Goal: Task Accomplishment & Management: Use online tool/utility

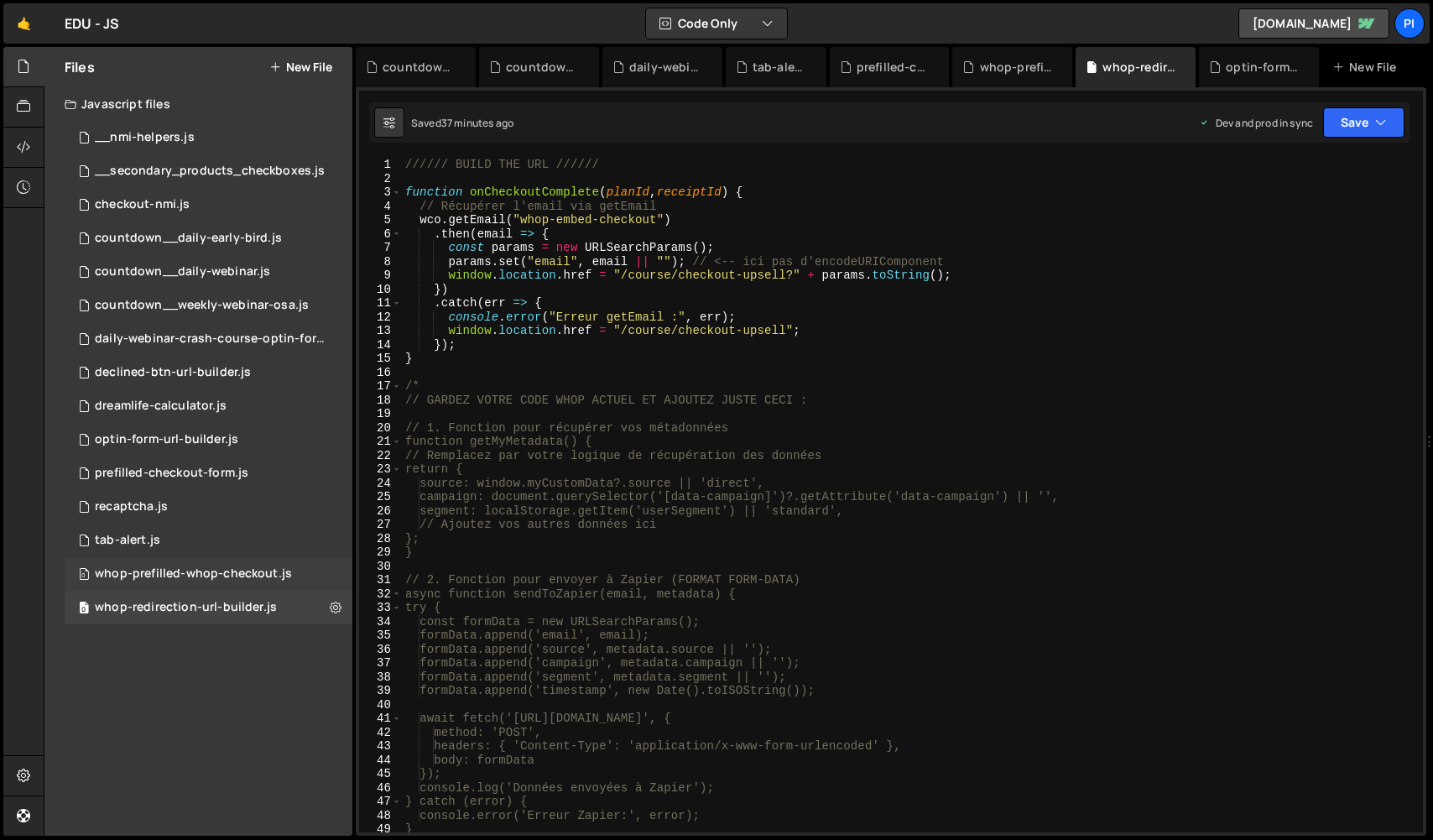
click at [205, 576] on div "whop-prefilled-whop-checkout.js" at bounding box center [193, 573] width 197 height 15
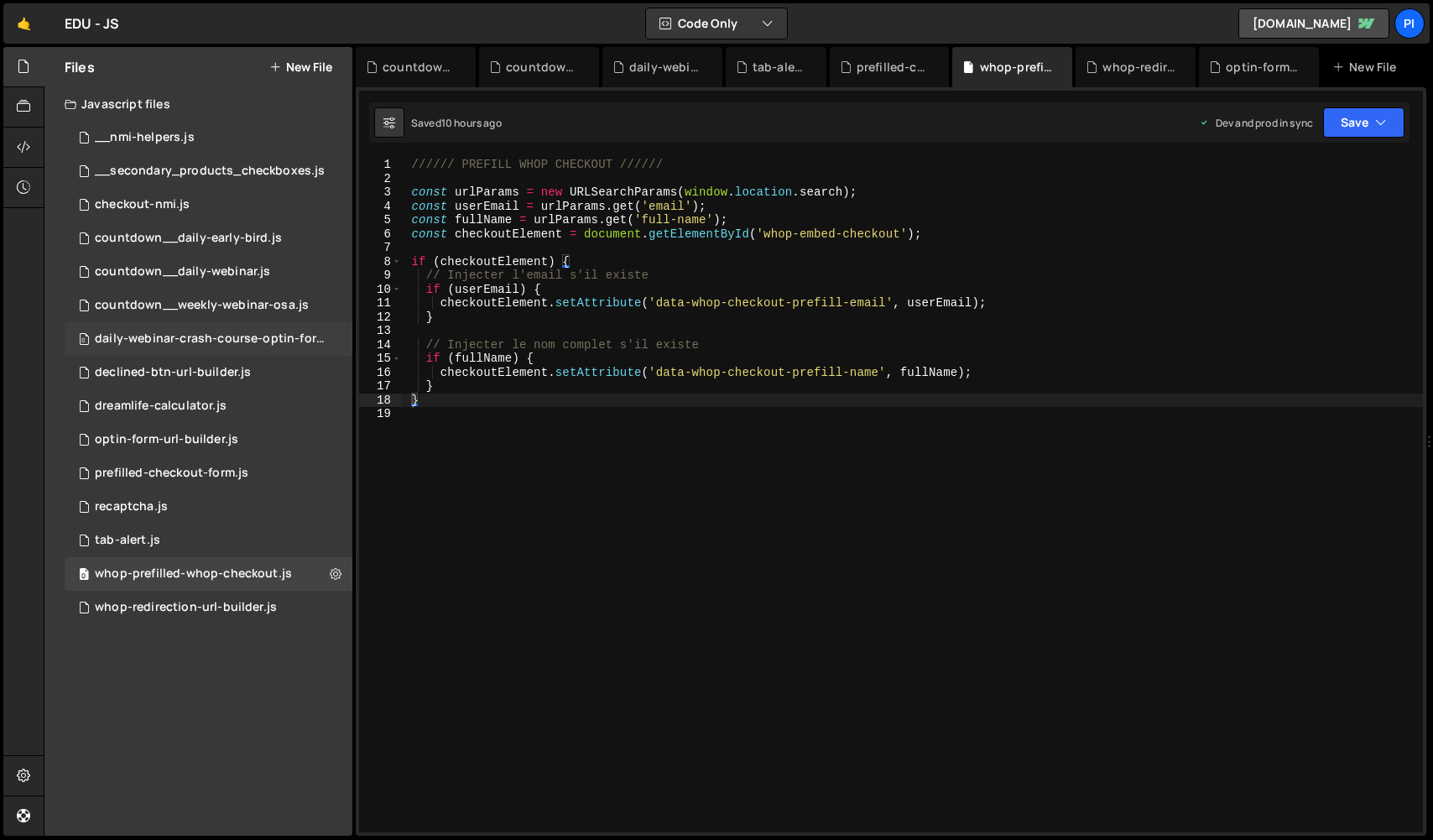
click at [229, 340] on div "daily-webinar-crash-course-optin-form-url-builder.js" at bounding box center [210, 339] width 232 height 15
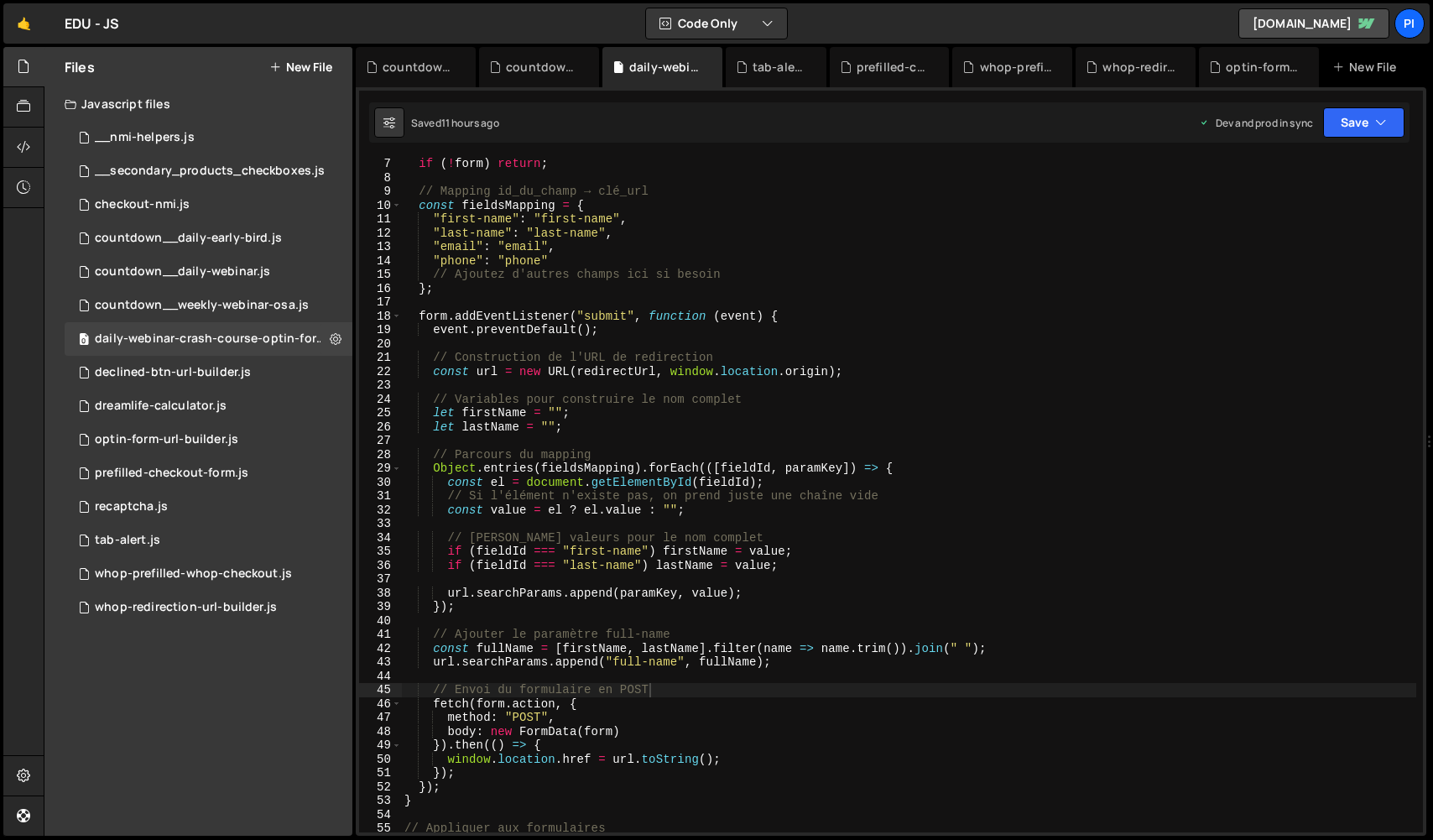
scroll to position [65, 0]
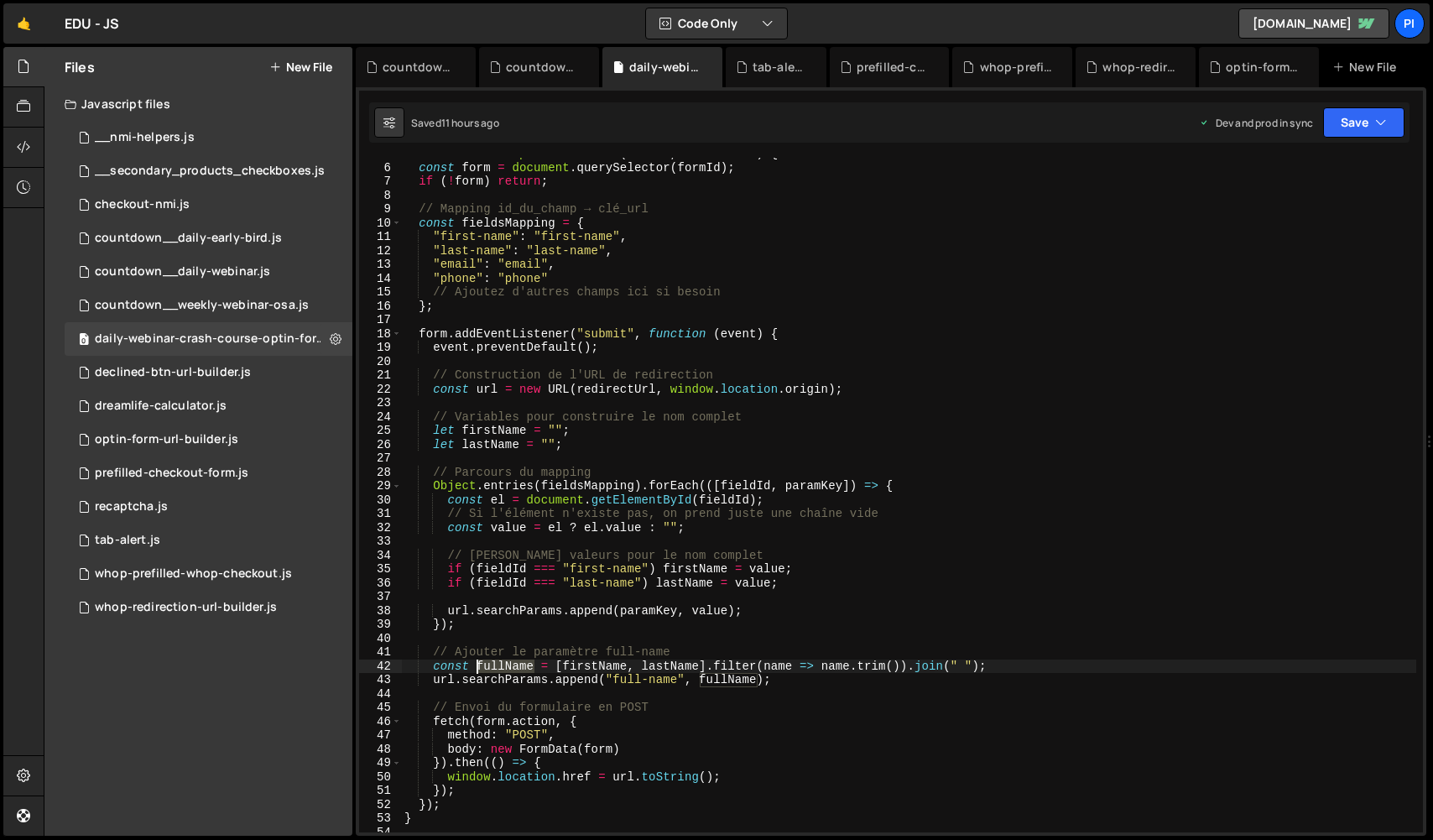
drag, startPoint x: 534, startPoint y: 668, endPoint x: 475, endPoint y: 666, distance: 59.0
click at [475, 666] on div "function handleOptinFormSubmit ( formId , redirectUrl ) { const form = document…" at bounding box center [909, 498] width 1015 height 703
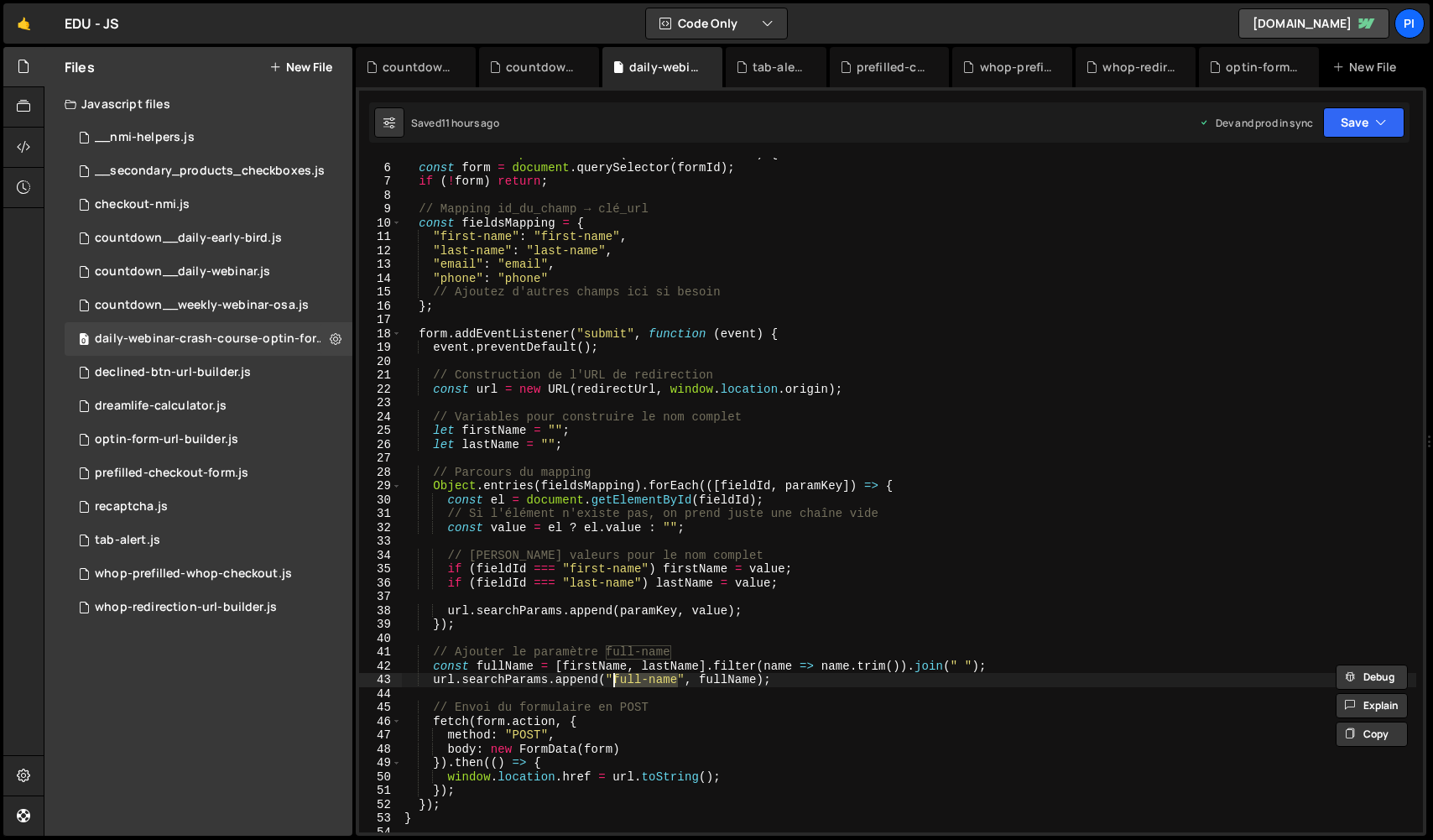
drag, startPoint x: 678, startPoint y: 683, endPoint x: 616, endPoint y: 682, distance: 62.0
click at [616, 682] on div "function handleOptinFormSubmit ( formId , redirectUrl ) { const form = document…" at bounding box center [909, 498] width 1015 height 703
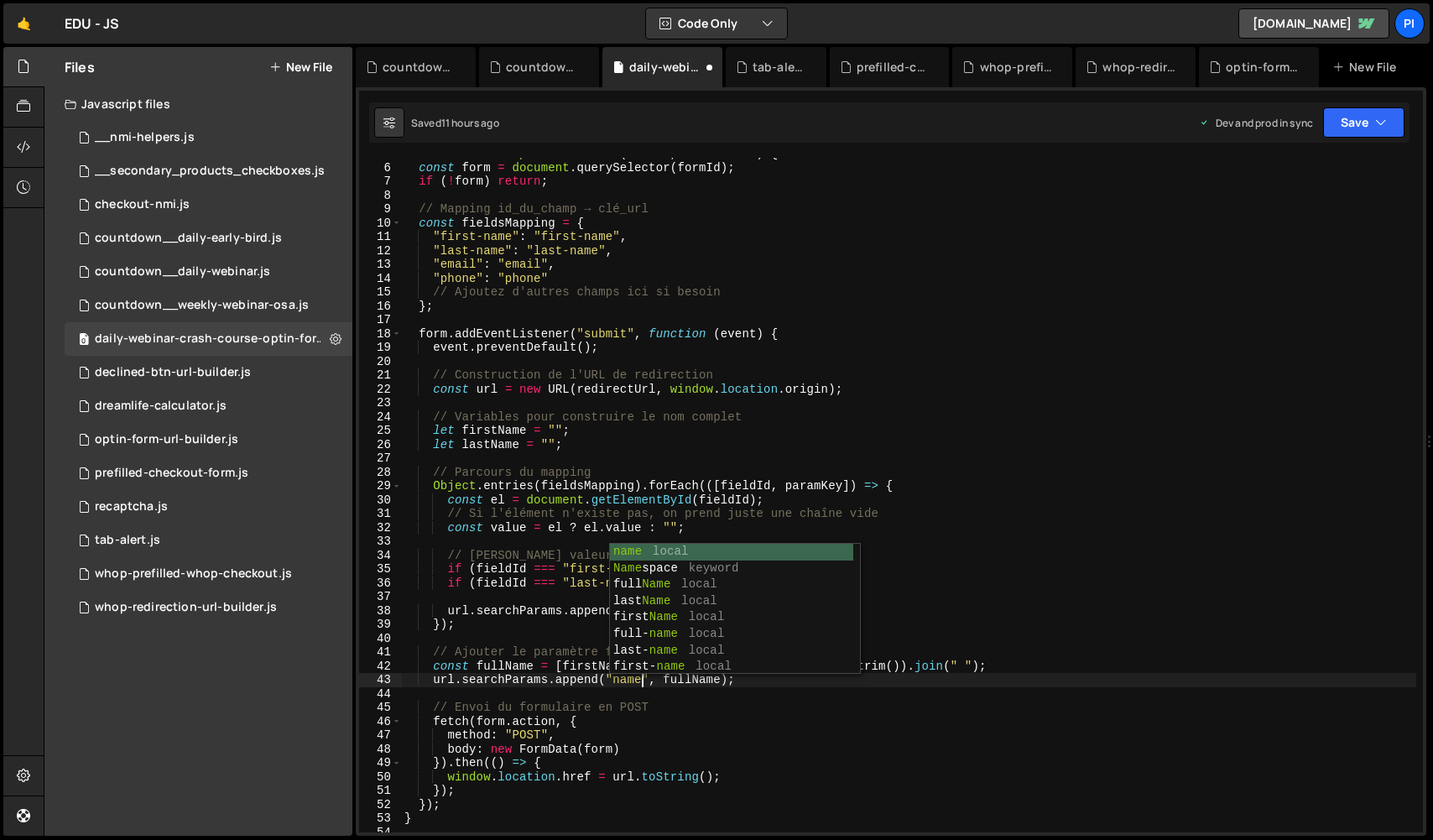
click at [717, 751] on div "function handleOptinFormSubmit ( formId , redirectUrl ) { const form = document…" at bounding box center [909, 498] width 1015 height 703
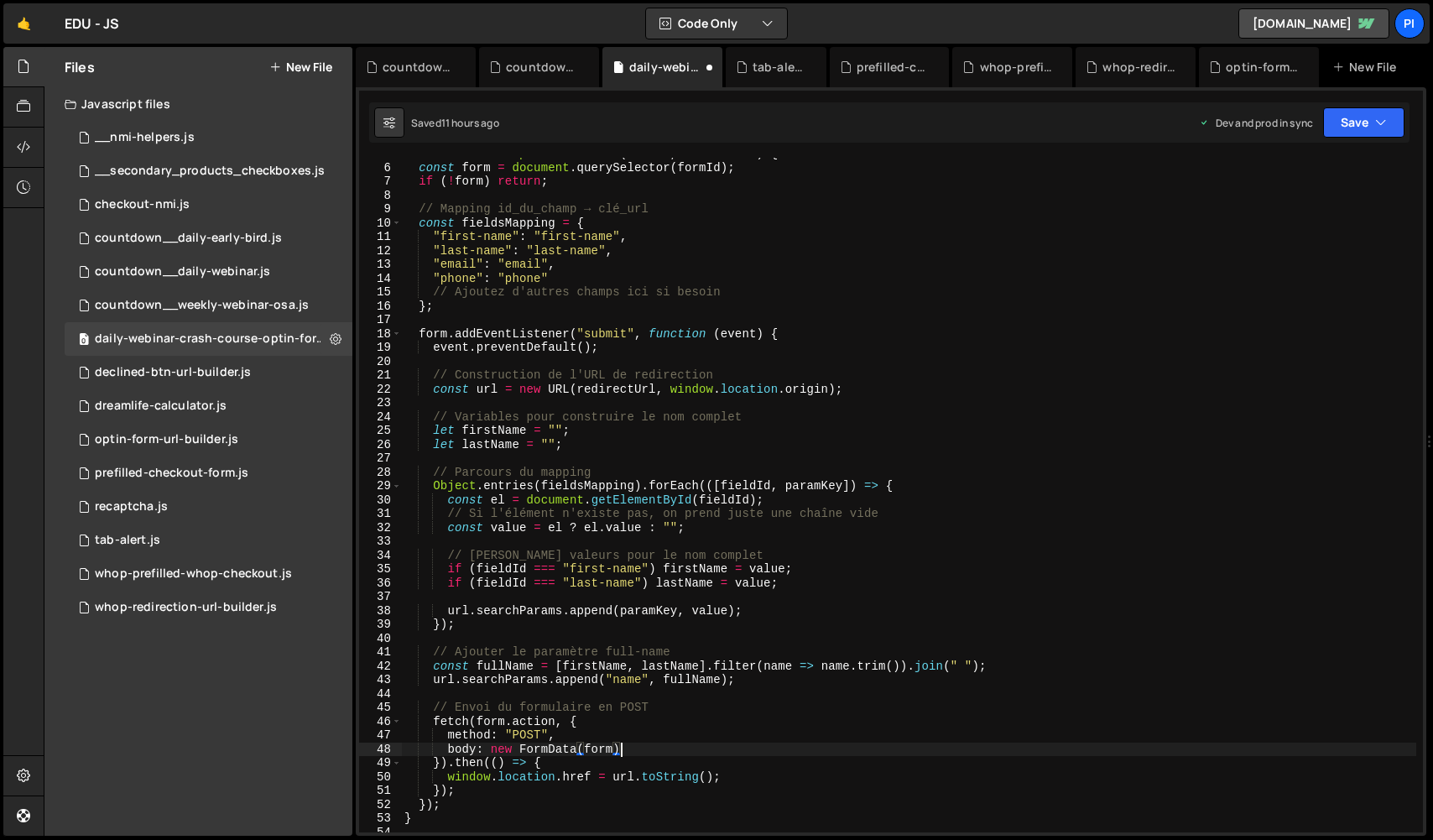
scroll to position [0, 14]
click at [1108, 169] on div "function handleOptinFormSubmit ( formId , redirectUrl ) { const form = document…" at bounding box center [909, 498] width 1015 height 703
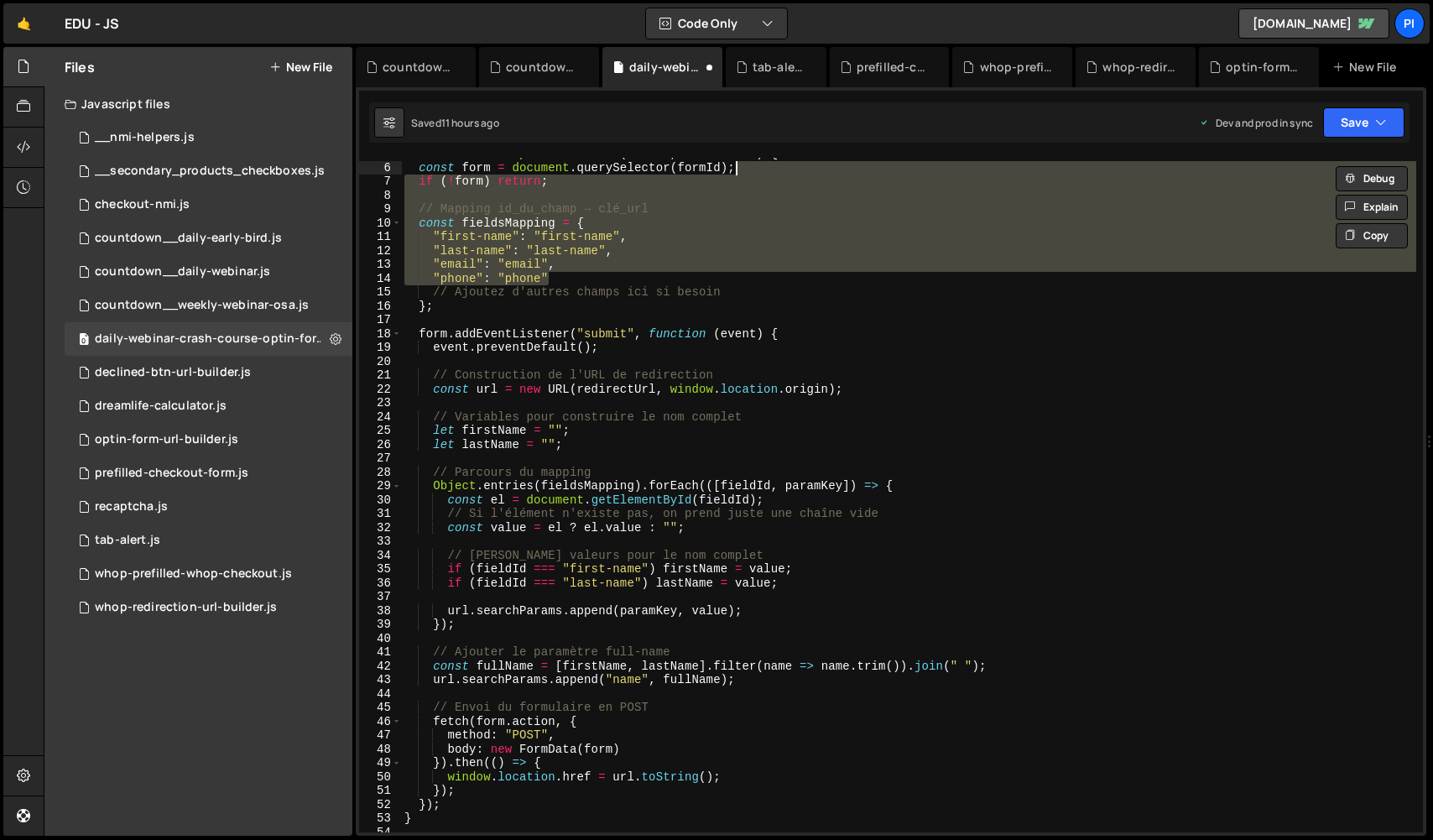
type textarea "const form = document.querySelector(formId); if (!form) return;"
click at [1359, 137] on div "Saved 11 hours ago Dev and prod in sync Upgrade to Edit Save Save to Staging S …" at bounding box center [889, 122] width 1041 height 40
click at [1361, 124] on button "Save" at bounding box center [1363, 122] width 81 height 30
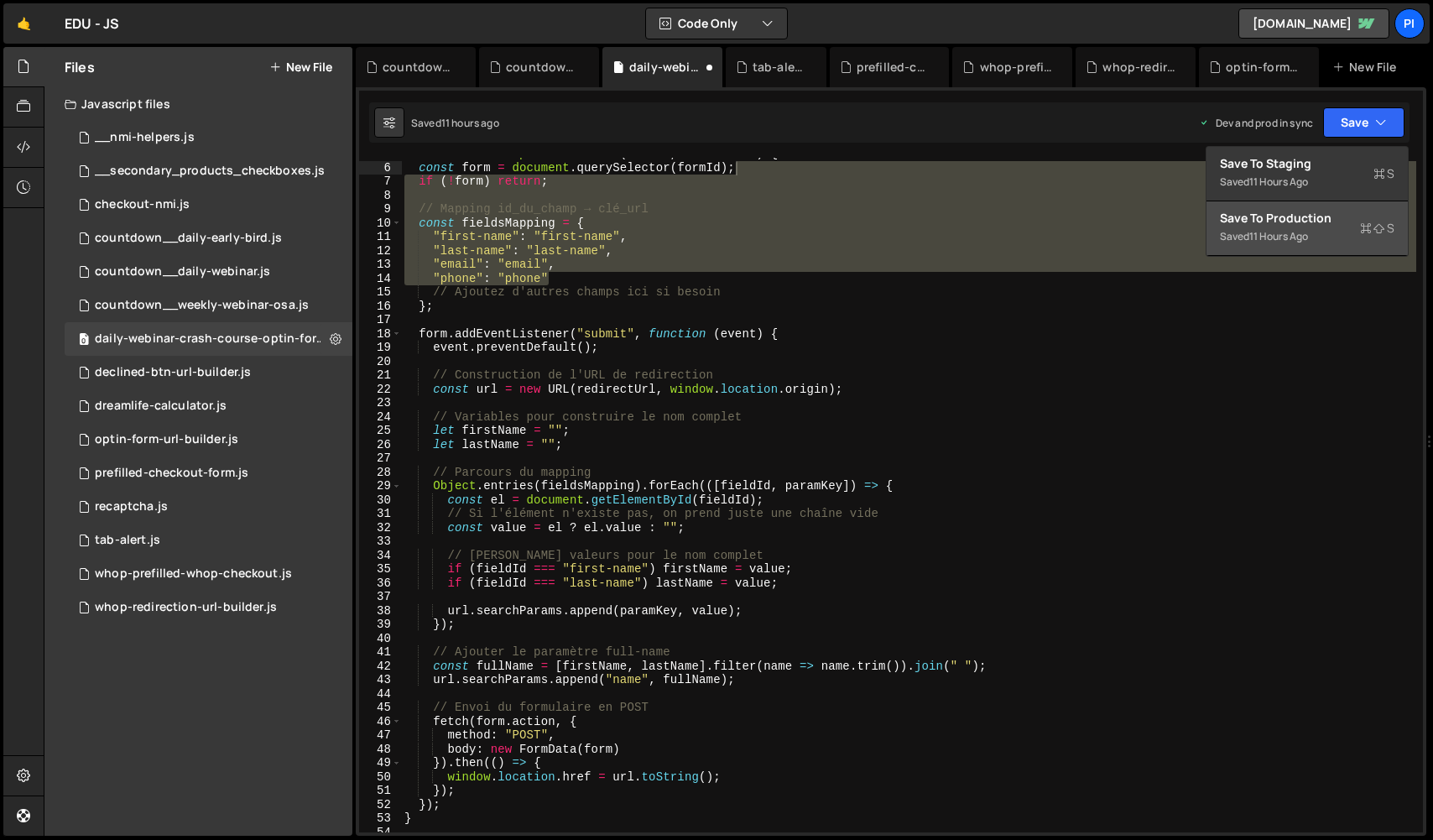
click at [1328, 229] on button "Save to Production S Saved 11 hours ago" at bounding box center [1307, 228] width 202 height 54
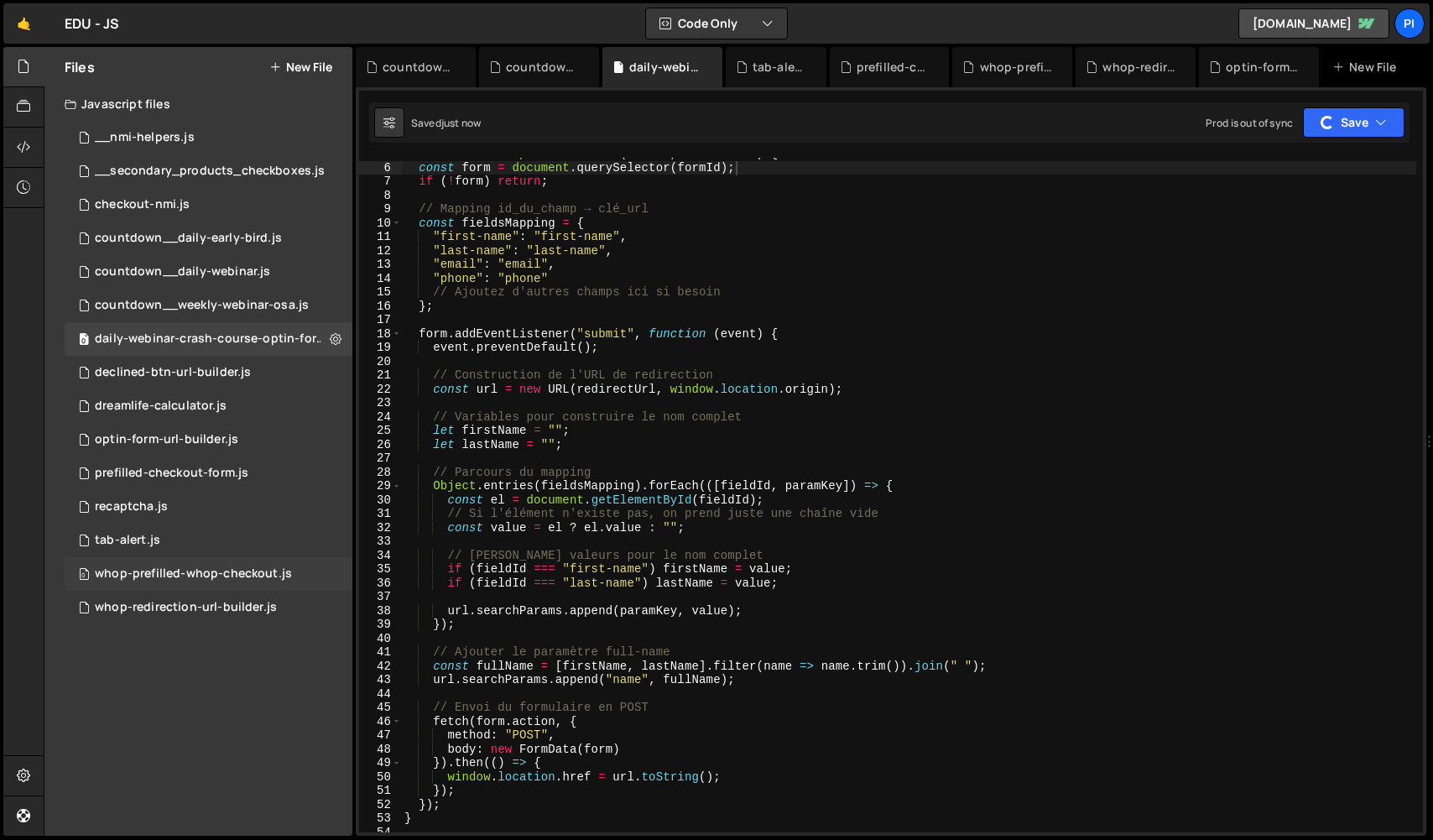
click at [235, 574] on div "whop-prefilled-whop-checkout.js" at bounding box center [193, 573] width 197 height 15
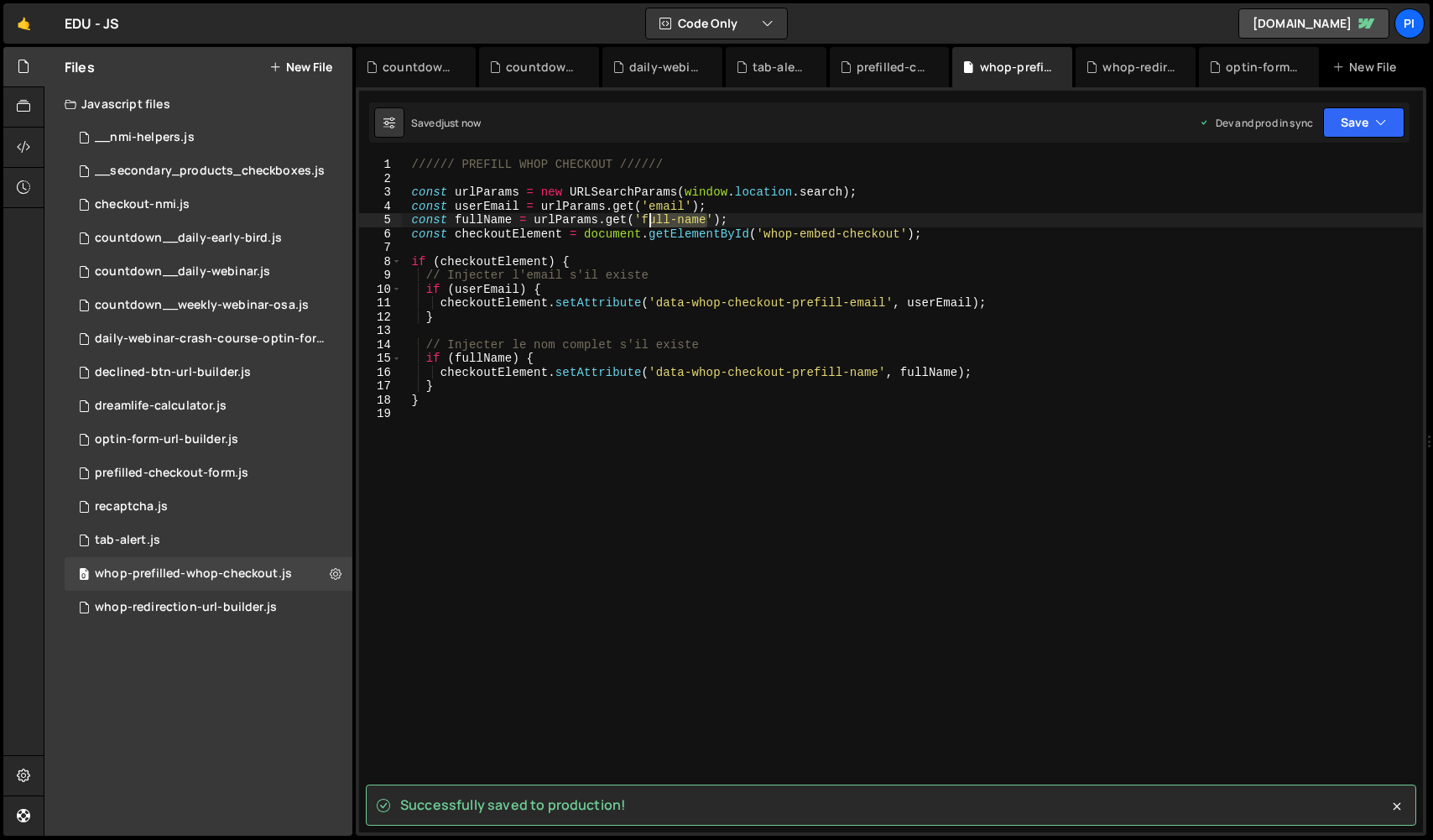
drag, startPoint x: 706, startPoint y: 219, endPoint x: 646, endPoint y: 216, distance: 60.1
click at [646, 216] on div "////// PREFILL WHOP CHECKOUT ////// const urlParams = new URLSearchParams ( win…" at bounding box center [912, 509] width 1022 height 703
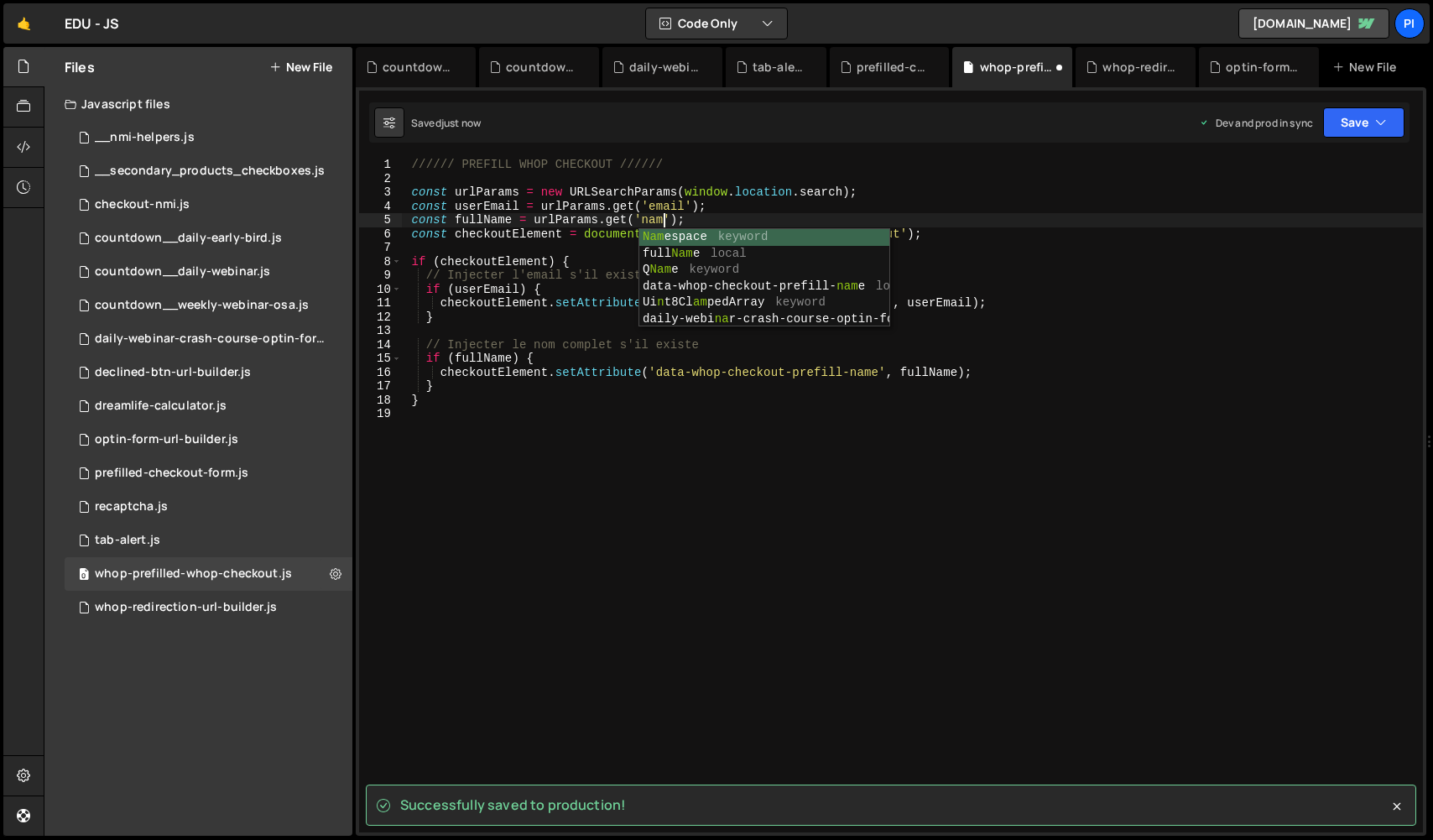
scroll to position [0, 19]
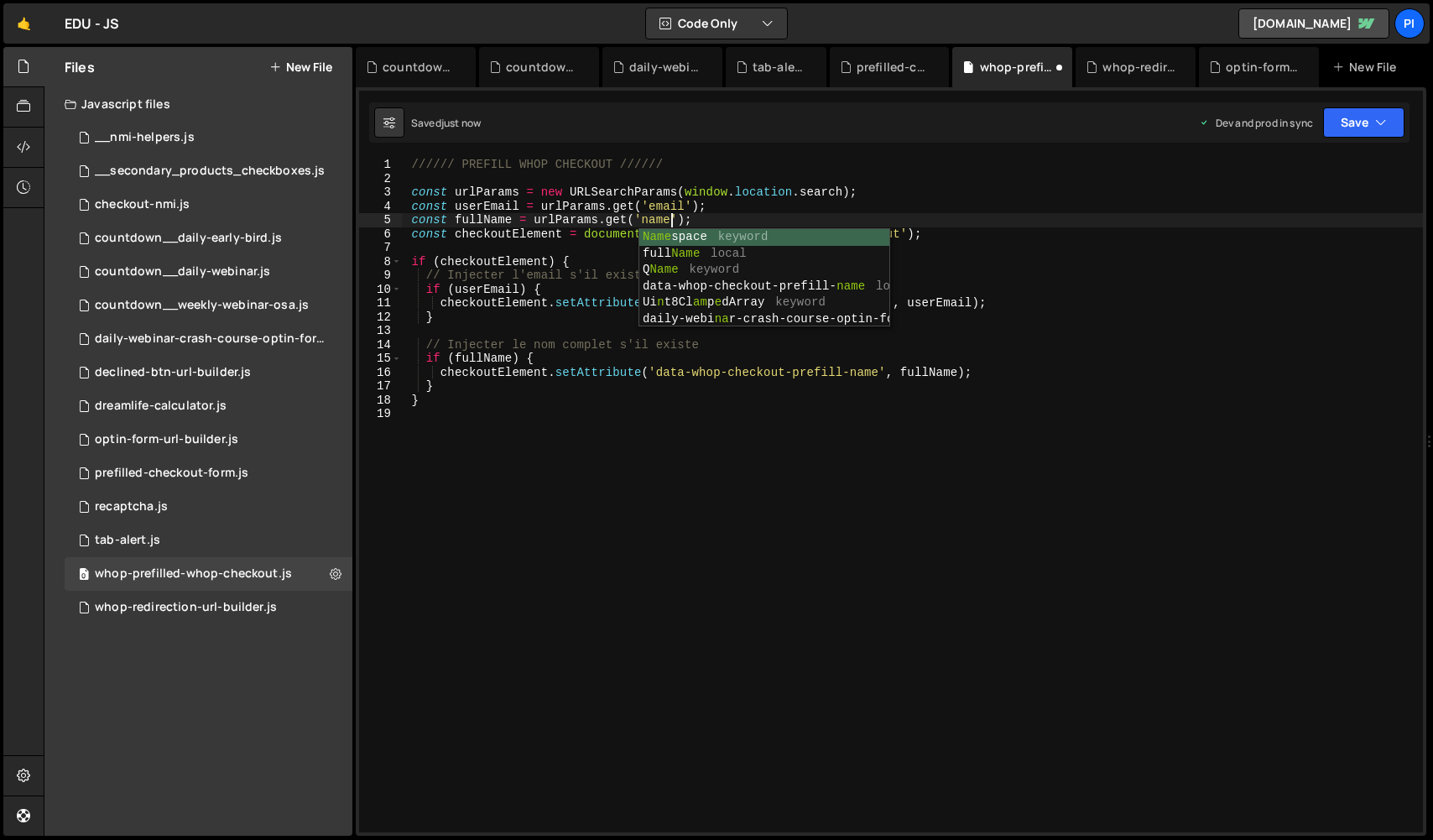
click at [697, 200] on div "////// PREFILL WHOP CHECKOUT ////// const urlParams = new URLSearchParams ( win…" at bounding box center [912, 509] width 1022 height 703
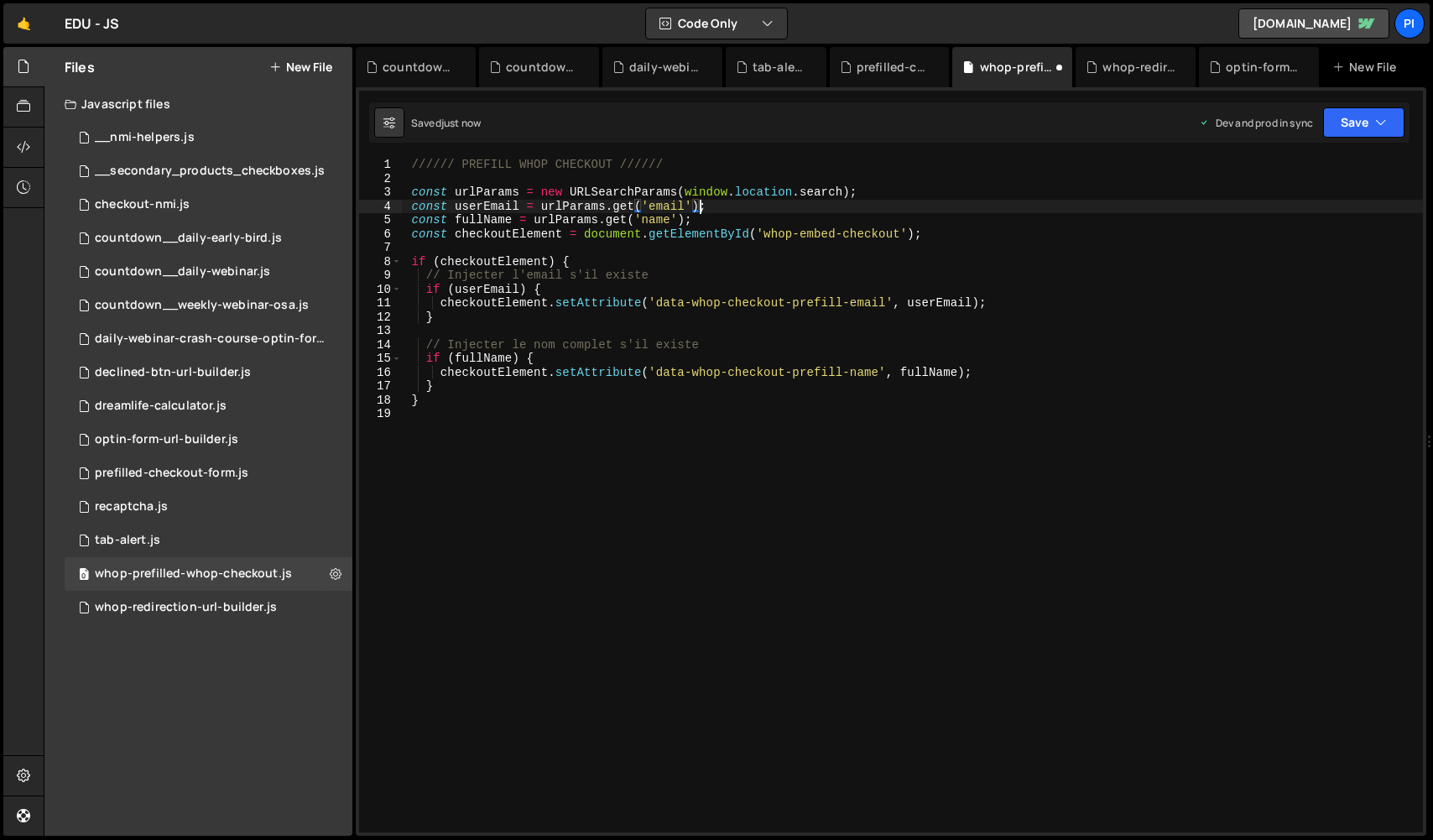
type textarea "const fullName = urlParams.get('full-name');"
click at [195, 461] on div "1 prefilled-checkout-form.js 0" at bounding box center [208, 474] width 288 height 34
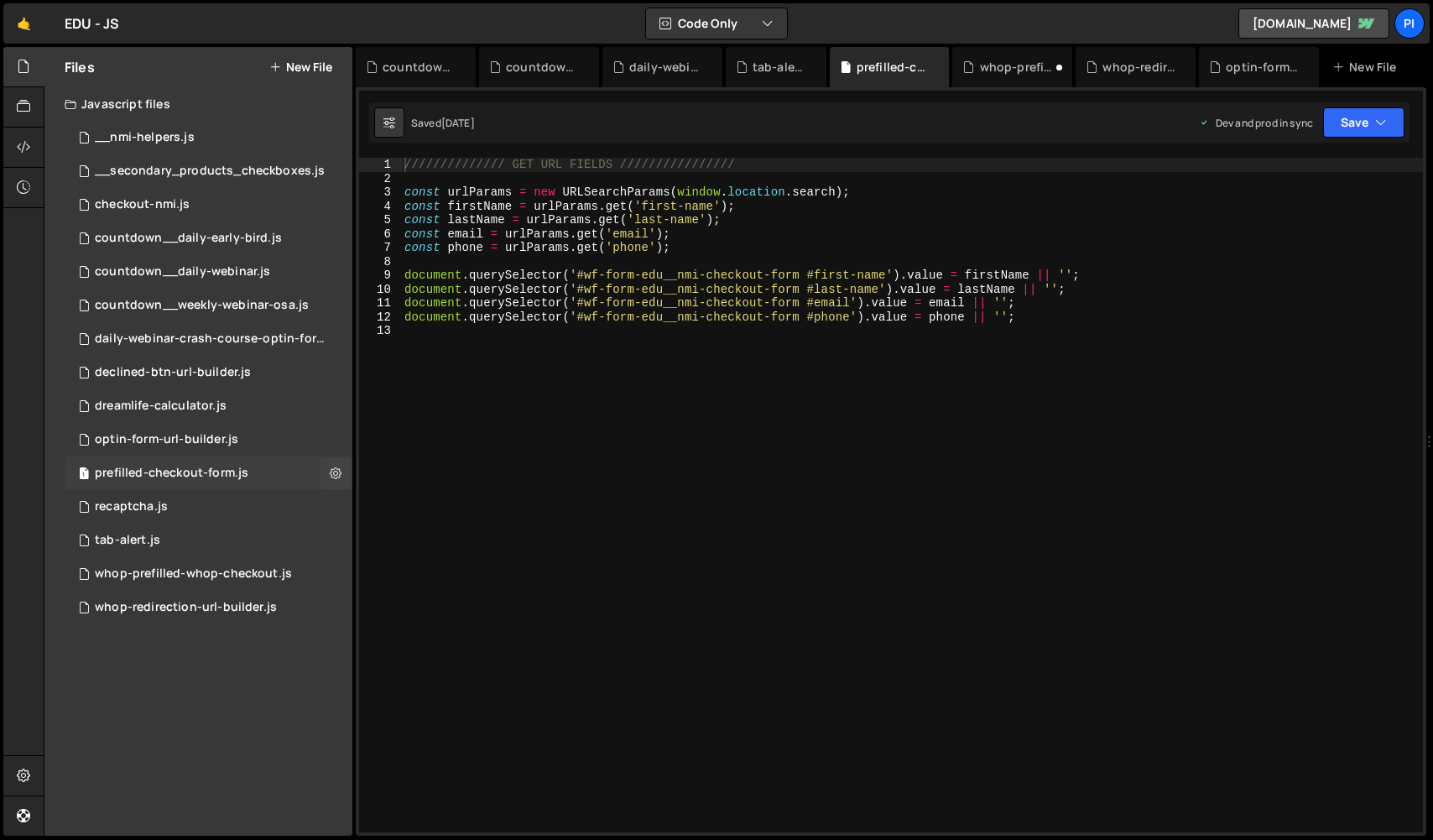
scroll to position [615, 0]
click at [206, 439] on div "optin-form-url-builder.js" at bounding box center [166, 440] width 144 height 15
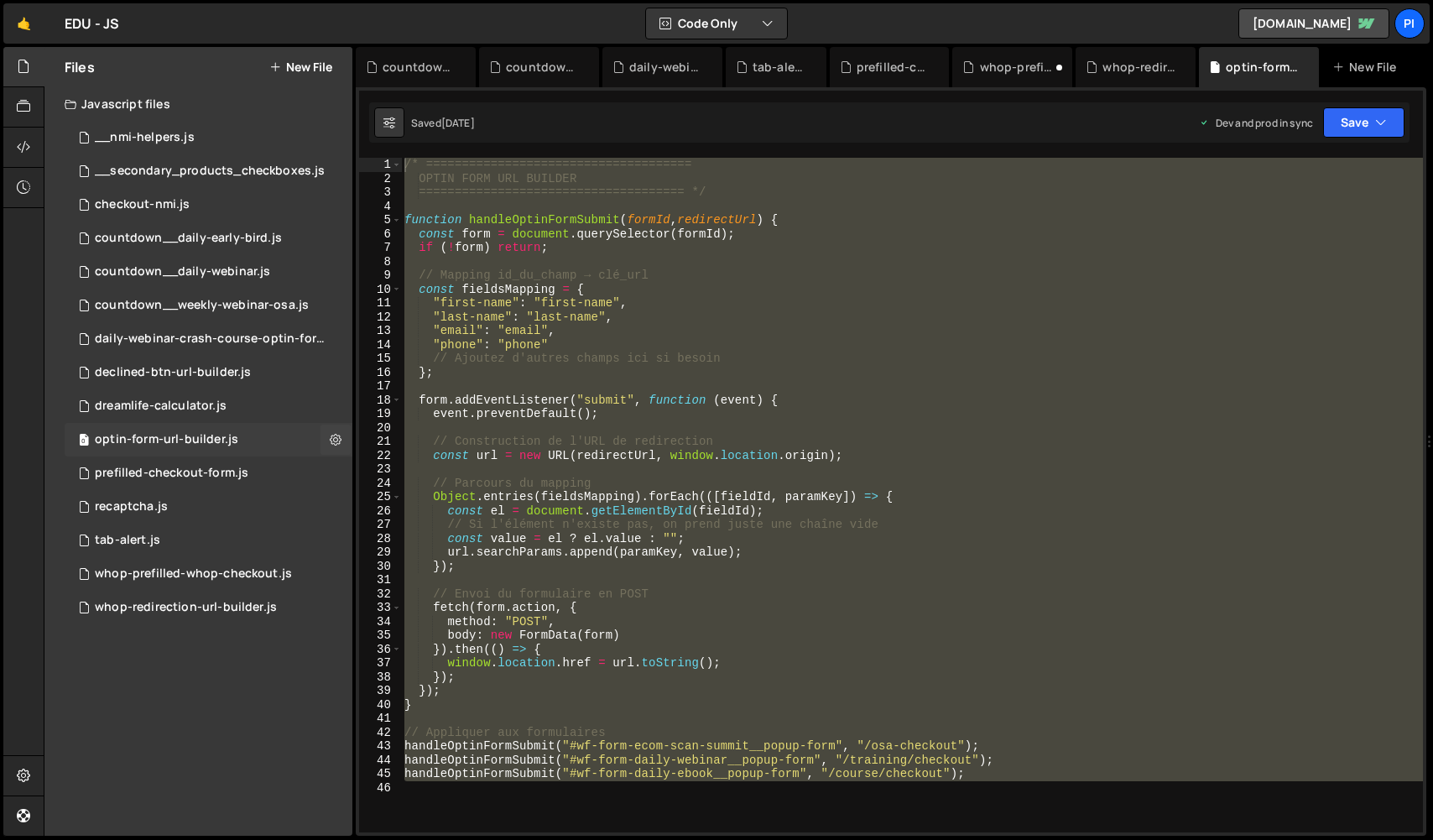
scroll to position [718, 0]
click at [216, 335] on div "daily-webinar-crash-course-optin-form-url-builder.js" at bounding box center [210, 339] width 232 height 15
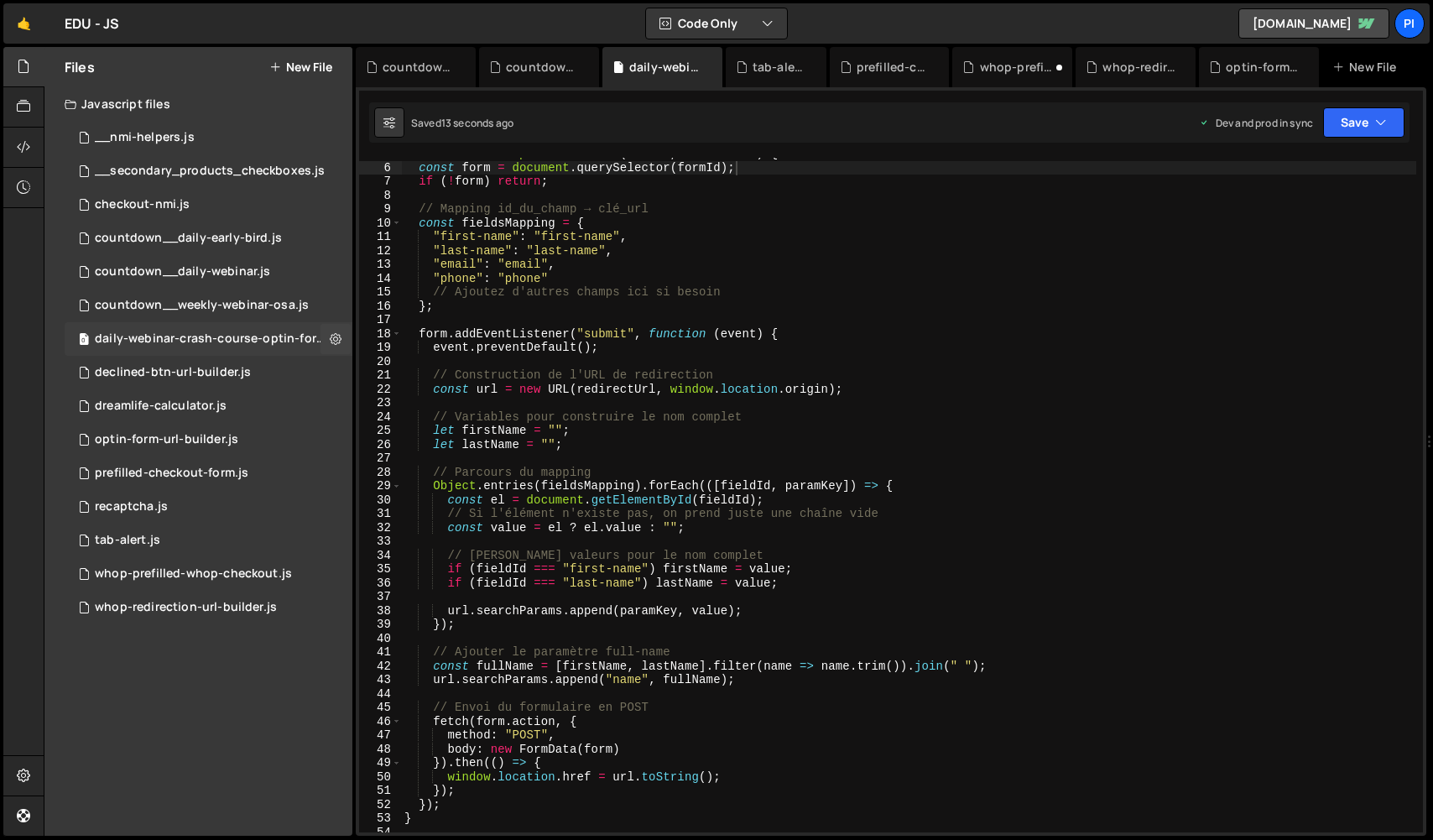
scroll to position [0, 0]
click at [671, 482] on div "function handleOptinFormSubmit ( formId , redirectUrl ) { const form = document…" at bounding box center [909, 498] width 1015 height 703
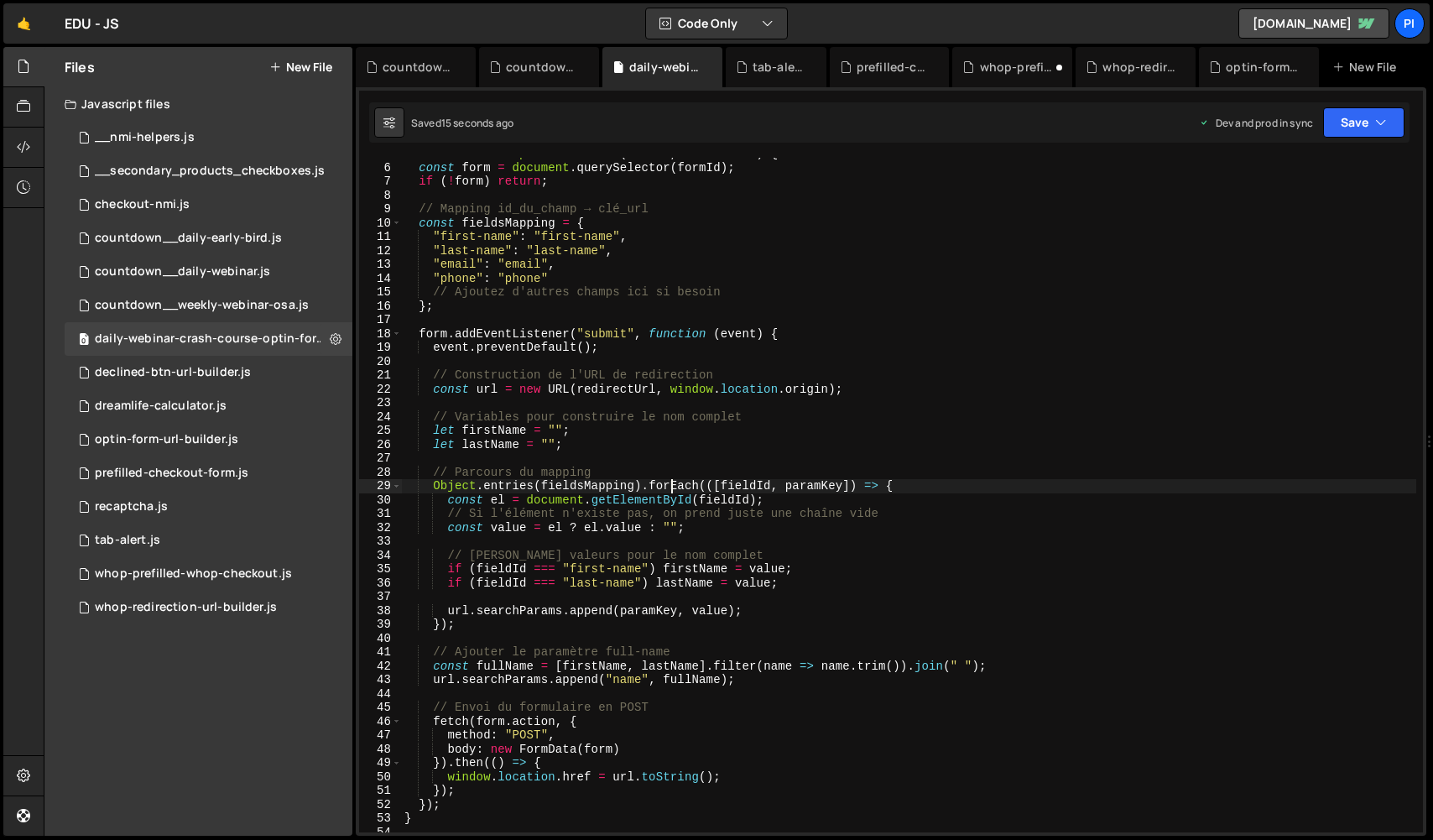
click at [614, 677] on div "function handleOptinFormSubmit ( formId , redirectUrl ) { const form = document…" at bounding box center [909, 498] width 1015 height 703
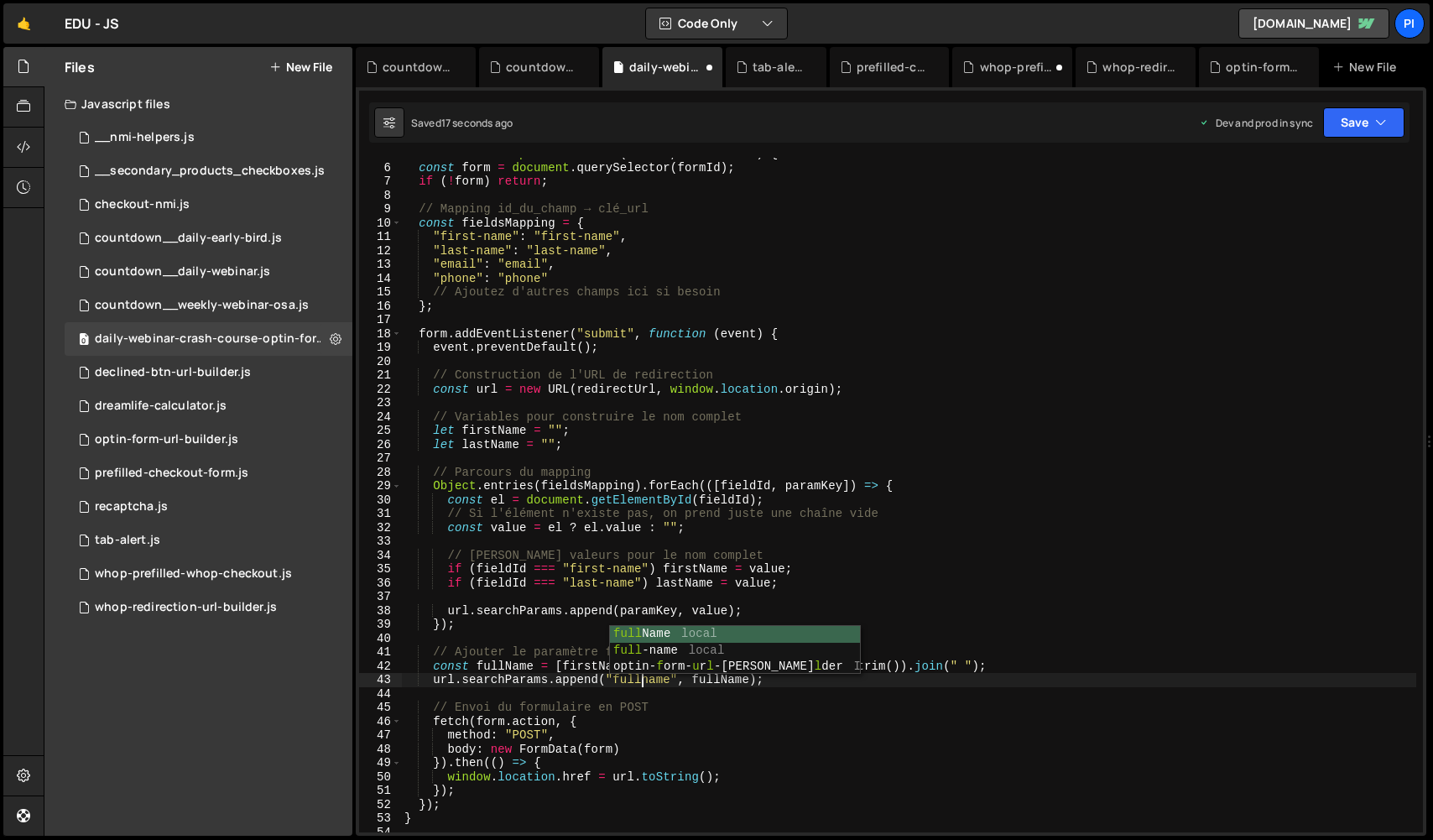
scroll to position [0, 17]
click at [637, 534] on div "function handleOptinFormSubmit ( formId , redirectUrl ) { const form = document…" at bounding box center [909, 498] width 1015 height 703
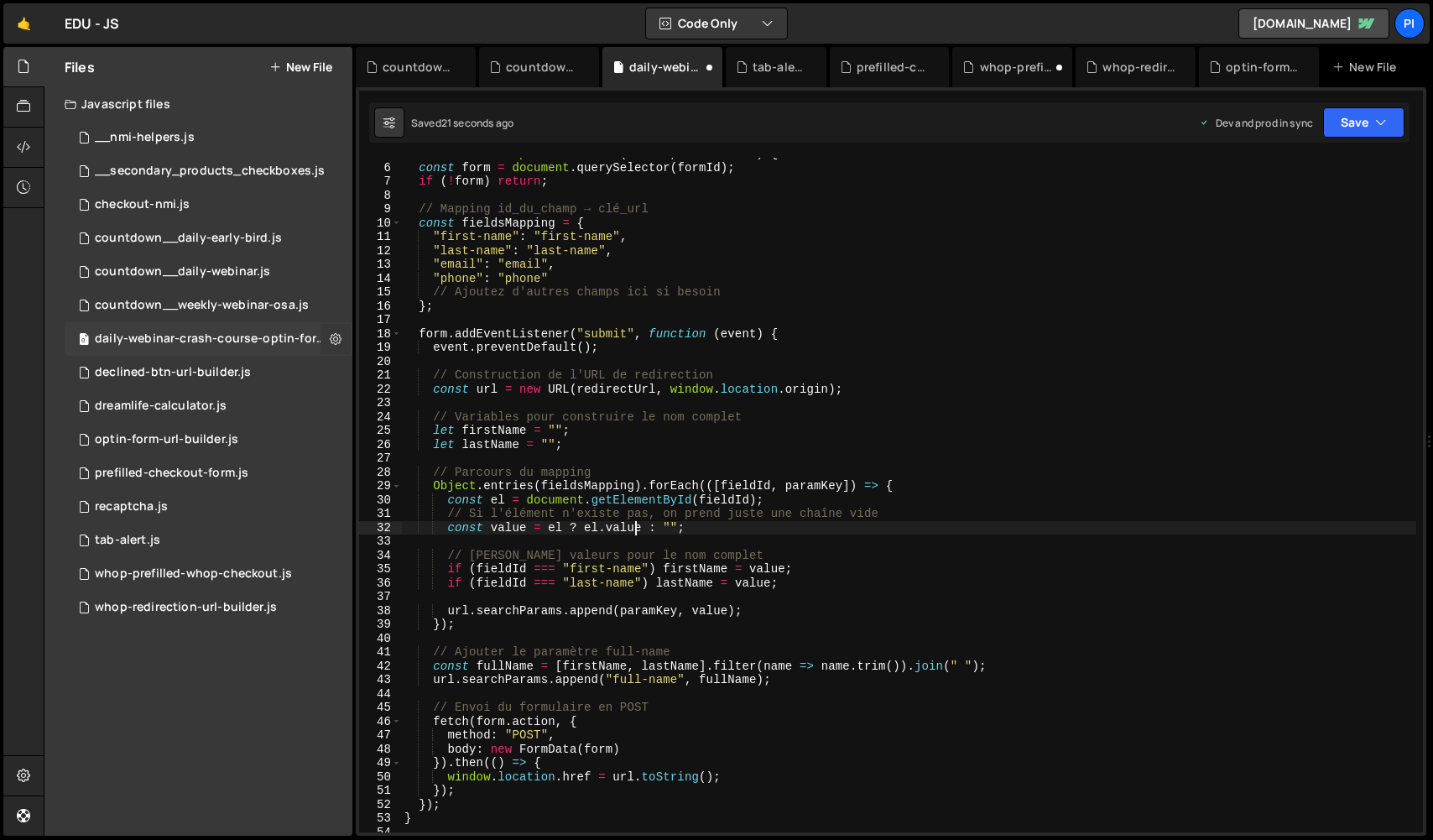
type textarea "const value = el ? el.value : "";"
click at [333, 342] on icon at bounding box center [335, 339] width 12 height 16
type input "daily-webinar-crash-course-optin-form-url-builder"
radio input "true"
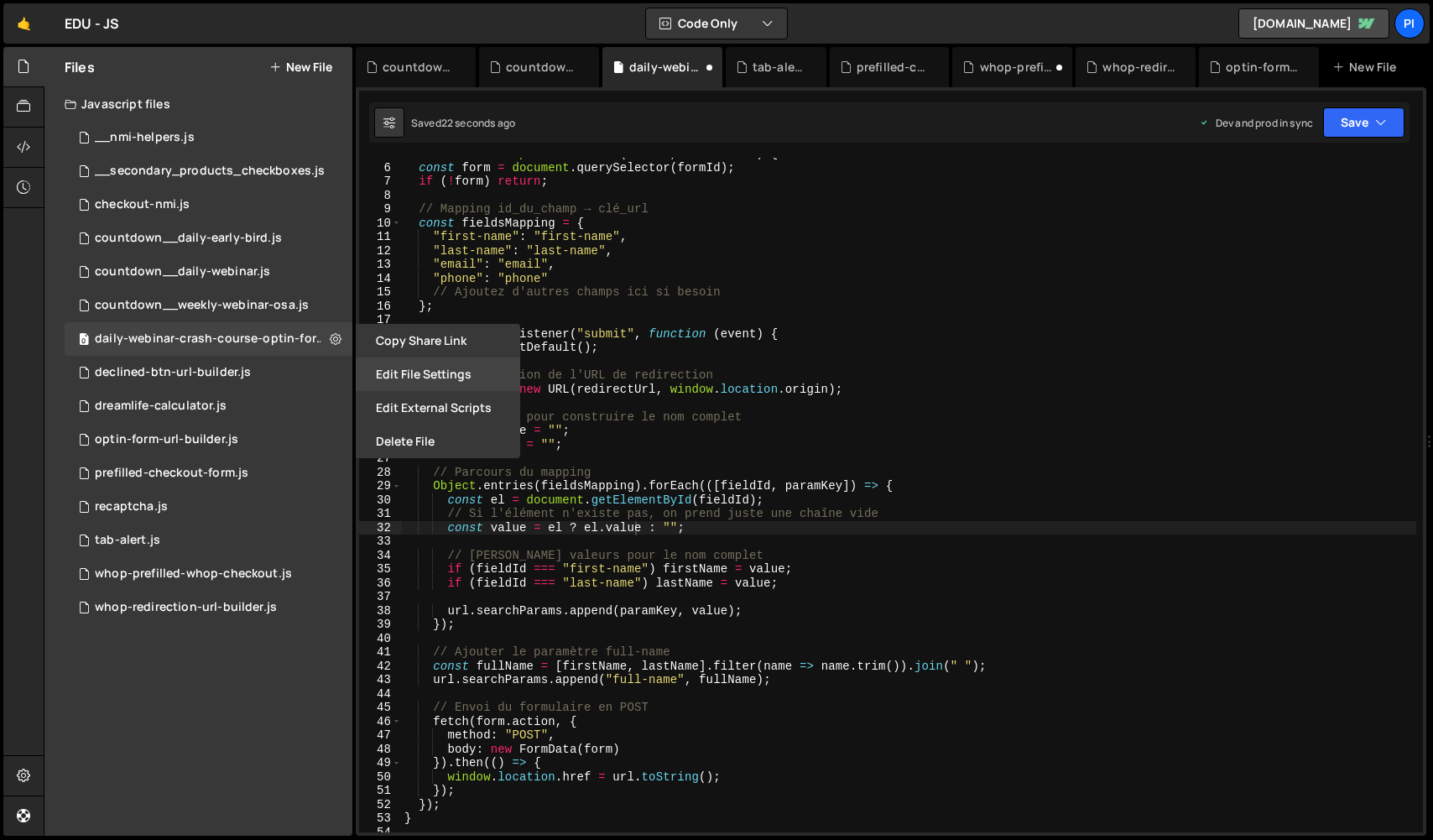
click at [383, 382] on button "Edit File Settings" at bounding box center [438, 375] width 164 height 34
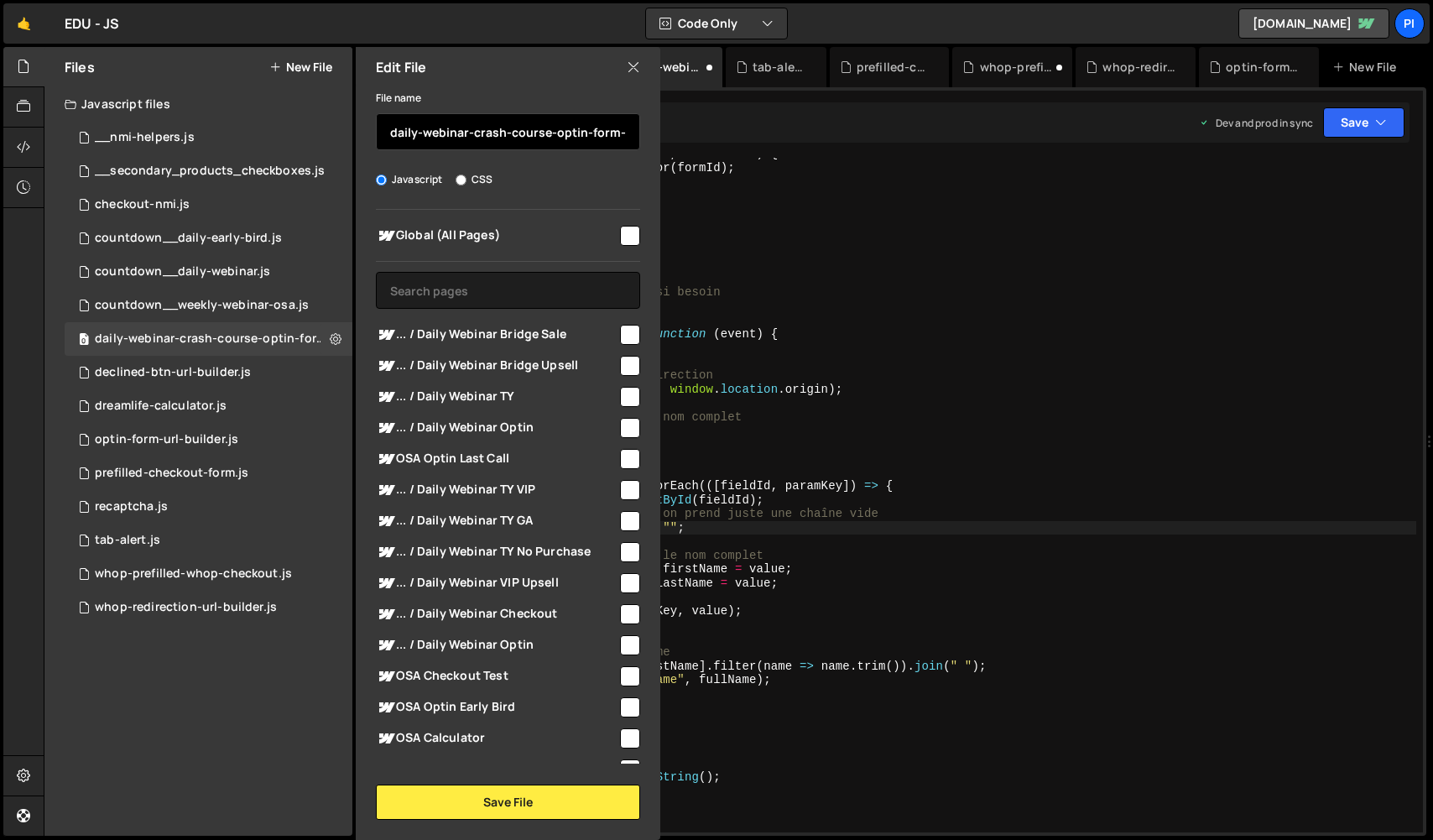
click at [391, 133] on input "daily-webinar-crash-course-optin-form-url-builder" at bounding box center [508, 131] width 264 height 37
type input "whop-daily-webinar-crash-course-optin-form-url-builder"
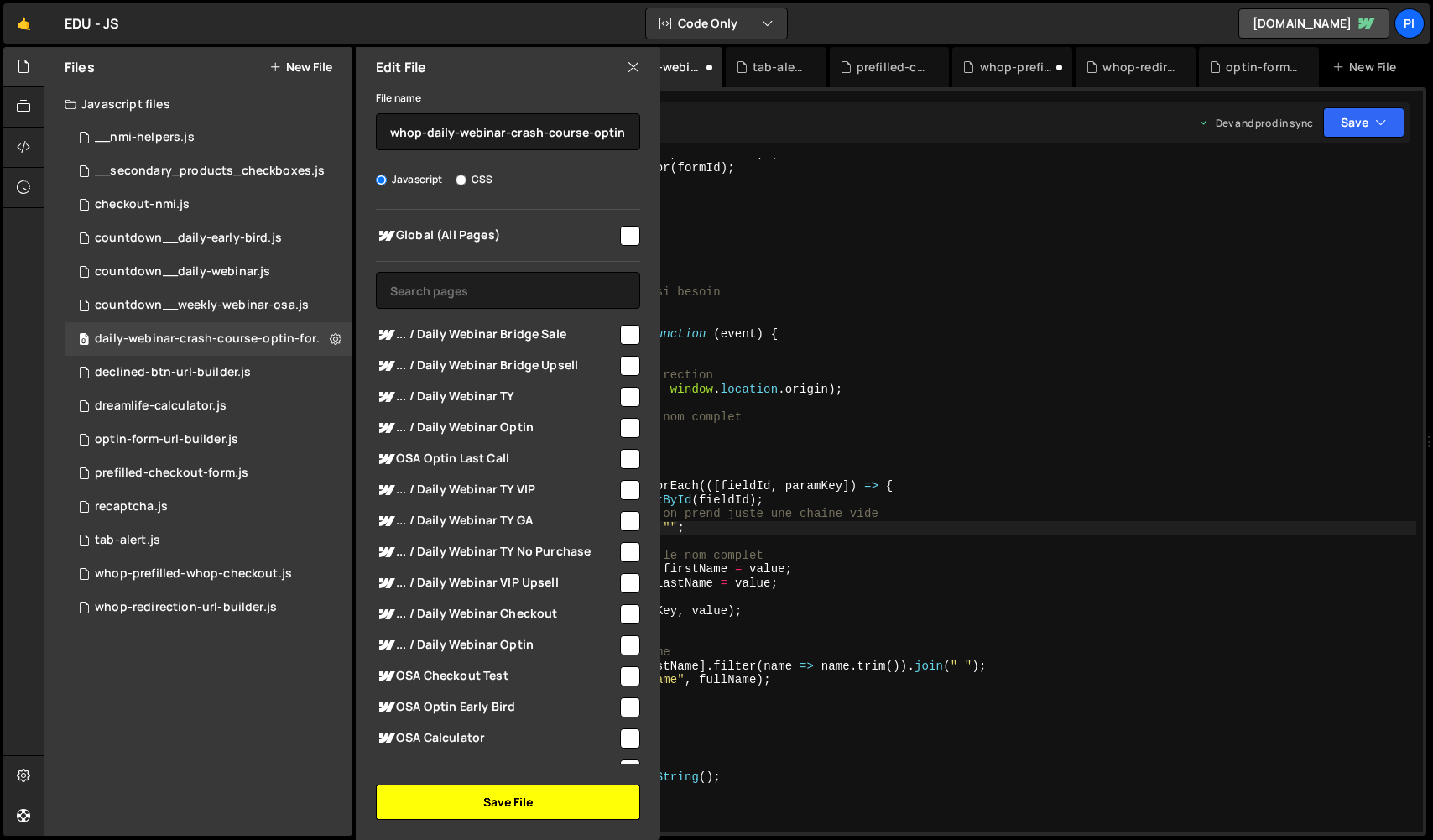
click at [531, 794] on button "Save File" at bounding box center [508, 803] width 264 height 36
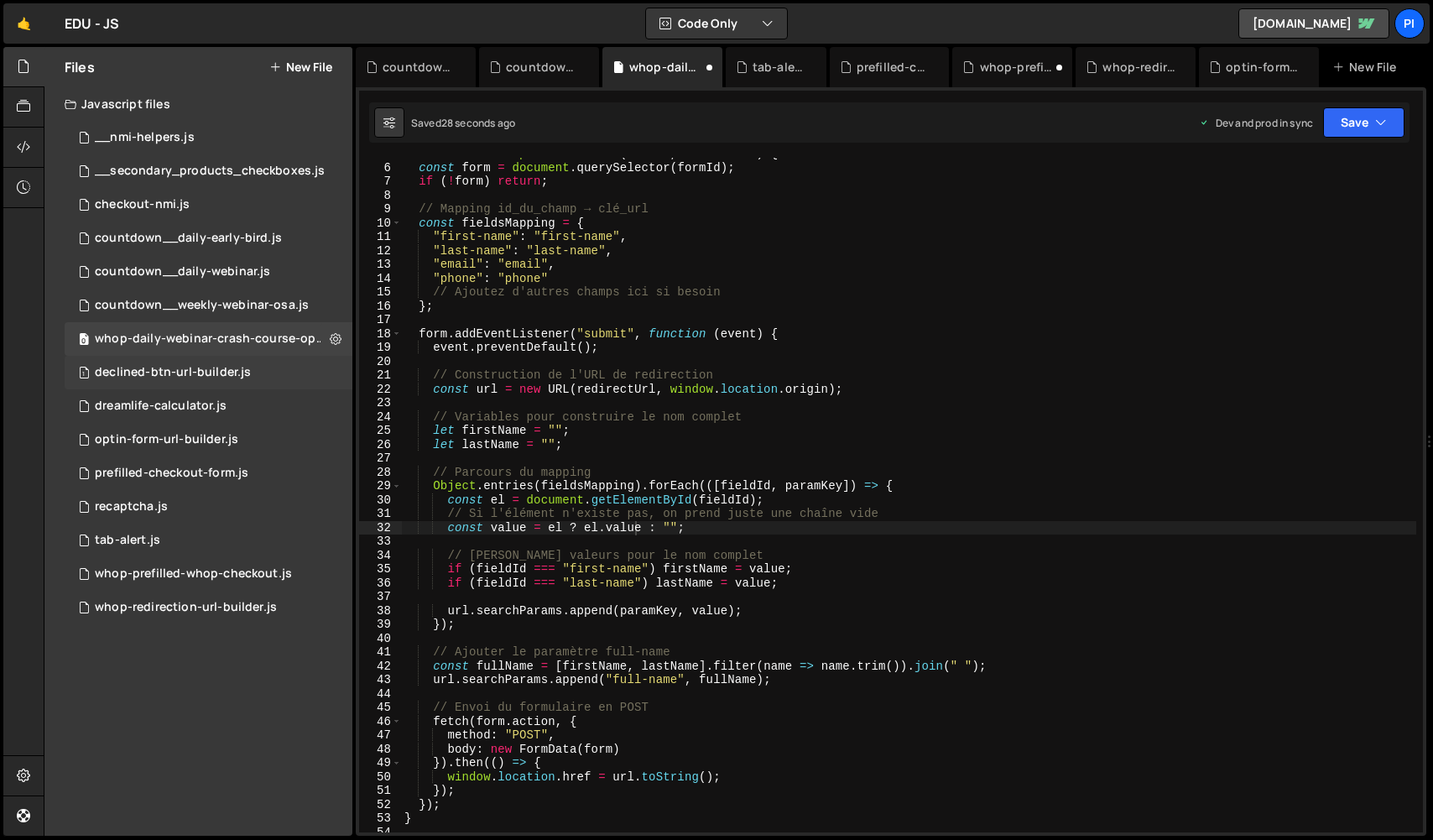
click at [197, 381] on div "1 declined-btn-url-builder.js 0" at bounding box center [208, 373] width 288 height 34
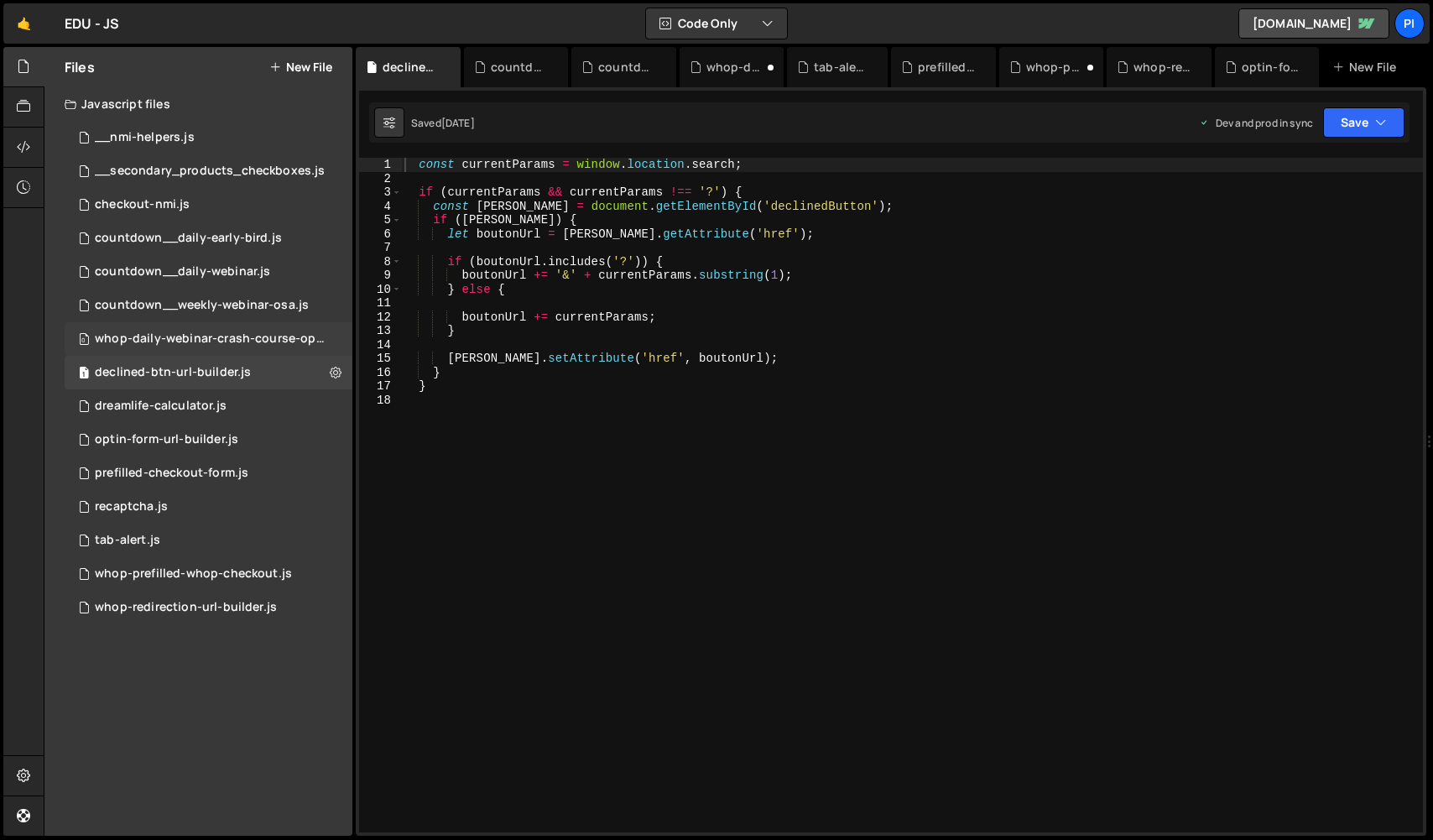
click at [296, 334] on div "whop-daily-webinar-crash-course-optin-form-url-builder.js" at bounding box center [210, 339] width 232 height 15
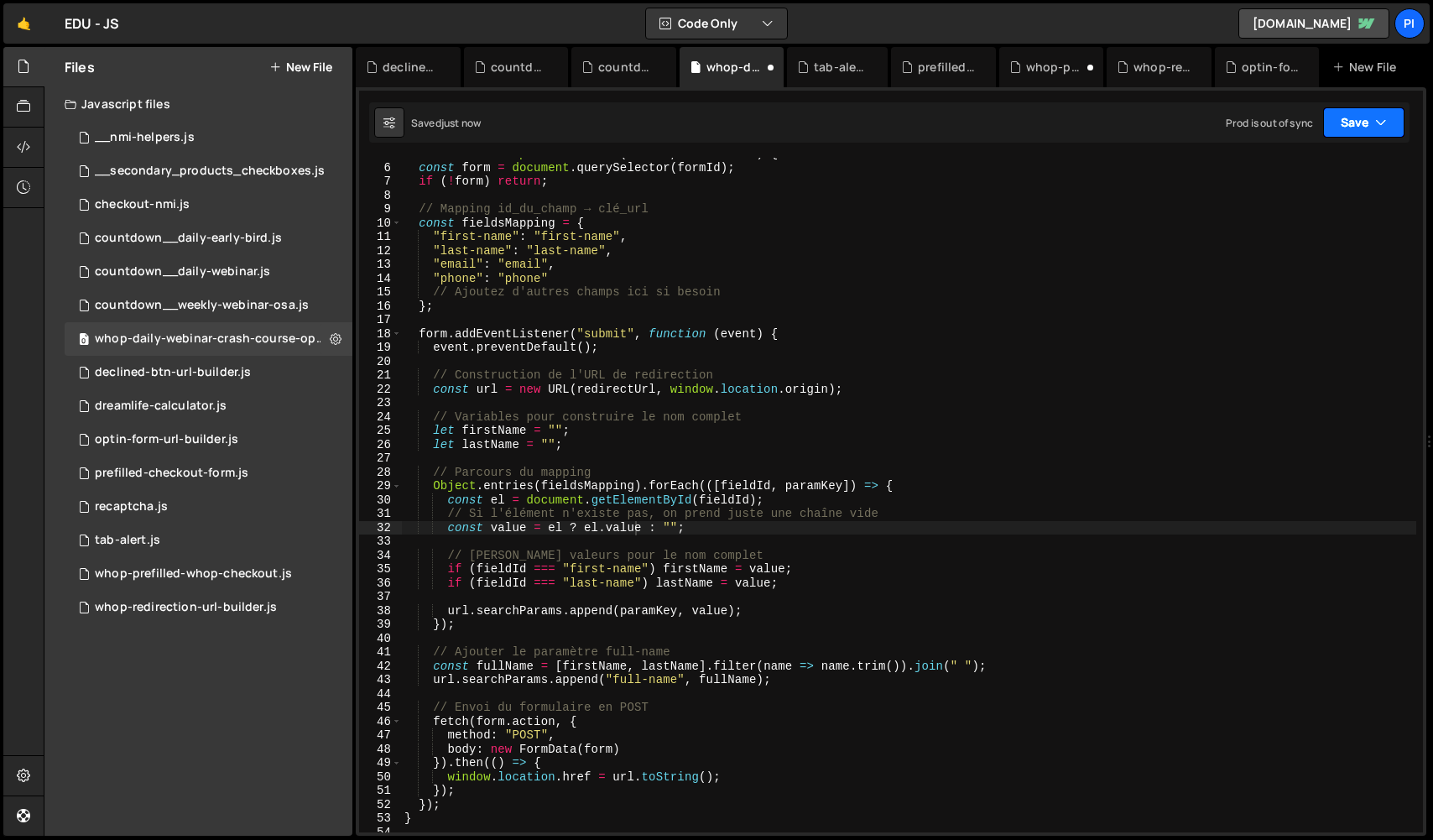
click at [1372, 120] on button "Save" at bounding box center [1363, 122] width 81 height 30
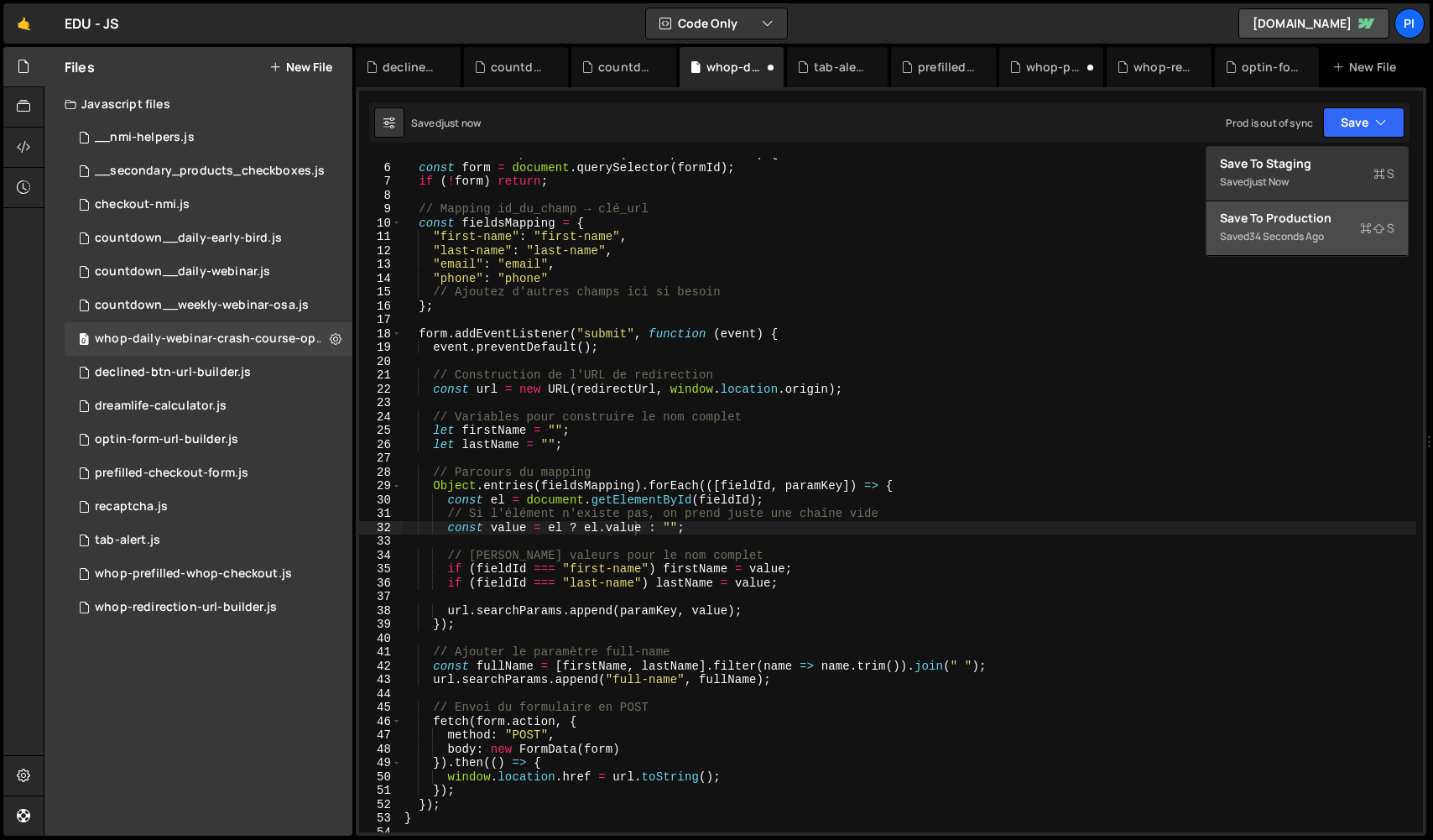
click at [1334, 225] on div "Save to Production S" at bounding box center [1307, 218] width 175 height 17
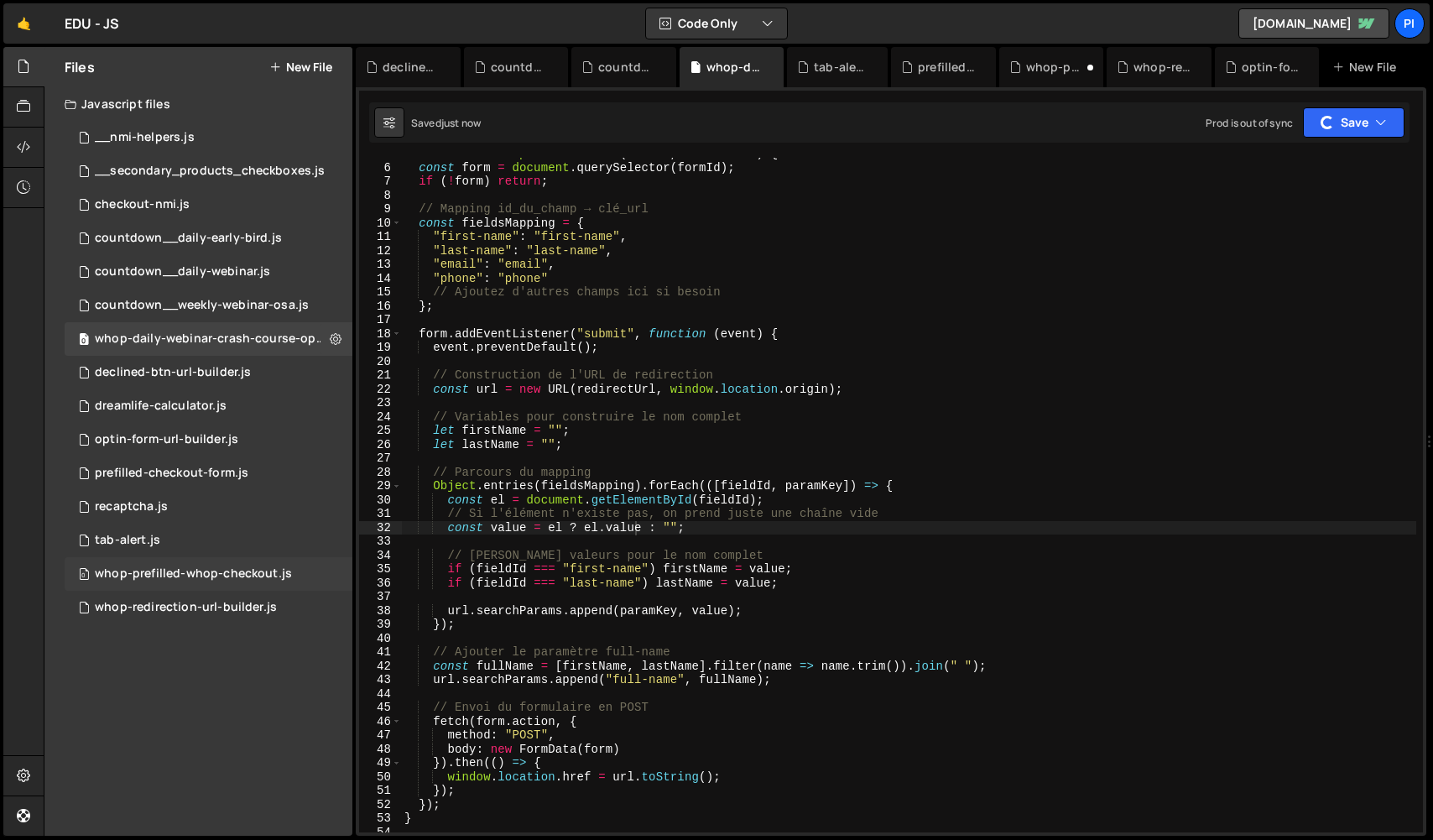
click at [220, 563] on div "0 whop-prefilled-whop-checkout.js 0" at bounding box center [208, 574] width 288 height 34
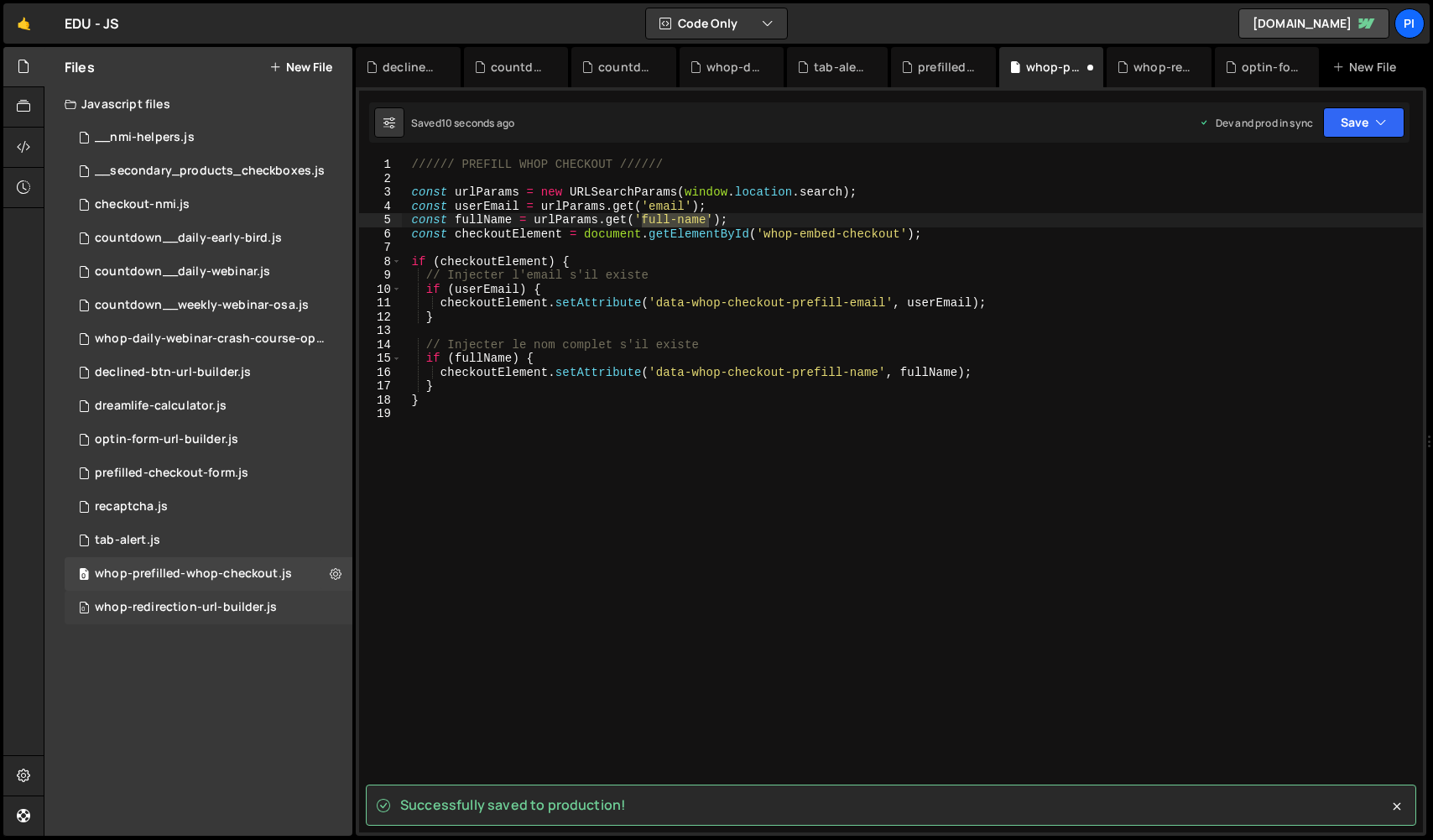
click at [241, 617] on div "0 whop-redirection-url-builder.js 0" at bounding box center [208, 607] width 288 height 34
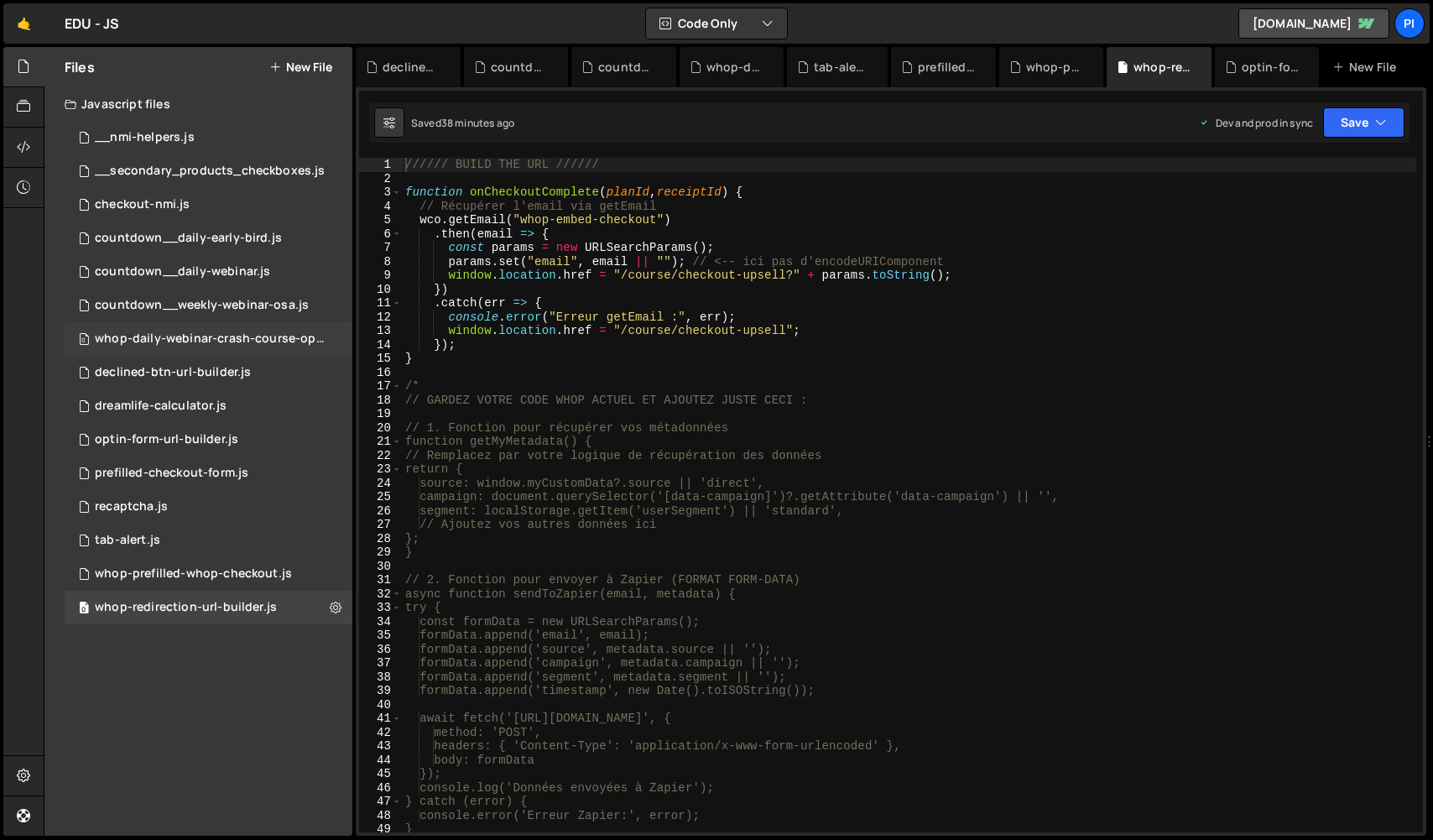
click at [212, 334] on div "whop-daily-webinar-crash-course-optin-form-url-builder.js" at bounding box center [210, 339] width 232 height 15
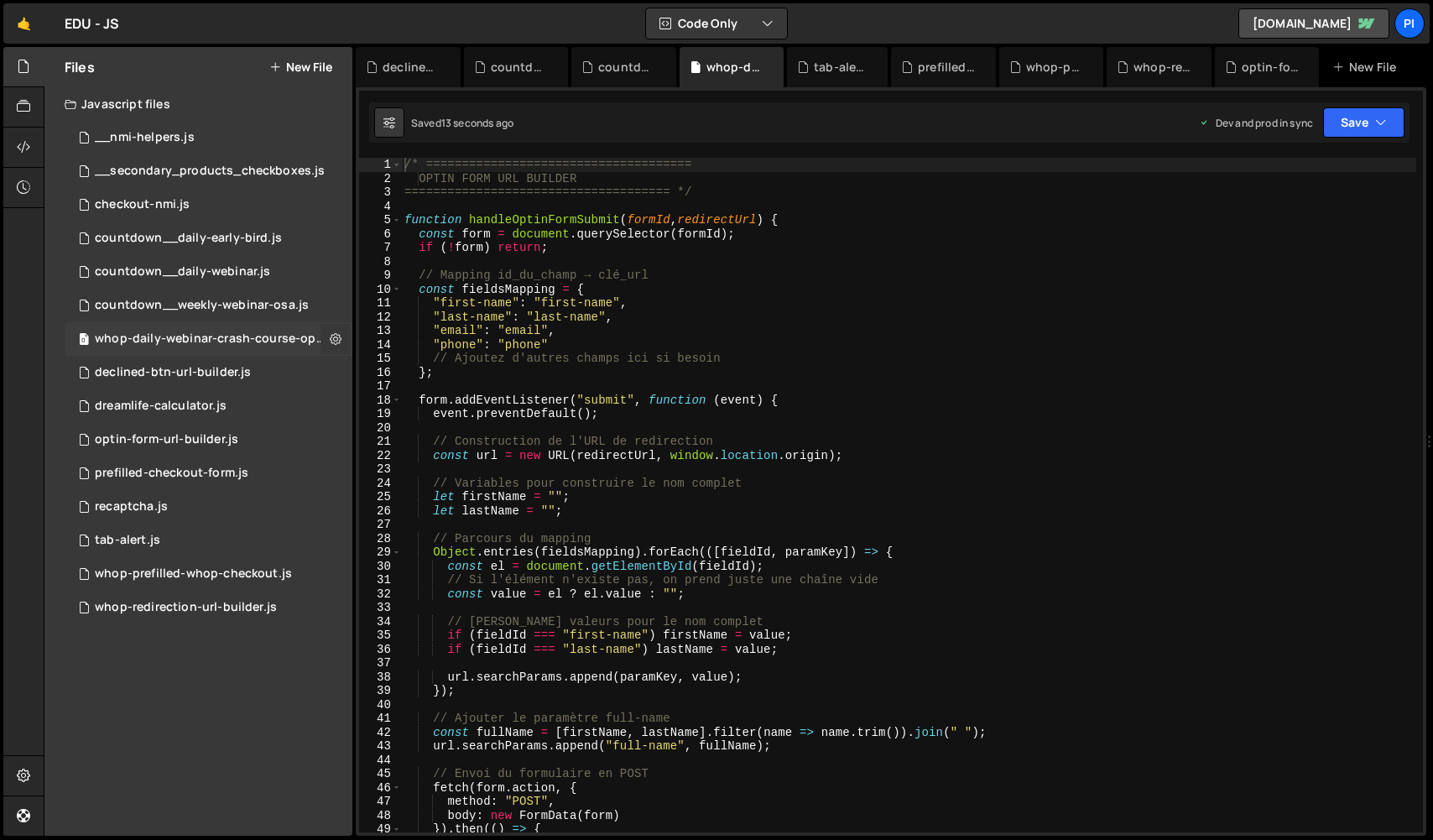
click at [332, 335] on icon at bounding box center [335, 339] width 12 height 16
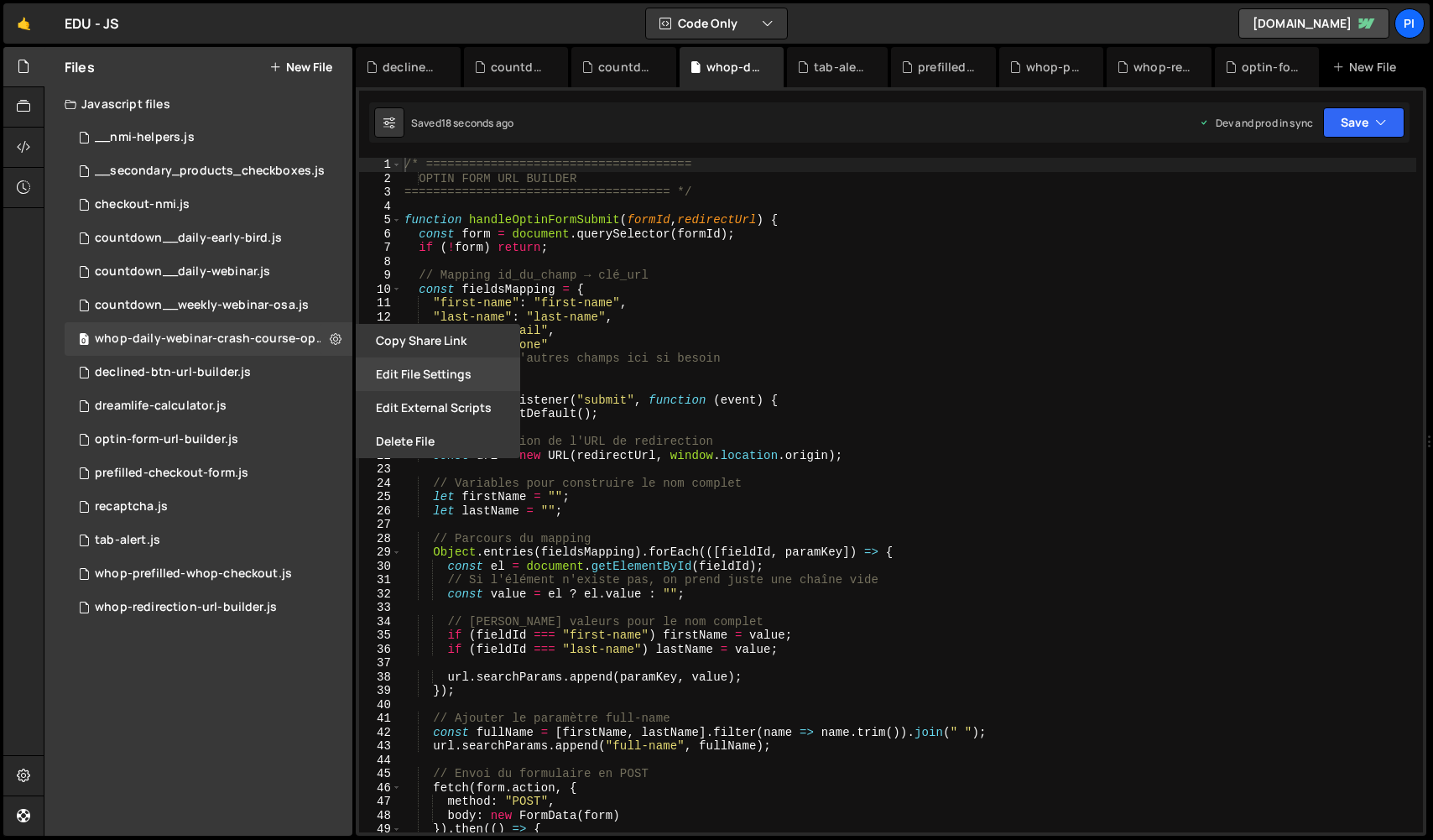
click at [414, 375] on button "Edit File Settings" at bounding box center [438, 375] width 164 height 34
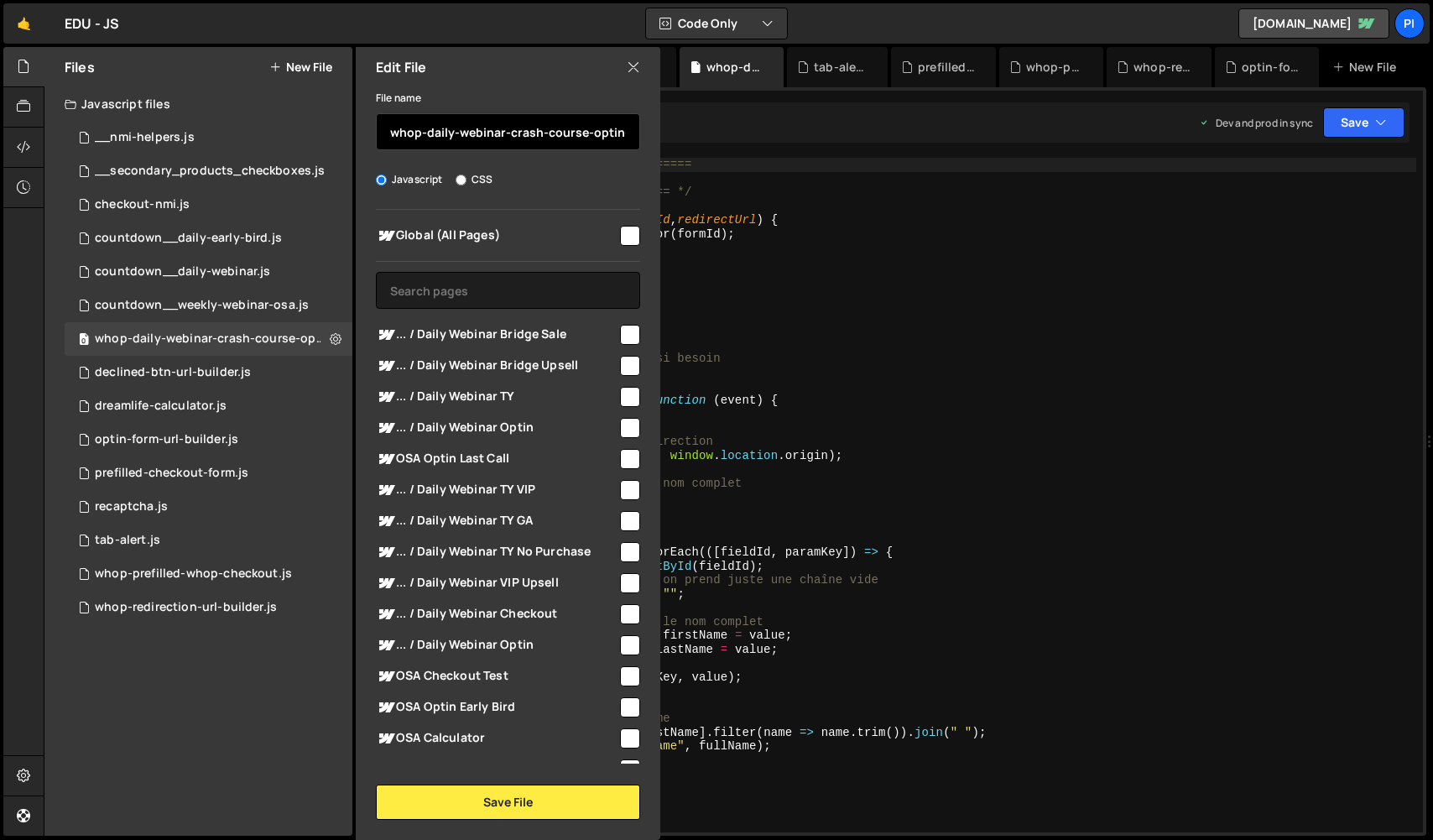
drag, startPoint x: 425, startPoint y: 135, endPoint x: 583, endPoint y: 133, distance: 158.0
click at [583, 133] on input "whop-daily-webinar-crash-course-optin-form-url-builder" at bounding box center [508, 131] width 264 height 37
type input "whop-optin-form-url-builder"
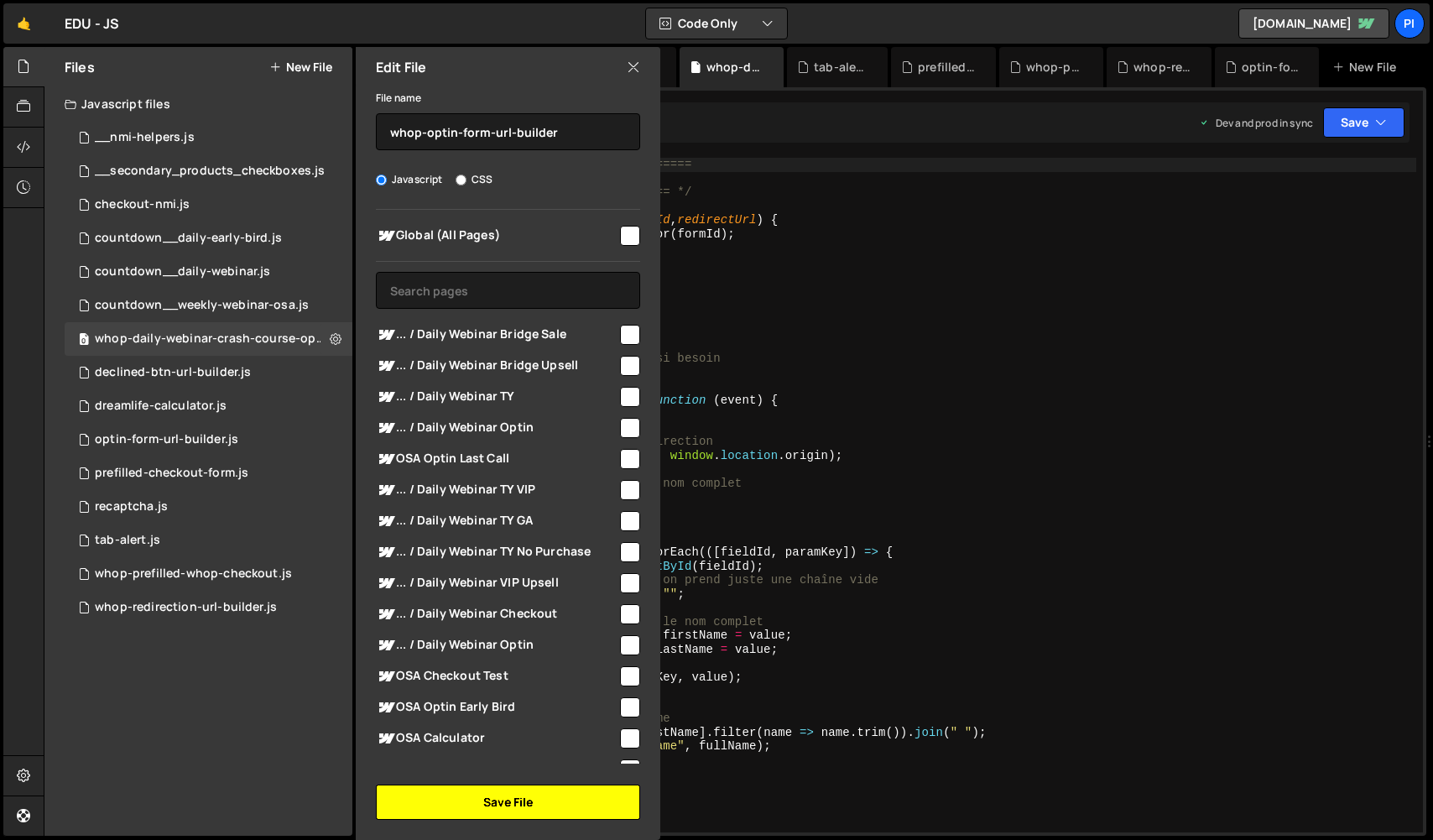
click at [600, 786] on button "Save File" at bounding box center [508, 803] width 264 height 36
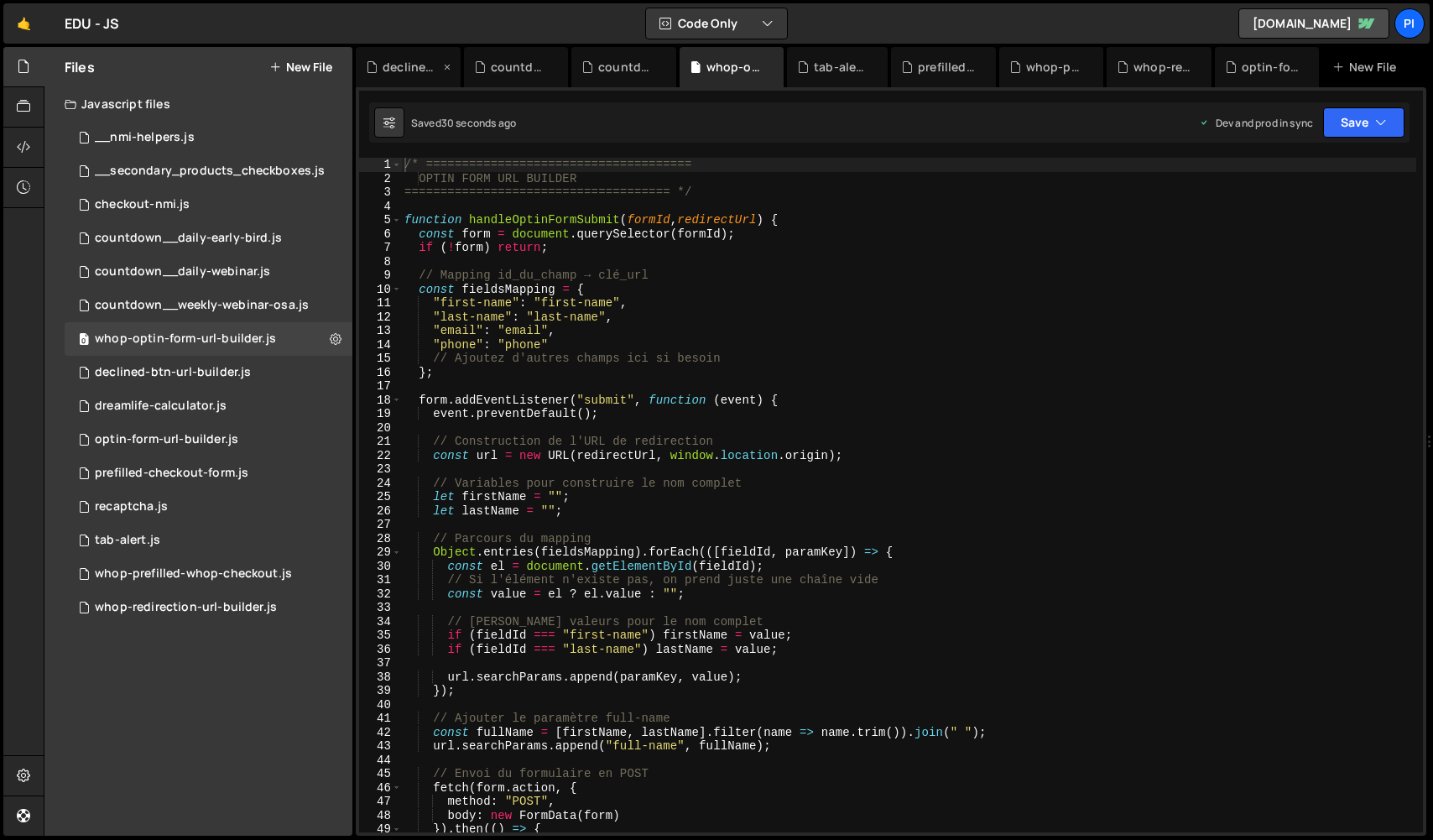
click at [450, 63] on icon at bounding box center [447, 67] width 12 height 17
click at [462, 63] on icon at bounding box center [463, 67] width 12 height 17
click at [481, 65] on icon at bounding box center [482, 67] width 12 height 17
click at [512, 67] on icon at bounding box center [509, 67] width 12 height 17
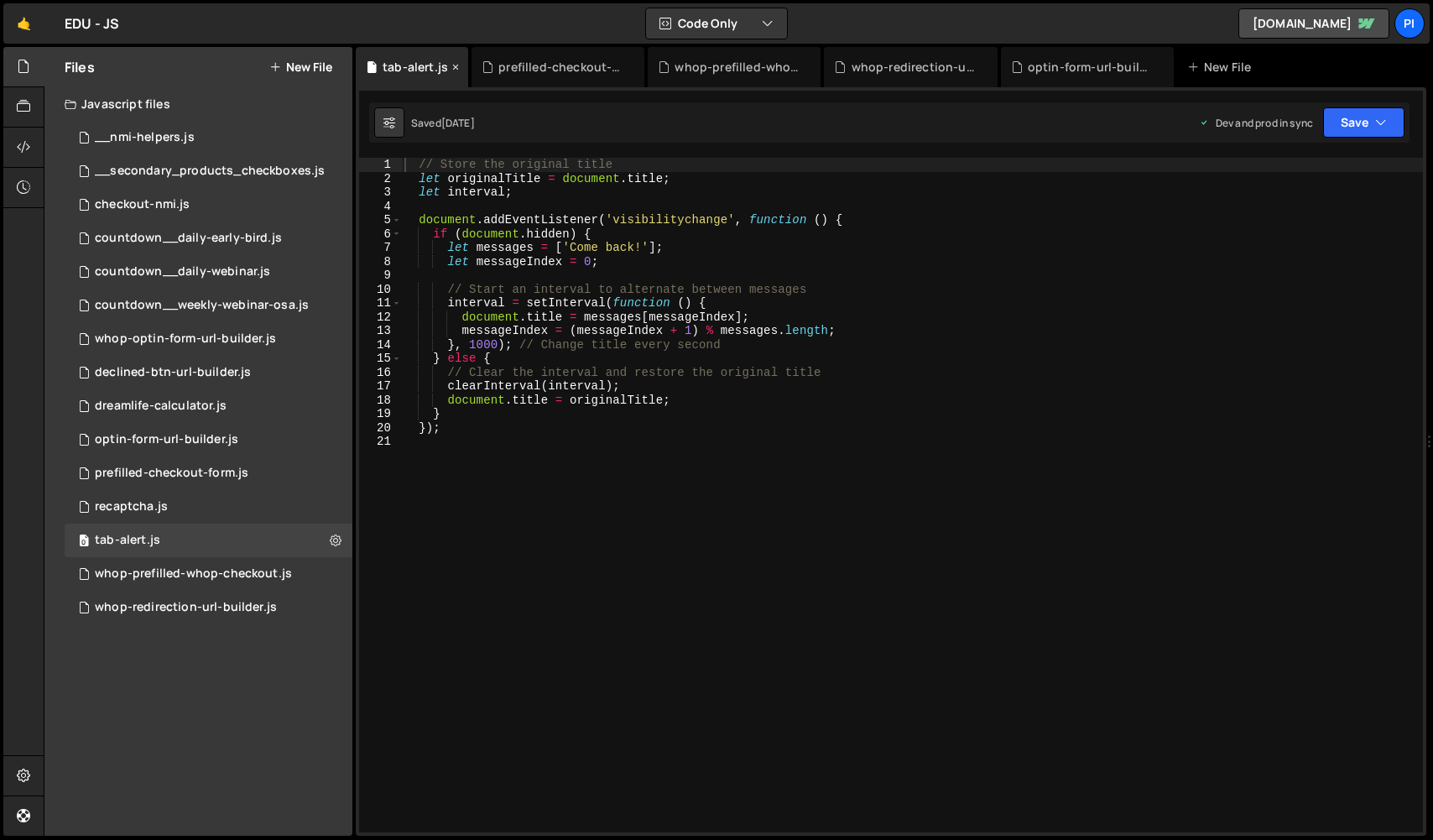
click at [457, 67] on icon at bounding box center [455, 67] width 12 height 17
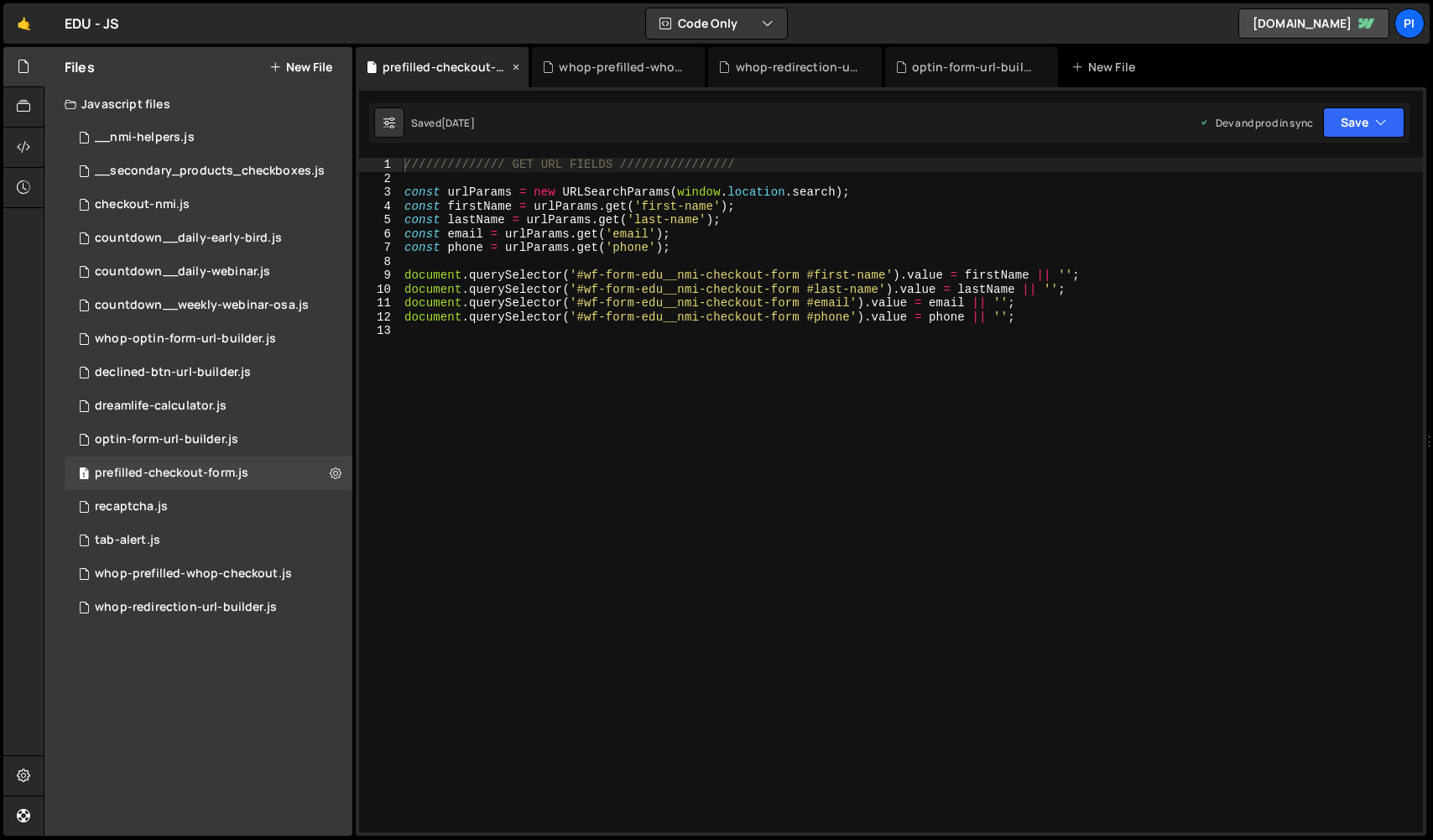
scroll to position [615, 0]
click at [518, 68] on icon at bounding box center [515, 67] width 12 height 17
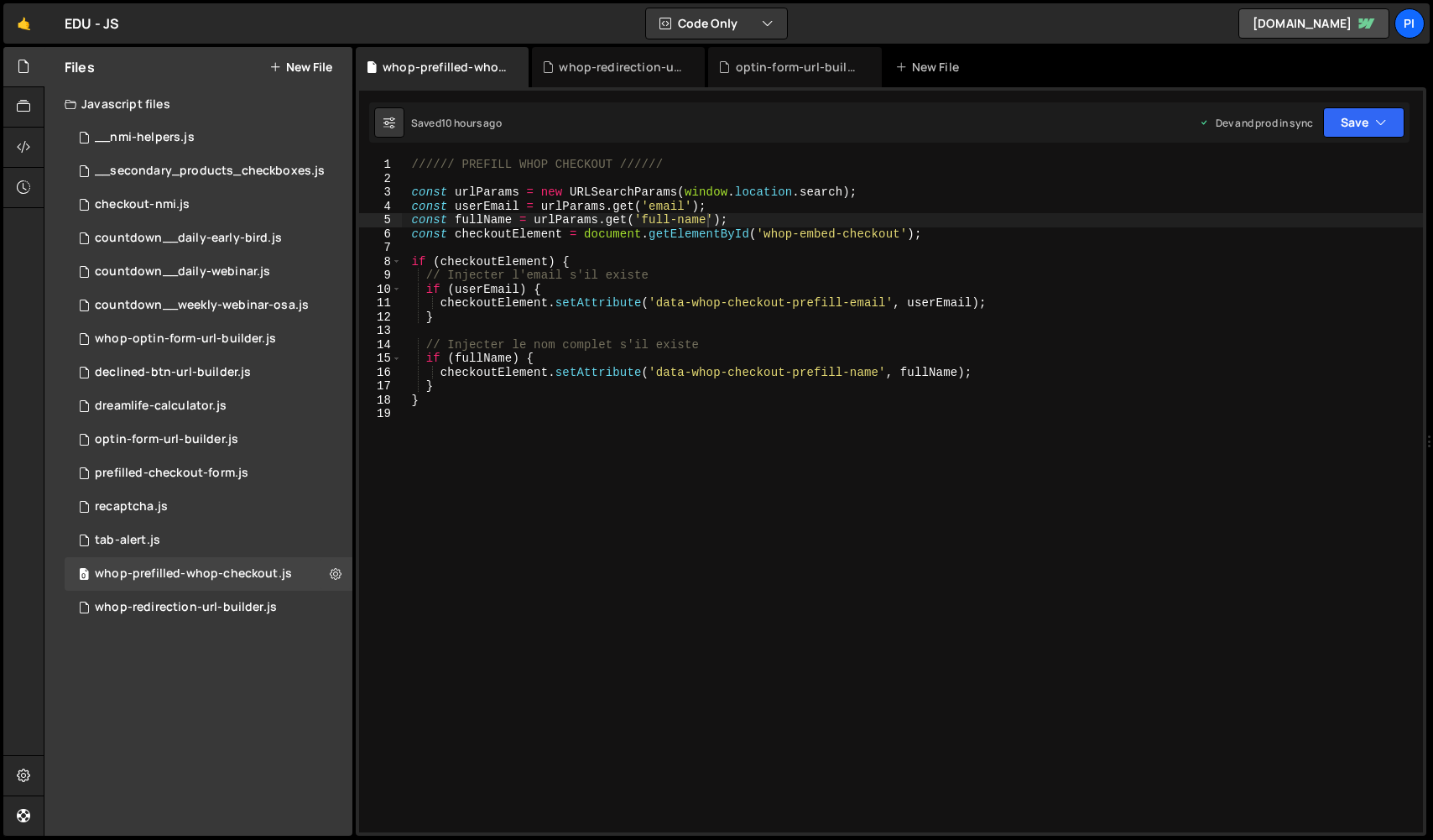
scroll to position [0, 0]
click at [0, 0] on icon at bounding box center [0, 0] width 0 height 0
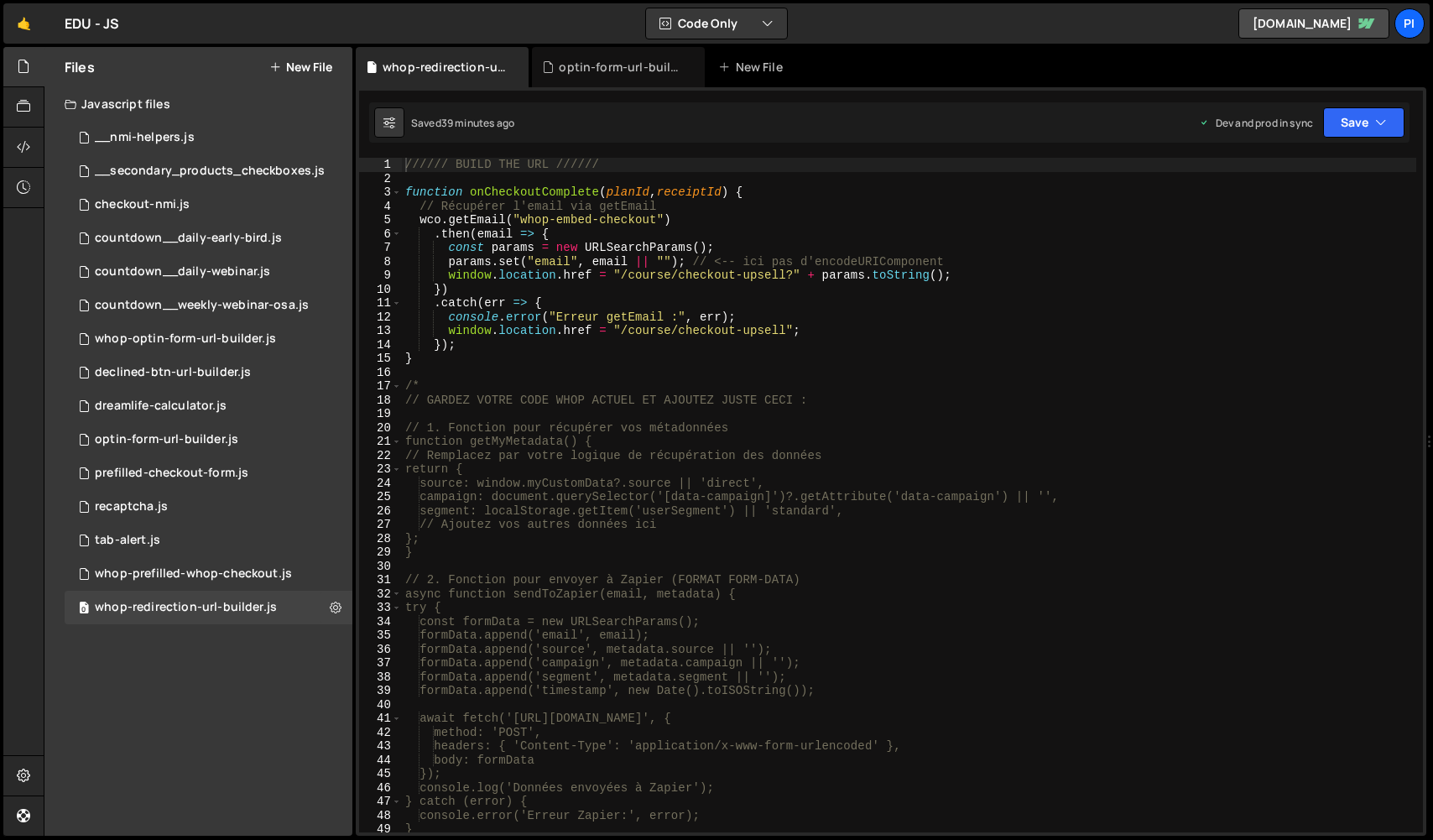
click at [0, 0] on icon at bounding box center [0, 0] width 0 height 0
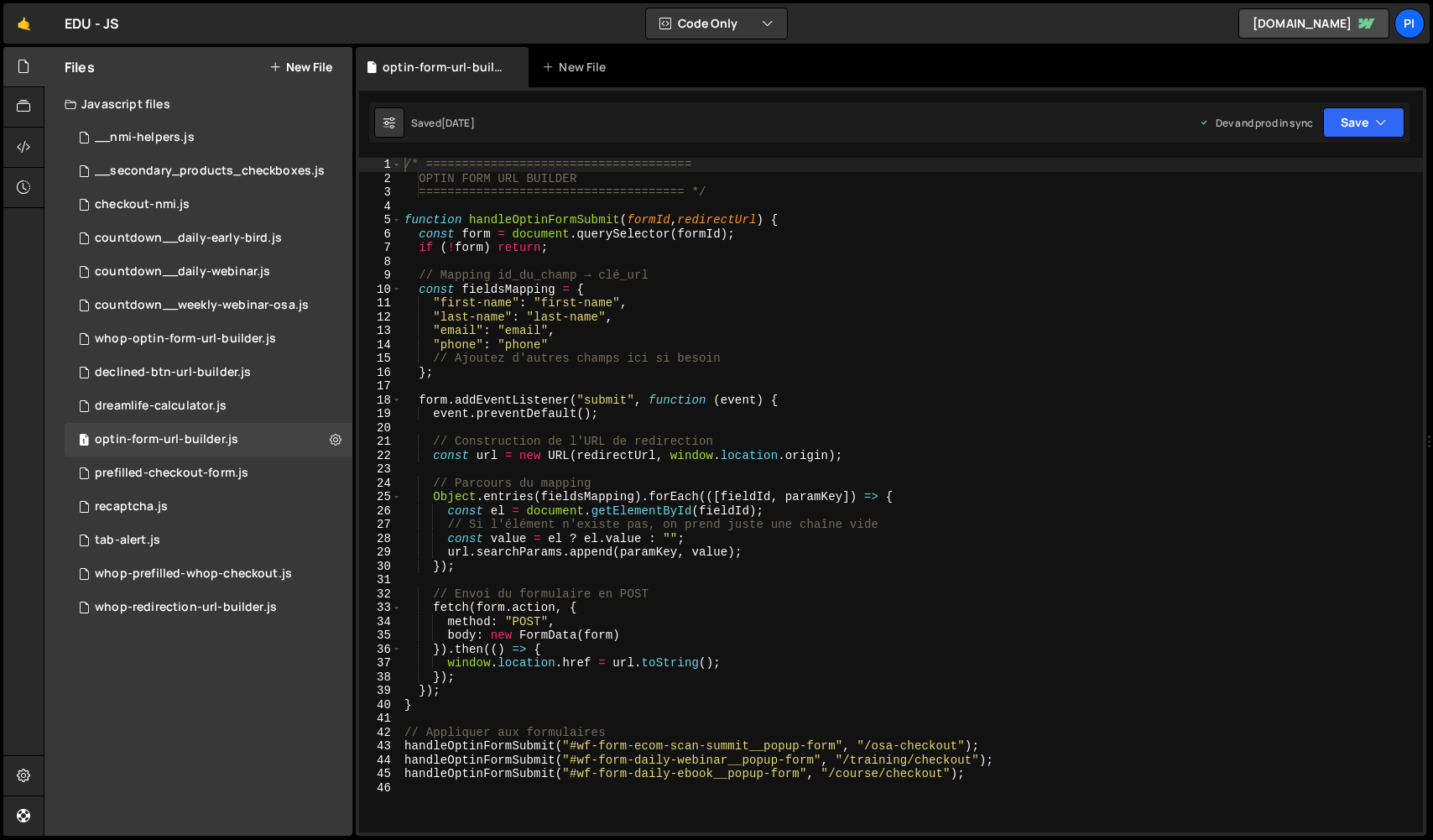
scroll to position [718, 0]
click at [0, 0] on icon at bounding box center [0, 0] width 0 height 0
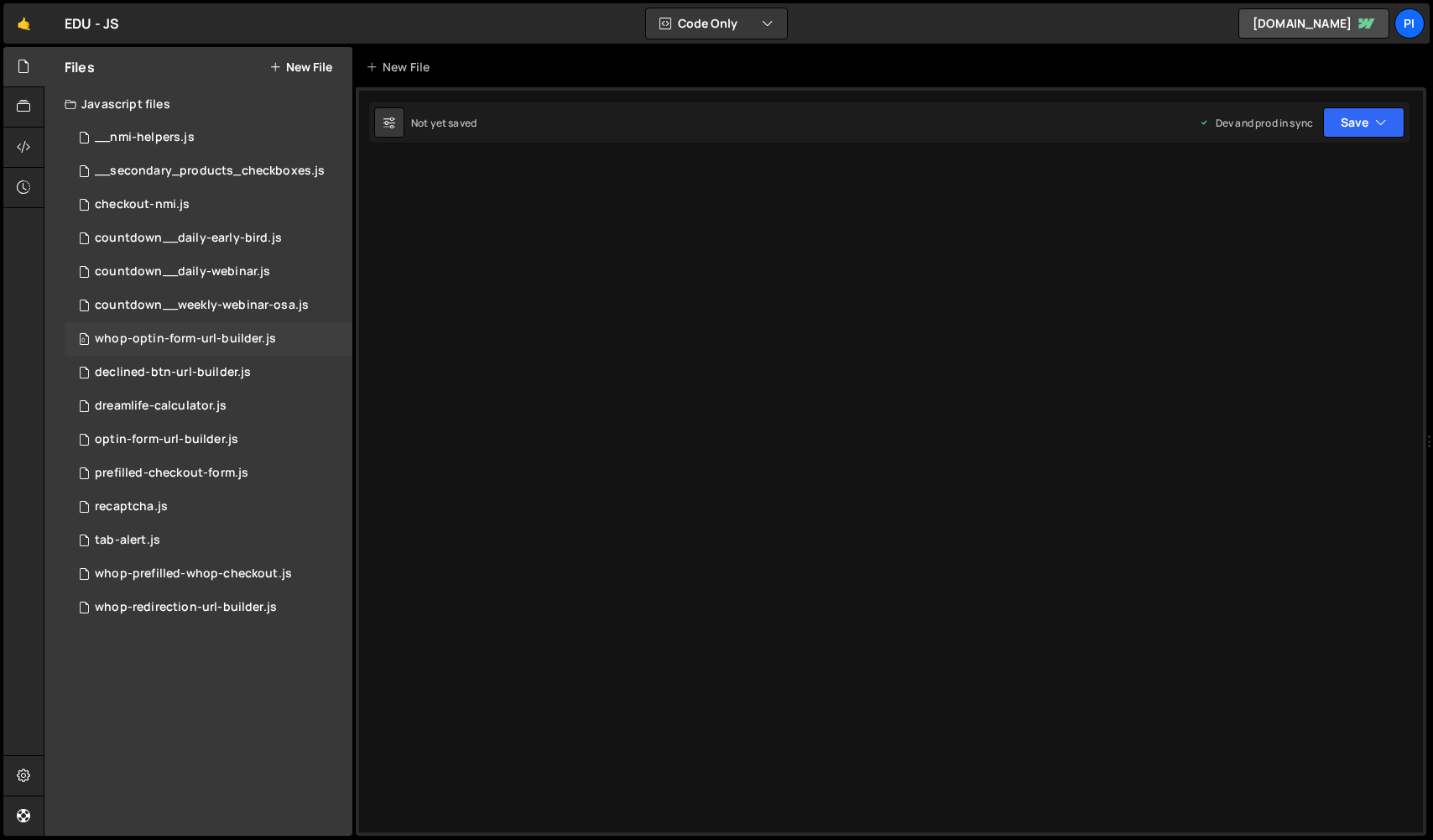
click at [266, 330] on div "0 whop-optin-form-url-builder.js 0" at bounding box center [208, 339] width 288 height 34
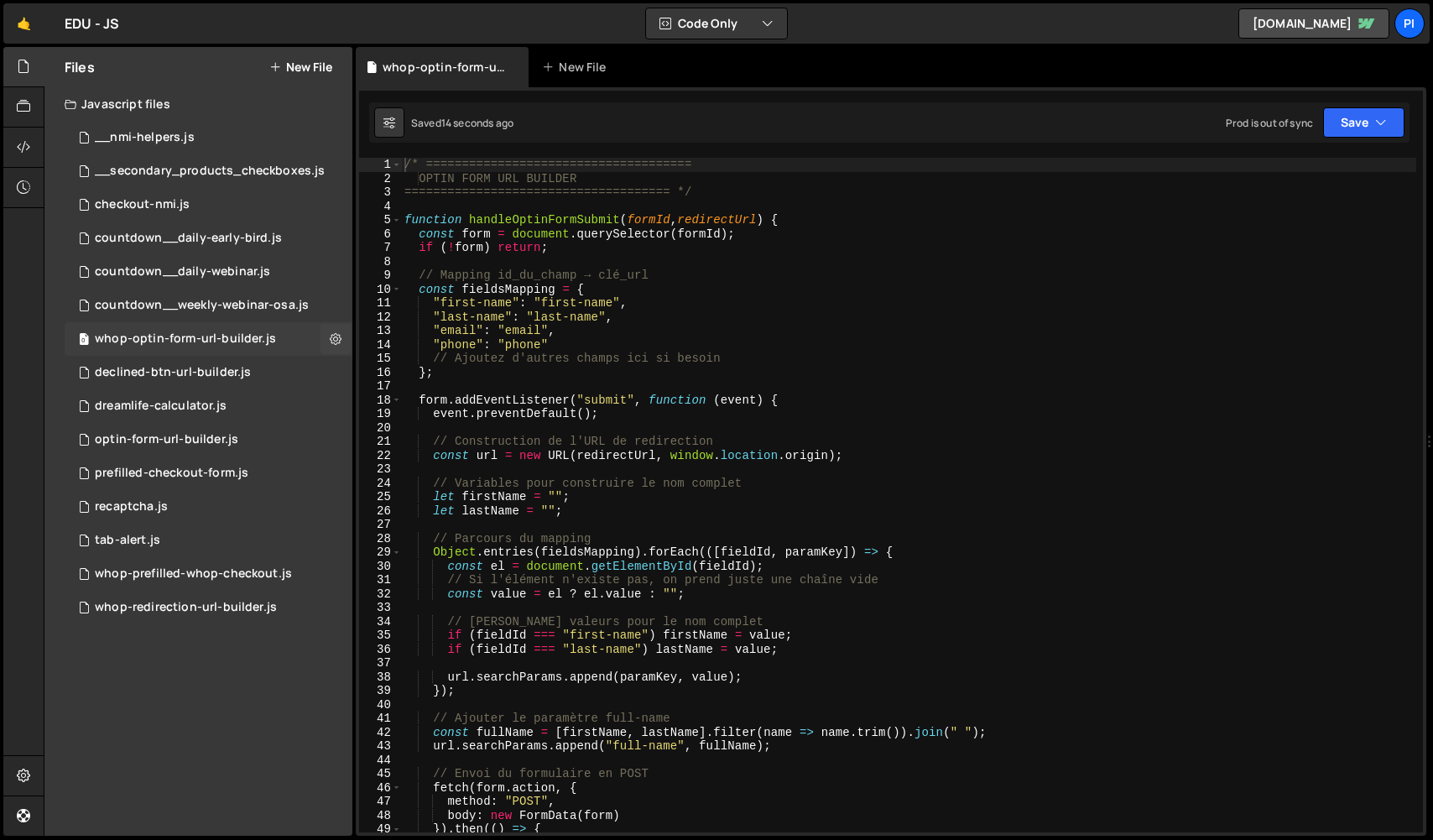
scroll to position [0, 0]
click at [1331, 127] on button "Save" at bounding box center [1363, 122] width 81 height 30
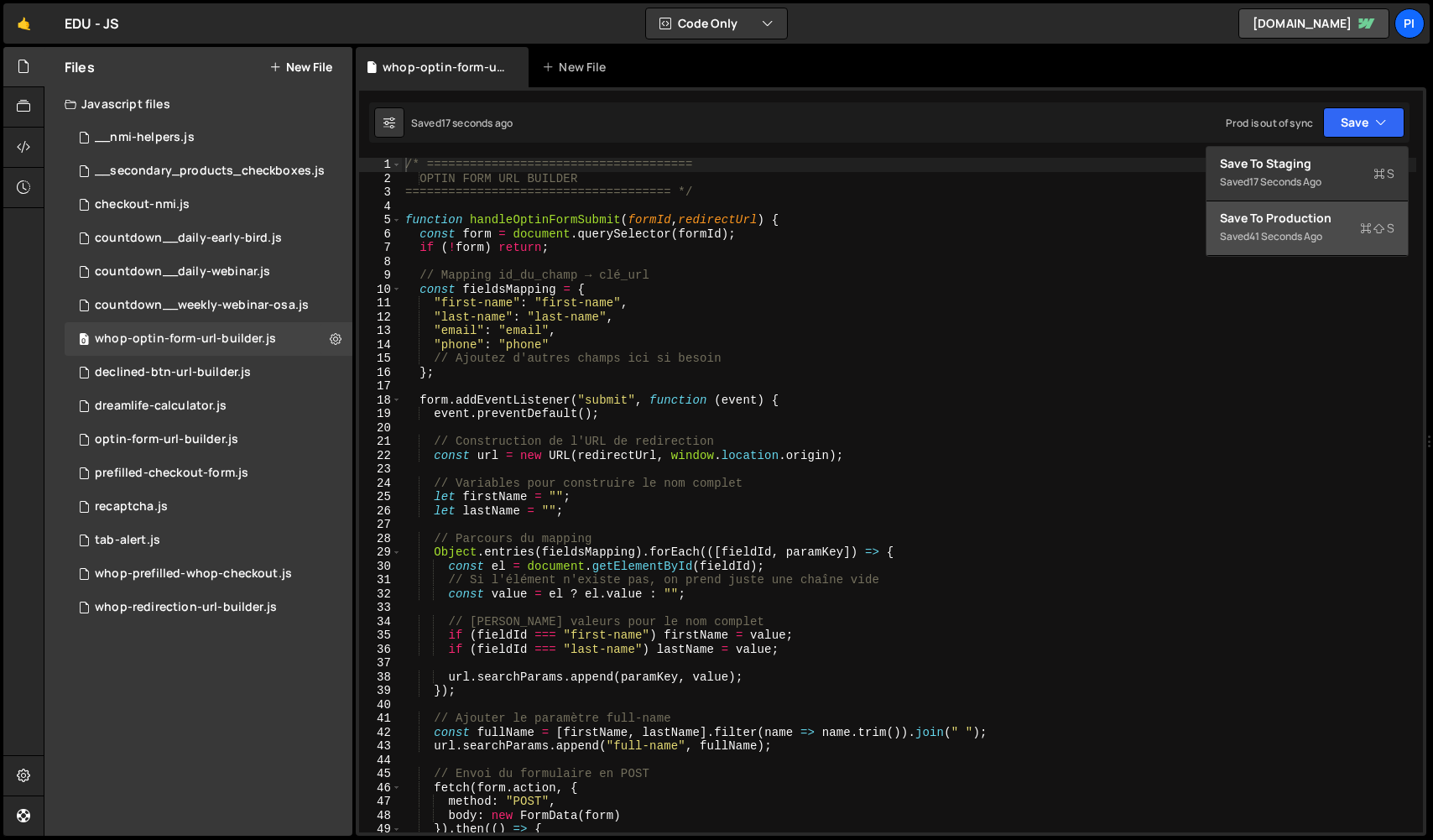
click at [1319, 215] on div "Save to Production S" at bounding box center [1307, 218] width 175 height 17
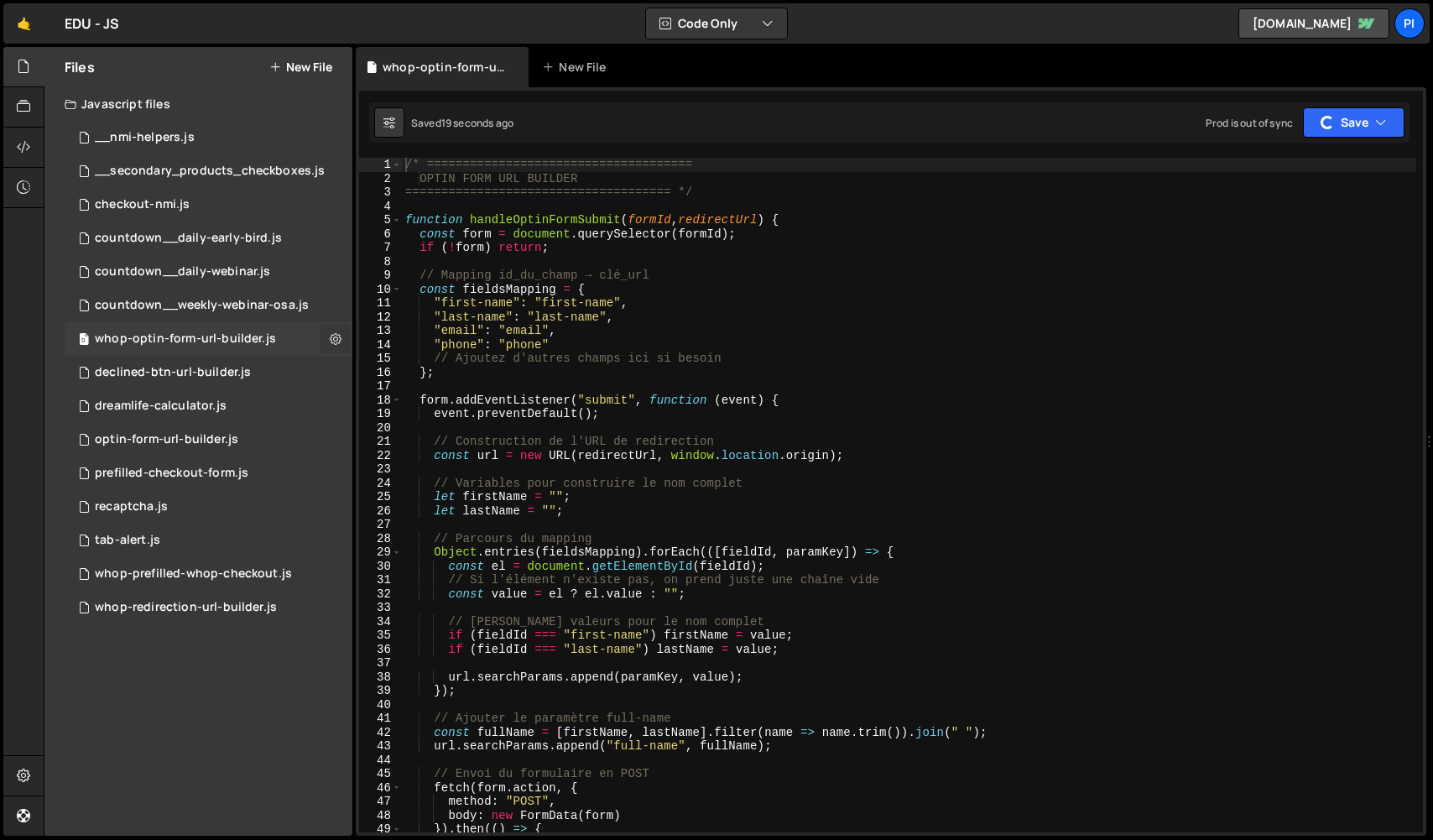
click at [335, 341] on icon at bounding box center [335, 339] width 12 height 16
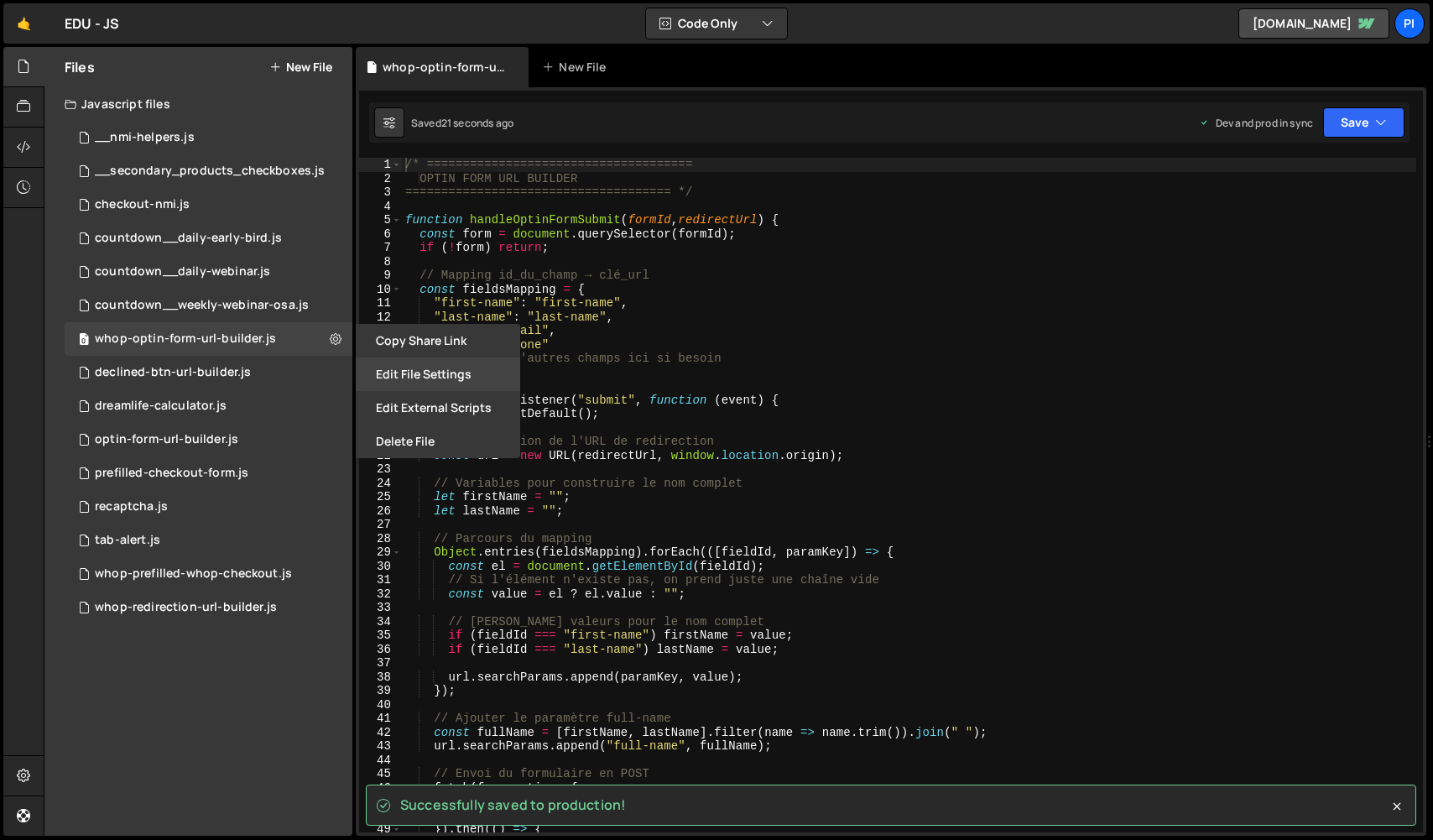
click at [411, 370] on button "Edit File Settings" at bounding box center [438, 375] width 164 height 34
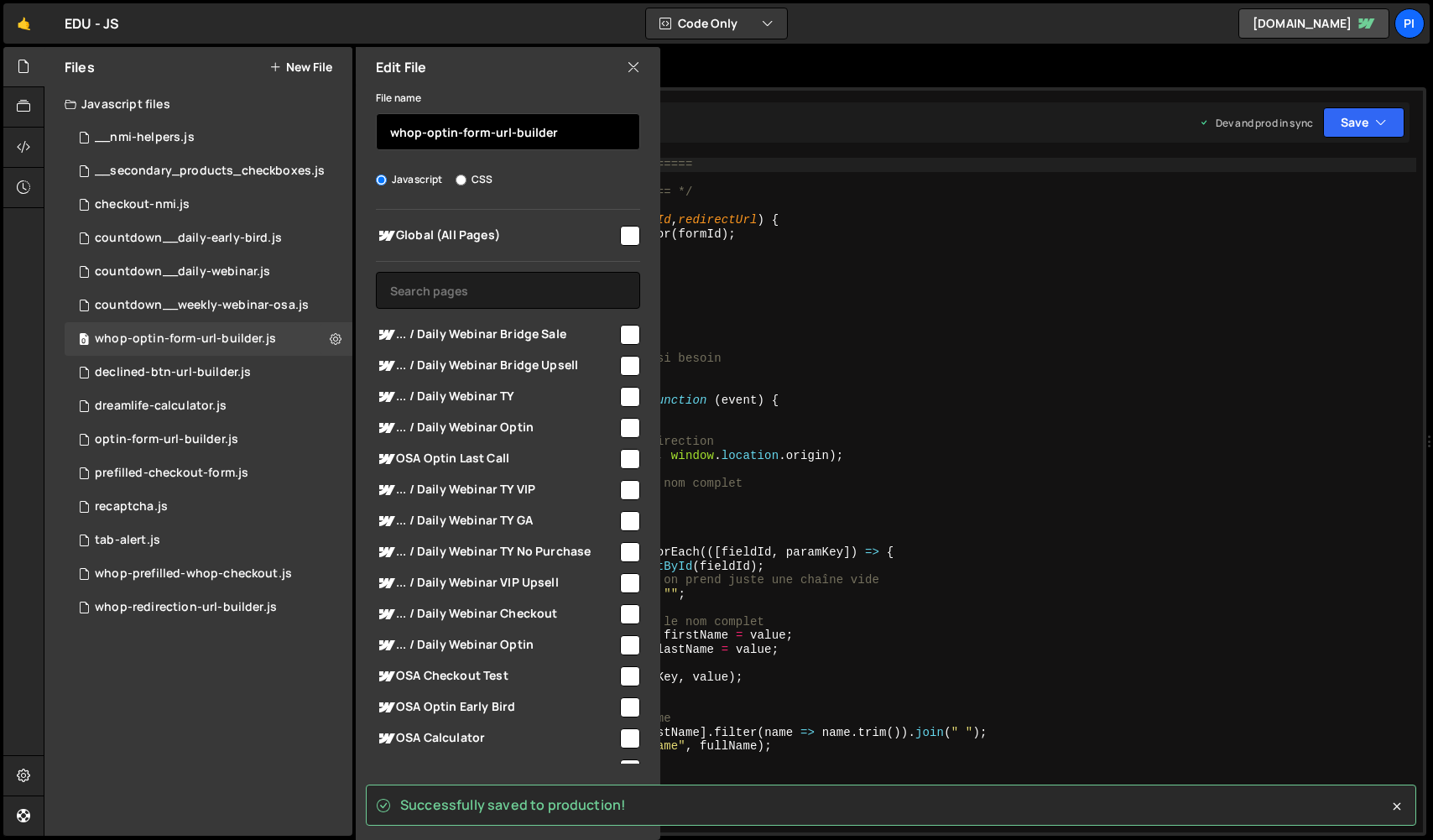
click at [393, 135] on input "whop-optin-form-url-builder" at bounding box center [508, 131] width 264 height 37
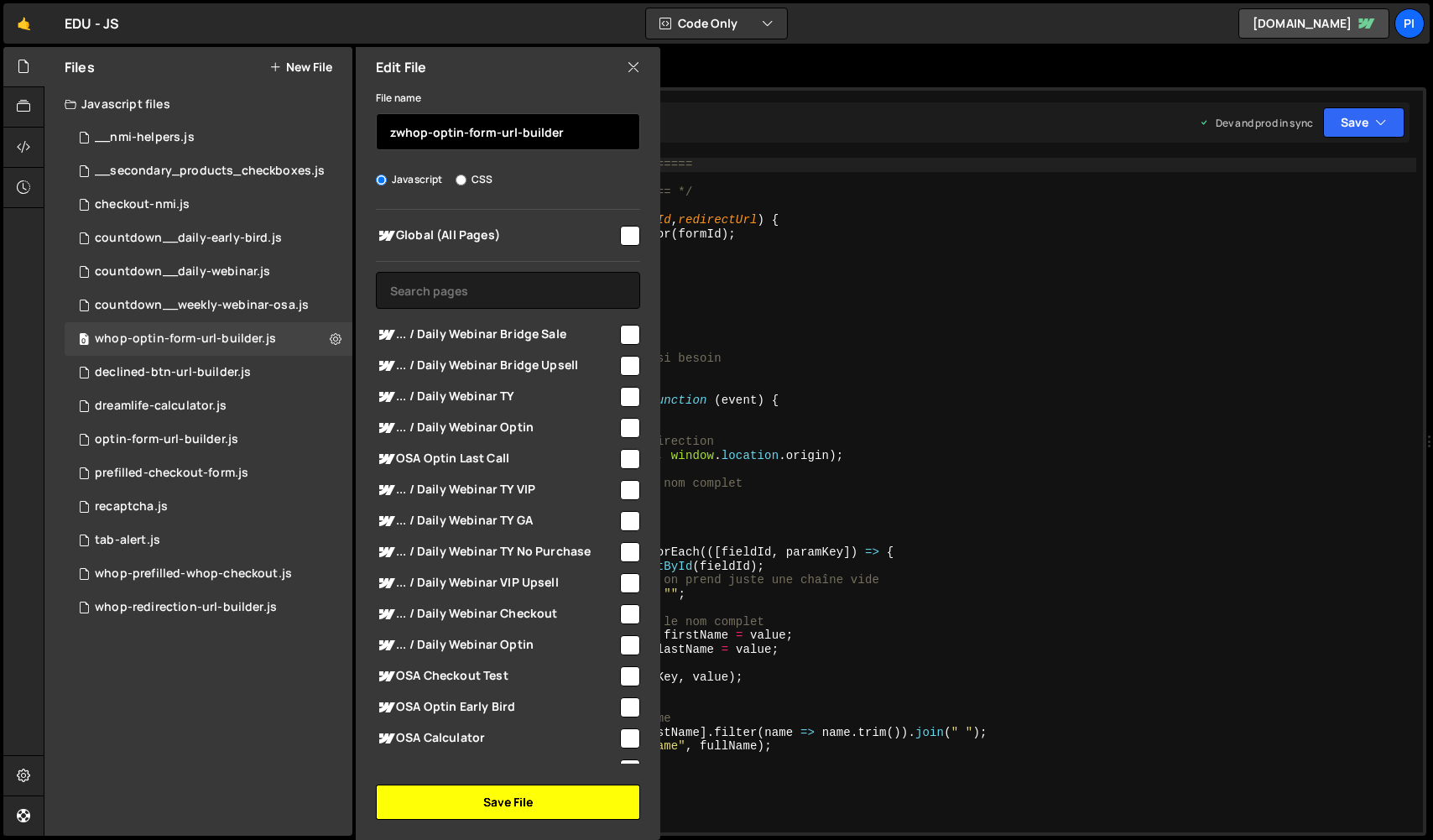
type input "zwhop-optin-form-url-builder"
click at [485, 818] on button "Save File" at bounding box center [508, 803] width 264 height 36
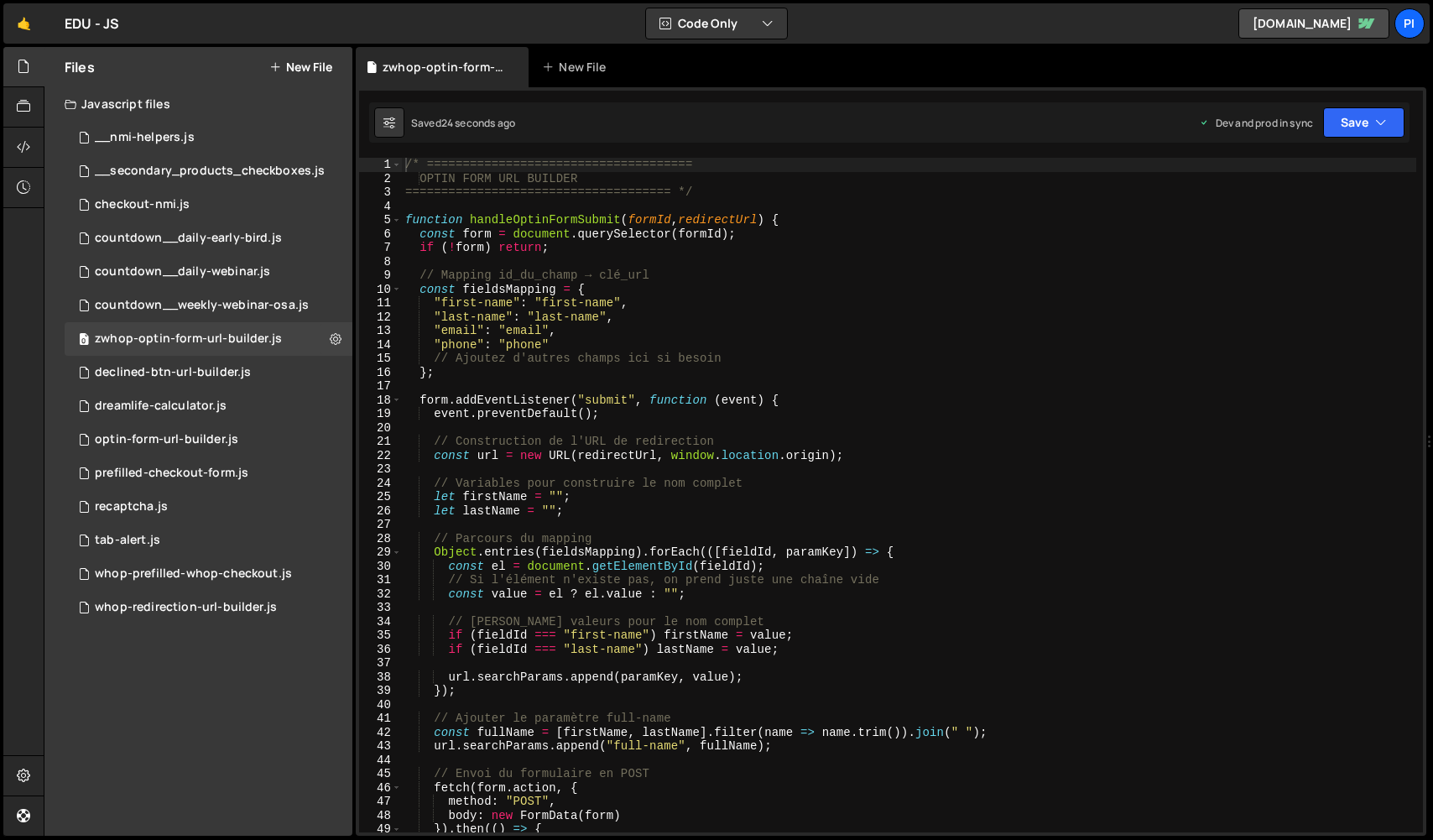
type textarea "method: "POST","
click at [488, 799] on div "/* ===================================== OPTIN FORM URL BUILDER ===============…" at bounding box center [910, 509] width 1015 height 703
click at [334, 340] on icon at bounding box center [335, 339] width 12 height 16
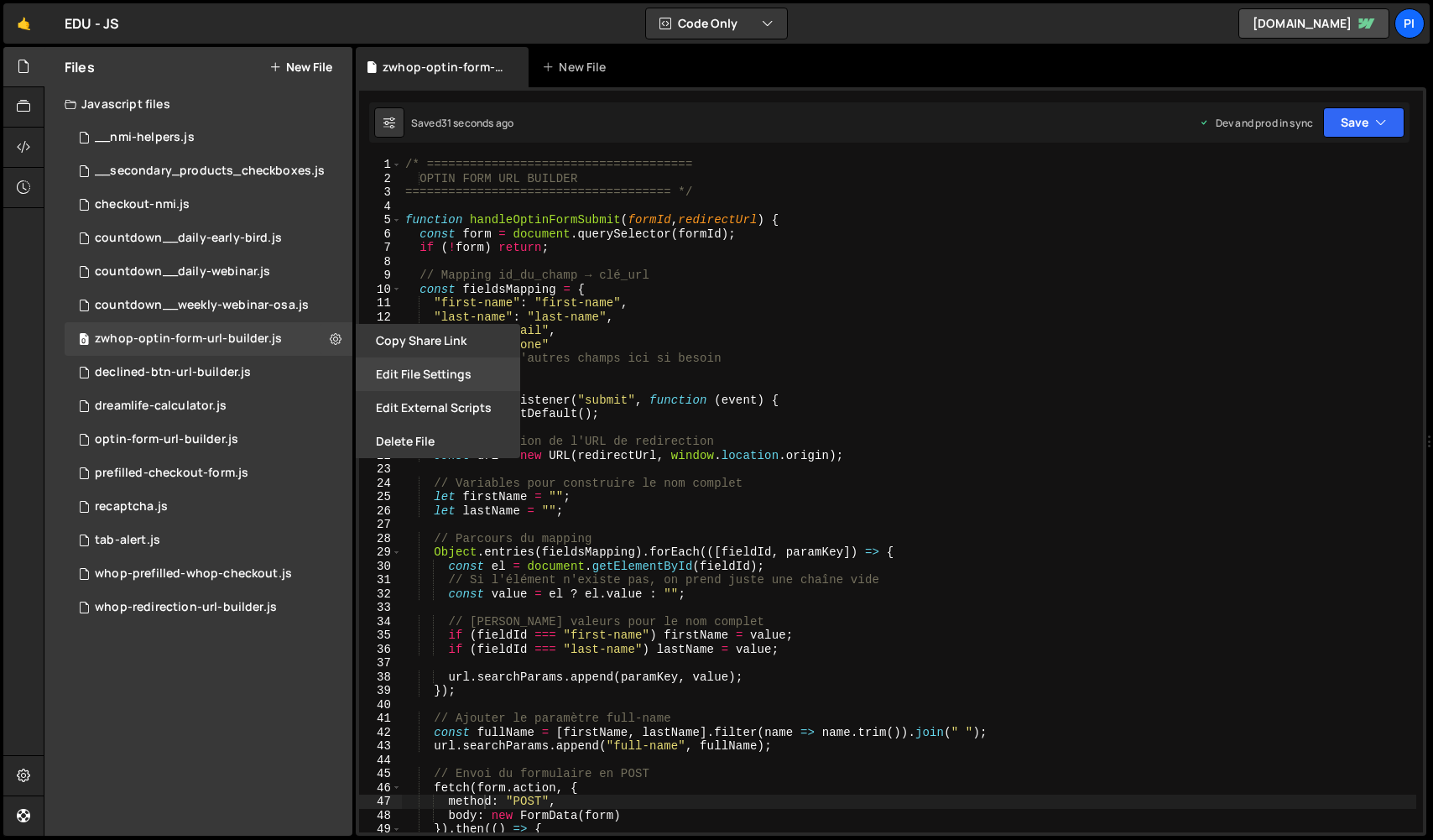
click at [391, 367] on button "Edit File Settings" at bounding box center [438, 375] width 164 height 34
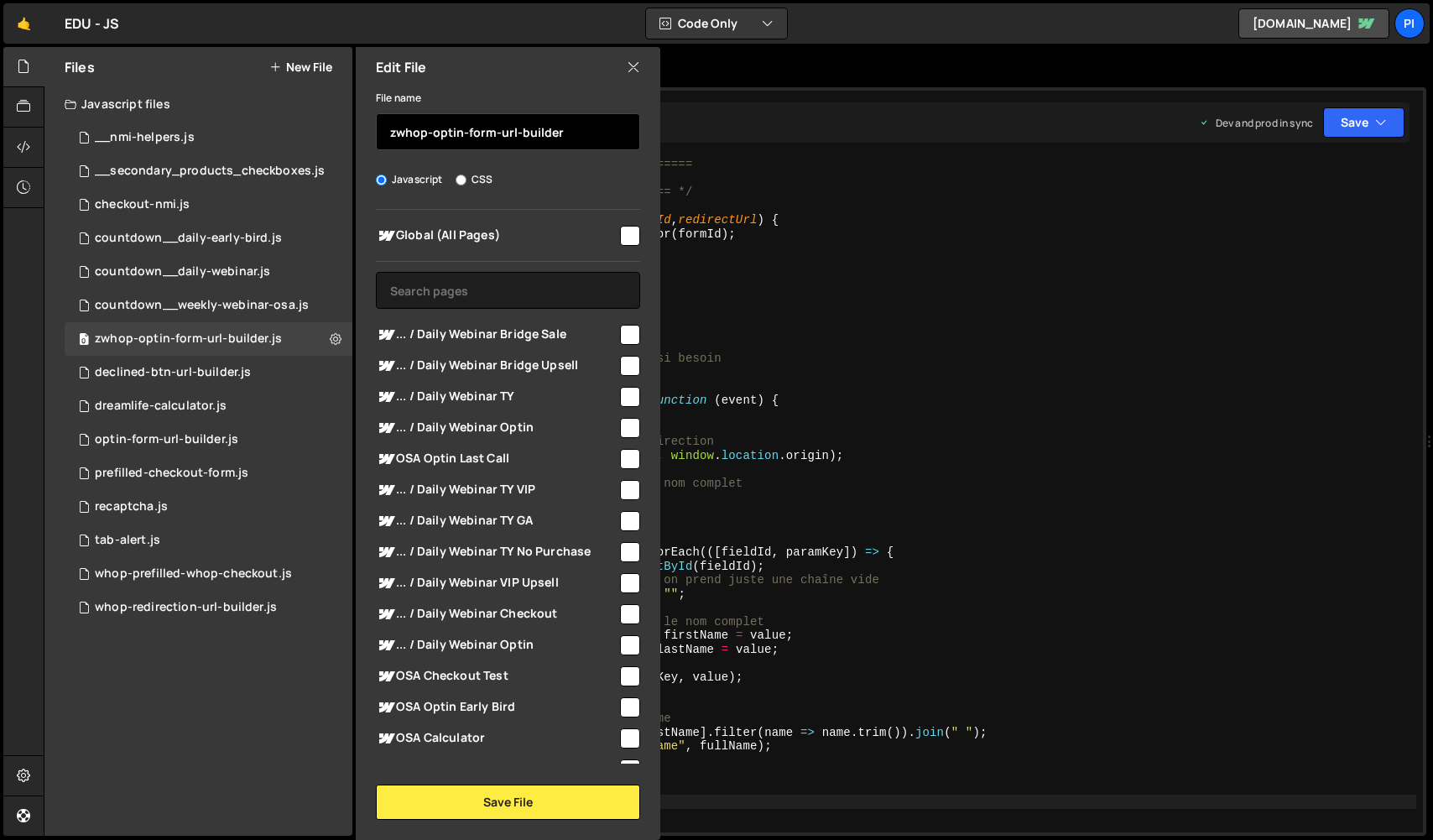
click at [399, 131] on input "zwhop-optin-form-url-builder" at bounding box center [508, 131] width 264 height 37
type input "whop-optin-form-url-builder"
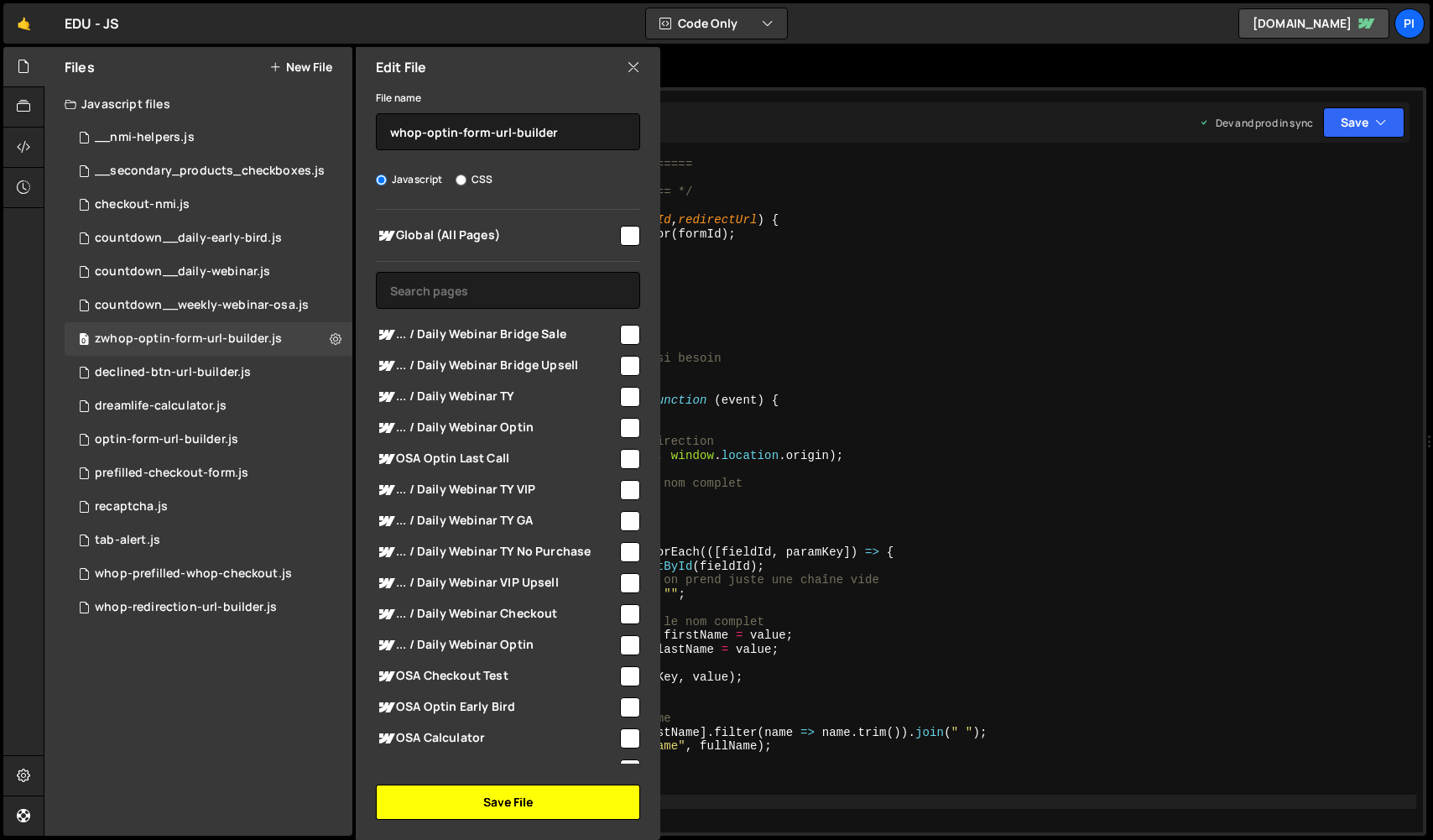
click at [461, 816] on button "Save File" at bounding box center [508, 803] width 264 height 36
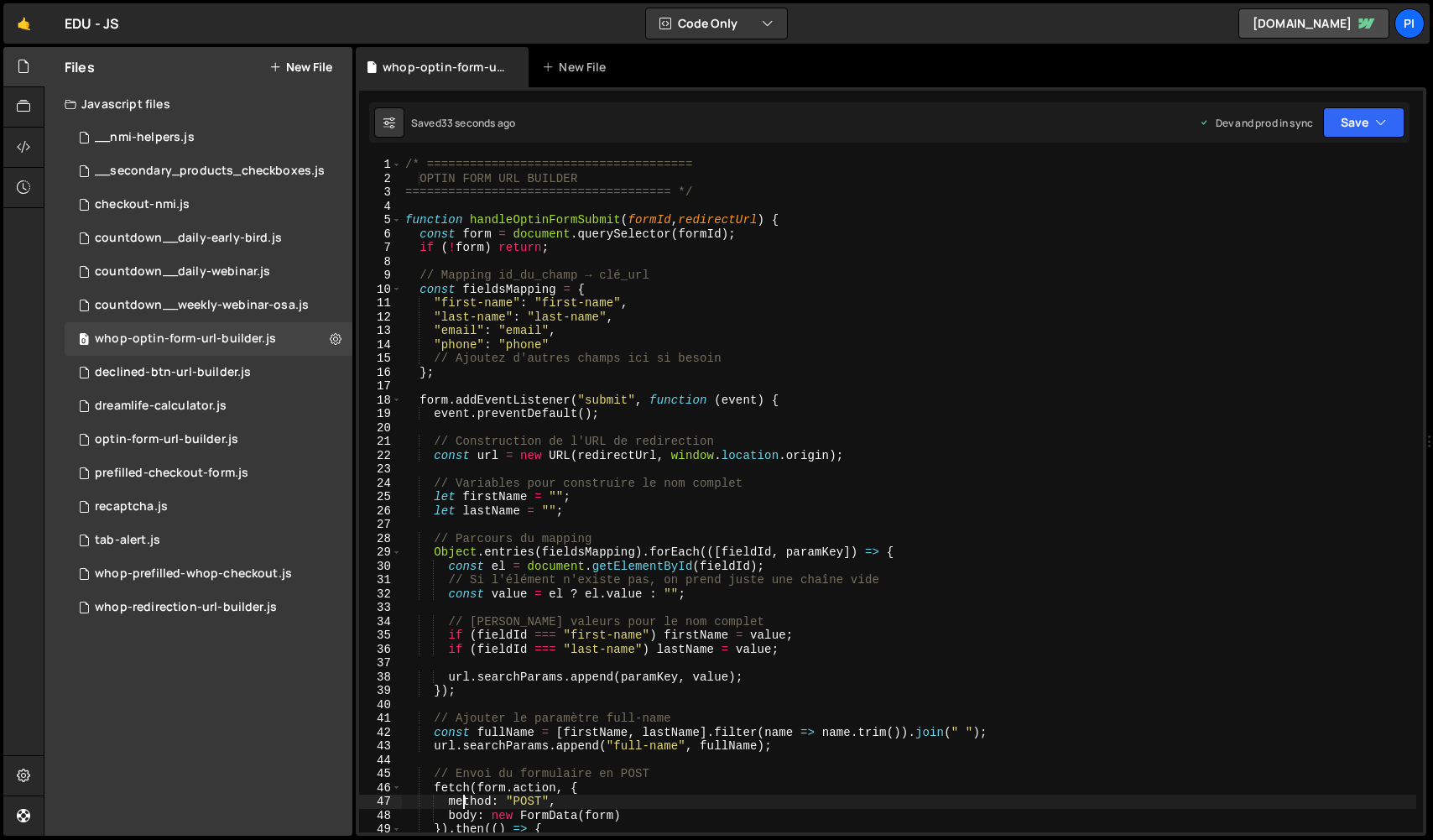
click at [461, 796] on div "/* ===================================== OPTIN FORM URL BUILDER ===============…" at bounding box center [910, 509] width 1015 height 703
click at [141, 436] on div "optin-form-url-builder.js" at bounding box center [166, 440] width 144 height 15
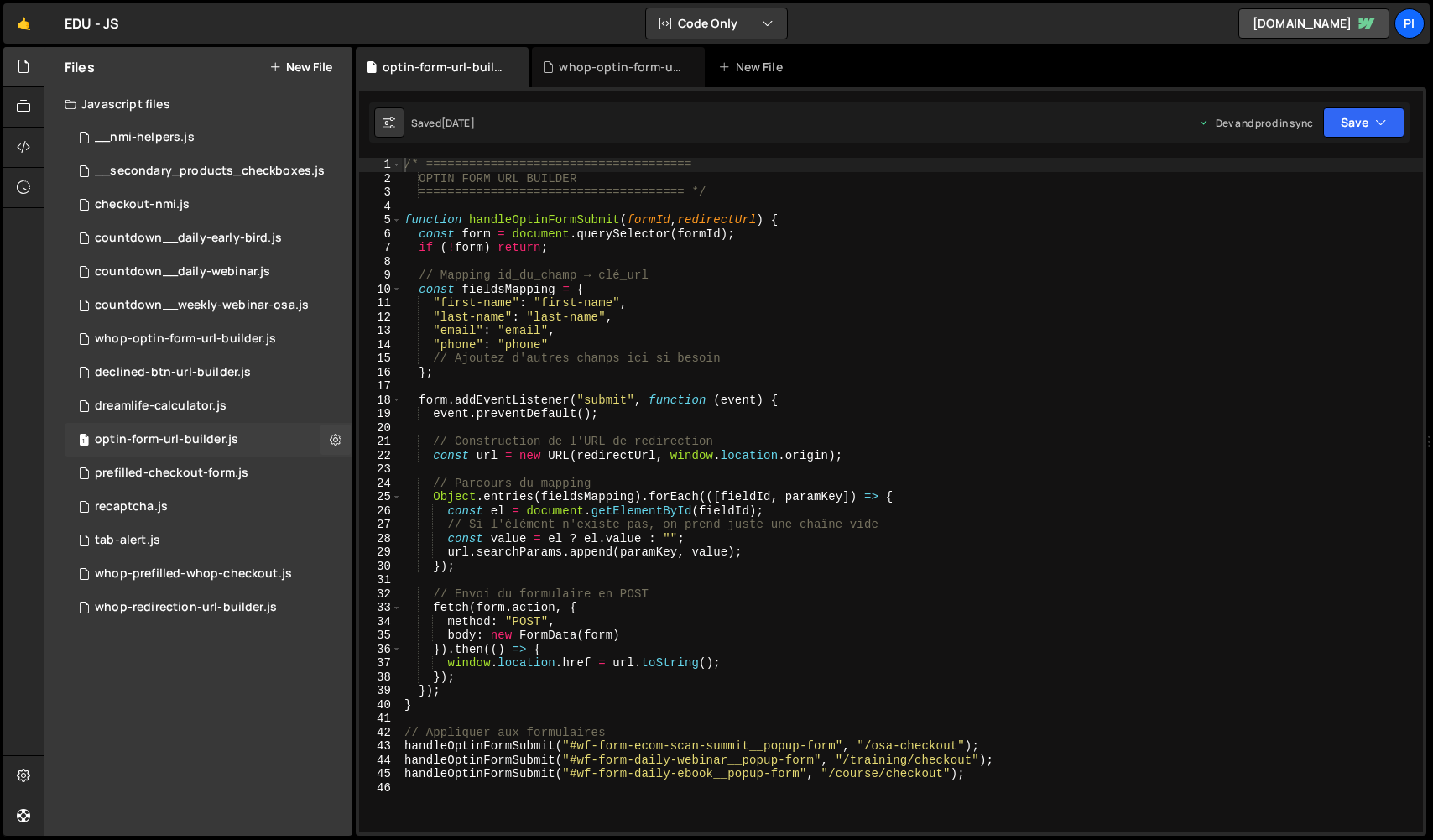
scroll to position [718, 0]
click at [197, 577] on div "whop-prefilled-whop-checkout.js" at bounding box center [193, 573] width 197 height 15
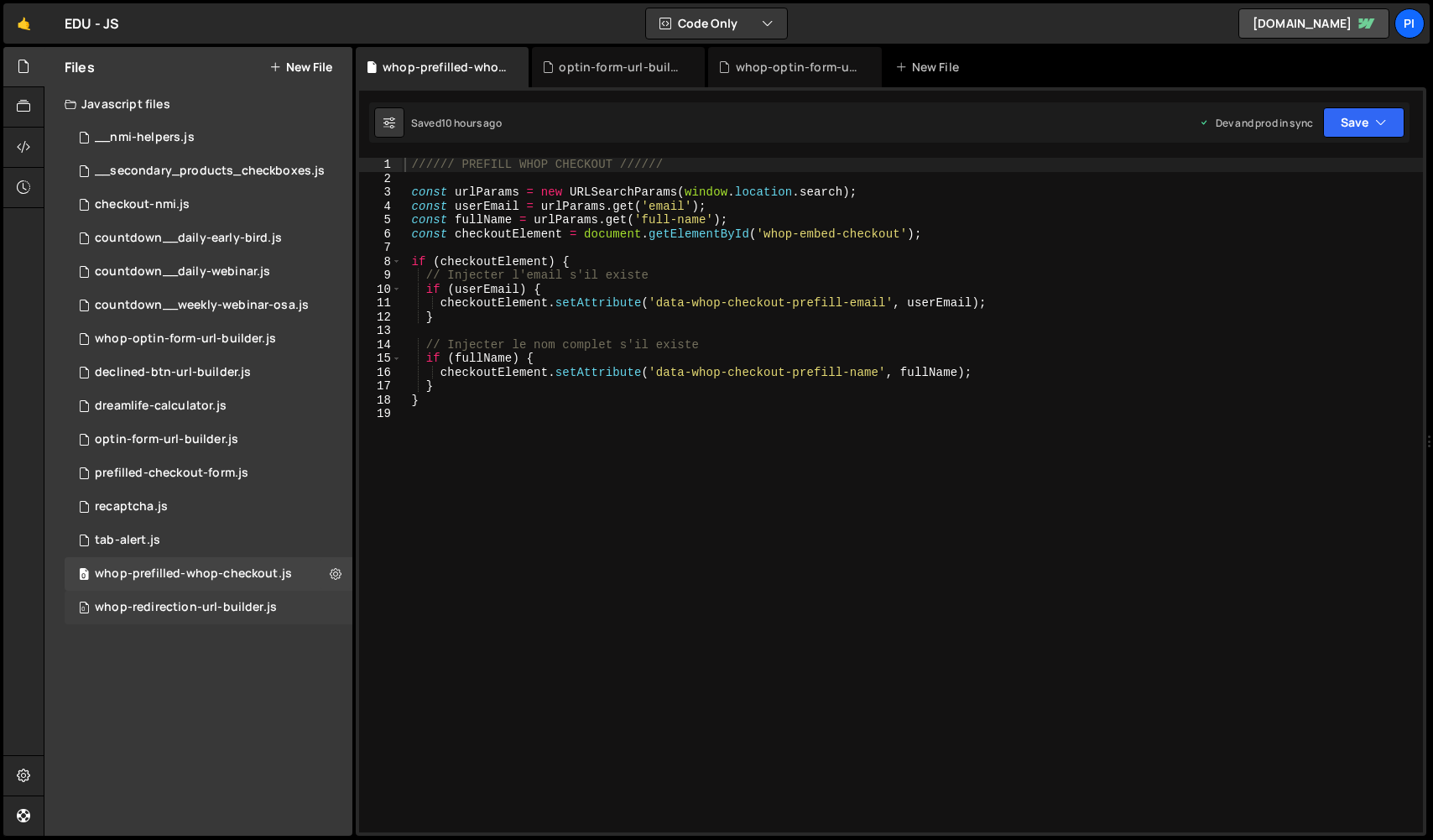
click at [217, 621] on div "0 whop-redirection-url-builder.js 0" at bounding box center [208, 607] width 288 height 34
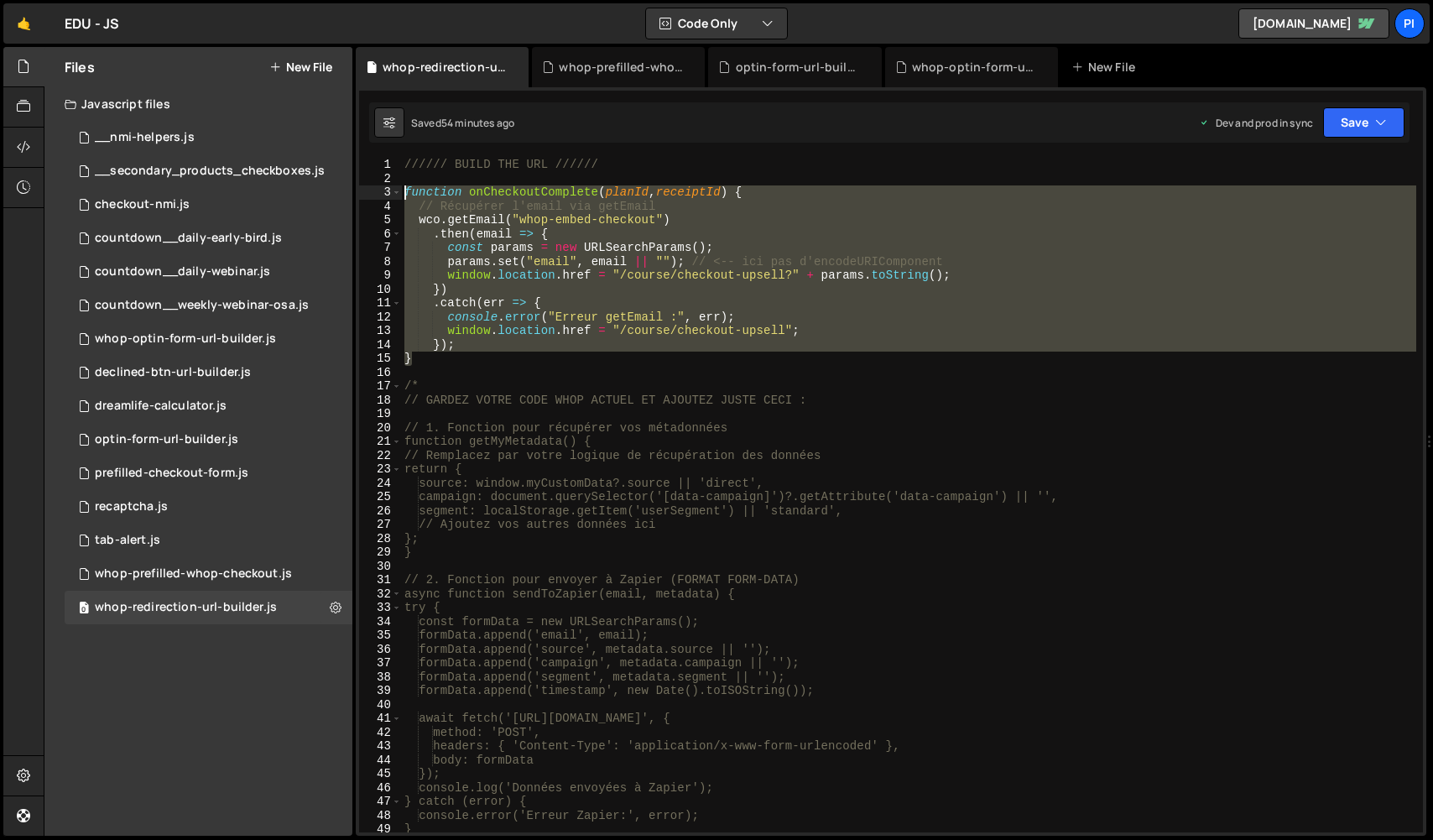
drag, startPoint x: 446, startPoint y: 361, endPoint x: 352, endPoint y: 191, distance: 194.3
click at [352, 191] on div "Files New File Javascript files 0 __nmi-helpers.js 0 0 __secondary_products_che…" at bounding box center [738, 441] width 1389 height 789
click at [457, 314] on div "////// BUILD THE URL ////// function onCheckoutComplete ( planId , receiptId ) …" at bounding box center [909, 495] width 1015 height 674
drag, startPoint x: 456, startPoint y: 356, endPoint x: 375, endPoint y: 185, distance: 189.2
click at [375, 185] on div "console.error("Erreur getEmail :", err); 1 2 3 4 5 6 7 8 9 10 11 12 13 14 15 16…" at bounding box center [891, 495] width 1064 height 674
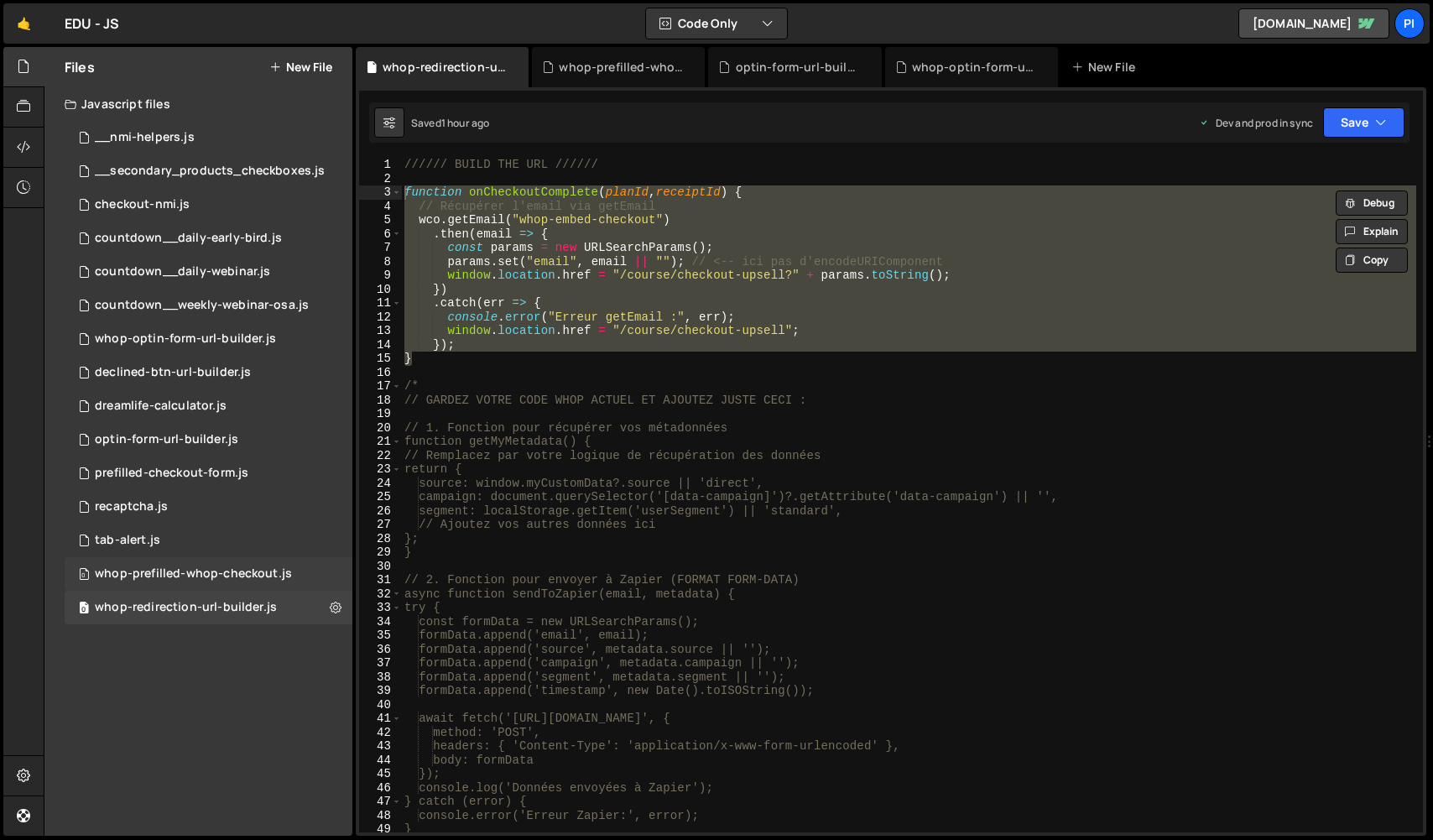
click at [286, 574] on div "whop-prefilled-whop-checkout.js" at bounding box center [193, 573] width 197 height 15
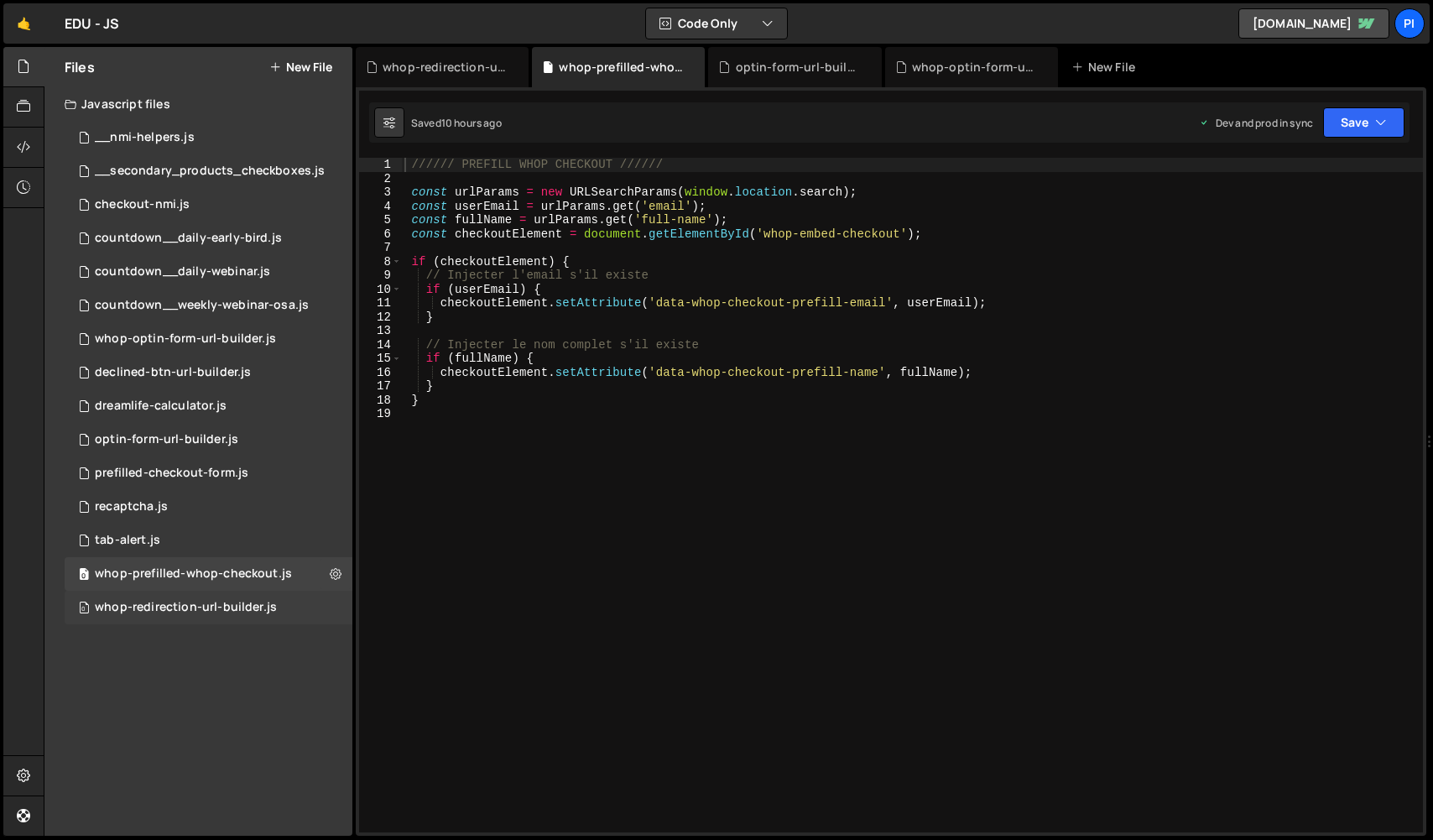
click at [280, 600] on div "0 whop-redirection-url-builder.js 0" at bounding box center [208, 607] width 288 height 34
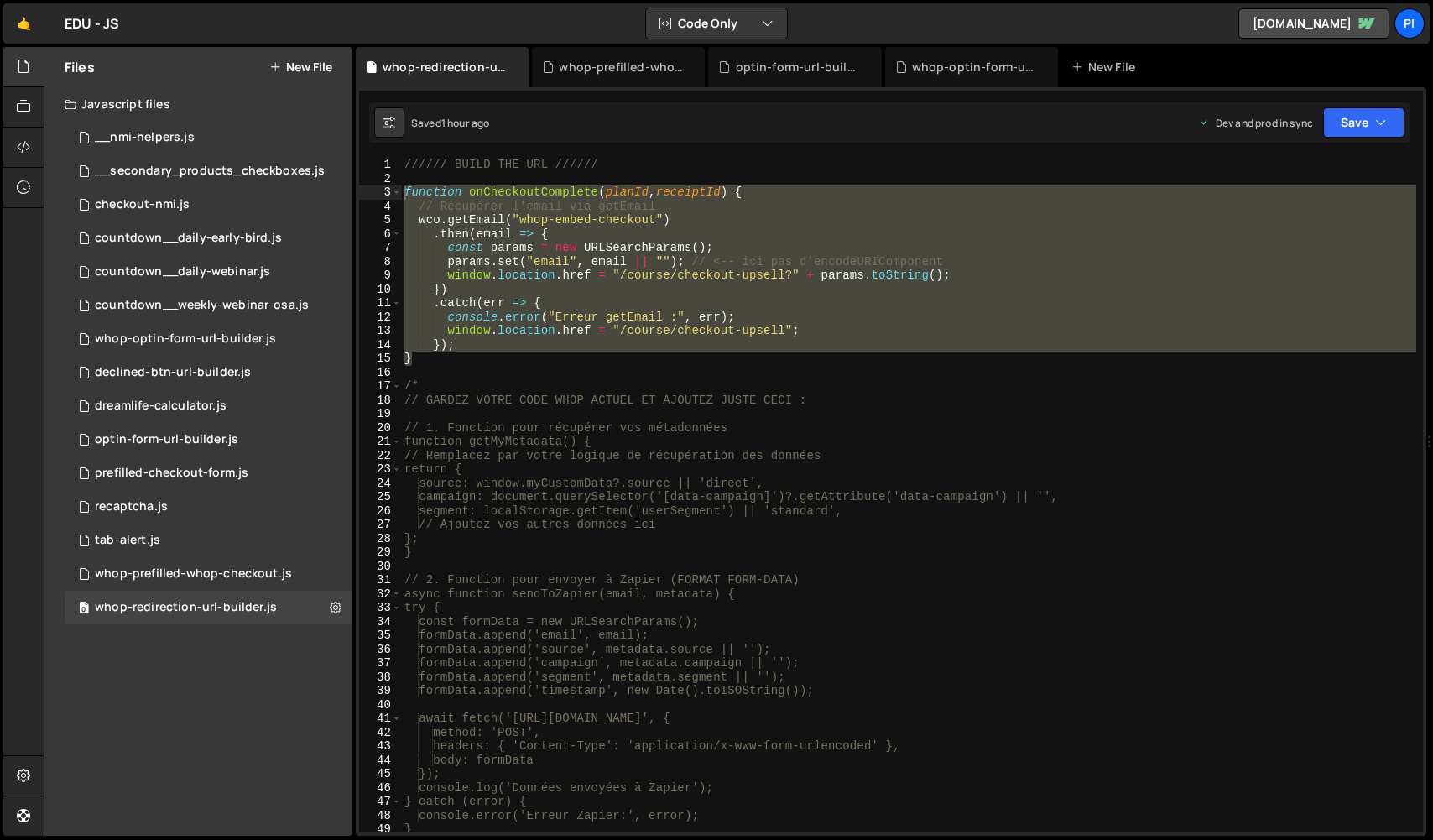
click at [682, 521] on div "////// BUILD THE URL ////// function onCheckoutComplete ( planId , receiptId ) …" at bounding box center [909, 509] width 1015 height 703
drag, startPoint x: 483, startPoint y: 360, endPoint x: 391, endPoint y: 192, distance: 191.5
click at [391, 192] on div "// Ajoutez vos autres données ici 1 2 3 4 5 6 7 8 9 10 11 12 13 14 15 16 17 18 …" at bounding box center [891, 495] width 1064 height 674
type textarea "function onCheckoutComplete(planId, receiptId) { // Récupérer l'email via getEm…"
click at [191, 575] on div "whop-prefilled-whop-checkout.js" at bounding box center [193, 573] width 197 height 15
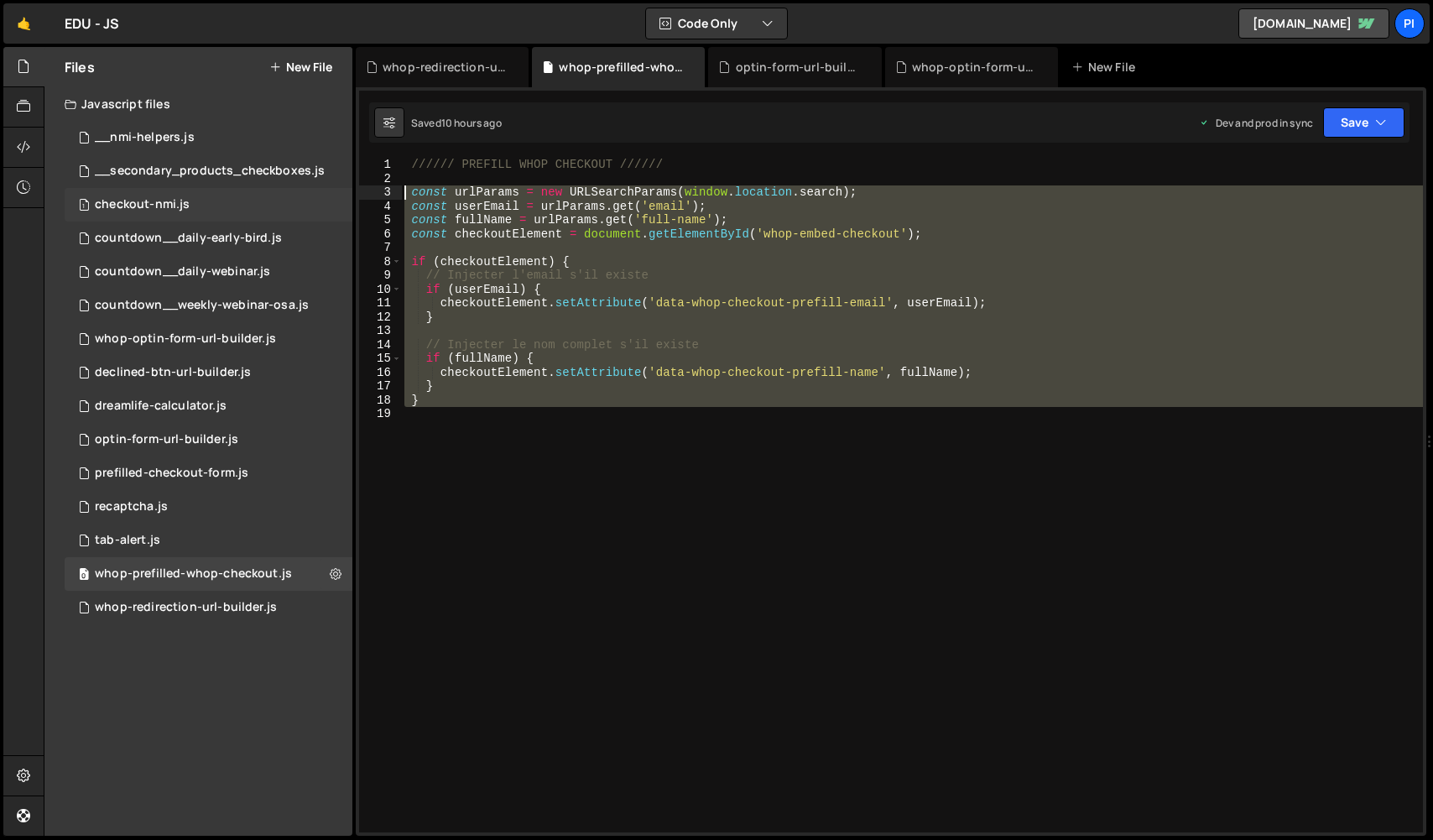
drag, startPoint x: 597, startPoint y: 454, endPoint x: 345, endPoint y: 191, distance: 364.2
click at [345, 191] on div "Files New File Javascript files 0 __nmi-helpers.js 0 0 __secondary_products_che…" at bounding box center [738, 441] width 1389 height 789
type textarea "const urlParams = new URLSearchParams(window.location.search); const userEmail …"
click at [167, 611] on div "whop-redirection-url-builder.js" at bounding box center [185, 607] width 182 height 15
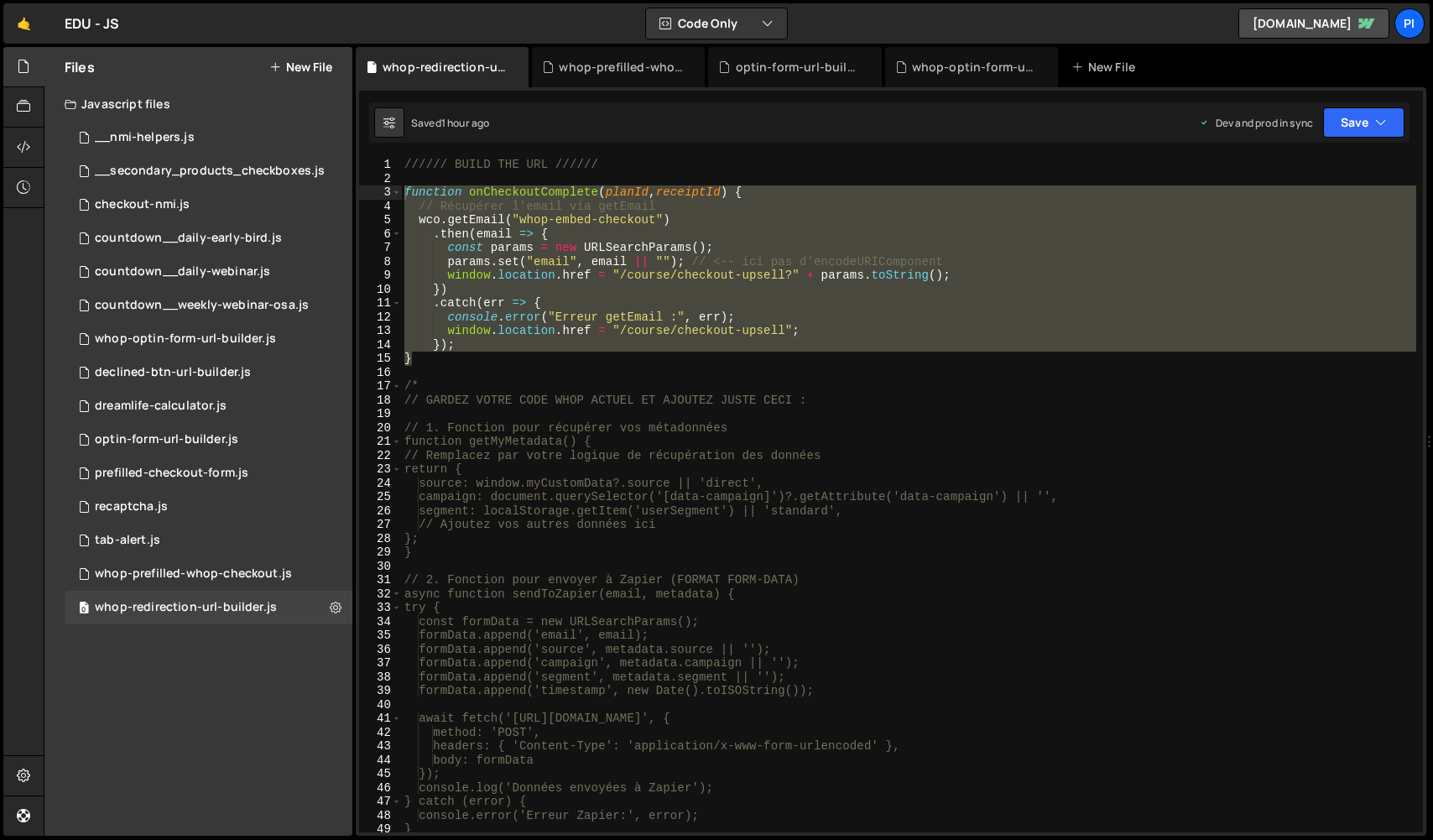
click at [605, 380] on div "////// BUILD THE URL ////// function onCheckoutComplete ( planId , receiptId ) …" at bounding box center [909, 509] width 1015 height 703
drag, startPoint x: 513, startPoint y: 358, endPoint x: 383, endPoint y: 195, distance: 208.5
click at [383, 195] on div "function onCheckoutComplete(planId, receiptId) { // Récupérer l'email via getEm…" at bounding box center [891, 495] width 1064 height 674
click at [457, 198] on div "////// BUILD THE URL ////// function onCheckoutComplete ( planId , receiptId ) …" at bounding box center [909, 495] width 1015 height 674
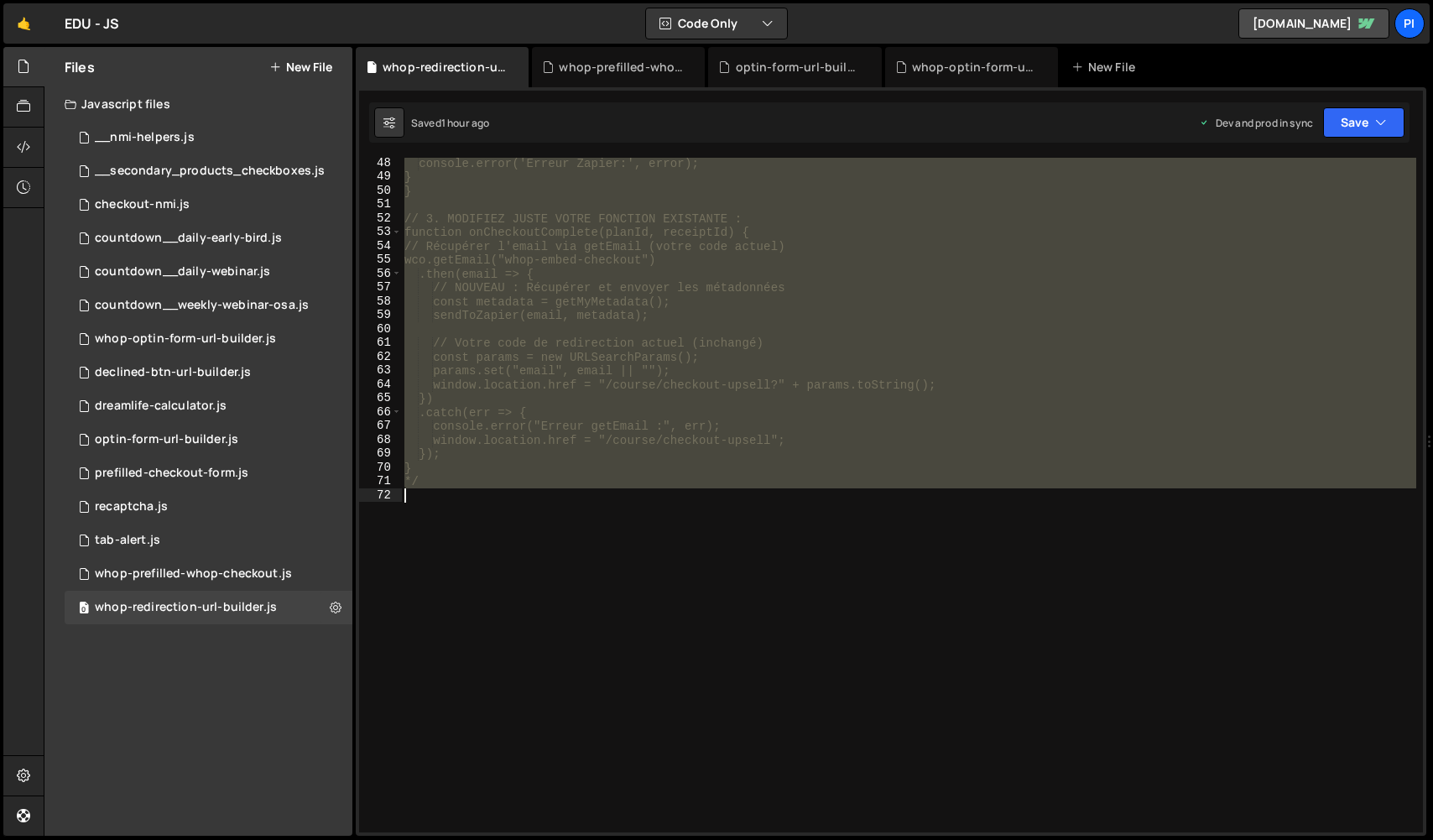
drag, startPoint x: 405, startPoint y: 196, endPoint x: 563, endPoint y: 520, distance: 360.5
click at [563, 520] on div "console.error('Erreur Zapier:', error); } } // 3. MODIFIEZ JUSTE VOTRE FONCTION…" at bounding box center [909, 507] width 1015 height 703
paste textarea "}"
type textarea "}"
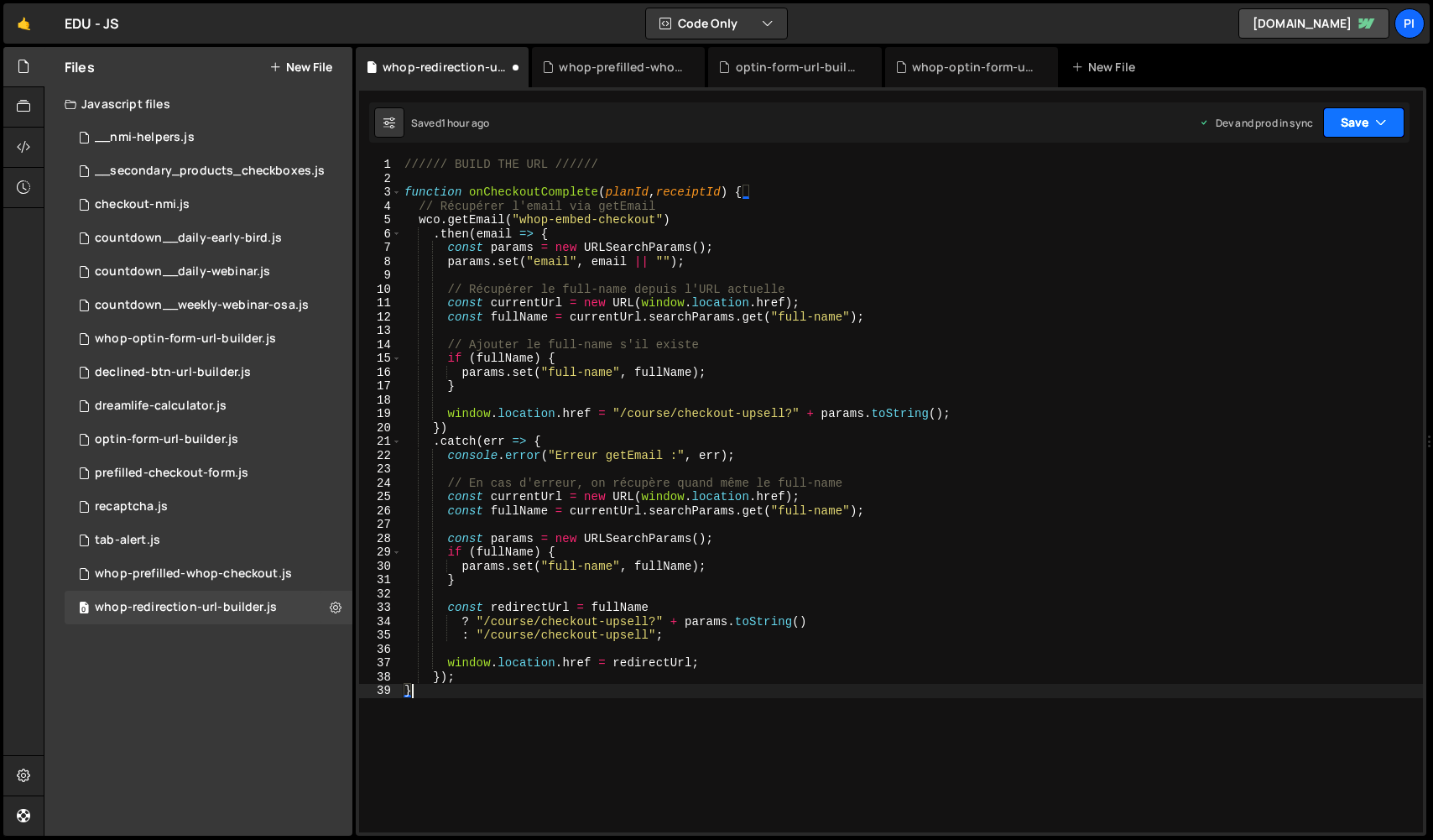
click at [1342, 119] on button "Save" at bounding box center [1363, 122] width 81 height 30
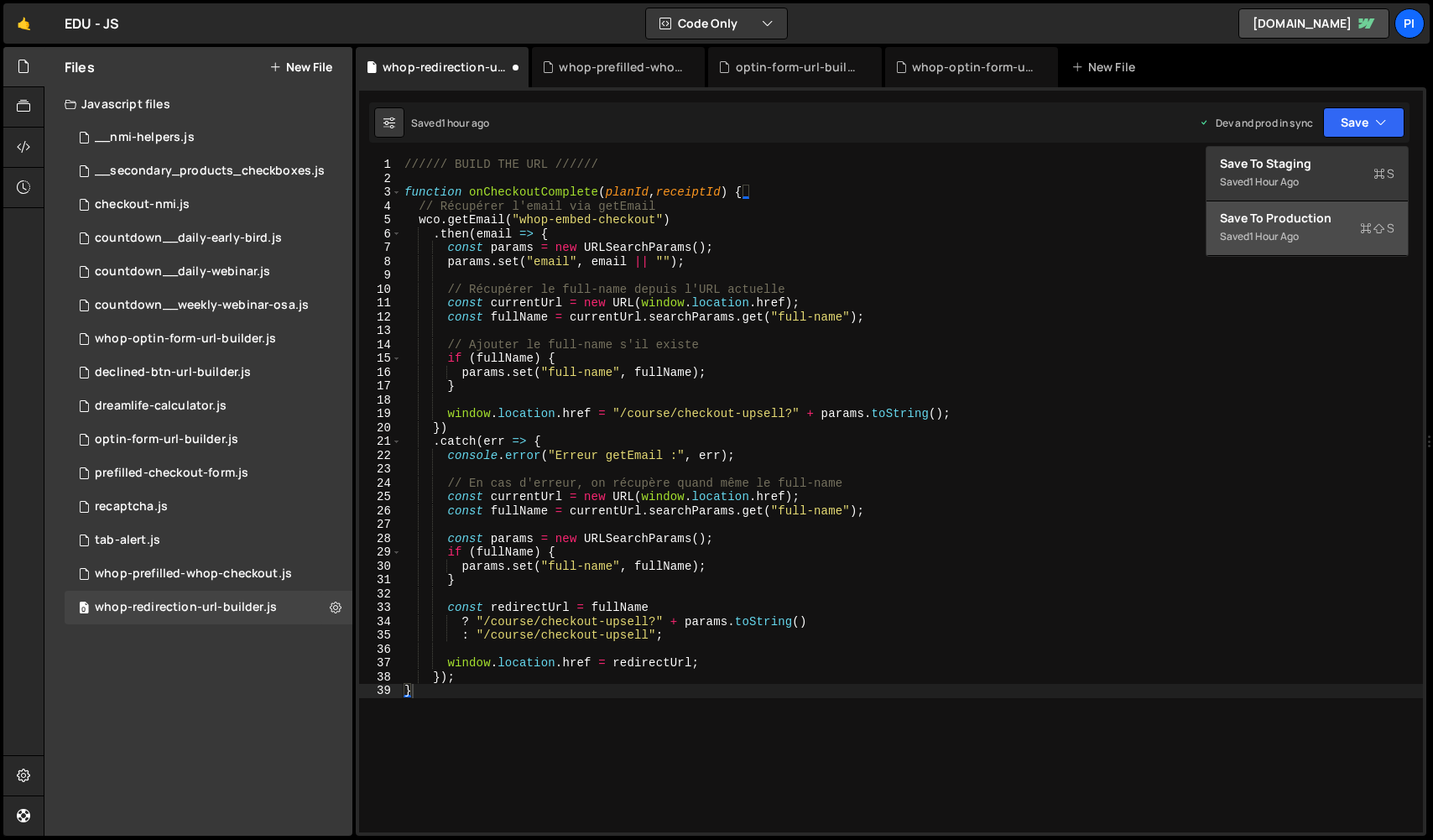
click at [1308, 238] on button "Save to Production S Saved 1 hour ago" at bounding box center [1307, 228] width 202 height 54
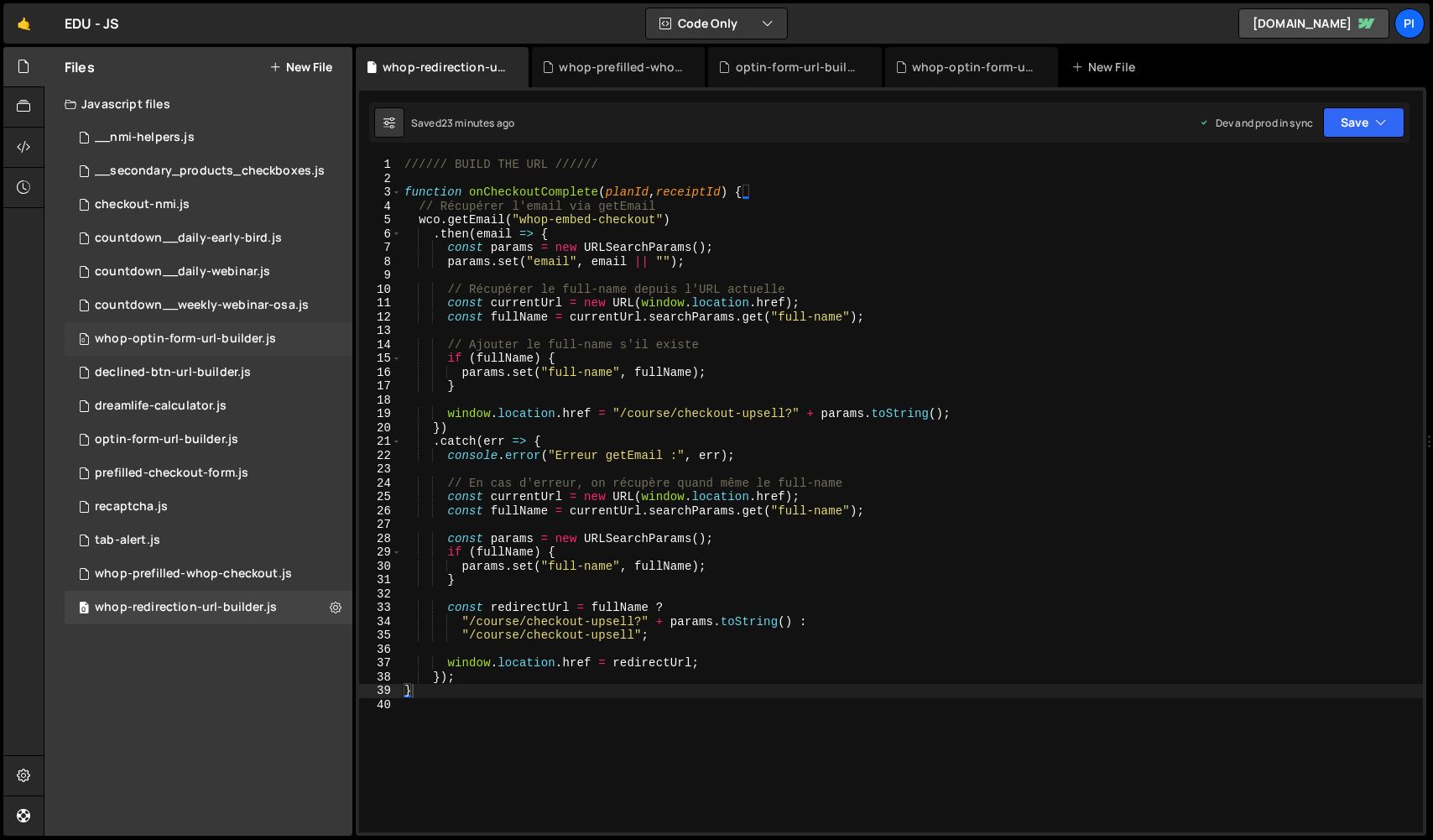
click at [175, 330] on div "0 whop-optin-form-url-builder.js 0" at bounding box center [208, 339] width 288 height 34
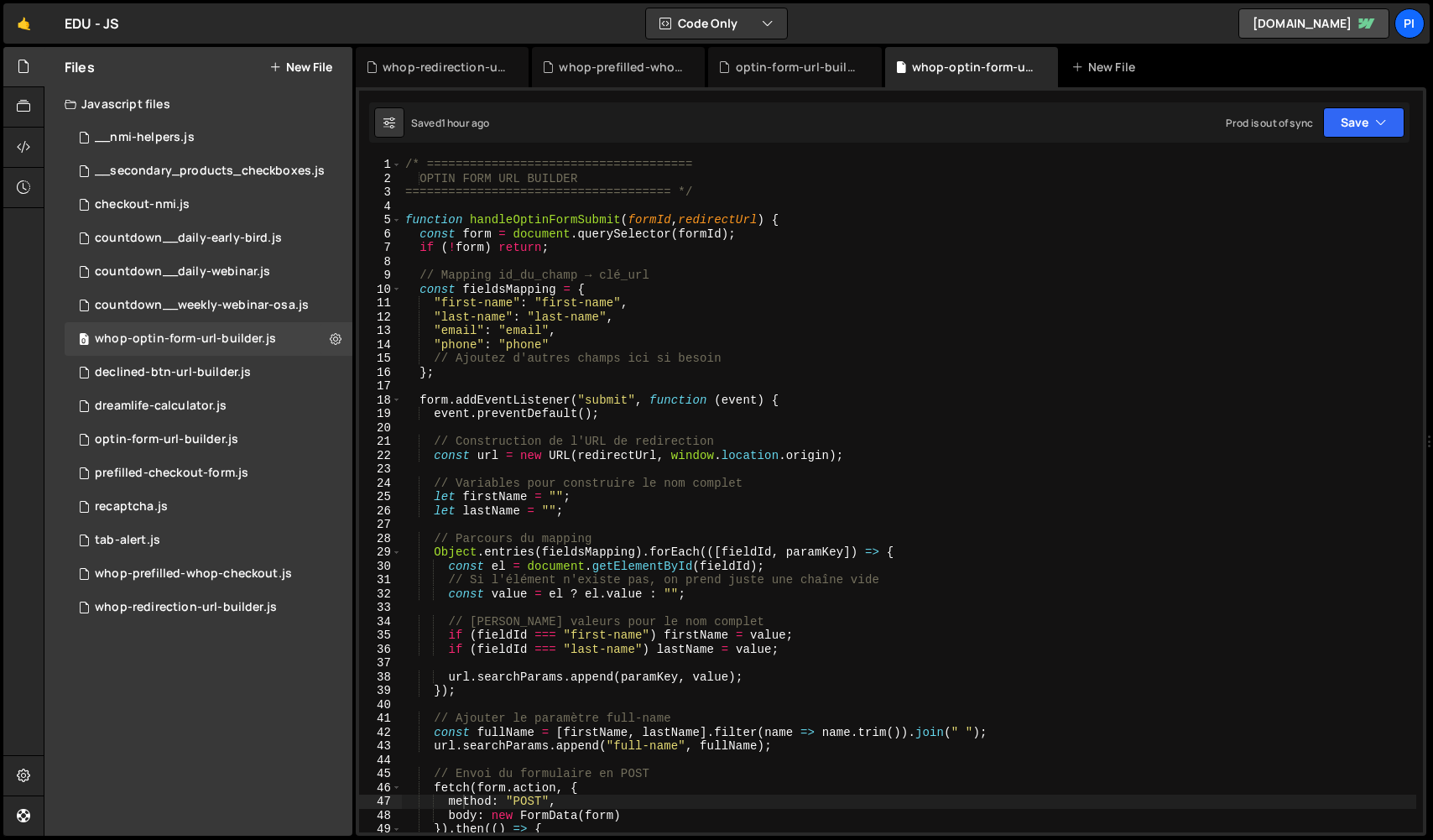
click at [616, 181] on div "/* ===================================== OPTIN FORM URL BUILDER ===============…" at bounding box center [910, 509] width 1015 height 703
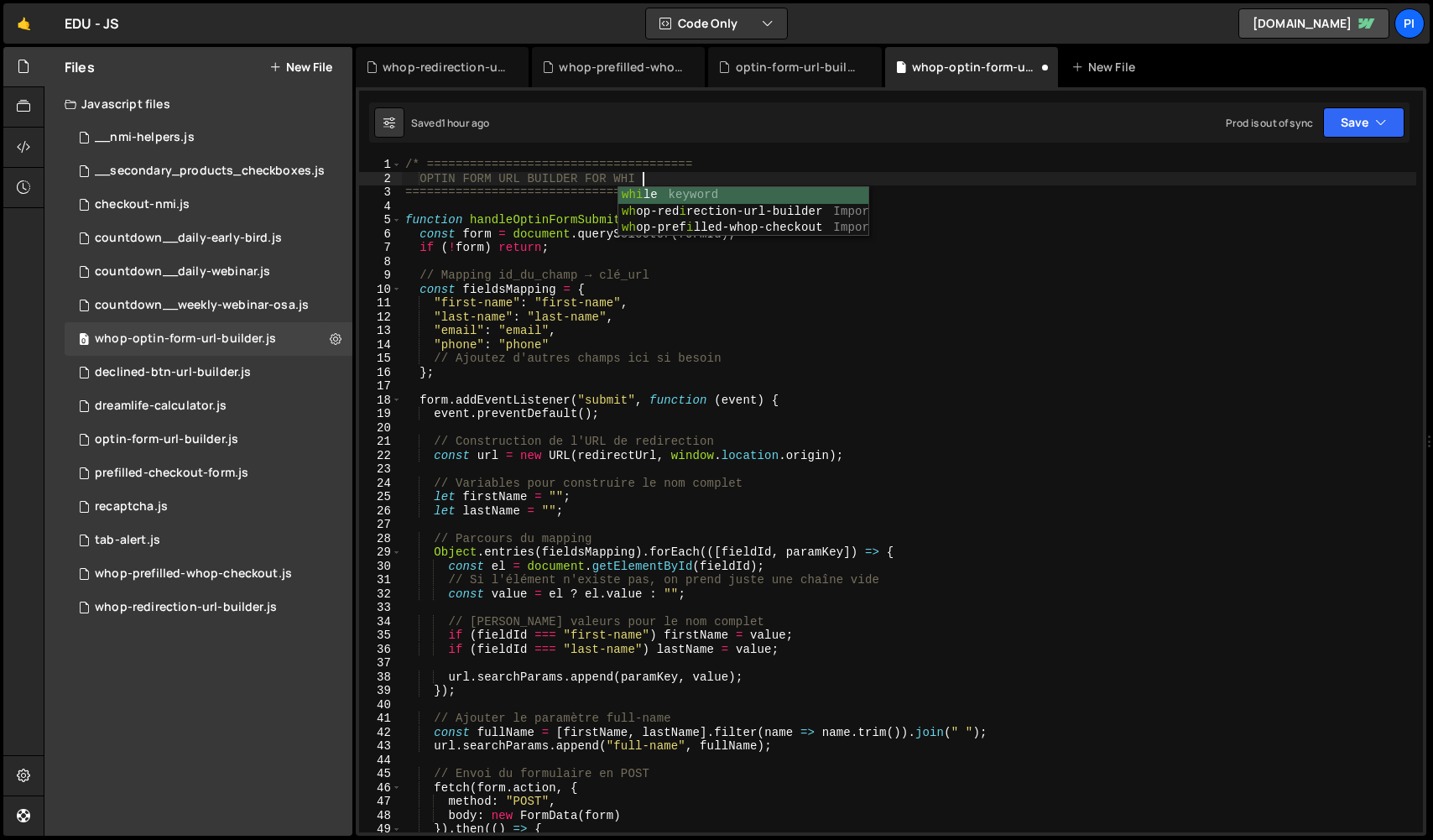
scroll to position [0, 15]
click at [800, 375] on div "/* ===================================== OPTIN FORM URL BUILDER FOR WHOP CHECKO…" at bounding box center [910, 509] width 1015 height 703
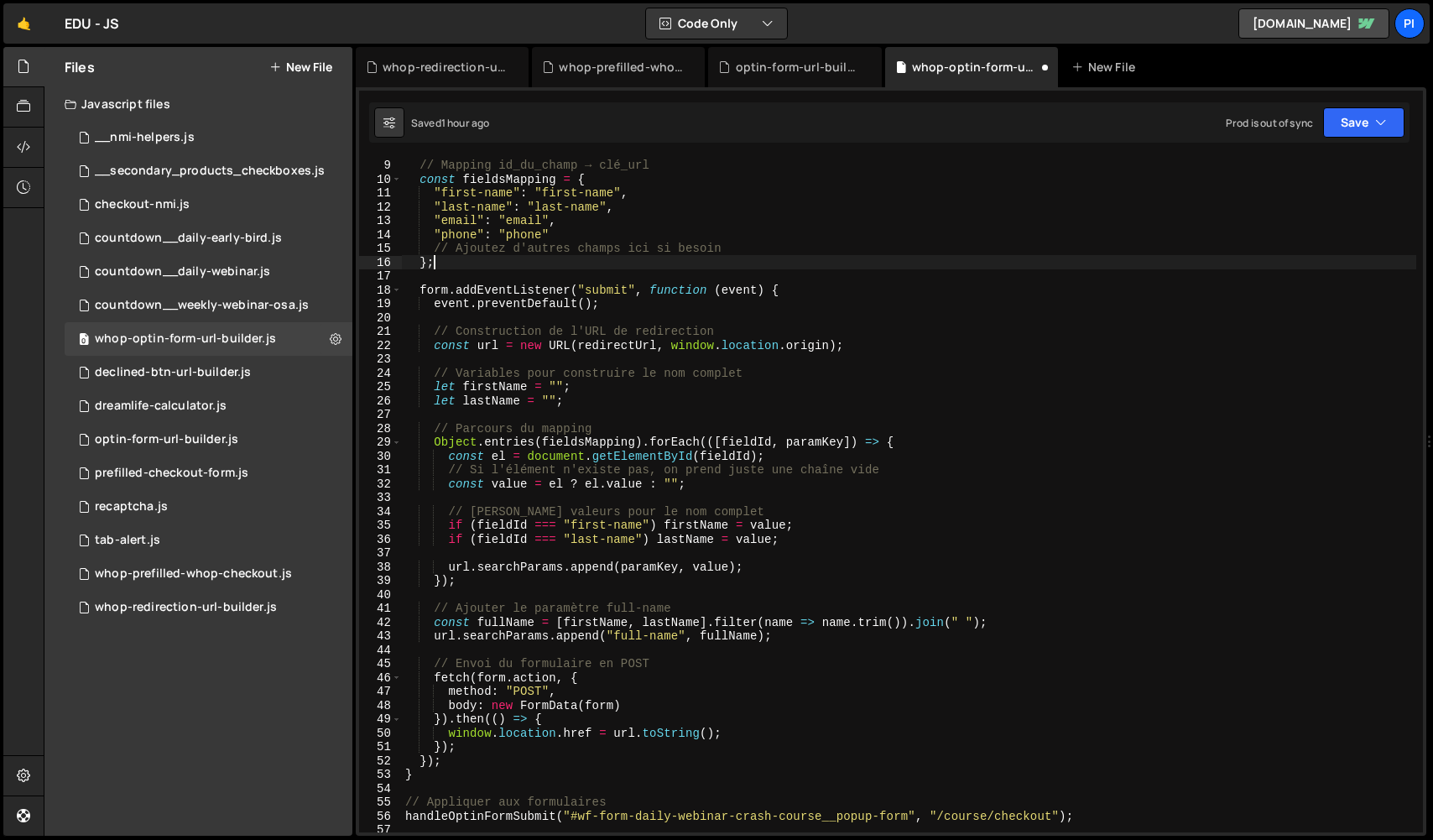
scroll to position [110, 0]
type textarea "};"
click at [301, 70] on button "New File" at bounding box center [301, 67] width 63 height 13
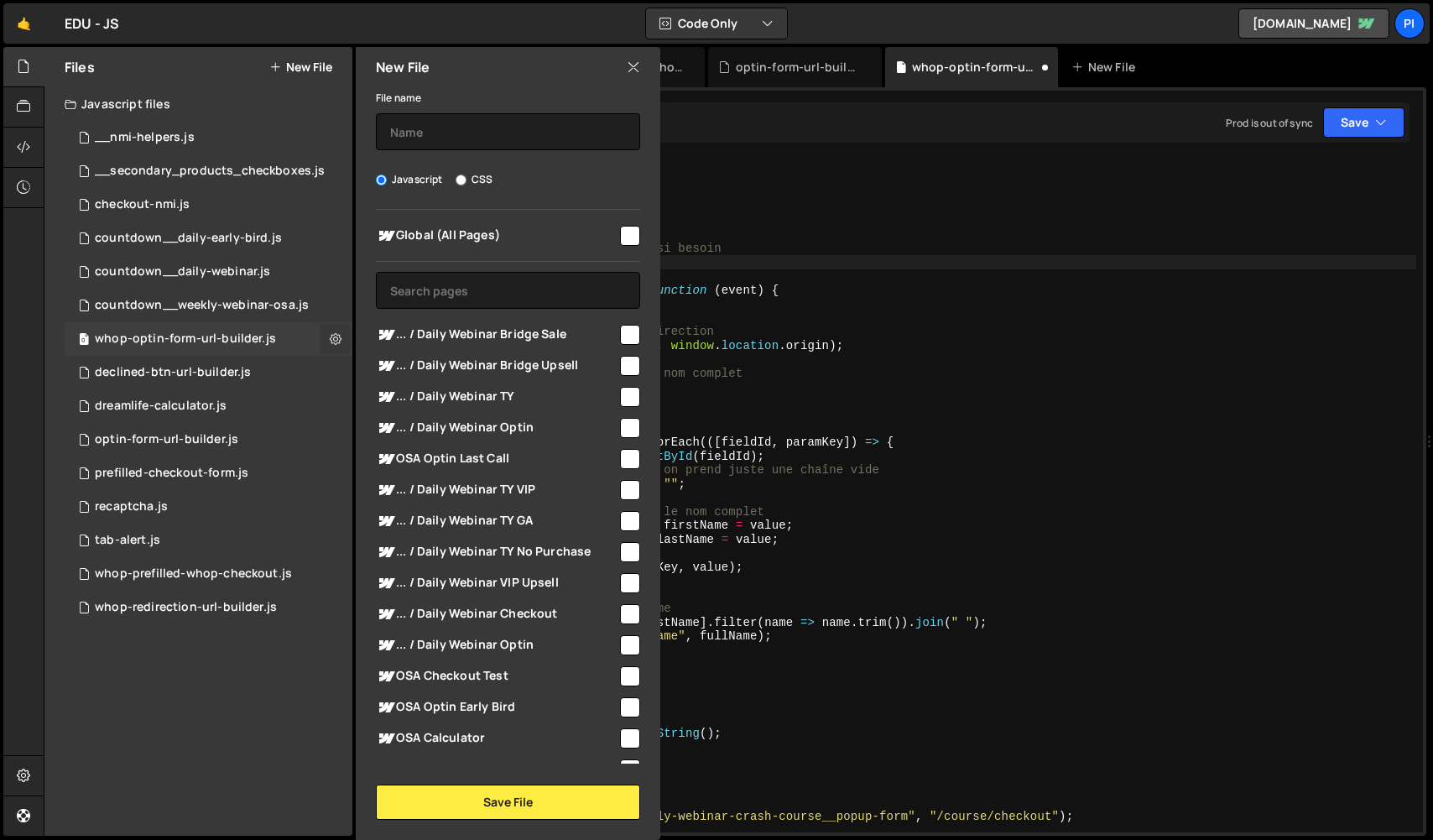
click at [335, 342] on icon at bounding box center [335, 339] width 12 height 16
type input "whop-optin-form-url-builder"
radio input "true"
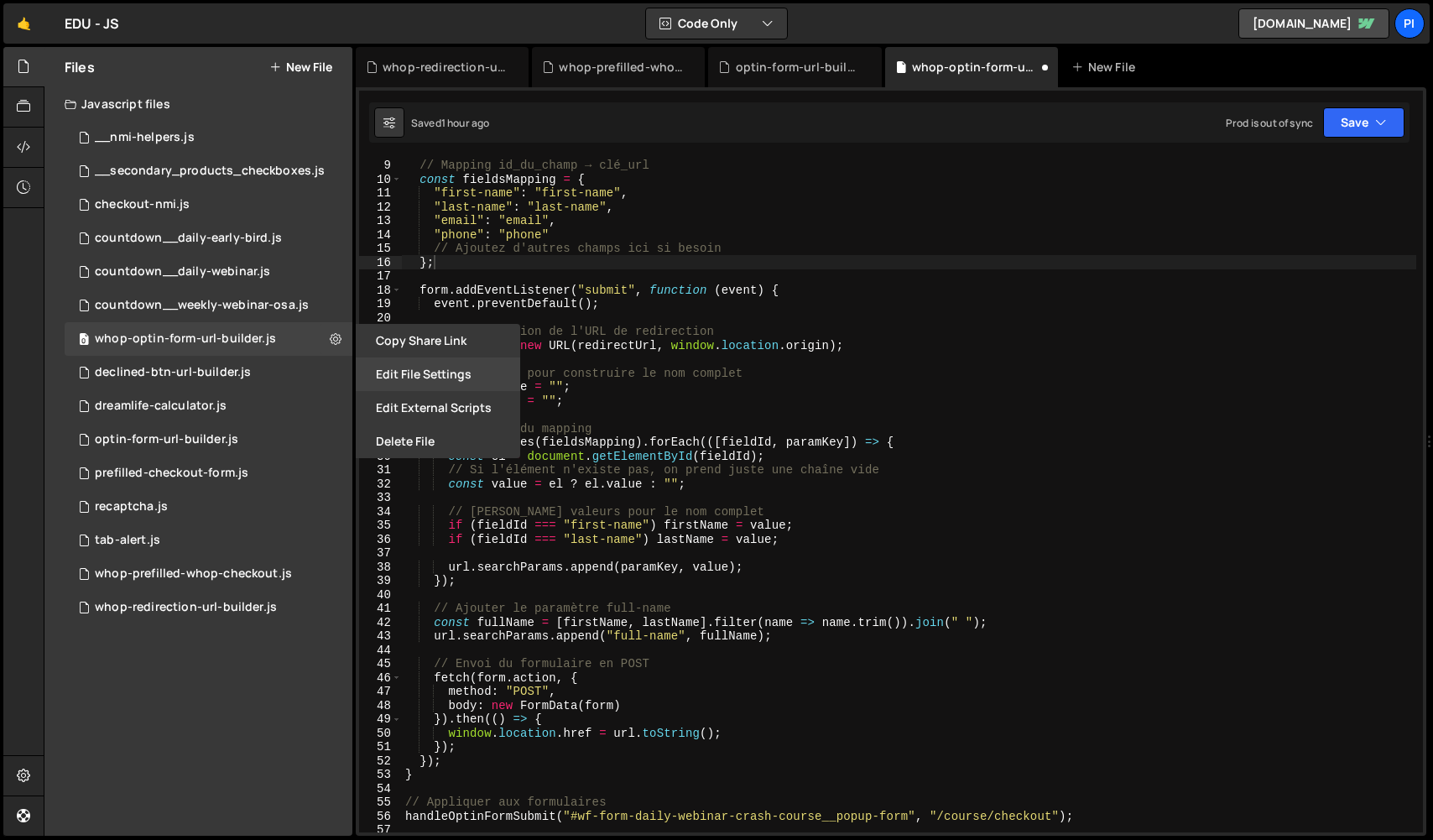
click at [407, 374] on button "Edit File Settings" at bounding box center [438, 375] width 164 height 34
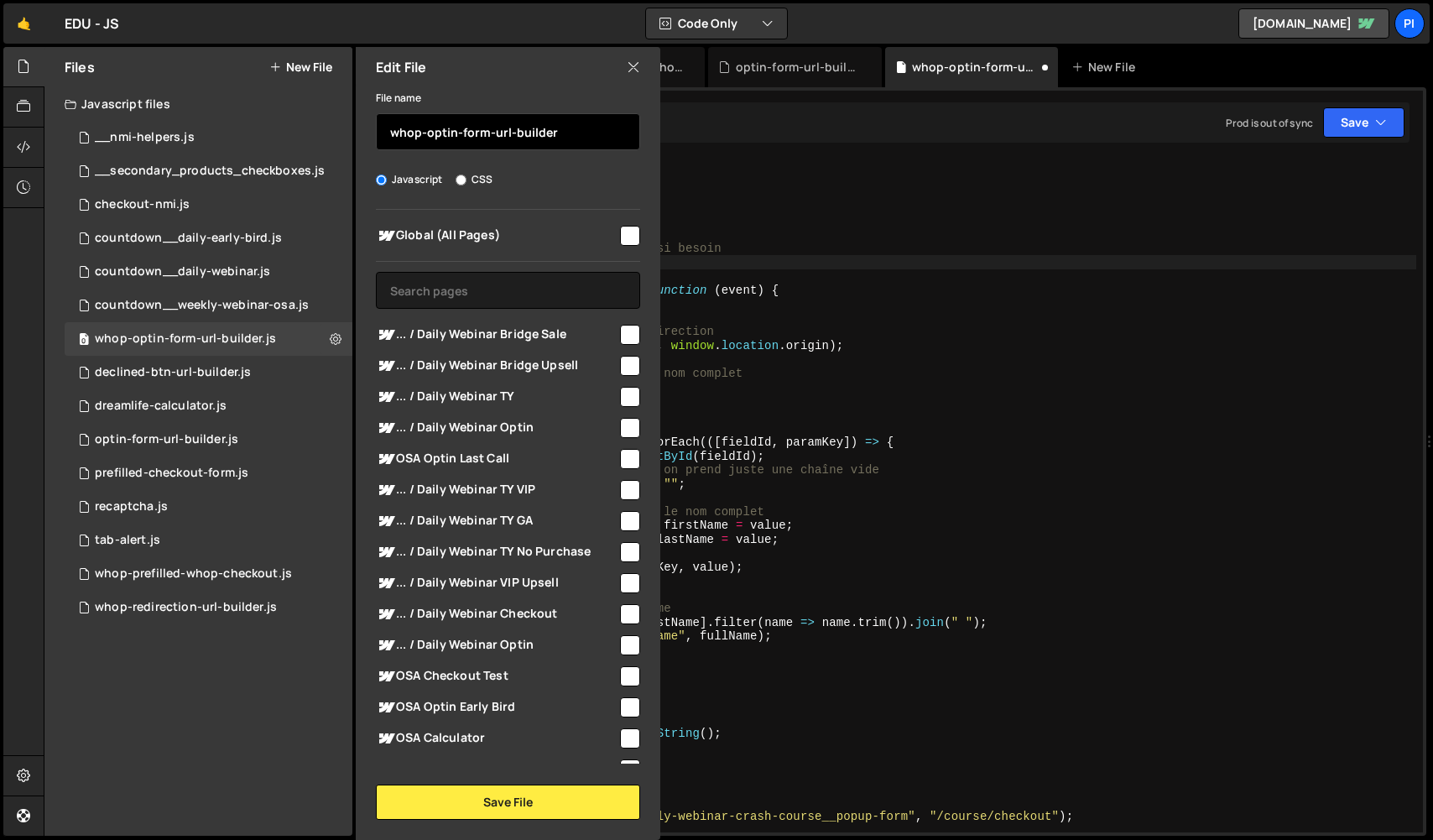
click at [494, 138] on input "whop-optin-form-url-builder" at bounding box center [508, 131] width 264 height 37
click at [494, 139] on input "whop-optin-form-url-builder" at bounding box center [508, 131] width 264 height 37
click at [319, 71] on button "New File" at bounding box center [301, 67] width 63 height 13
click at [458, 128] on input "text" at bounding box center [508, 131] width 264 height 37
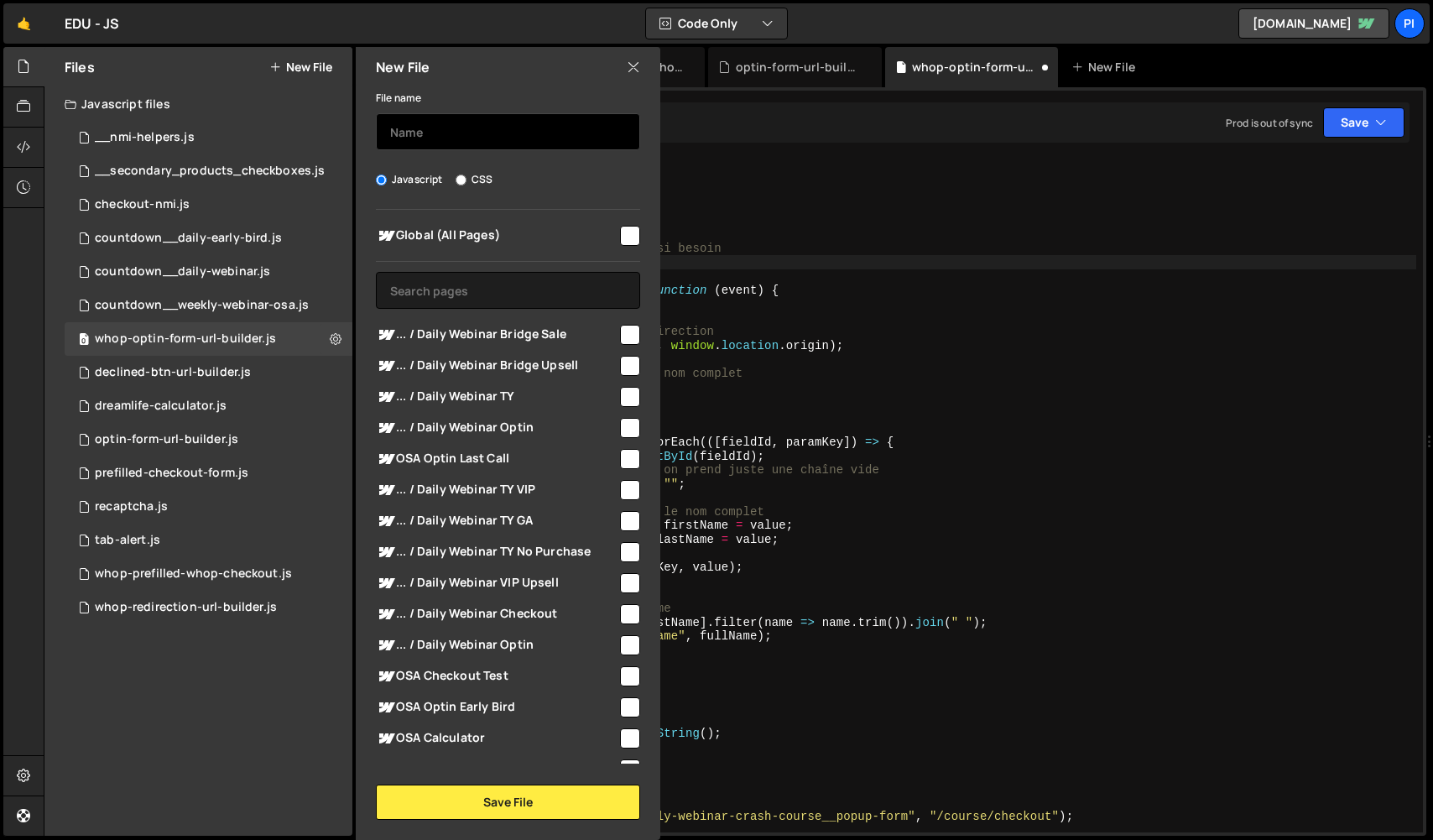
paste input "whop-optin-form-url-builder"
type input "whop-optin-form-url-builderr"
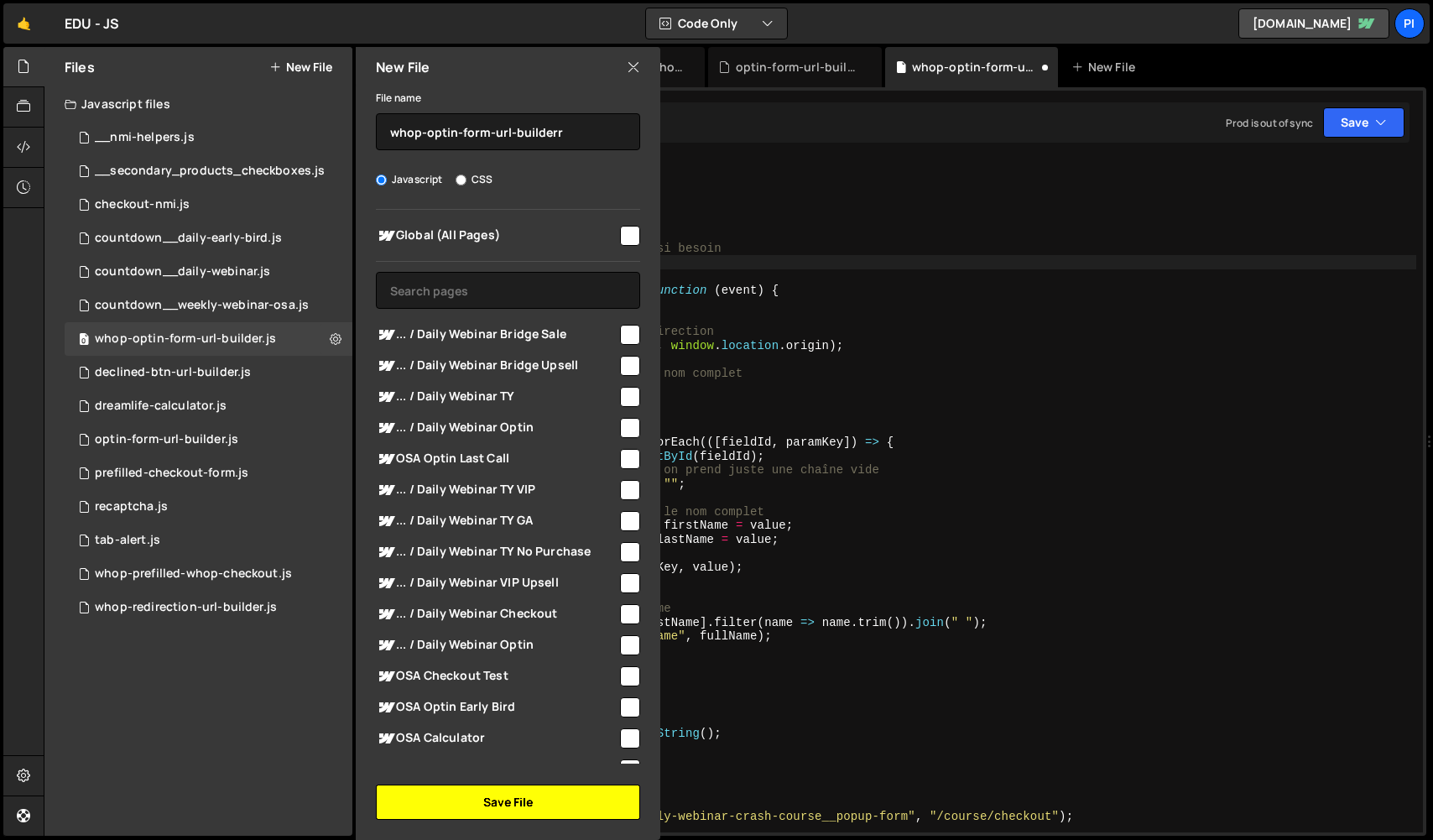
click at [486, 802] on button "Save File" at bounding box center [508, 803] width 264 height 36
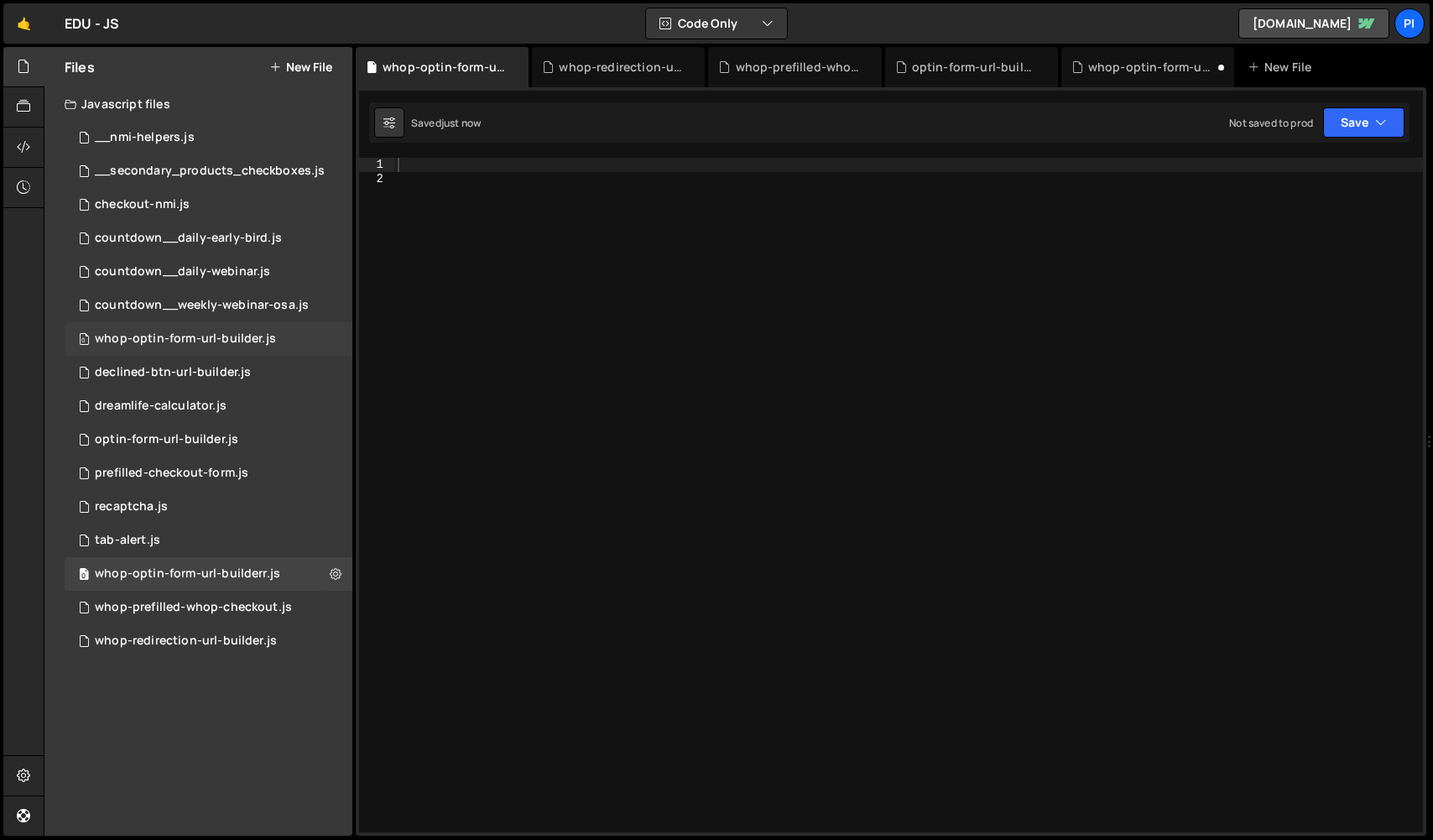
click at [259, 340] on div "whop-optin-form-url-builder.js" at bounding box center [185, 339] width 181 height 15
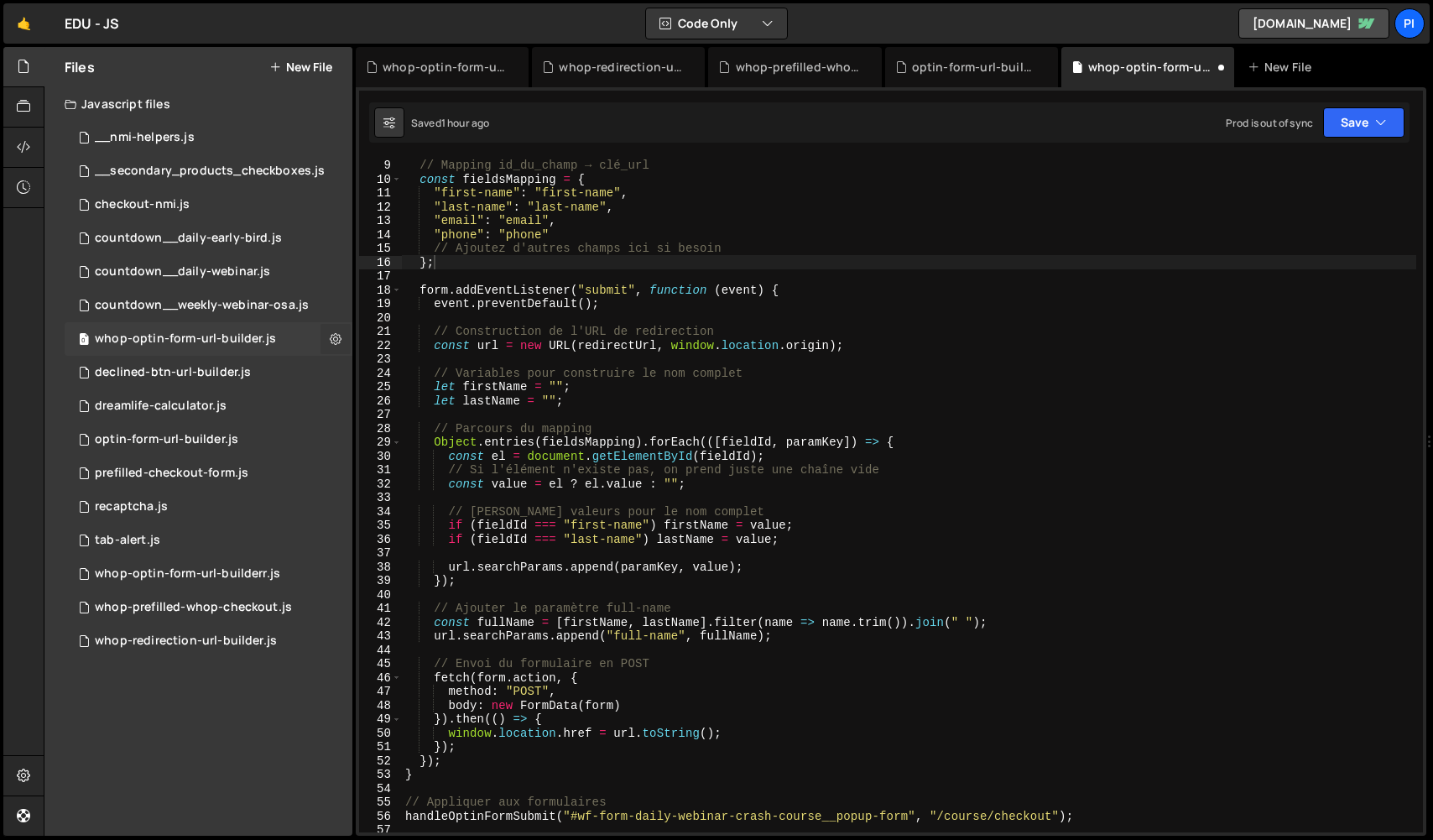
click at [330, 337] on icon at bounding box center [335, 339] width 12 height 16
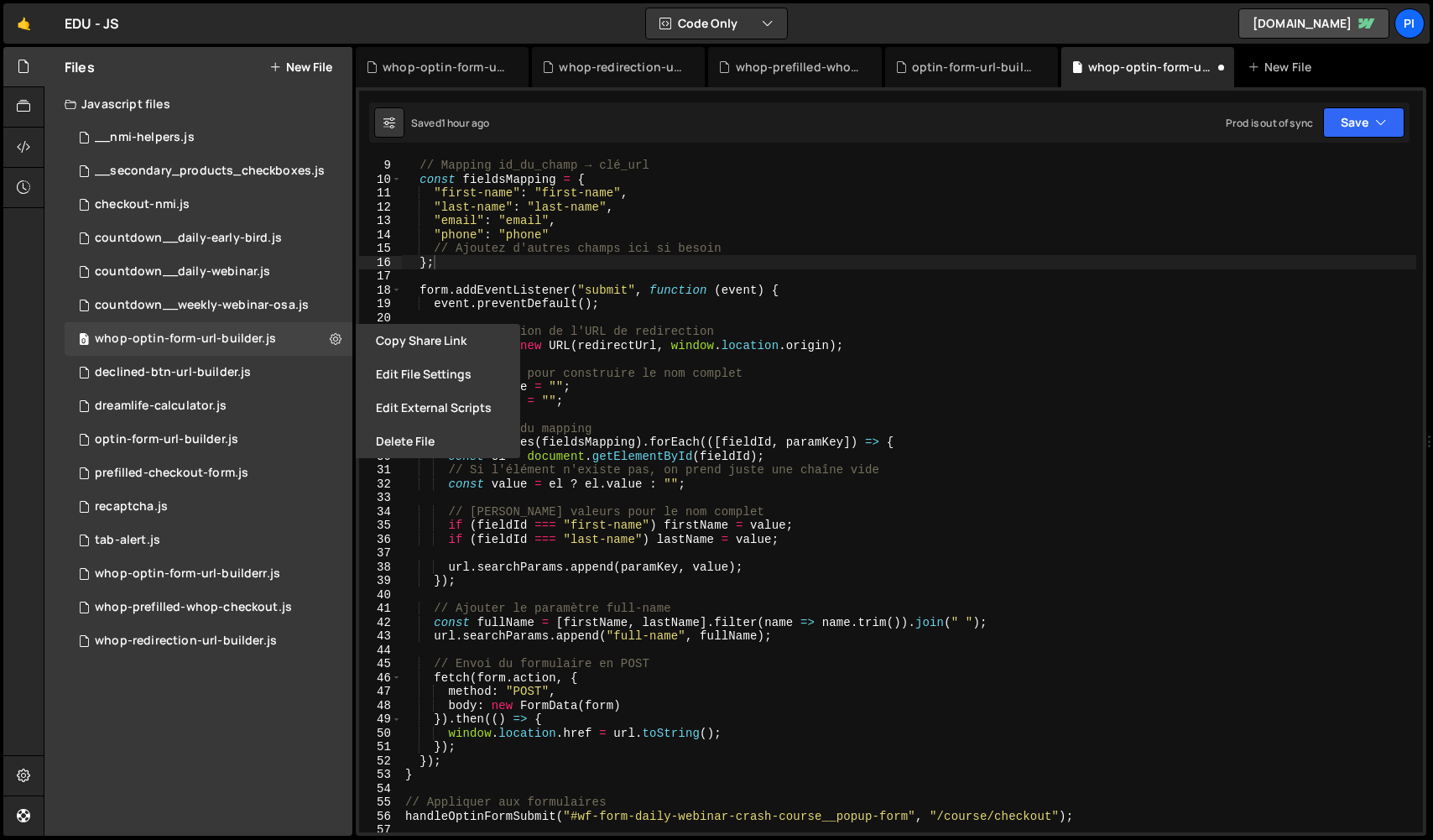
click at [443, 252] on div "// Mapping id_du_champ → clé_url const fieldsMapping = { "first-name" : "first-…" at bounding box center [910, 496] width 1015 height 703
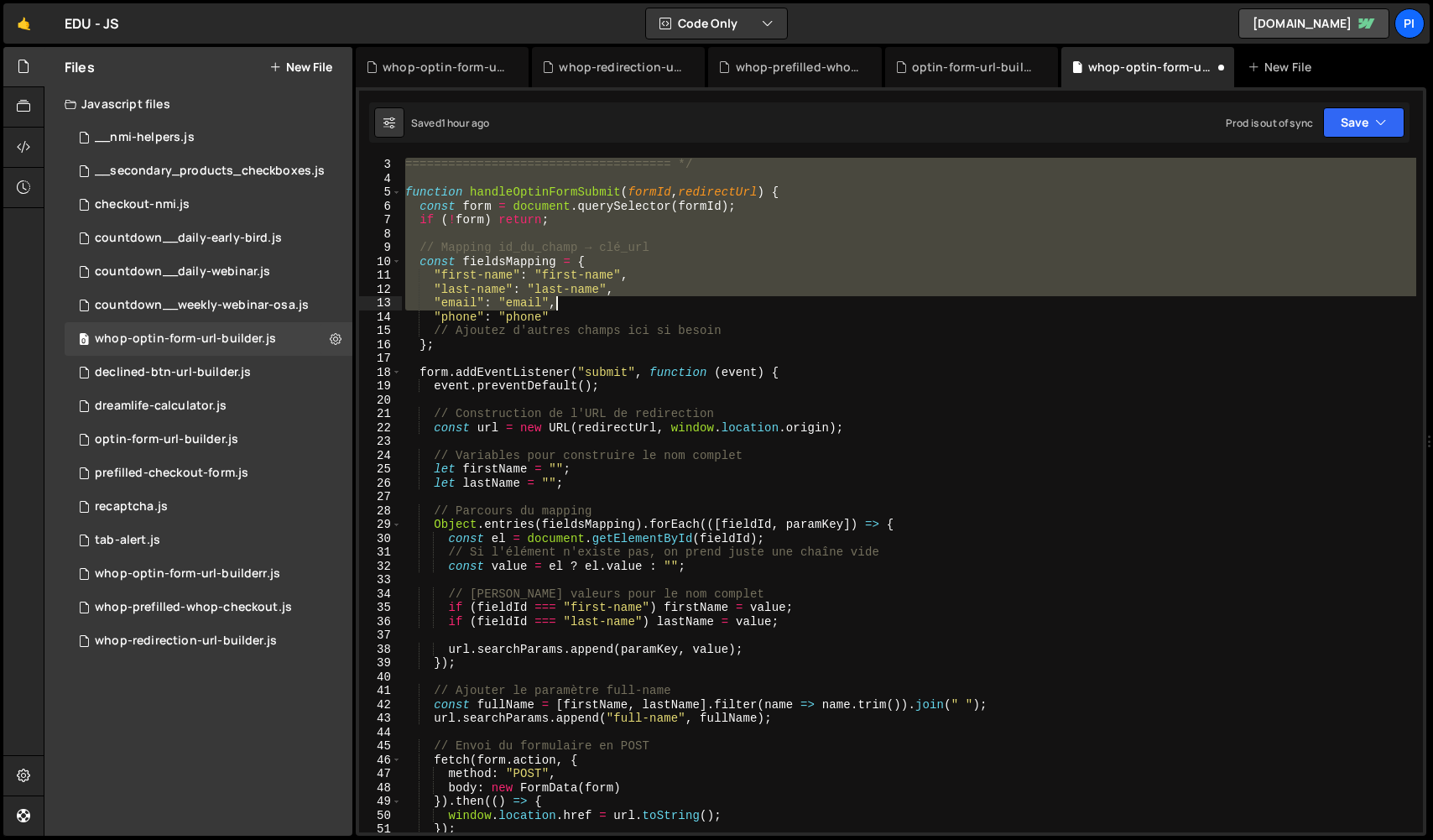
scroll to position [445, 0]
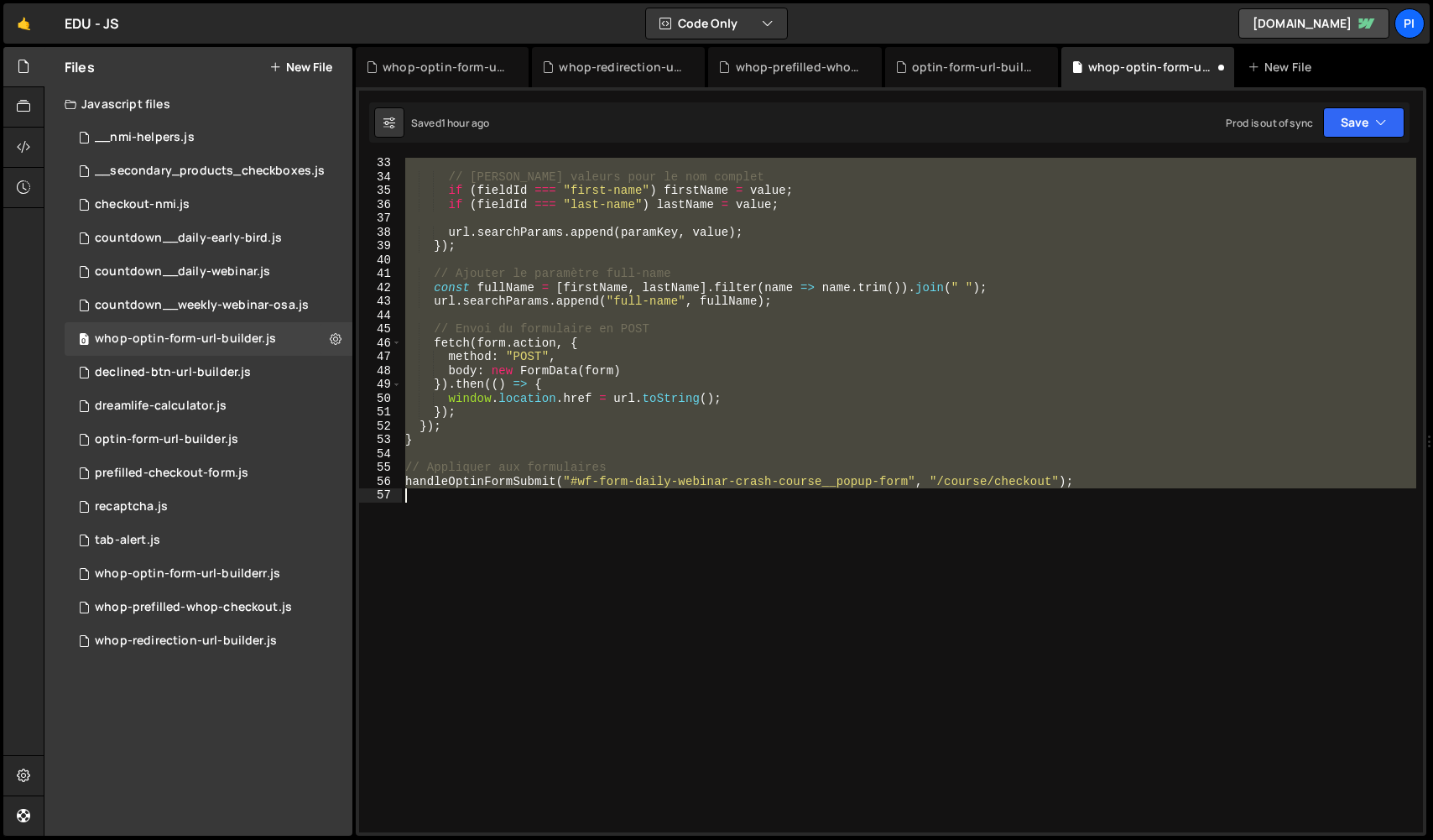
drag, startPoint x: 406, startPoint y: 164, endPoint x: 632, endPoint y: 573, distance: 467.3
click at [632, 573] on div "// Stocker les valeurs pour le nom complet if ( fieldId === "first-name" ) firs…" at bounding box center [910, 507] width 1015 height 703
type textarea "handleOptinFormSubmit("#wf-form-daily-webinar-crash-course__popup-form", "/cour…"
click at [273, 572] on div "whop-optin-form-url-builderr.js" at bounding box center [187, 573] width 185 height 15
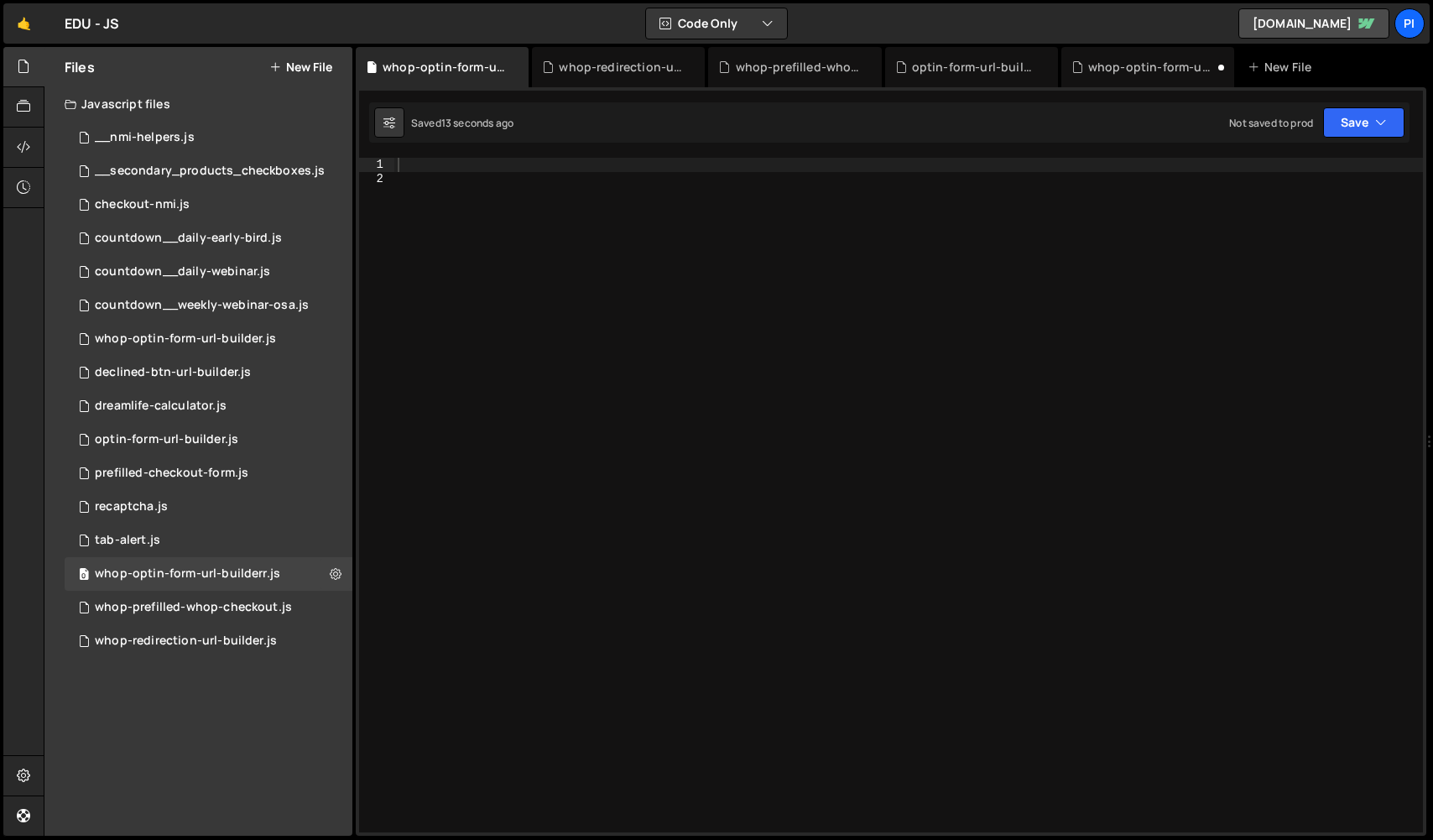
click at [510, 465] on div at bounding box center [909, 509] width 1029 height 703
paste textarea "// Si l'élément n'existe pas, on prend juste une chaîne vide"
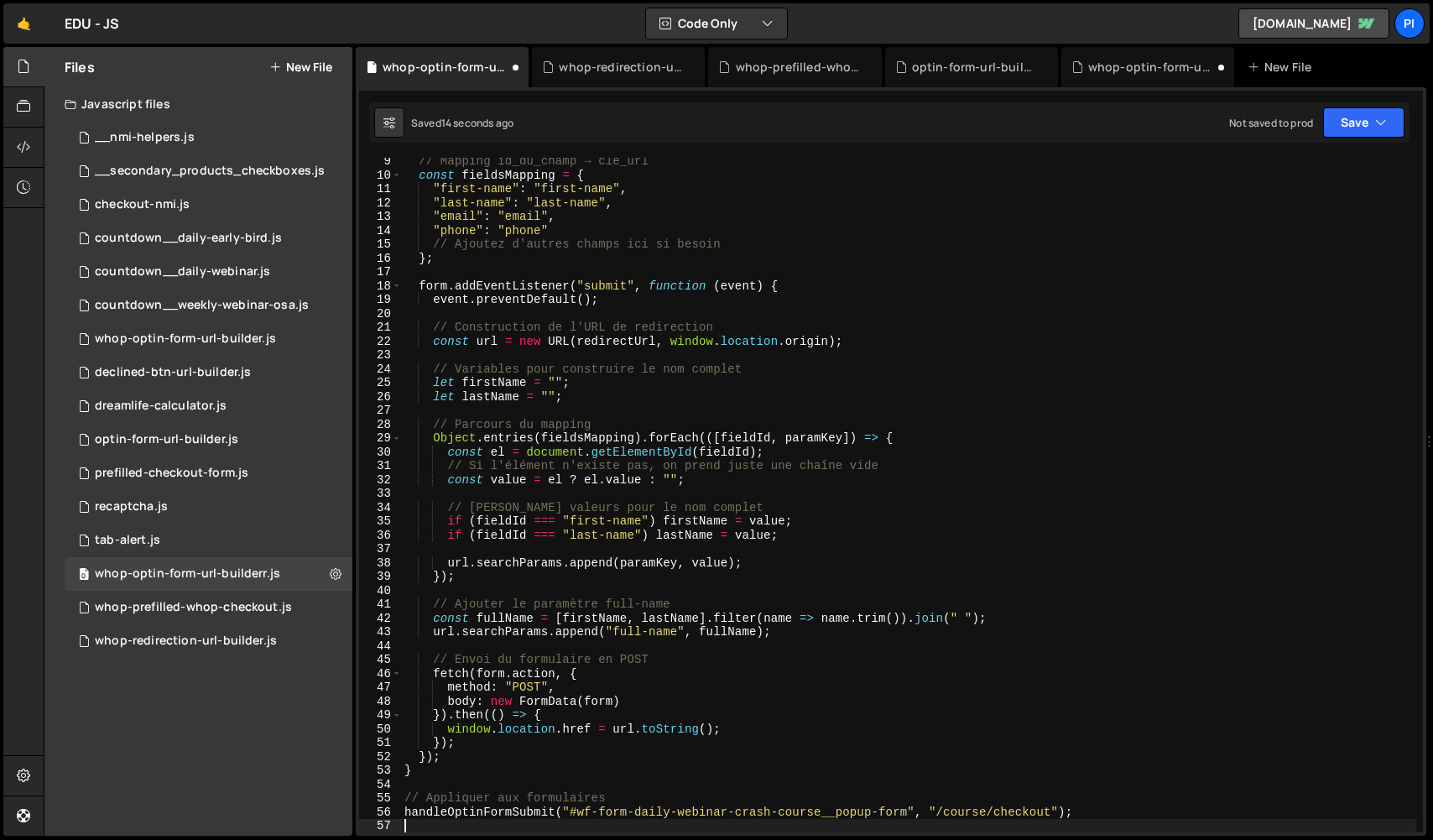
scroll to position [114, 0]
click at [514, 470] on div "// Mapping id_du_champ → clé_url const fieldsMapping = { "first-name" : "first-…" at bounding box center [909, 506] width 1015 height 703
type textarea "// Si l'élément n'existe pas, on prend juste une chaîne vide"
click at [34, 152] on div at bounding box center [24, 147] width 41 height 40
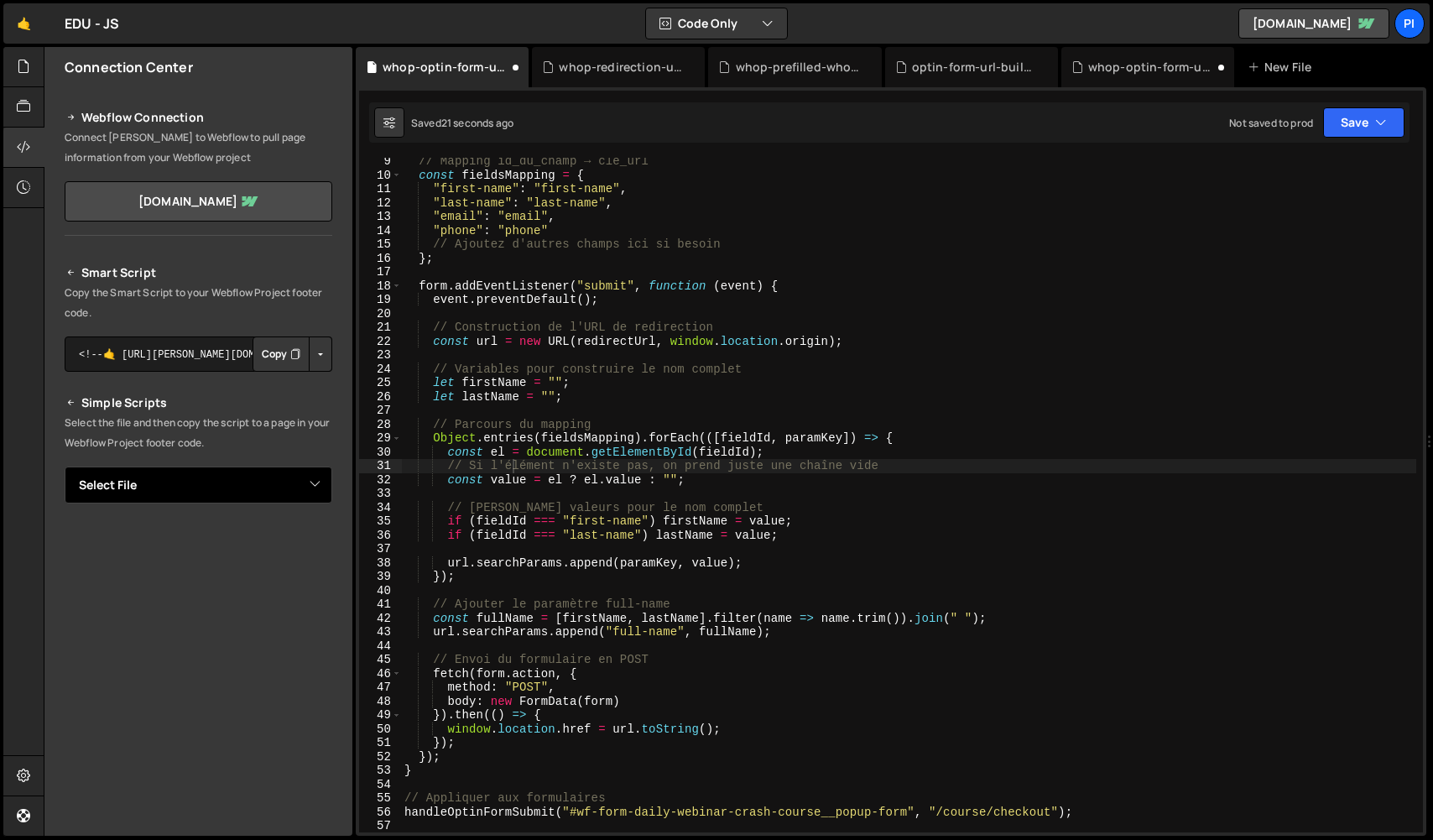
click at [249, 475] on select "Select File __nmi-helpers.js __secondary_products_checkboxes.js checkout-nmi.js…" at bounding box center [198, 484] width 268 height 37
select select "47193"
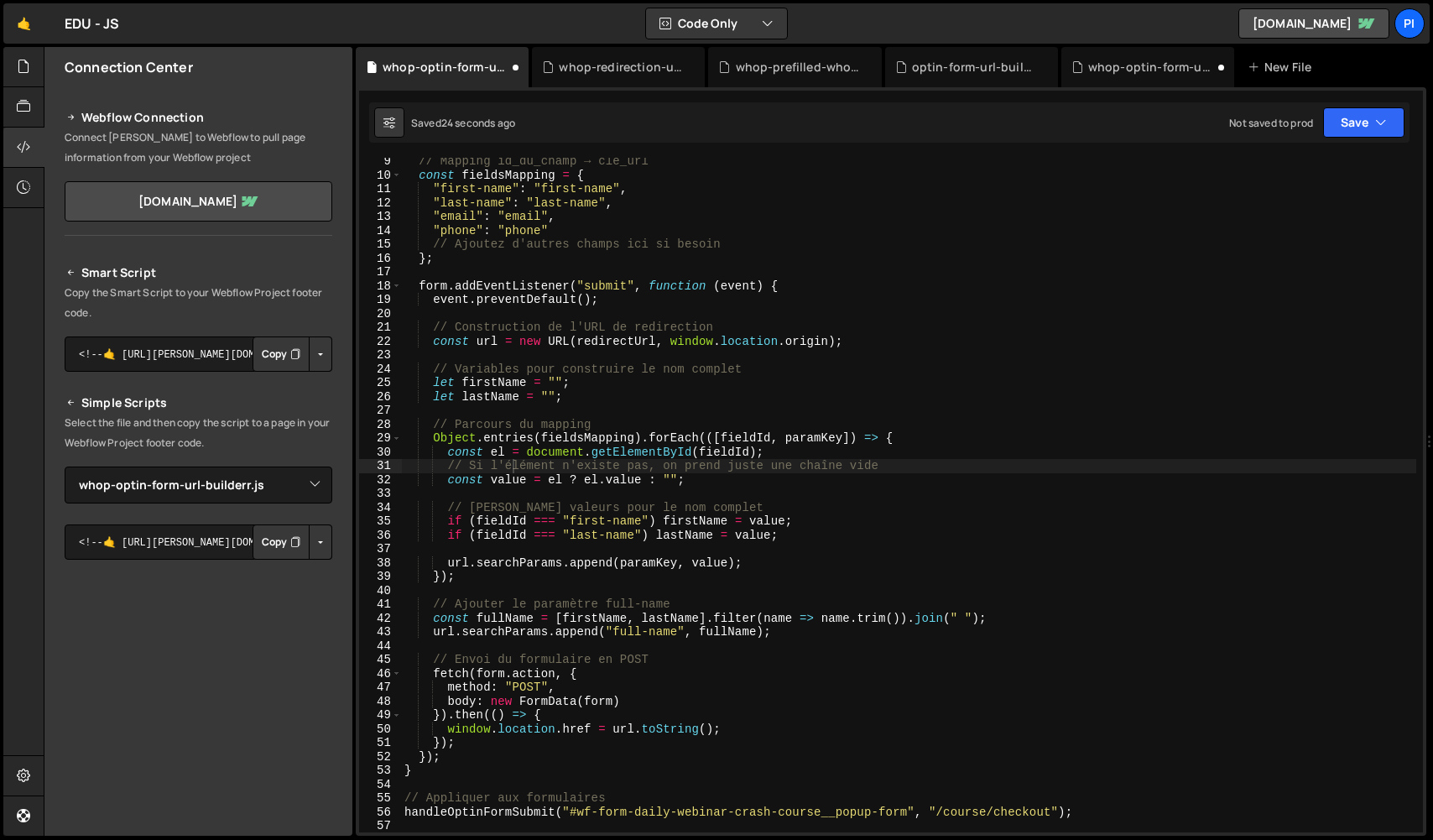
click at [310, 535] on button "Button group with nested dropdown" at bounding box center [320, 542] width 23 height 36
click at [304, 593] on link "Copy Production js" at bounding box center [261, 597] width 139 height 23
click at [24, 64] on icon at bounding box center [23, 66] width 13 height 19
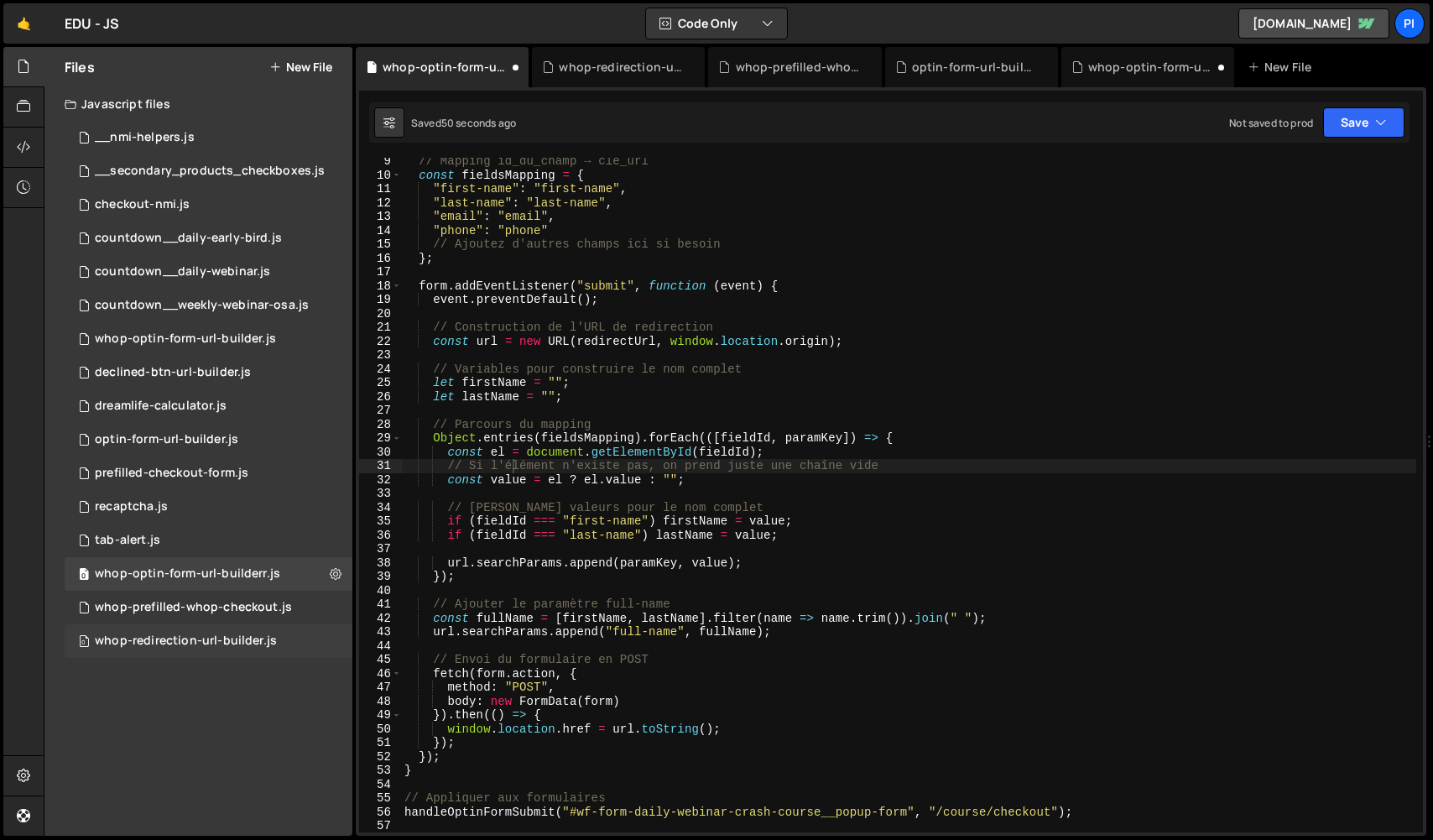
click at [211, 638] on div "whop-redirection-url-builder.js" at bounding box center [185, 640] width 182 height 15
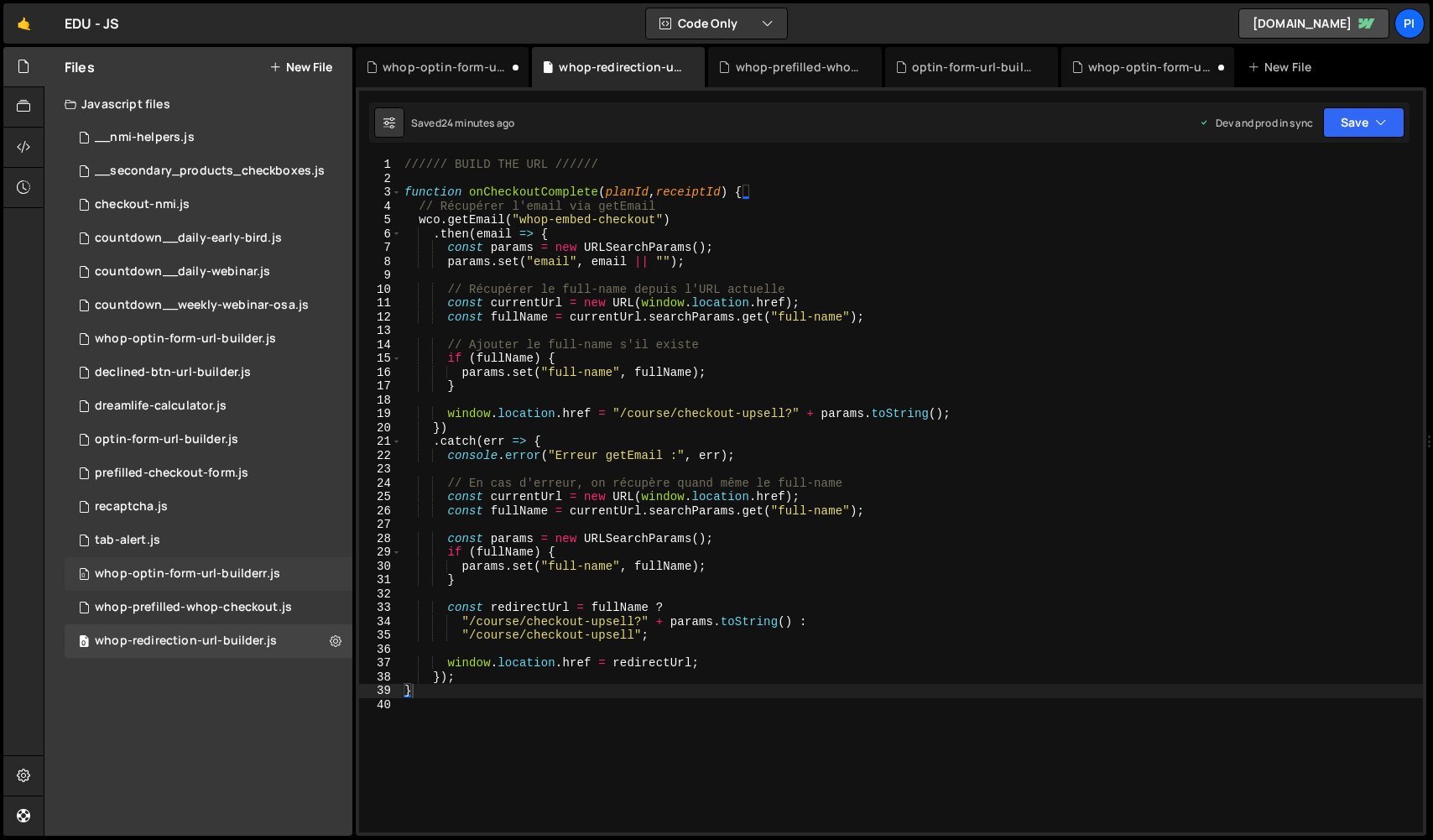
click at [254, 581] on div "whop-optin-form-url-builderr.js" at bounding box center [187, 573] width 185 height 15
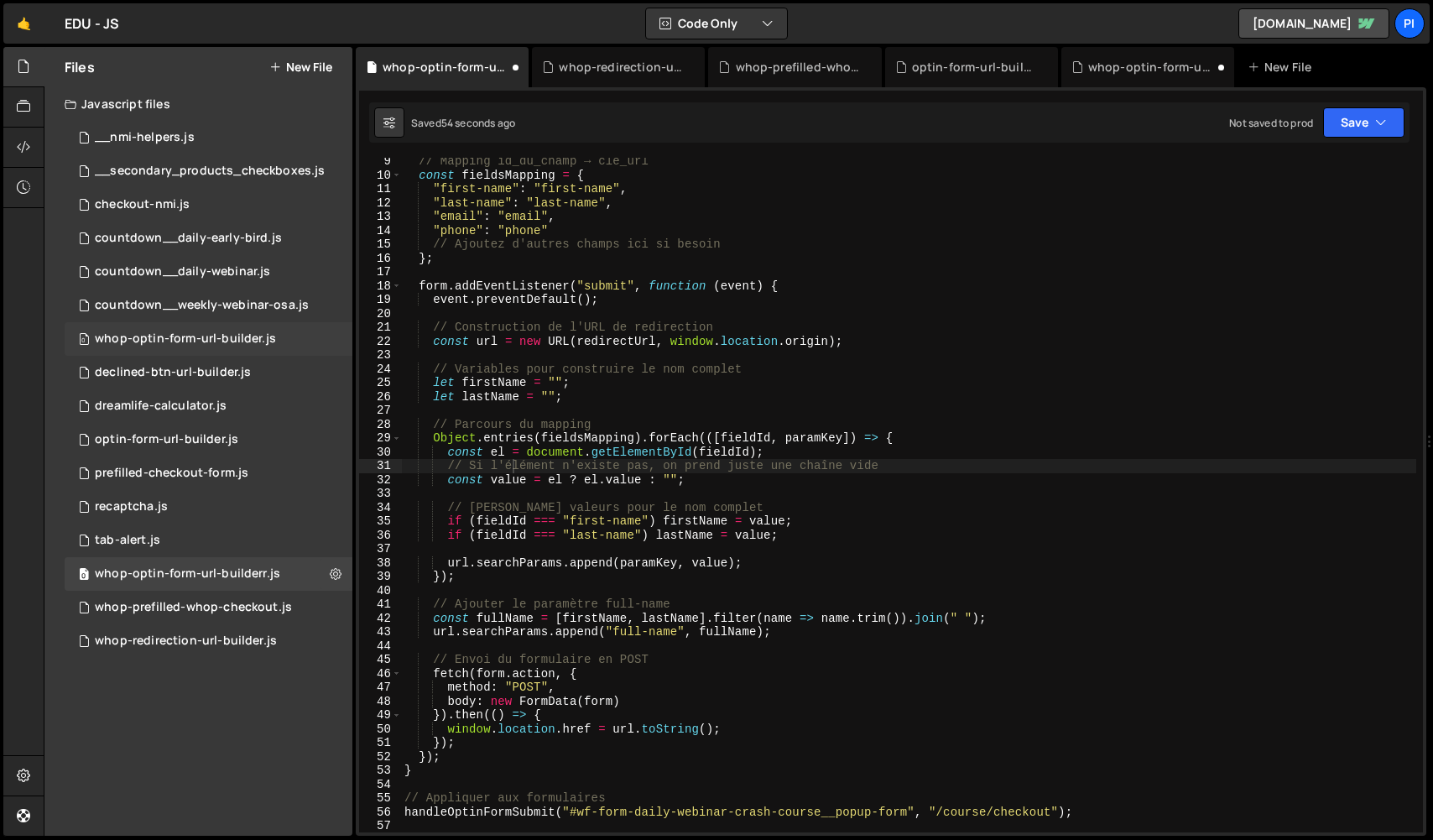
click at [279, 334] on div "0 whop-optin-form-url-builder.js 0" at bounding box center [208, 339] width 288 height 34
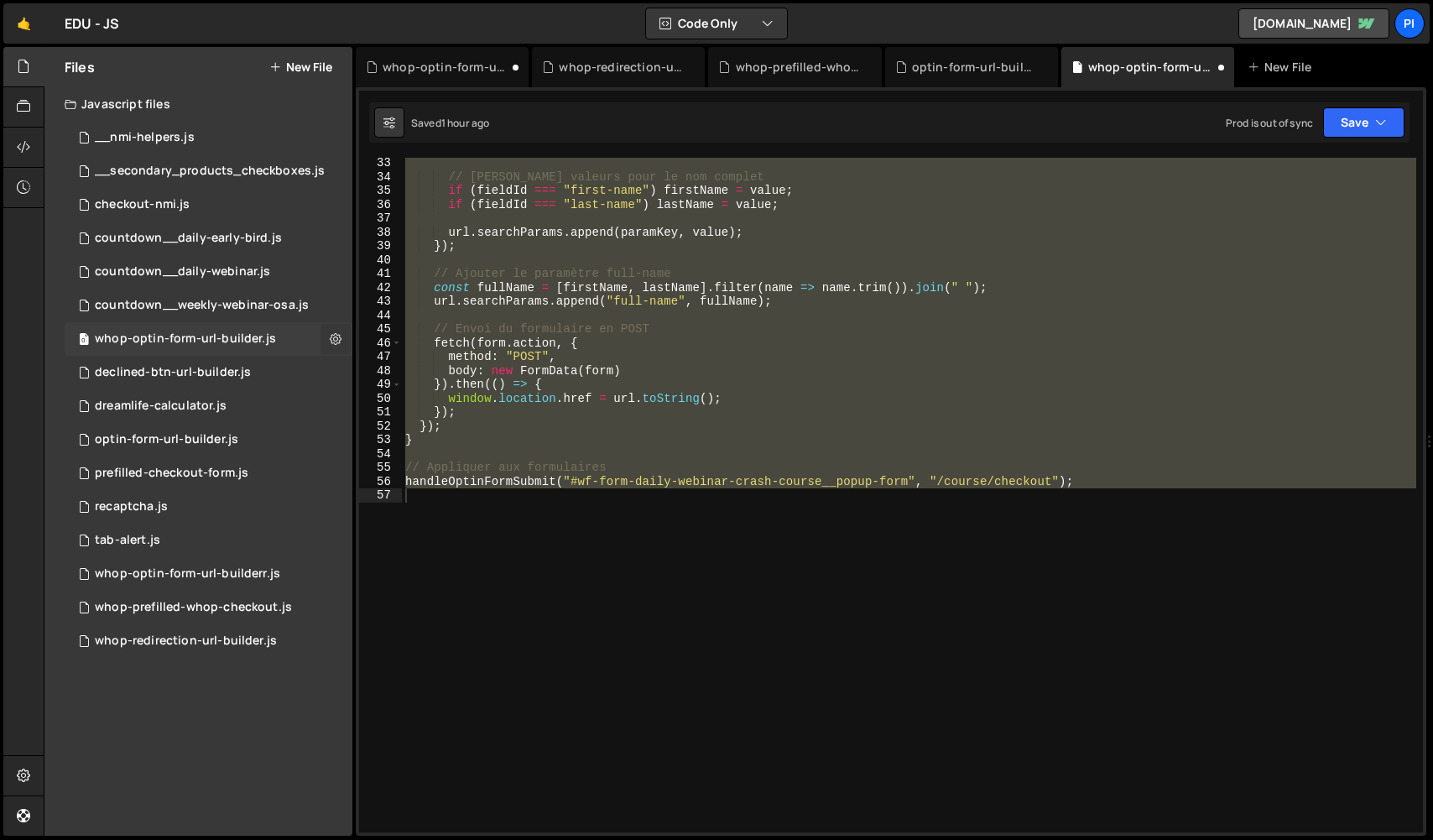
click at [334, 334] on icon at bounding box center [335, 339] width 12 height 16
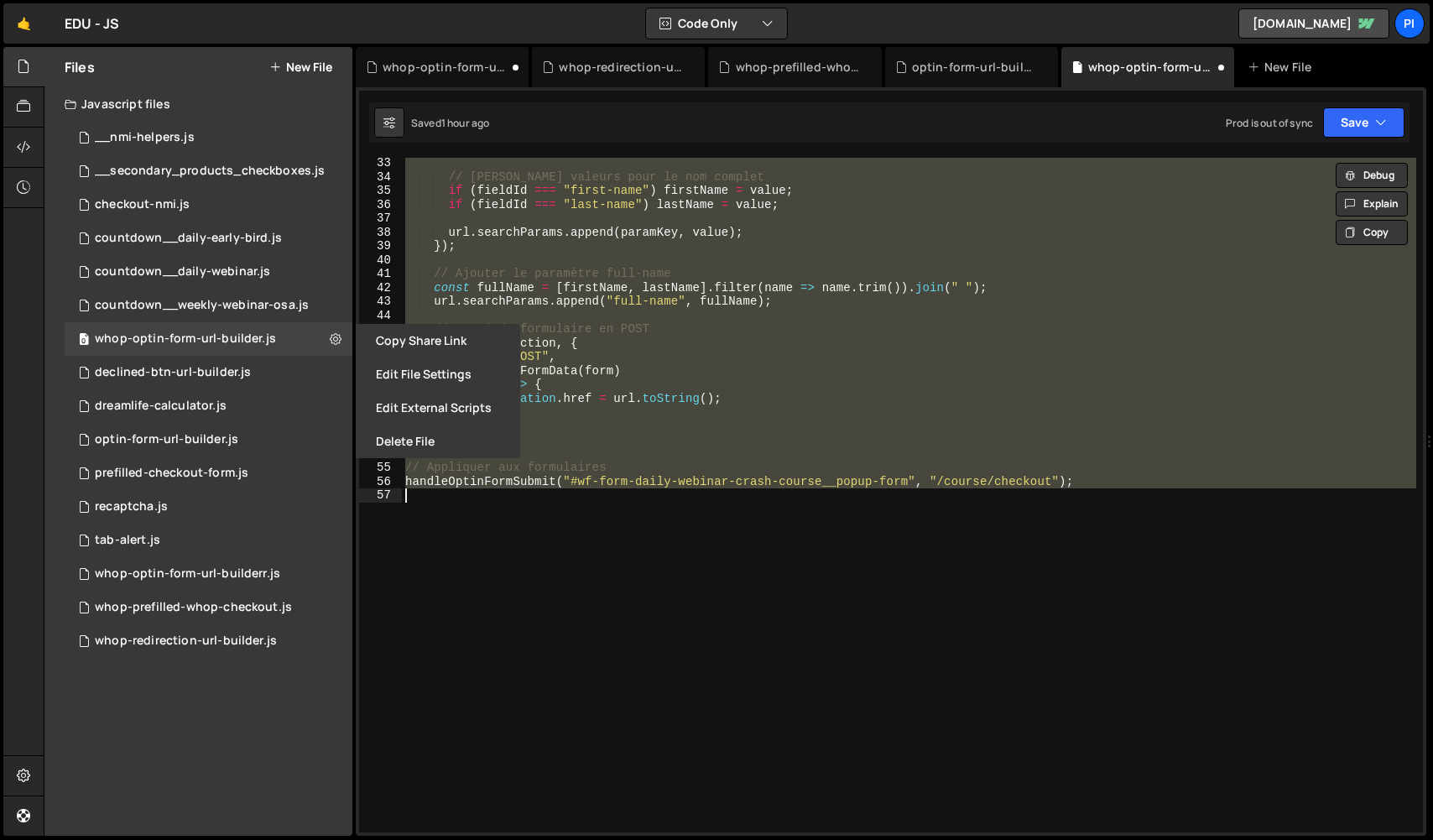
click at [645, 589] on div "// Stocker les valeurs pour le nom complet if ( fieldId === "first-name" ) firs…" at bounding box center [910, 495] width 1015 height 674
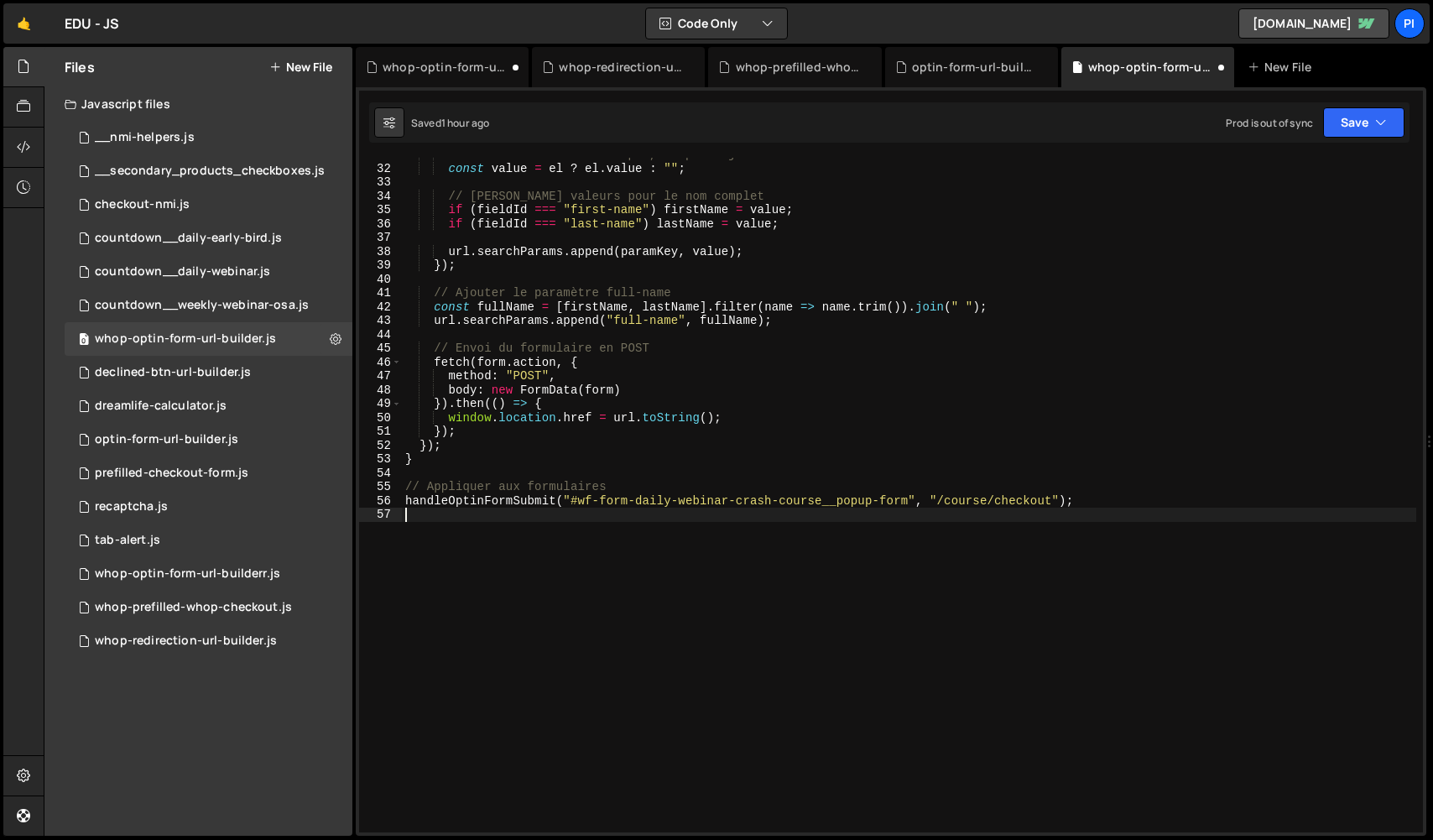
scroll to position [0, 0]
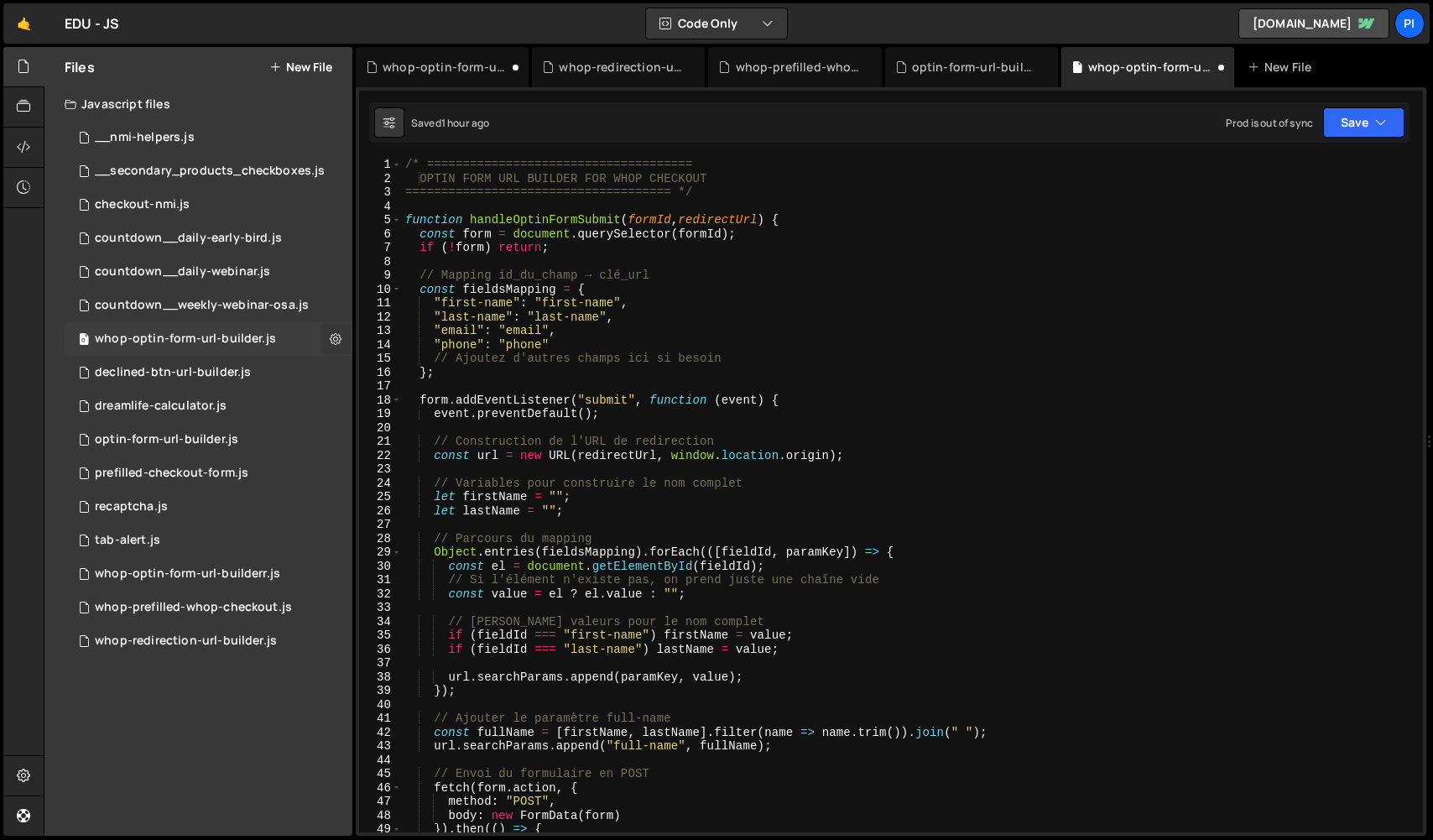
click at [327, 334] on button at bounding box center [335, 339] width 30 height 30
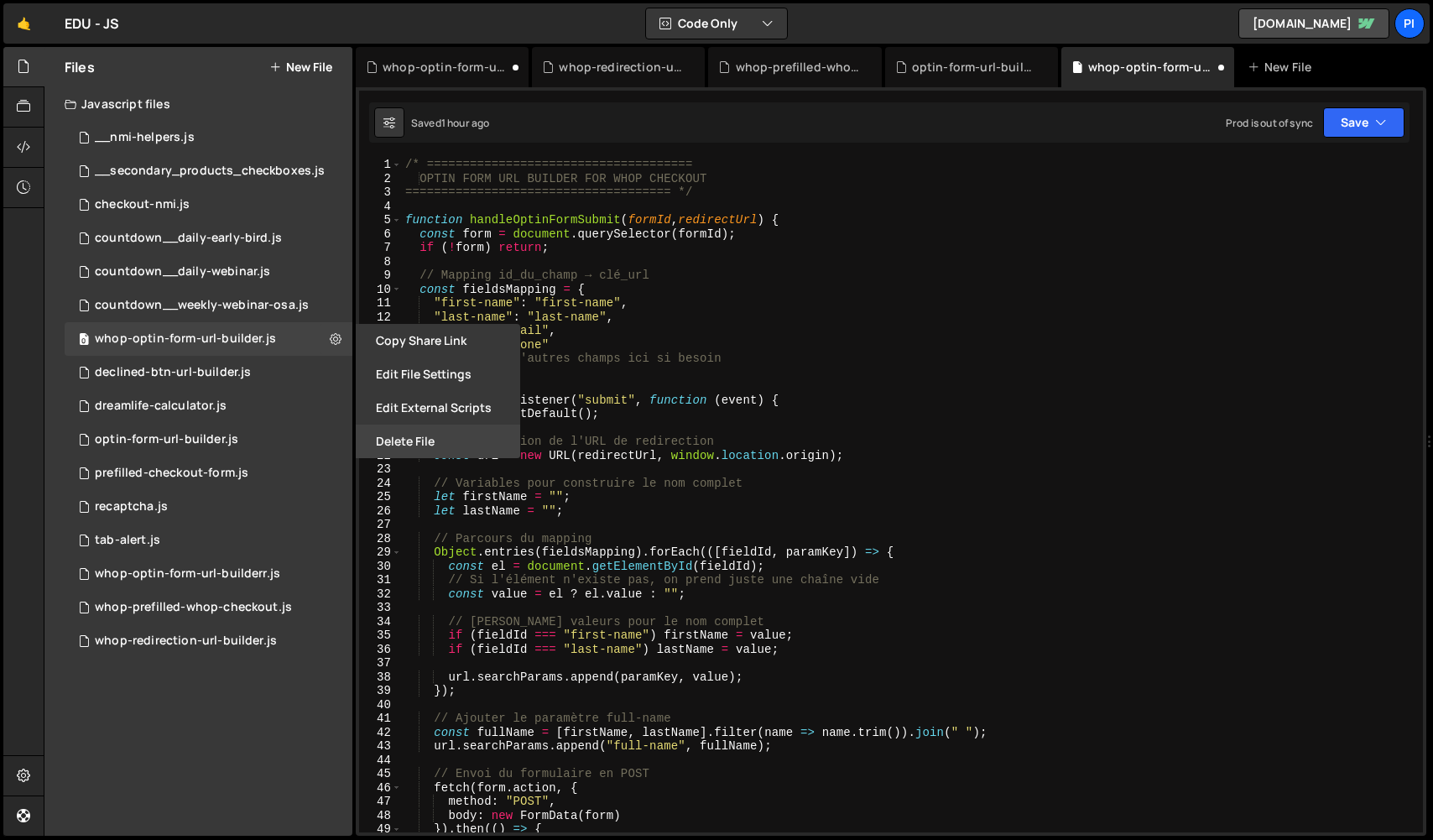
click at [402, 444] on button "Delete File" at bounding box center [438, 441] width 164 height 34
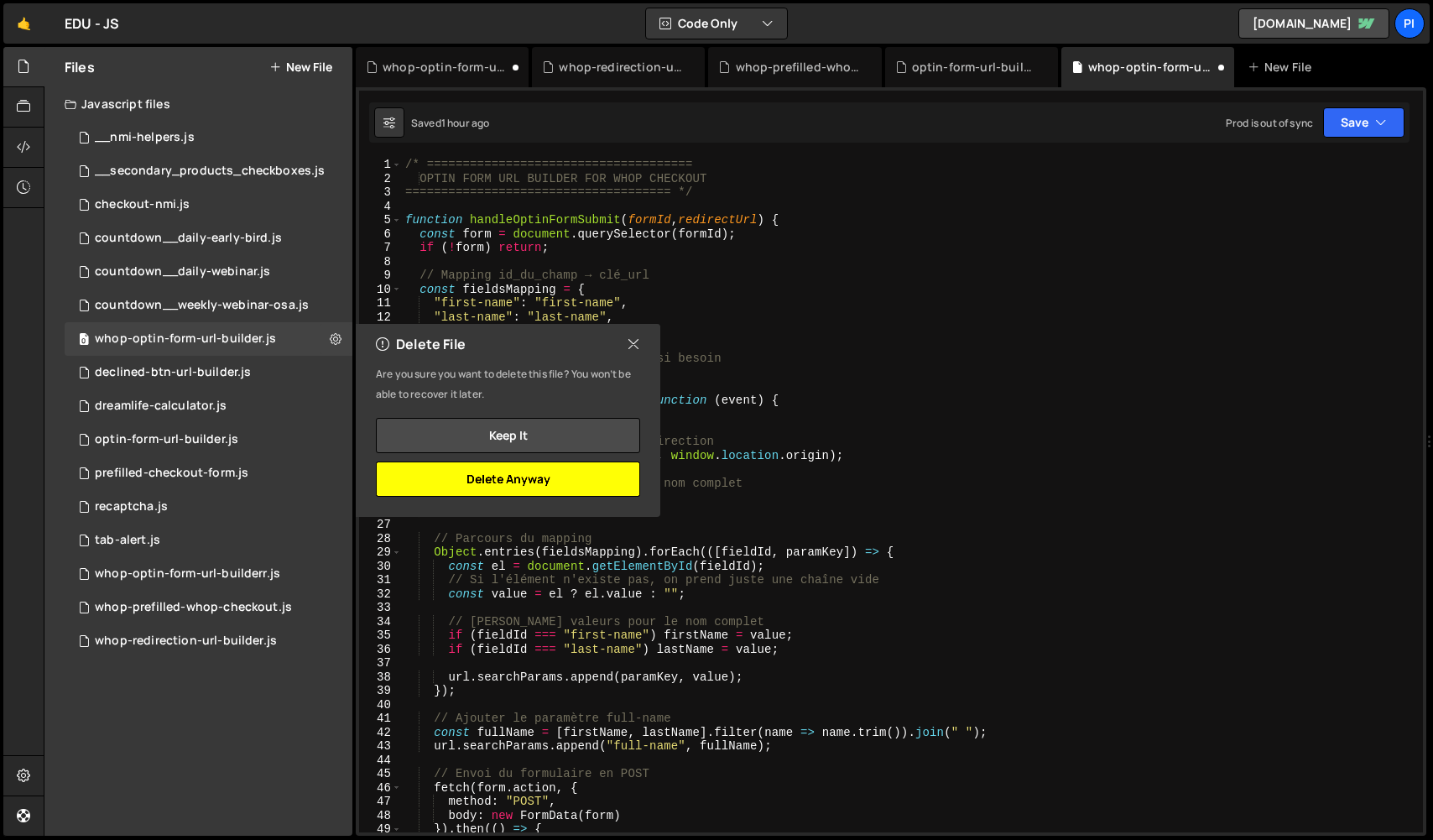
click at [580, 482] on button "Delete Anyway" at bounding box center [508, 479] width 264 height 36
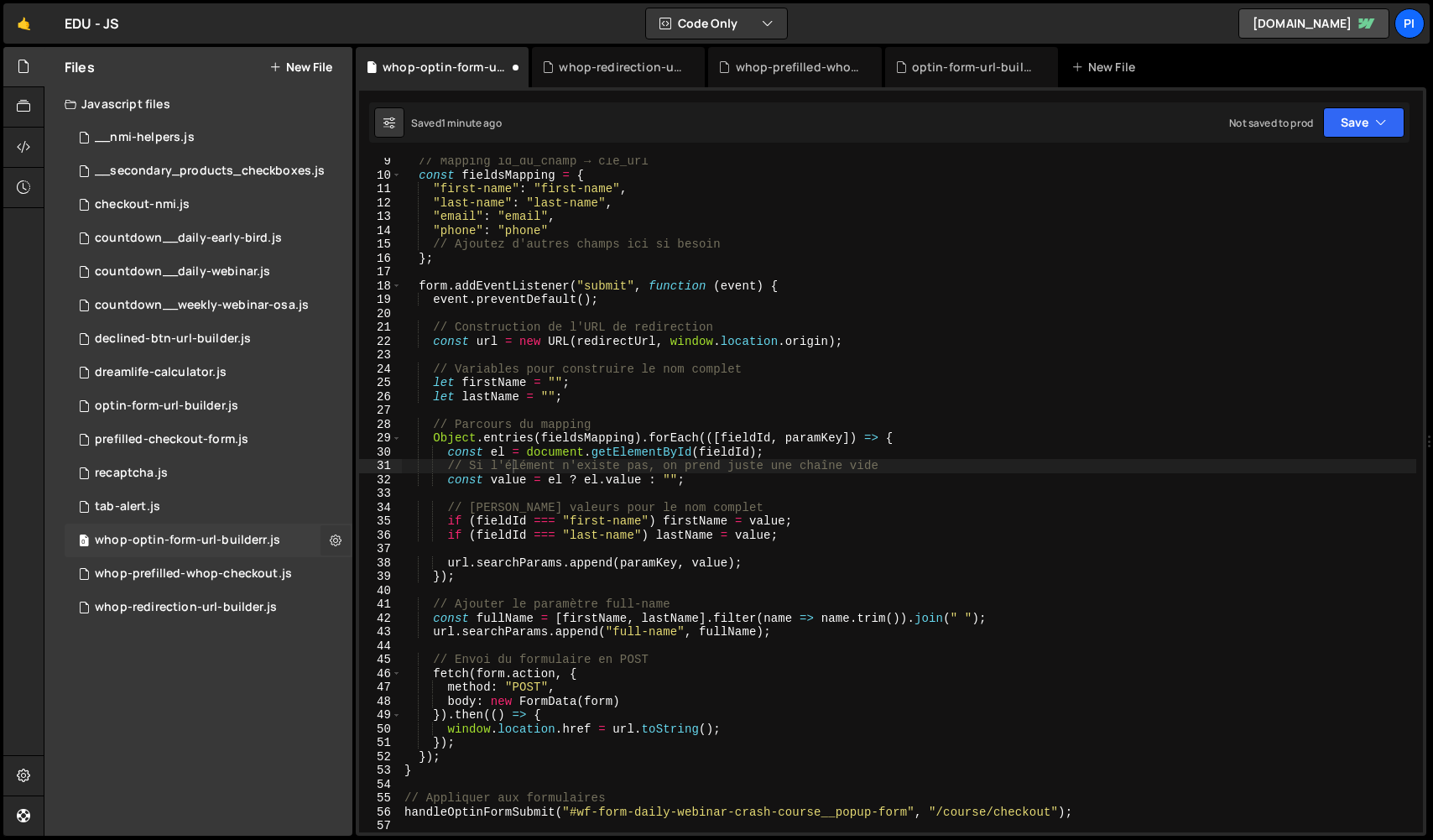
click at [333, 541] on icon at bounding box center [335, 540] width 12 height 16
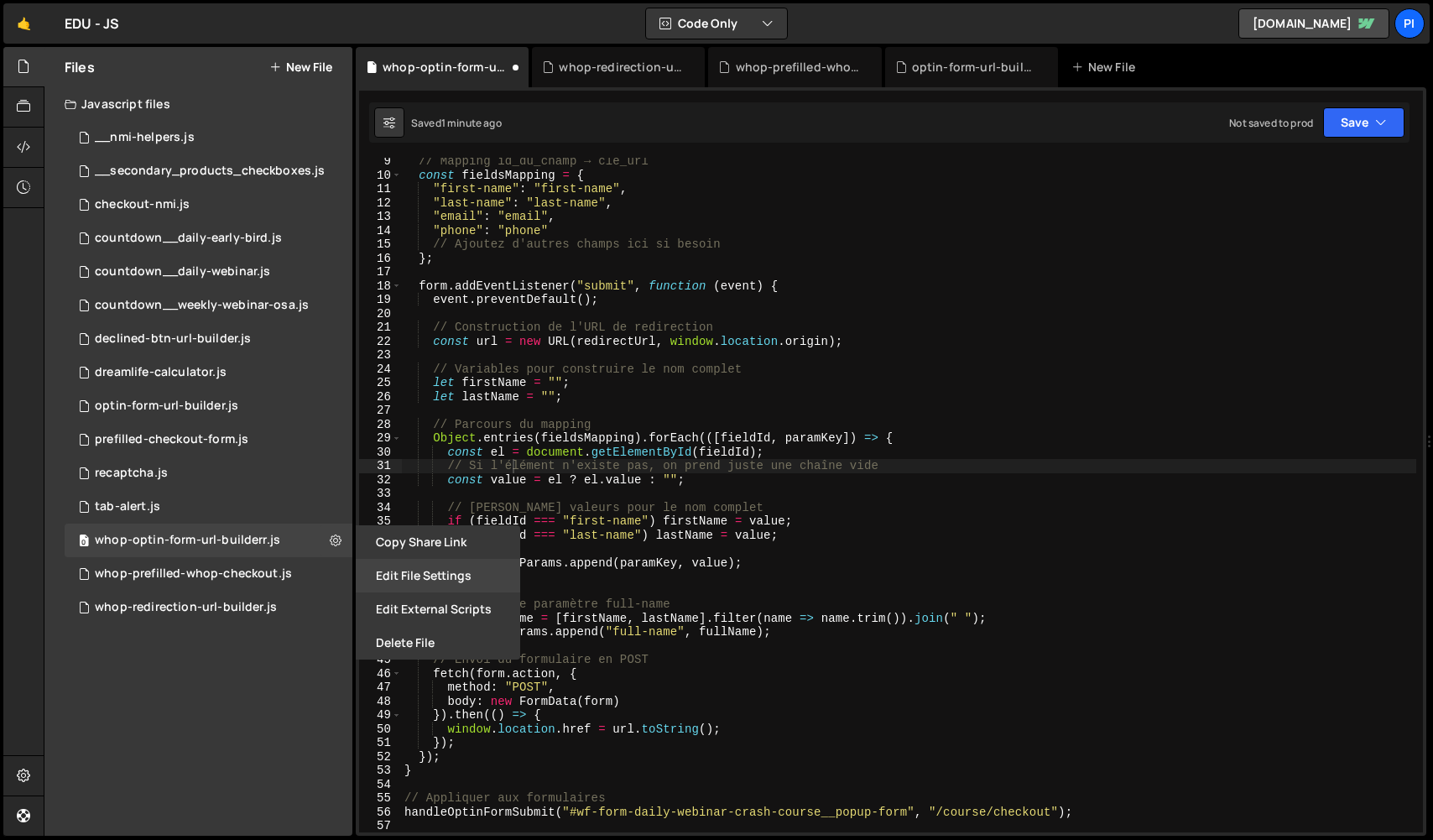
click at [422, 587] on button "Edit File Settings" at bounding box center [438, 576] width 164 height 34
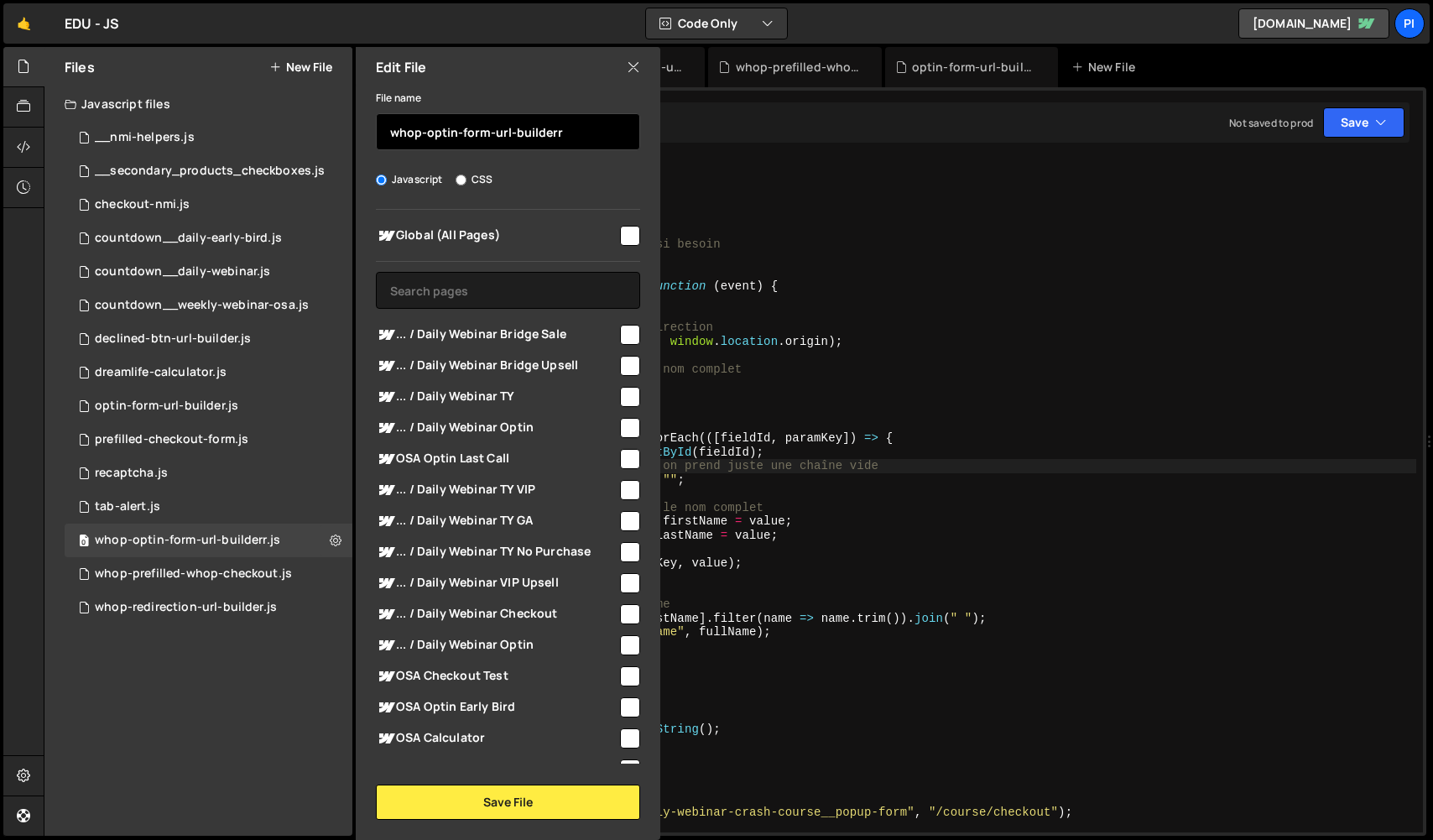
click at [574, 127] on input "whop-optin-form-url-builderr" at bounding box center [508, 131] width 264 height 37
type input "whop-optin-form-url-builder"
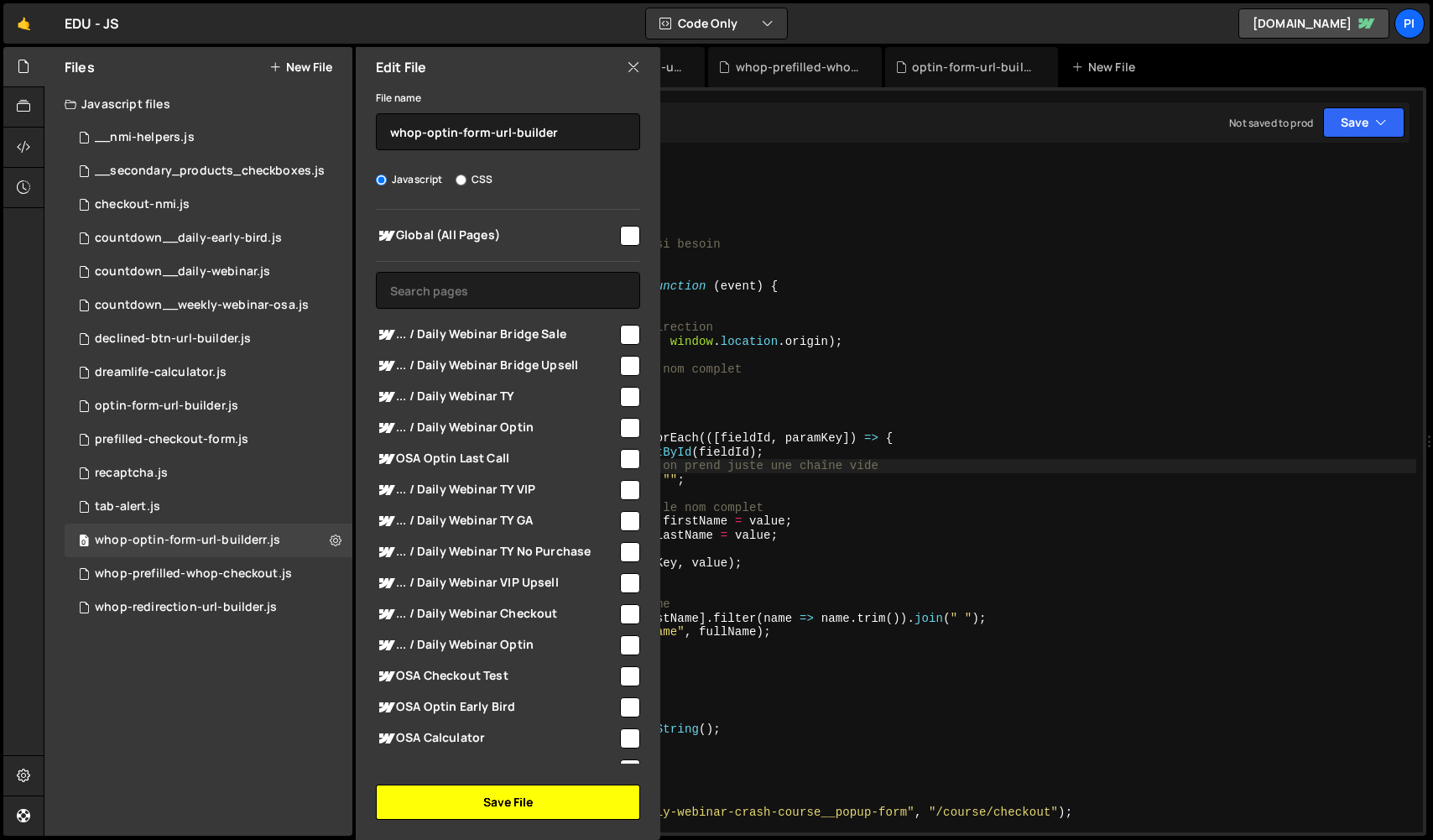
click at [528, 790] on button "Save File" at bounding box center [508, 803] width 264 height 36
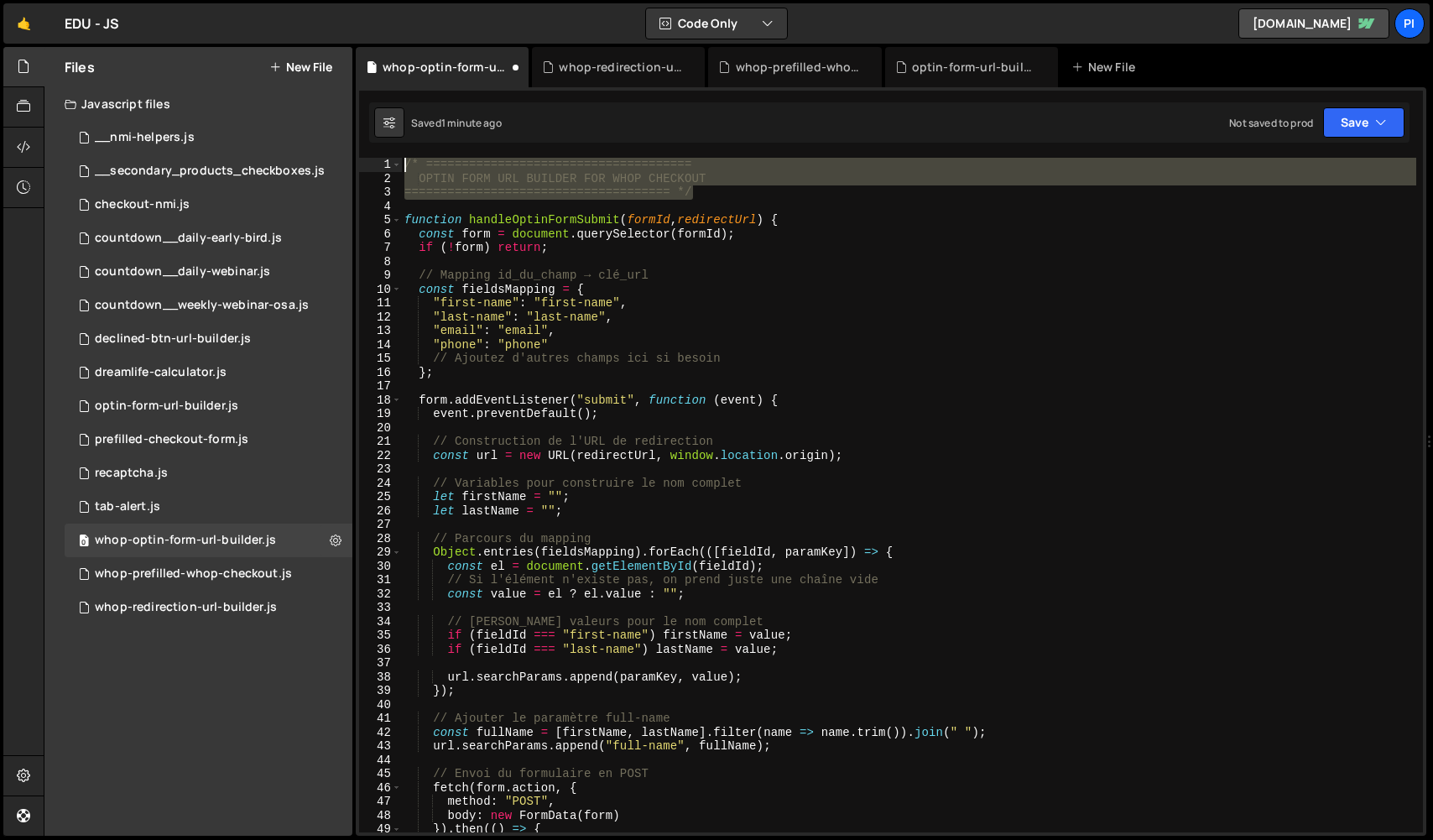
drag, startPoint x: 704, startPoint y: 193, endPoint x: 386, endPoint y: 164, distance: 319.3
click at [386, 164] on div "===================================== */ 1 2 3 4 5 6 7 8 9 10 11 12 13 14 15 16…" at bounding box center [891, 495] width 1064 height 674
type textarea "/* ===================================== OPTIN FORM URL BUILDER FOR WHOP CHECKO…"
click at [232, 580] on div "whop-prefilled-whop-checkout.js" at bounding box center [193, 573] width 197 height 15
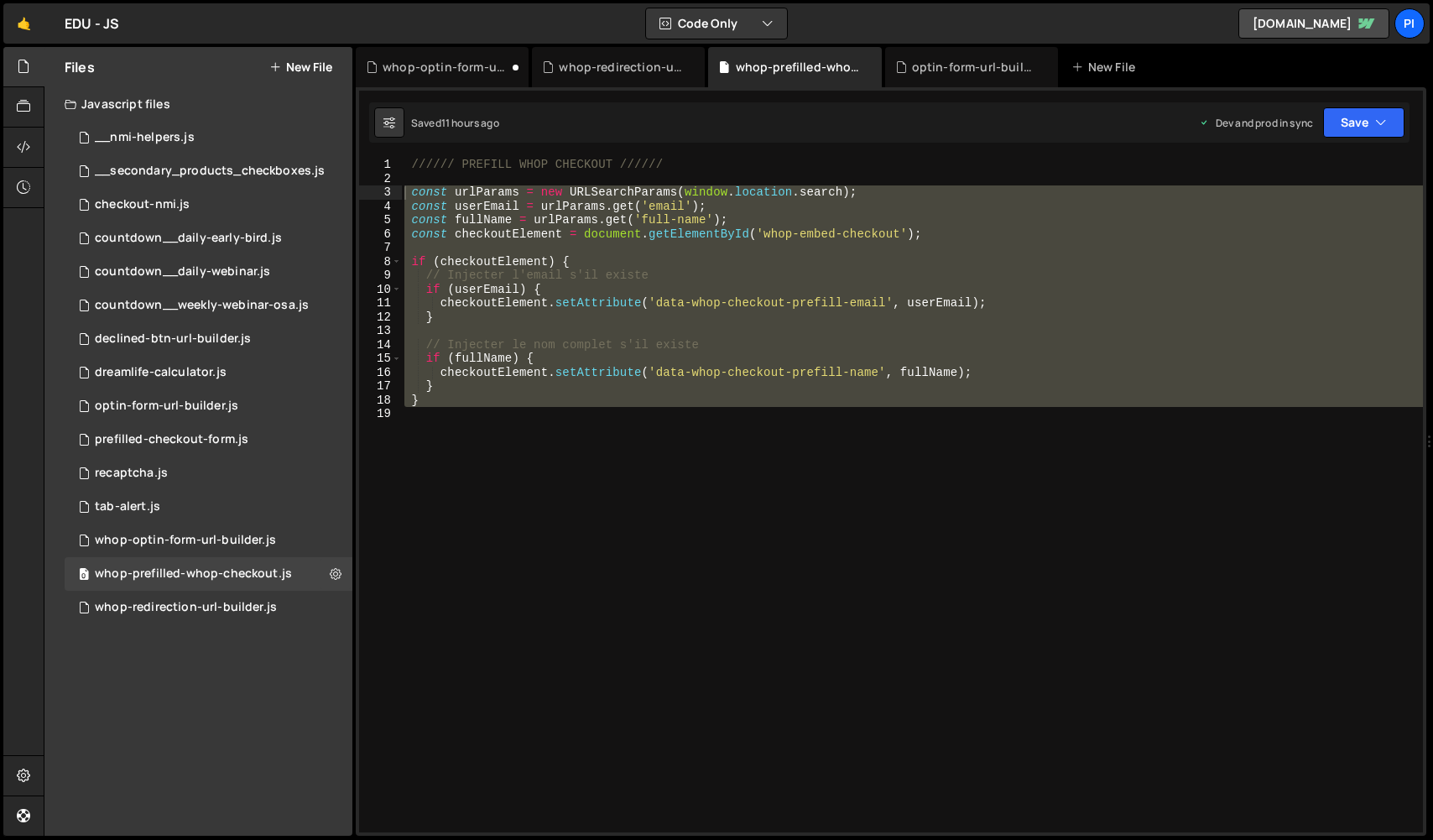
click at [411, 164] on div "////// PREFILL WHOP CHECKOUT ////// const urlParams = new URLSearchParams ( win…" at bounding box center [912, 509] width 1022 height 703
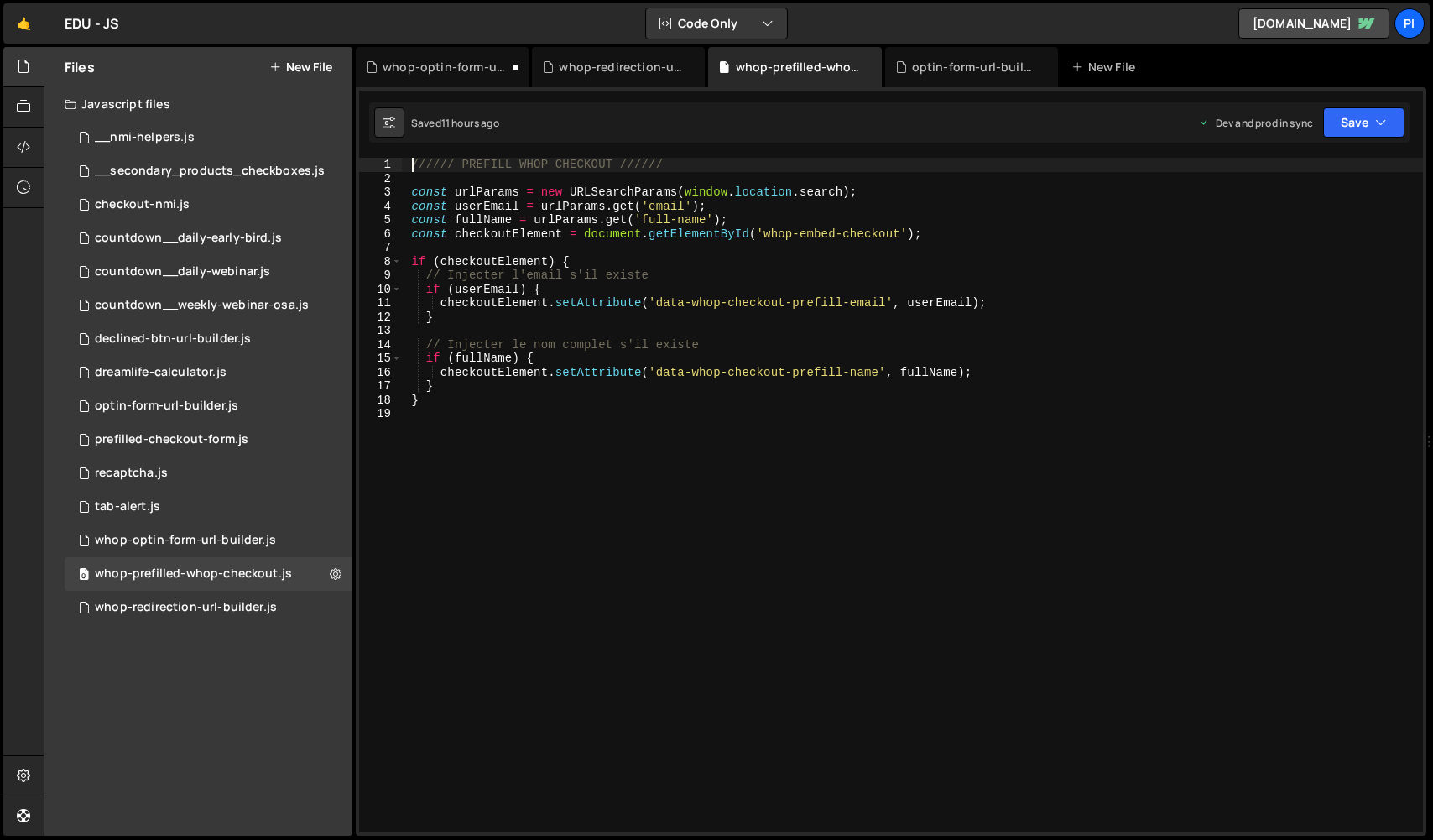
paste textarea "===================================== */"
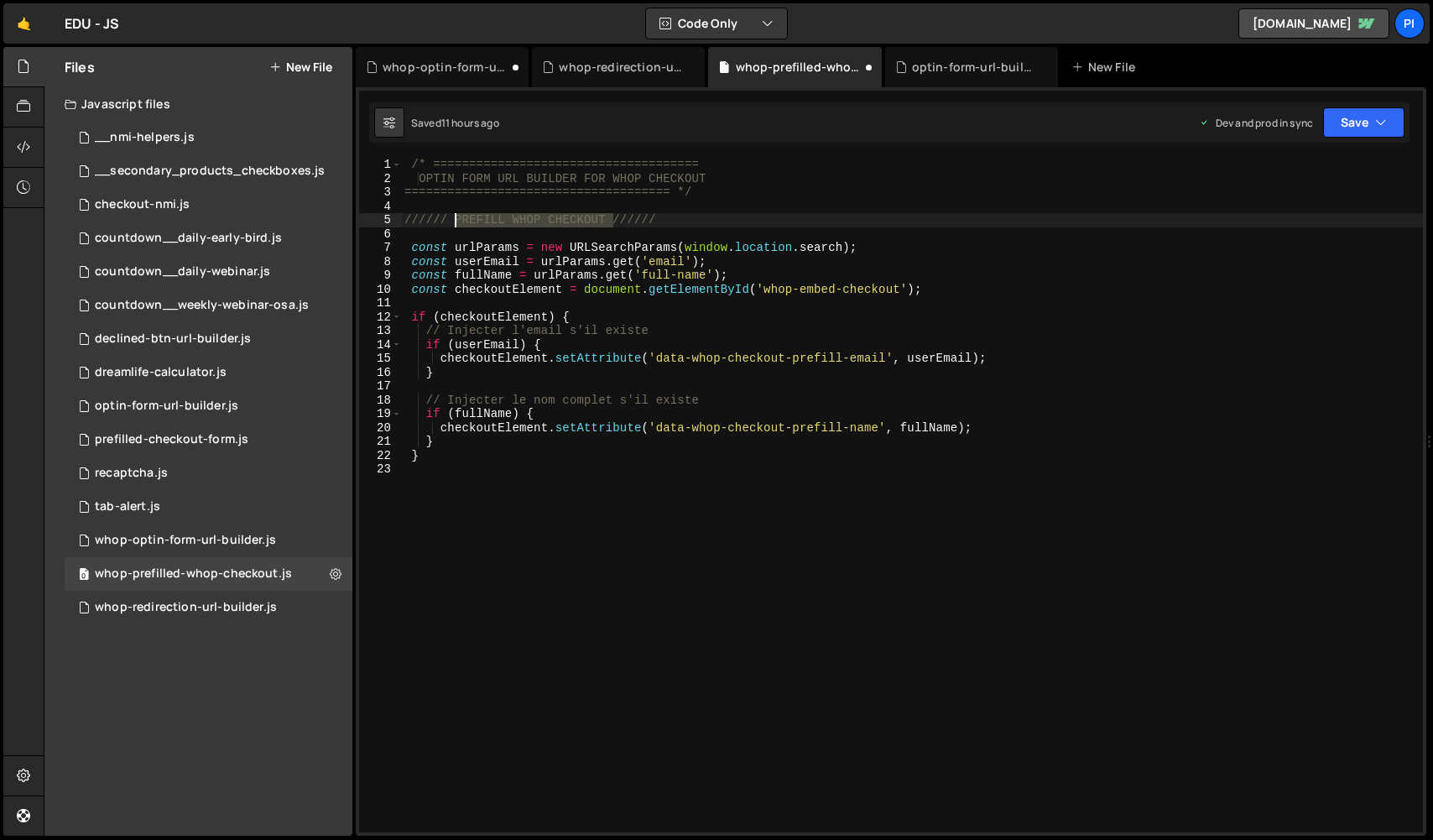
drag, startPoint x: 585, startPoint y: 219, endPoint x: 457, endPoint y: 219, distance: 128.0
click at [457, 219] on div "/* ===================================== OPTIN FORM URL BUILDER FOR WHOP CHECKO…" at bounding box center [912, 509] width 1022 height 703
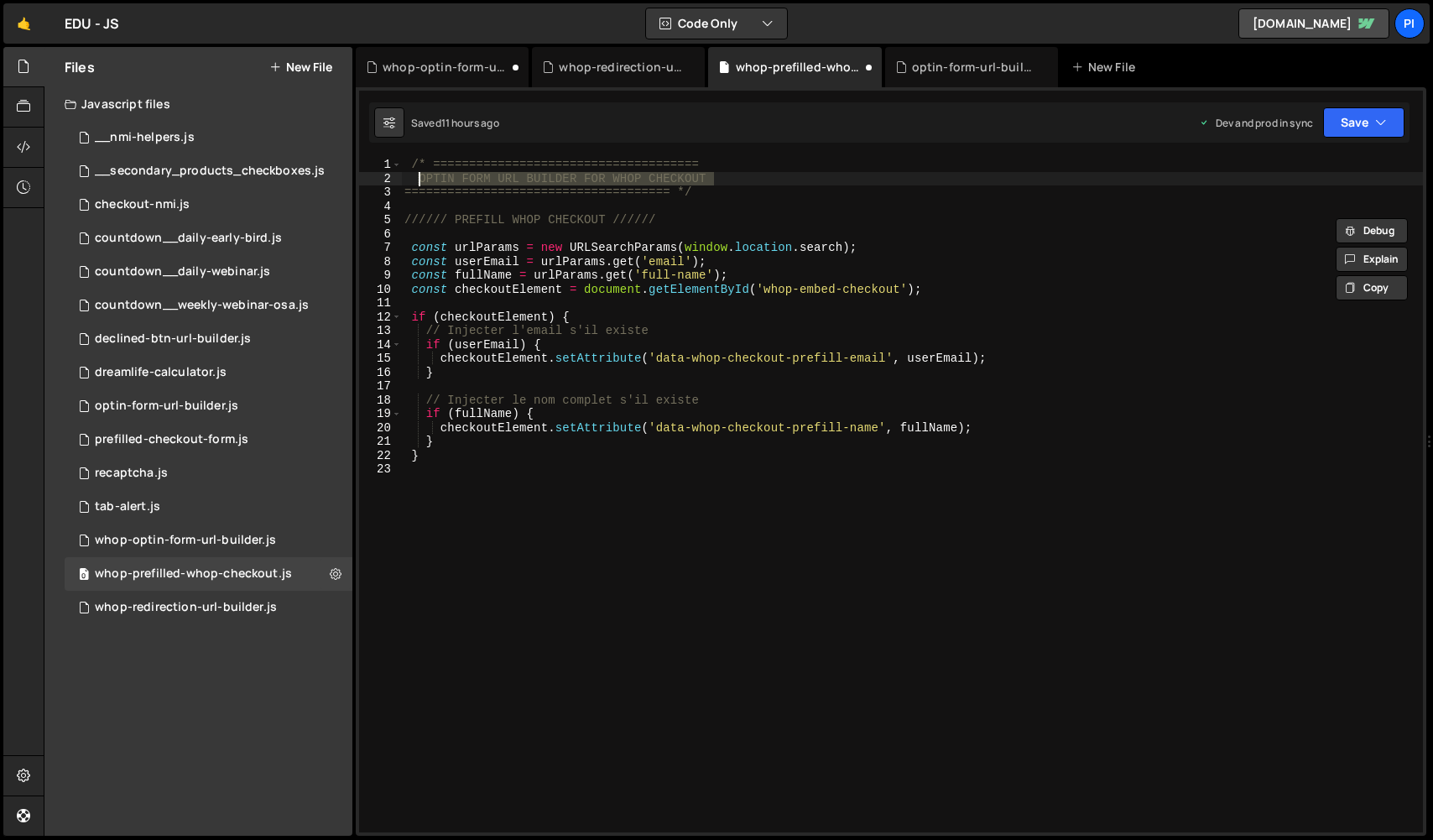
drag, startPoint x: 717, startPoint y: 174, endPoint x: 421, endPoint y: 177, distance: 296.0
click at [421, 177] on div "/* ===================================== OPTIN FORM URL BUILDER FOR WHOP CHECKO…" at bounding box center [912, 509] width 1022 height 703
paste textarea "PREFILL WHOP CHECKOUT"
click at [652, 219] on div "/* ===================================== PREFILL WHOP CHECKOUT WITH URL PARAMET…" at bounding box center [912, 509] width 1022 height 703
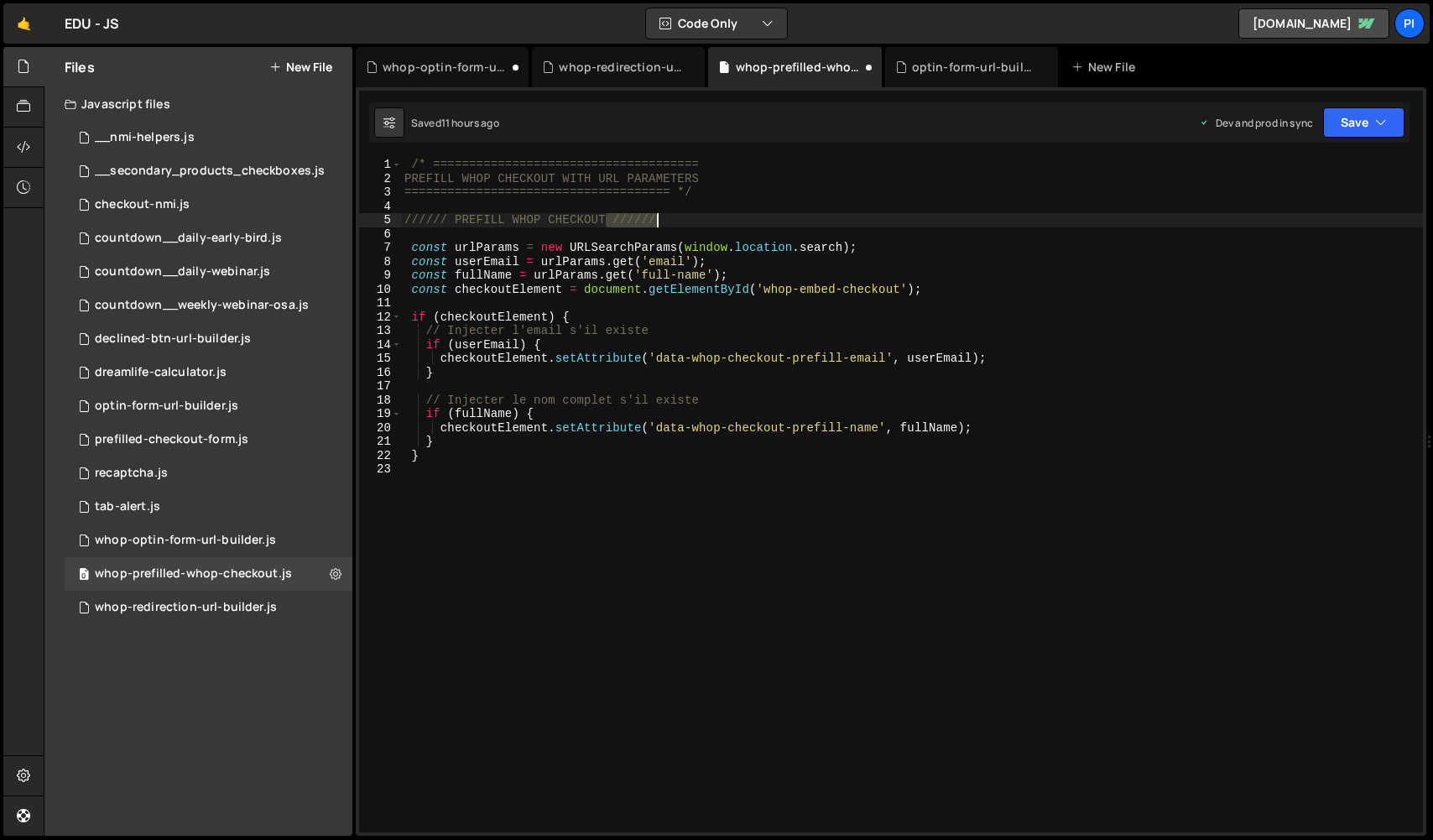
click at [652, 219] on div "/* ===================================== PREFILL WHOP CHECKOUT WITH URL PARAMET…" at bounding box center [912, 509] width 1022 height 703
type textarea "////// PREFILL WHOP CHECKOUT //////"
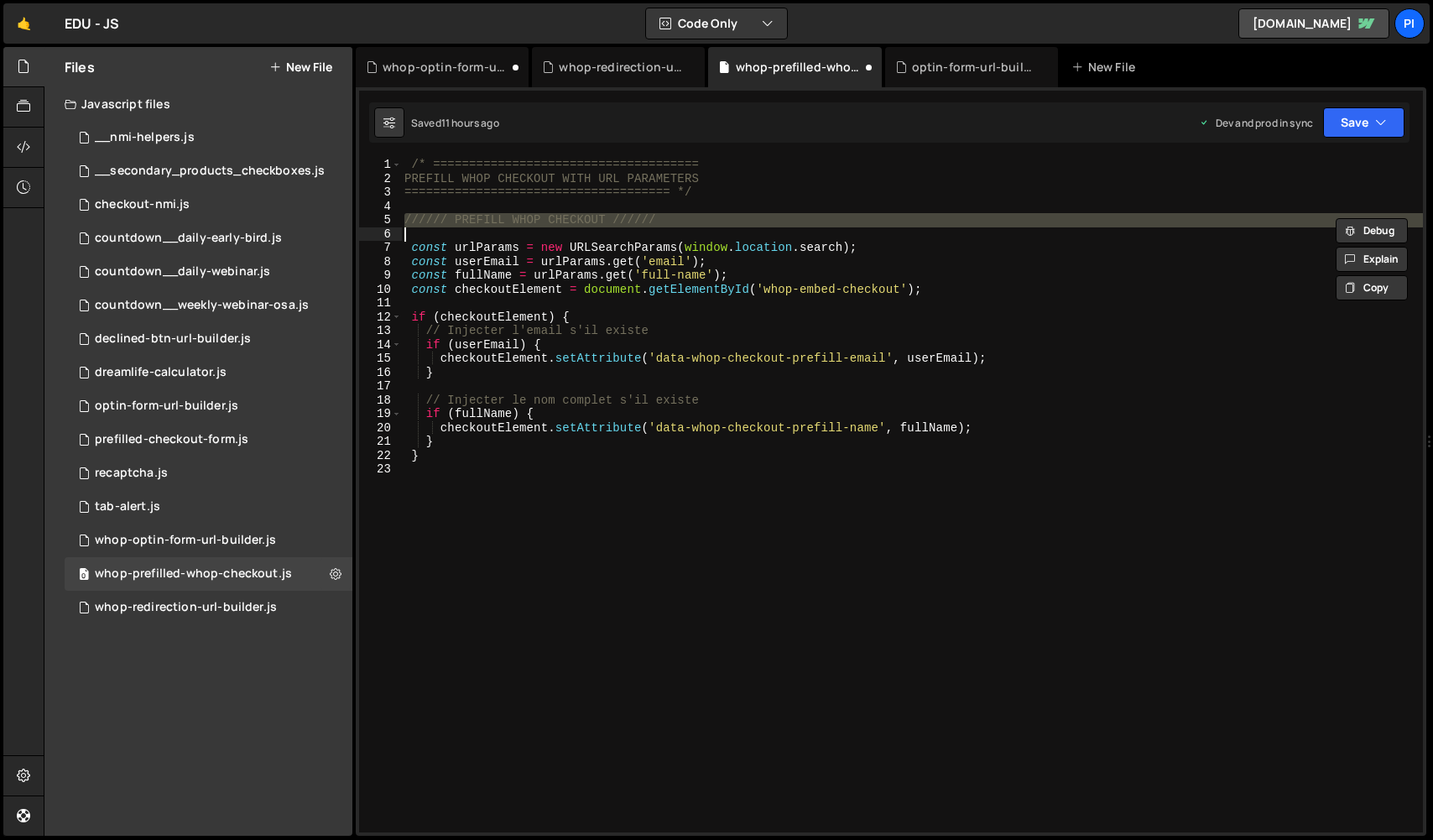
scroll to position [0, 0]
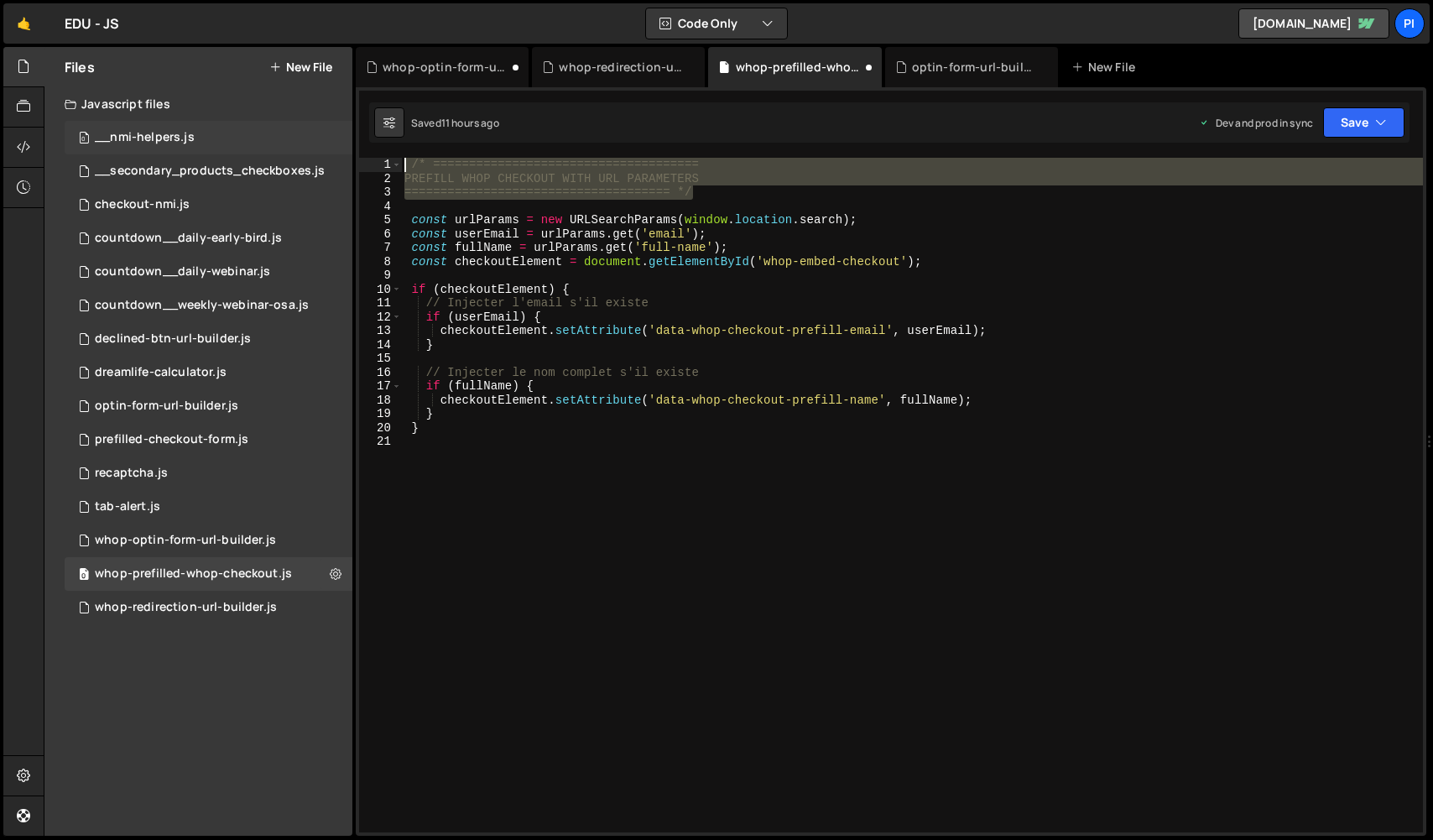
drag, startPoint x: 705, startPoint y: 197, endPoint x: 350, endPoint y: 121, distance: 363.0
click at [350, 121] on div "Files New File Javascript files 0 __nmi-helpers.js 0 0 __secondary_products_che…" at bounding box center [738, 441] width 1389 height 789
type textarea "/* ===================================== PREFILL WHOP CHECKOUT WITH URL PARAMET…"
click at [245, 605] on div "whop-redirection-url-builder.js" at bounding box center [185, 607] width 182 height 15
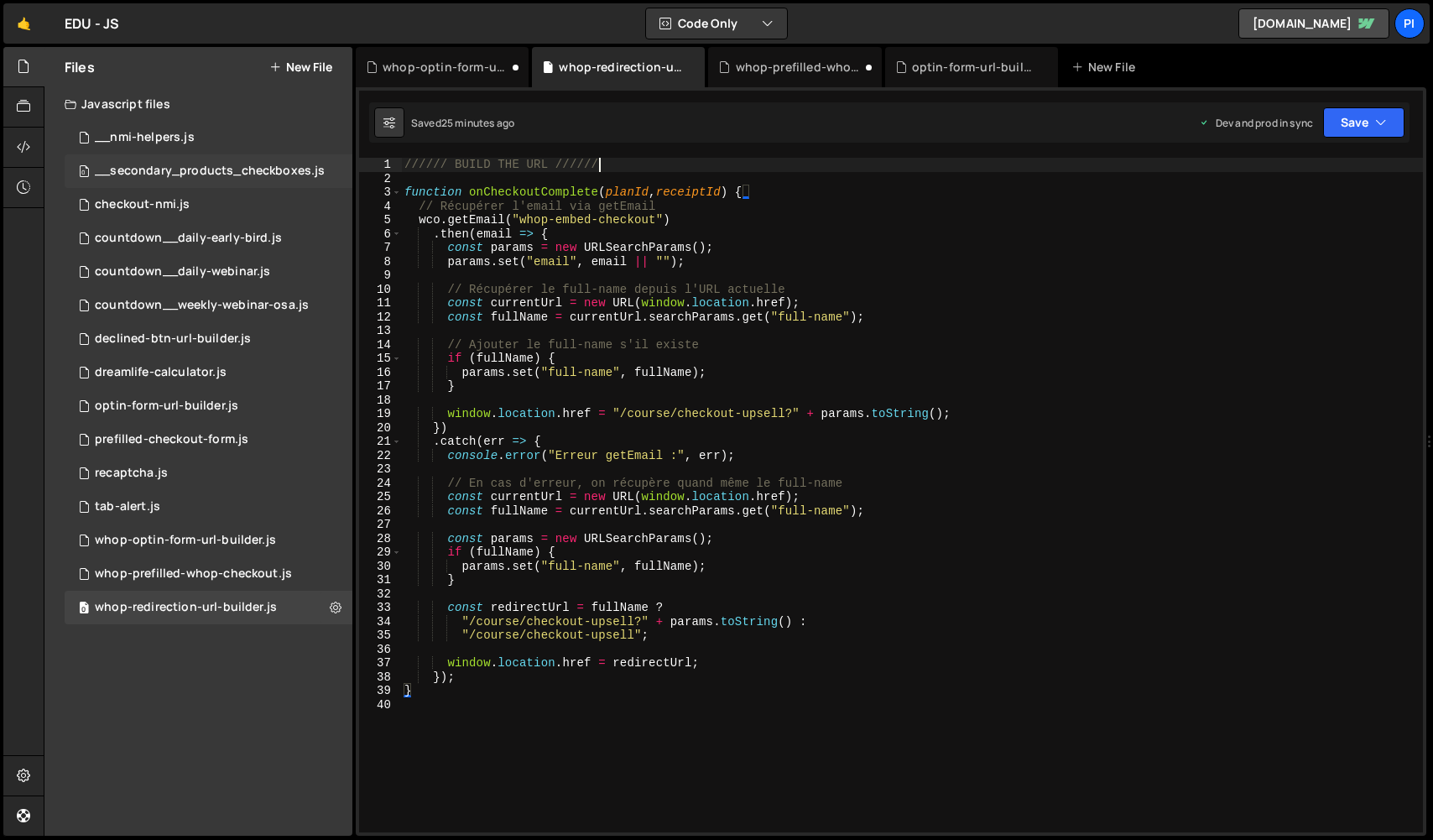
drag, startPoint x: 597, startPoint y: 165, endPoint x: 348, endPoint y: 158, distance: 249.1
click at [348, 158] on div "Files New File Javascript files 0 __nmi-helpers.js 0 0 __secondary_products_che…" at bounding box center [738, 441] width 1389 height 789
paste textarea "===================================== *"
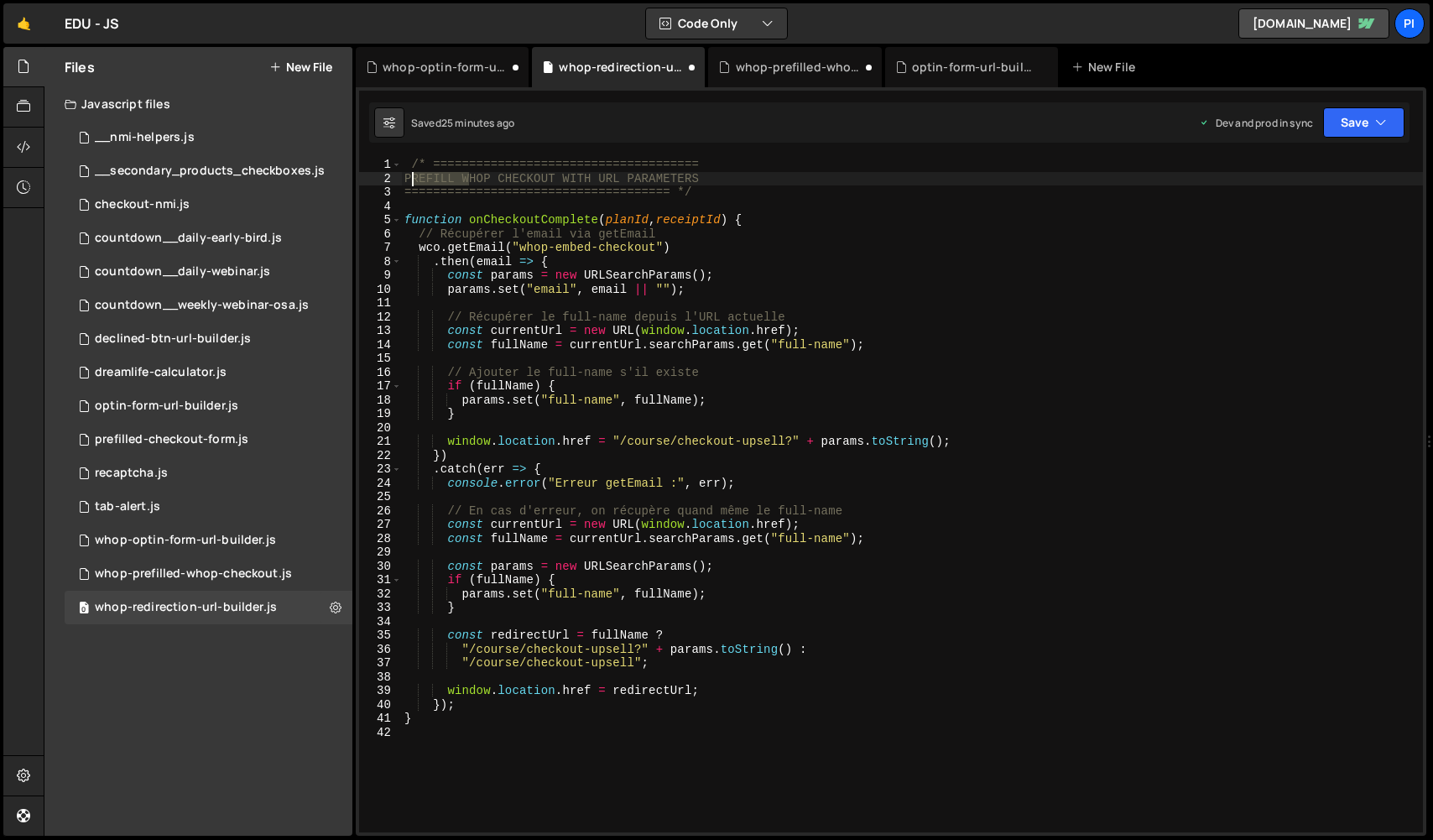
drag, startPoint x: 470, startPoint y: 177, endPoint x: 416, endPoint y: 177, distance: 54.0
click at [416, 177] on div "/* ===================================== PREFILL WHOP CHECKOUT WITH URL PARAMET…" at bounding box center [912, 509] width 1022 height 703
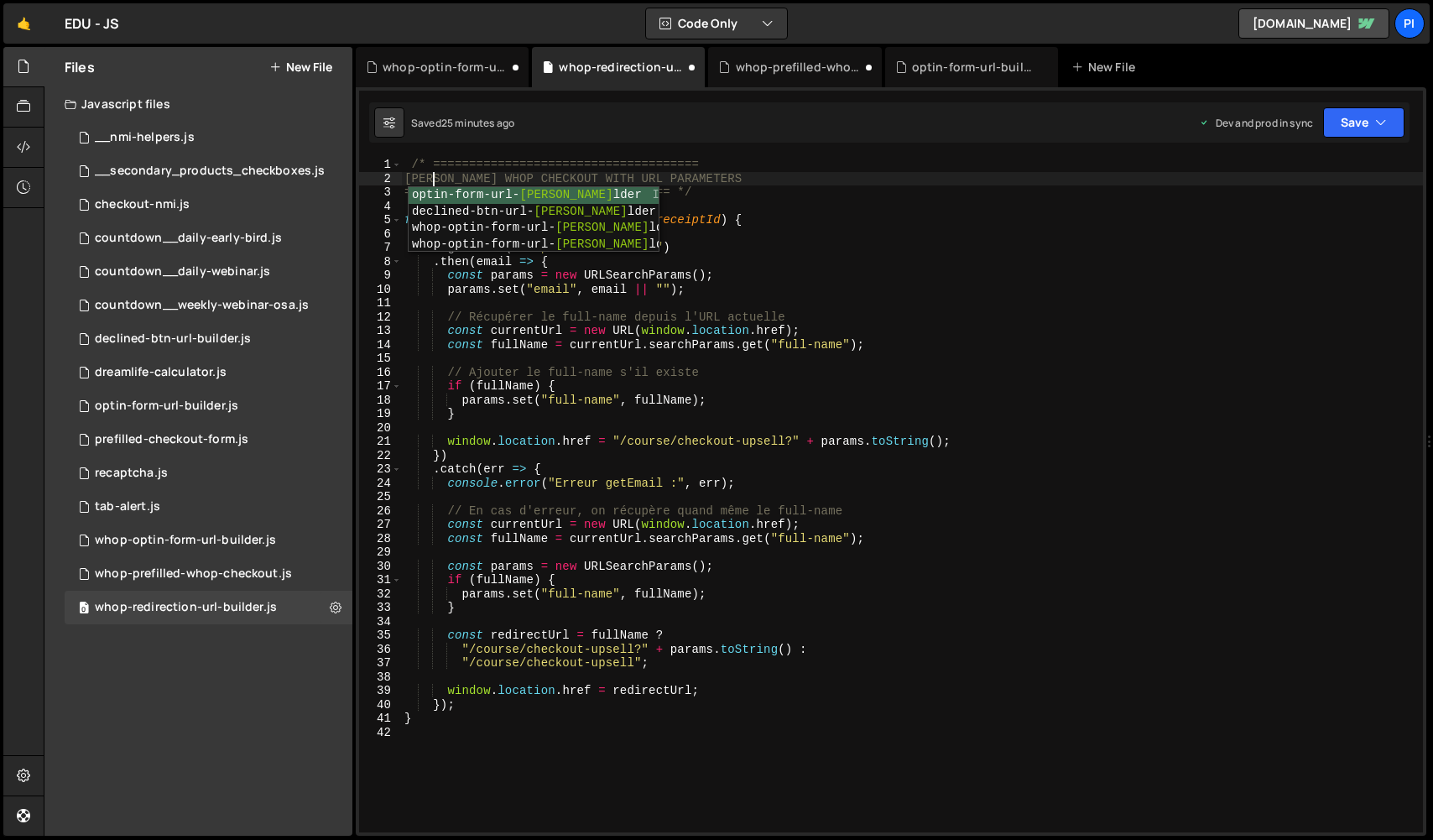
scroll to position [0, 3]
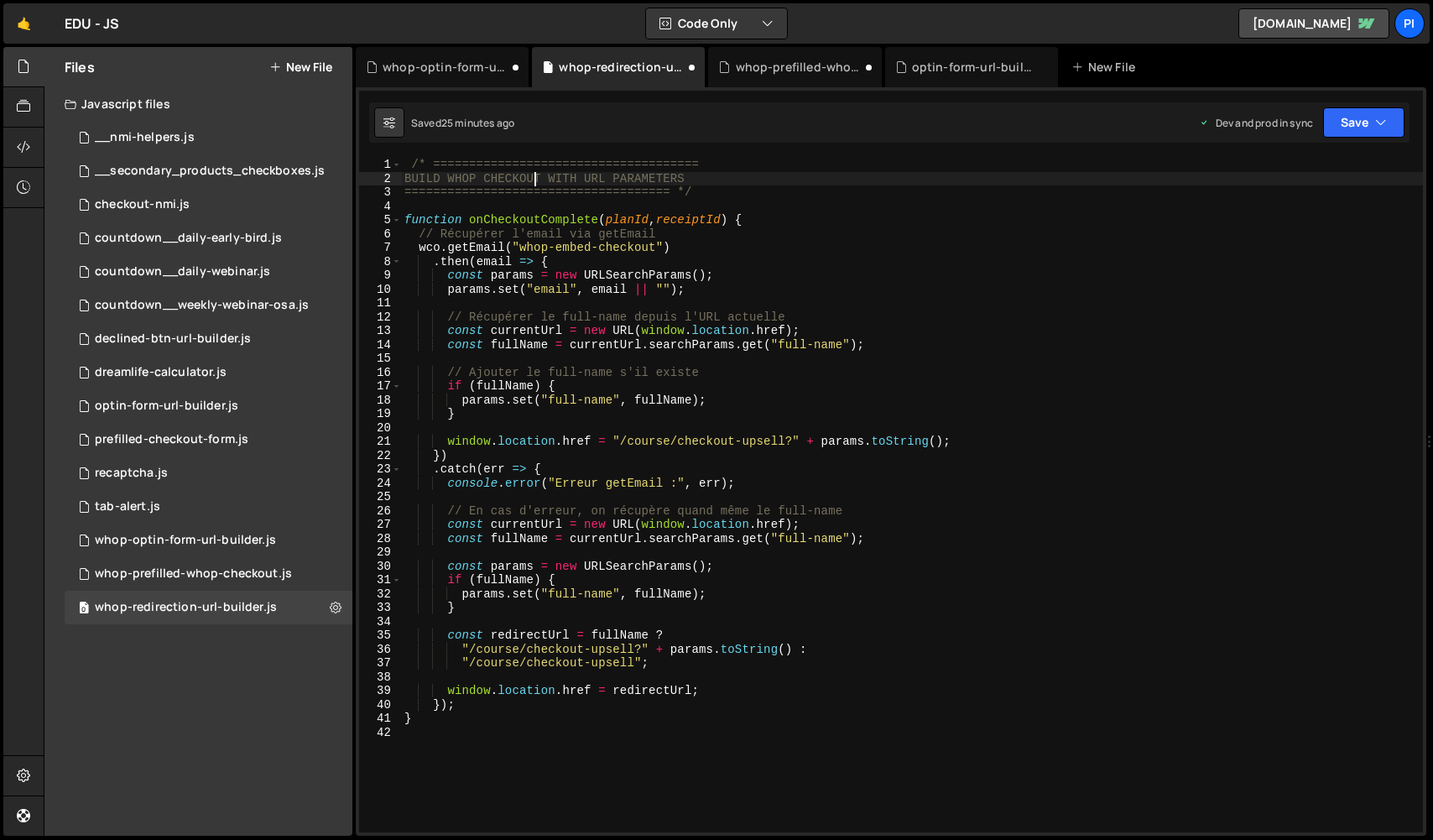
click at [531, 179] on div "/* ===================================== BUILD WHOP CHECKOUT WITH URL PARAMETER…" at bounding box center [912, 509] width 1022 height 703
drag, startPoint x: 490, startPoint y: 178, endPoint x: 524, endPoint y: 179, distance: 34.0
click at [493, 178] on div "/* ===================================== BUILD WHOP CHECKOUT WITH URL PARAMETER…" at bounding box center [912, 509] width 1022 height 703
click at [552, 176] on div "/* ===================================== BUILD WHOP CHECKOUT WITH URL PARAMETER…" at bounding box center [912, 509] width 1022 height 703
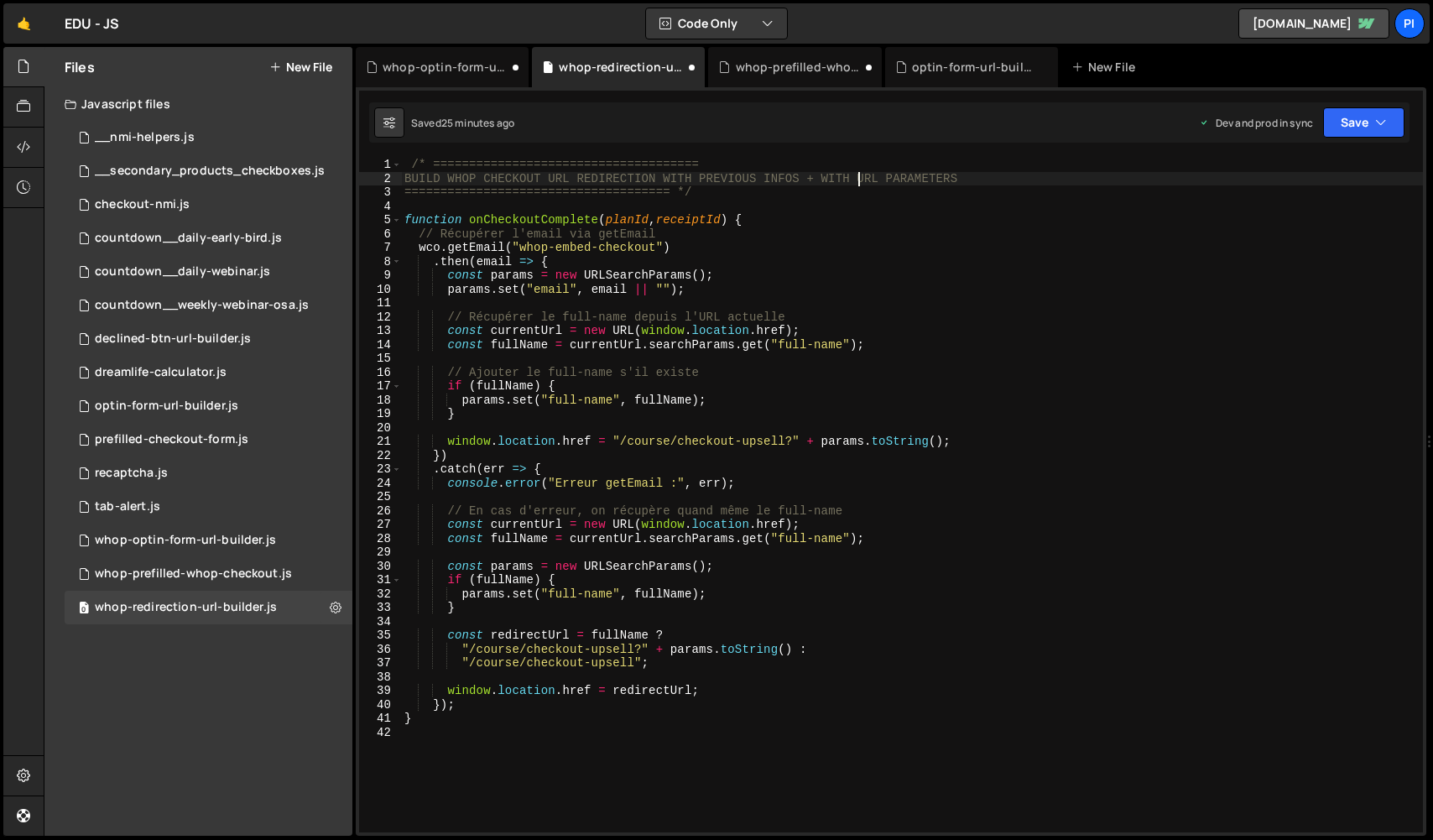
drag, startPoint x: 861, startPoint y: 181, endPoint x: 843, endPoint y: 181, distance: 18.0
click at [843, 181] on div "/* ===================================== BUILD WHOP CHECKOUT URL REDIRECTION WI…" at bounding box center [912, 509] width 1022 height 703
click at [870, 385] on div "/* ===================================== BUILD WHOP CHECKOUT URL REDIRECTION WI…" at bounding box center [912, 509] width 1022 height 703
click at [889, 455] on div "/* ===================================== BUILD WHOP CHECKOUT URL REDIRECTION WI…" at bounding box center [912, 509] width 1022 height 703
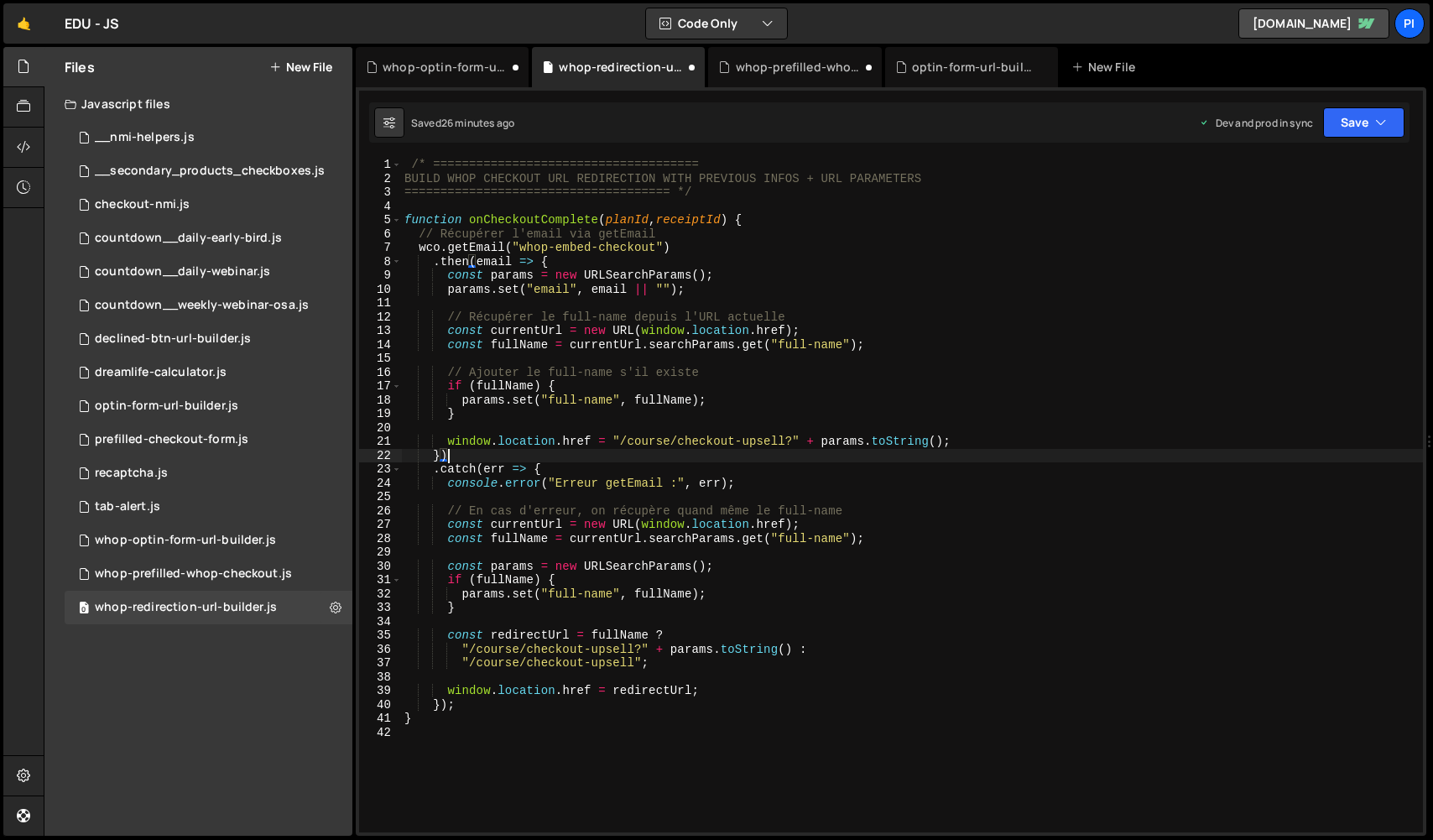
type textarea "})"
click at [1357, 141] on div "Saved 26 minutes ago Dev and prod in sync Upgrade to Edit Save Save to Staging …" at bounding box center [889, 122] width 1041 height 40
click at [1357, 129] on button "Save" at bounding box center [1363, 122] width 81 height 30
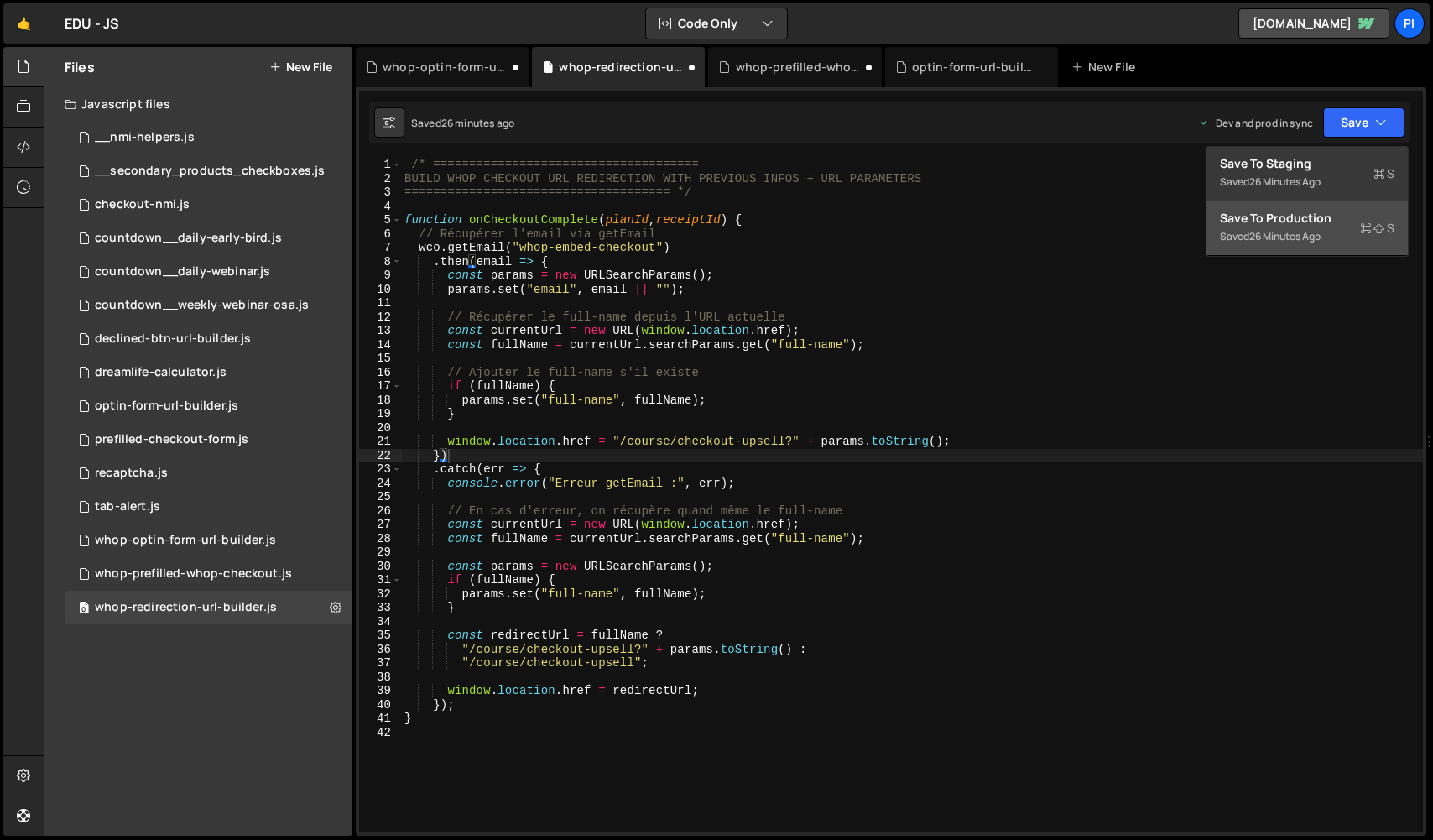
click at [1335, 235] on button "Save to Production S Saved 26 minutes ago" at bounding box center [1307, 228] width 202 height 54
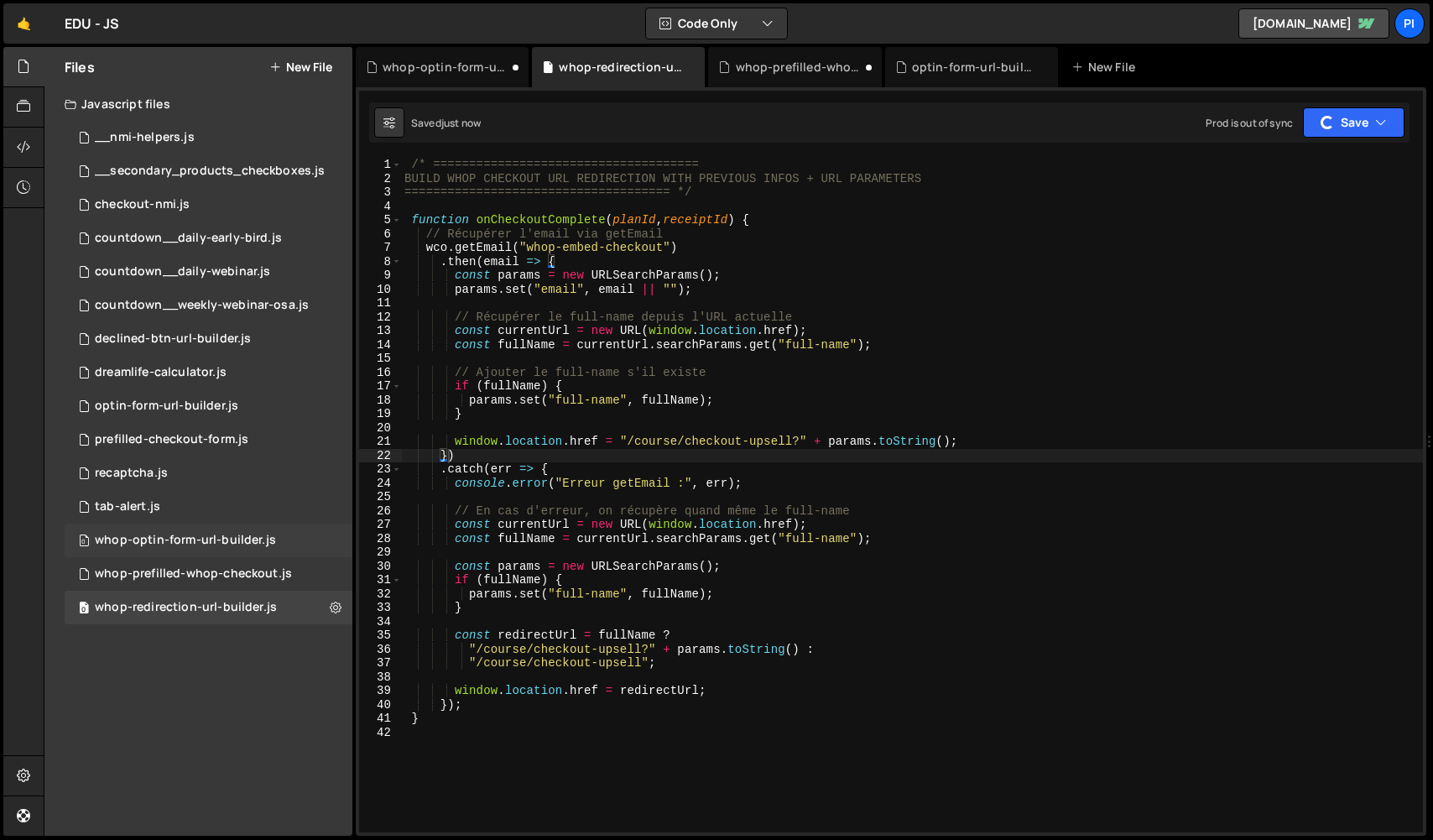
click at [252, 555] on div "0 whop-optin-form-url-builder.js 0" at bounding box center [208, 540] width 288 height 34
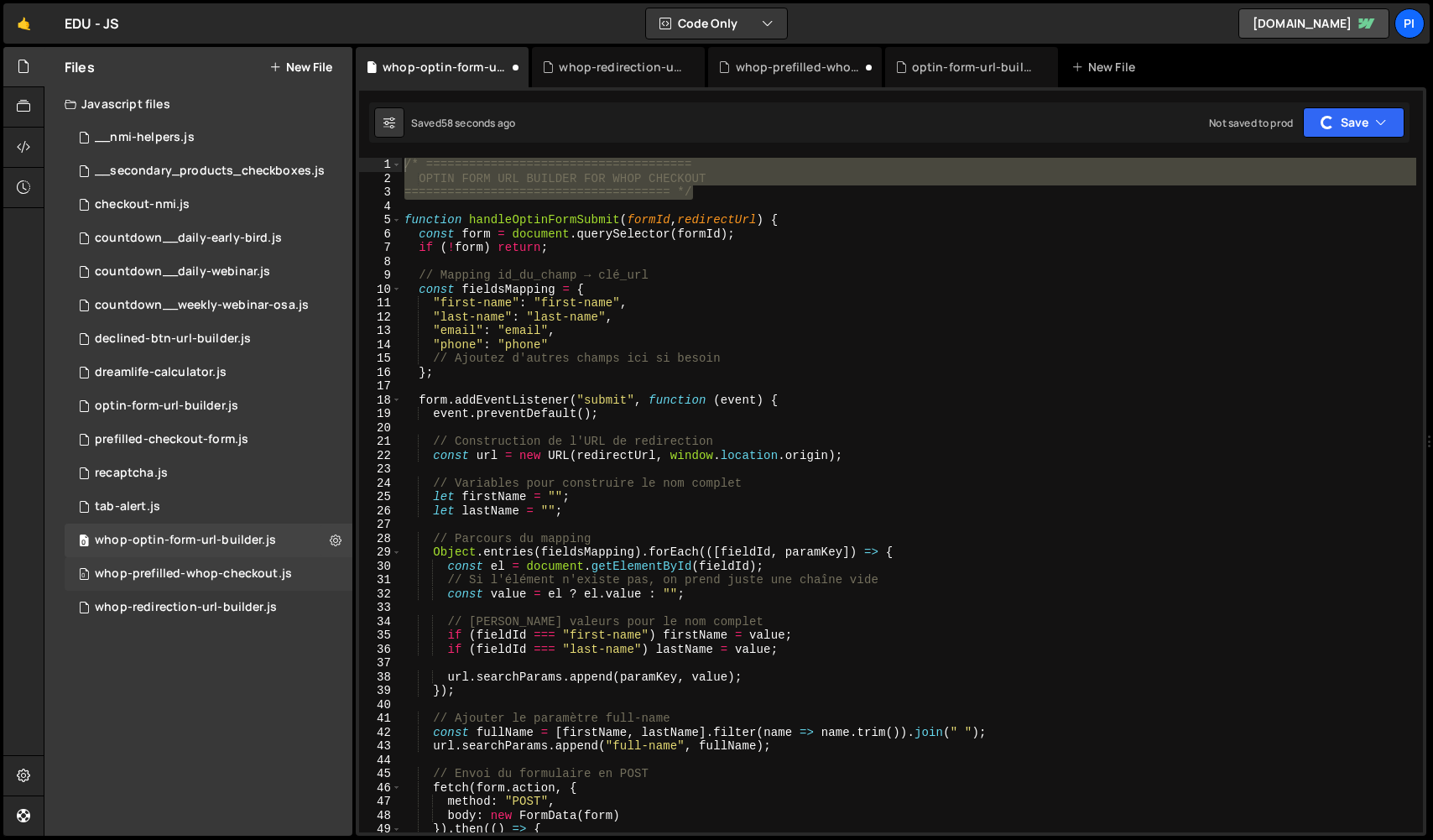
click at [252, 580] on div "whop-prefilled-whop-checkout.js" at bounding box center [193, 573] width 197 height 15
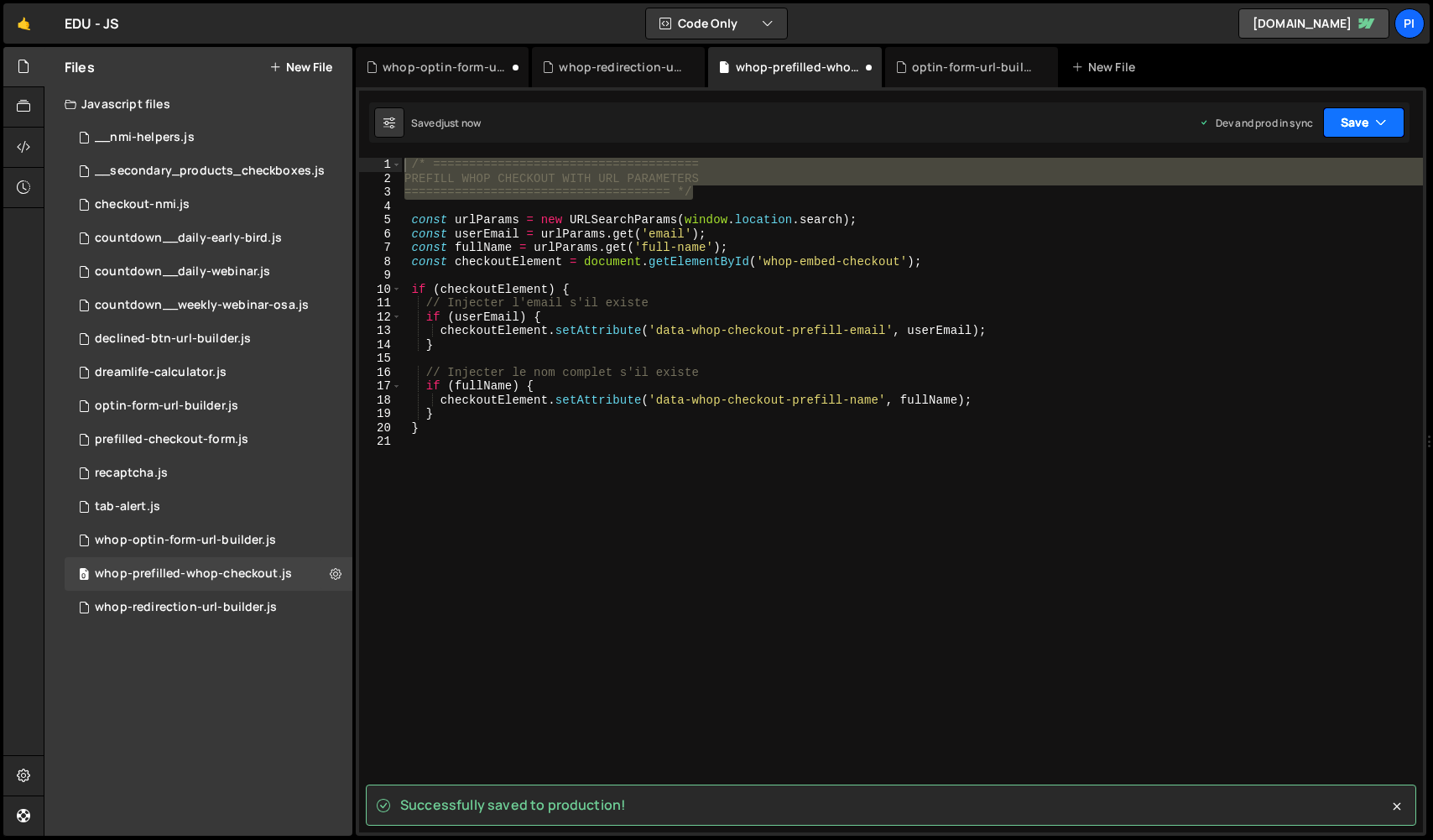
click at [1342, 123] on button "Save" at bounding box center [1363, 122] width 81 height 30
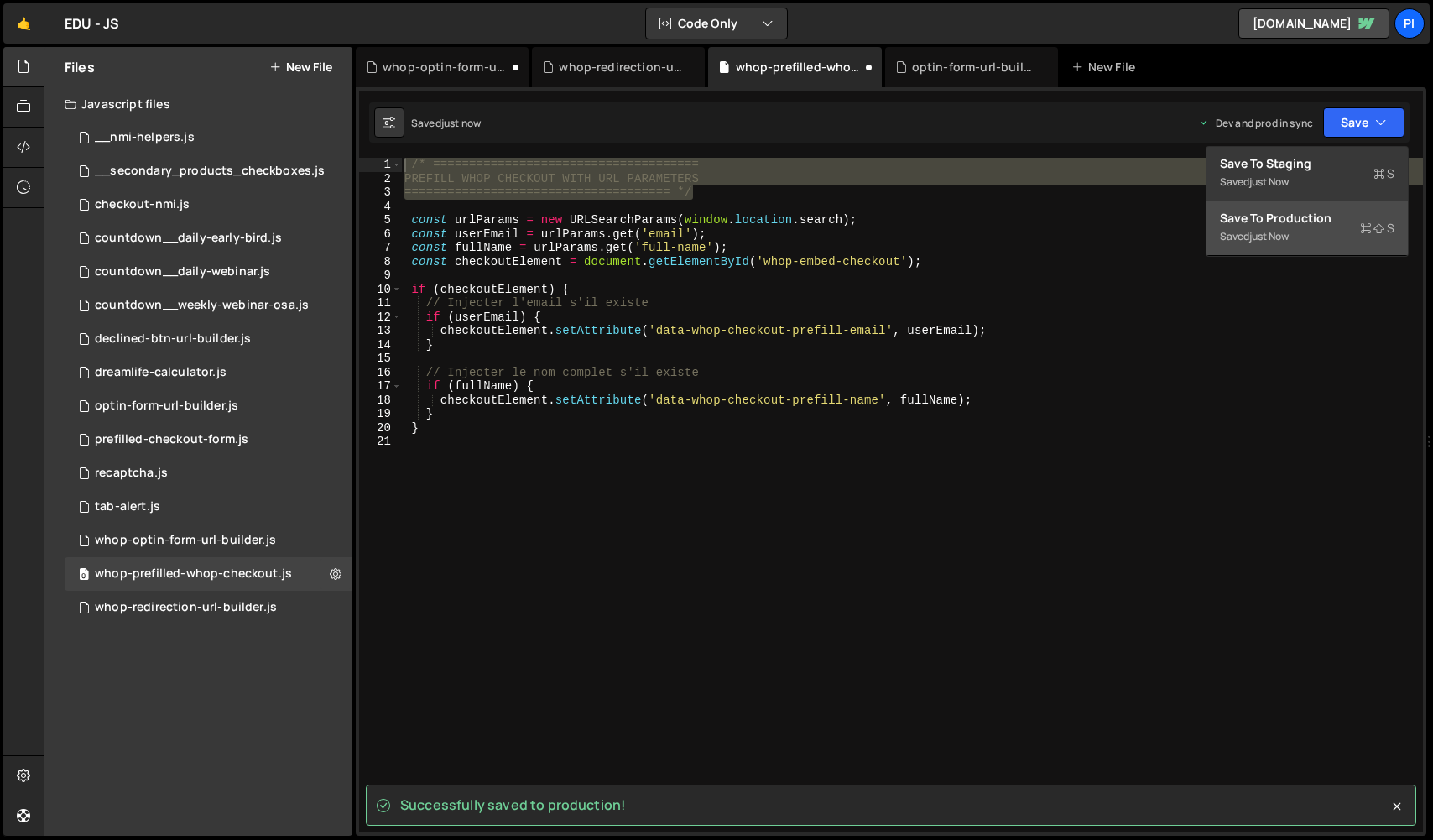
click at [1303, 250] on button "Save to Production S Saved just now" at bounding box center [1307, 228] width 202 height 54
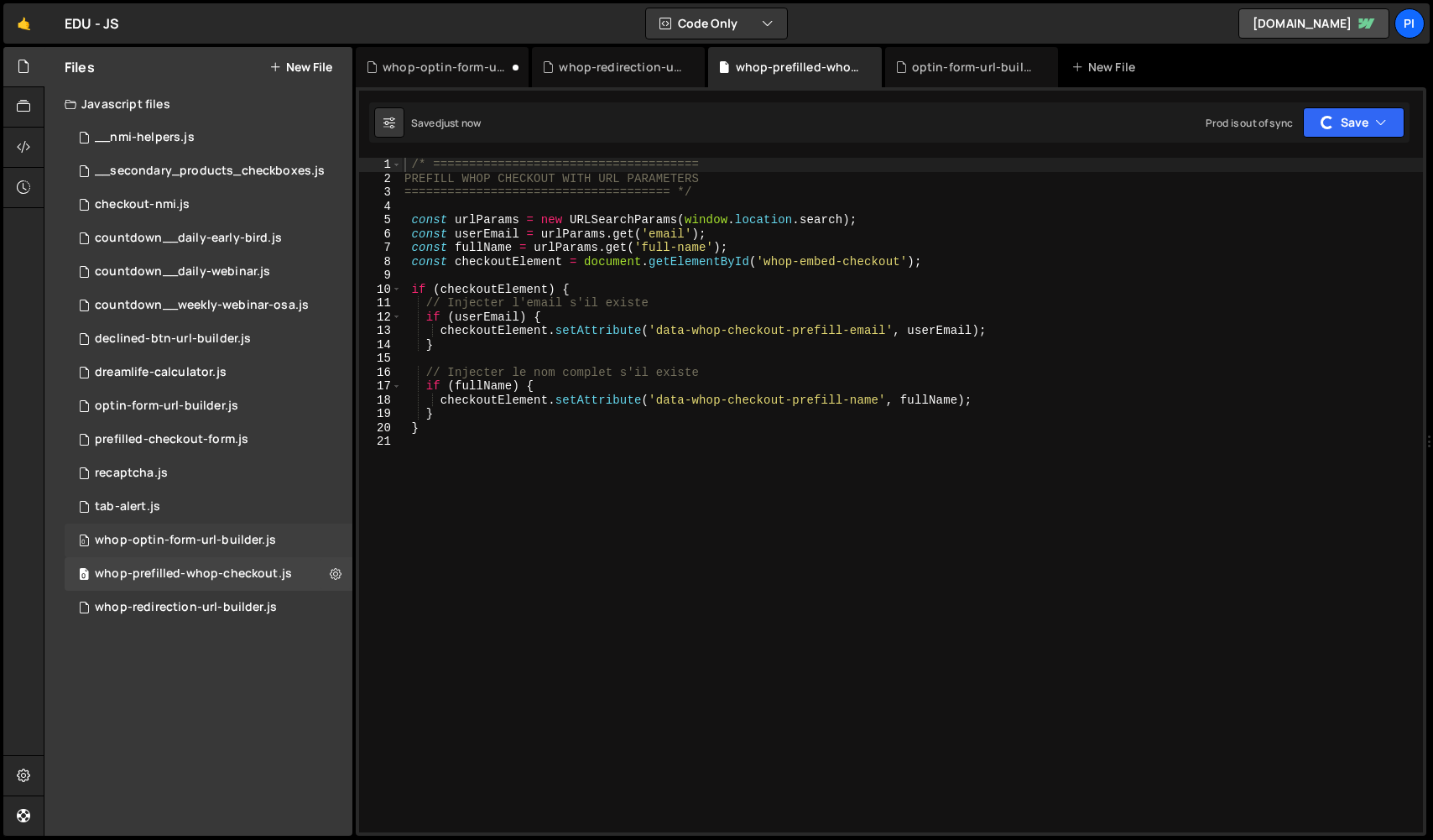
click at [165, 547] on div "whop-optin-form-url-builder.js" at bounding box center [185, 539] width 181 height 15
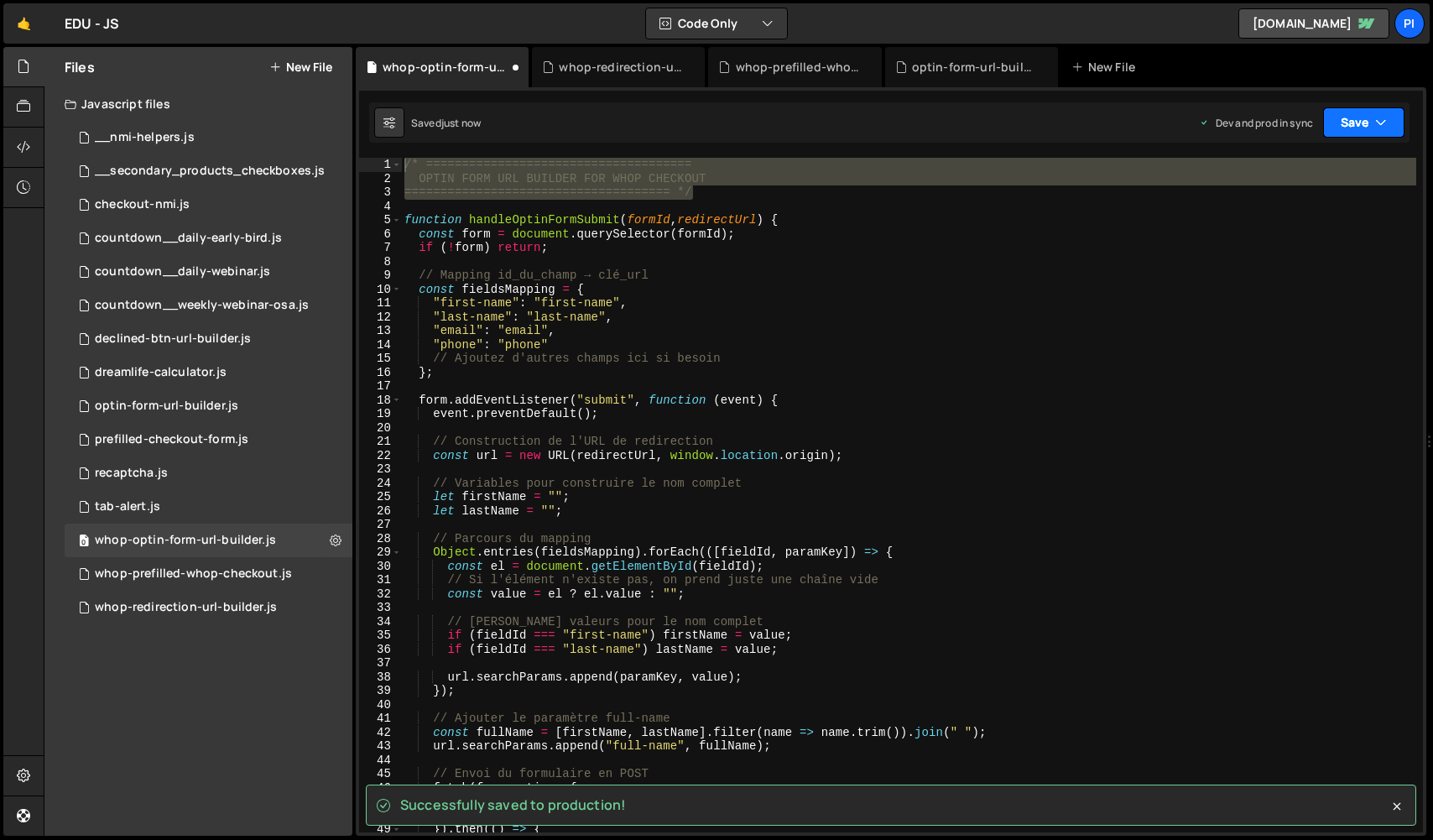
click at [1357, 121] on button "Save" at bounding box center [1363, 122] width 81 height 30
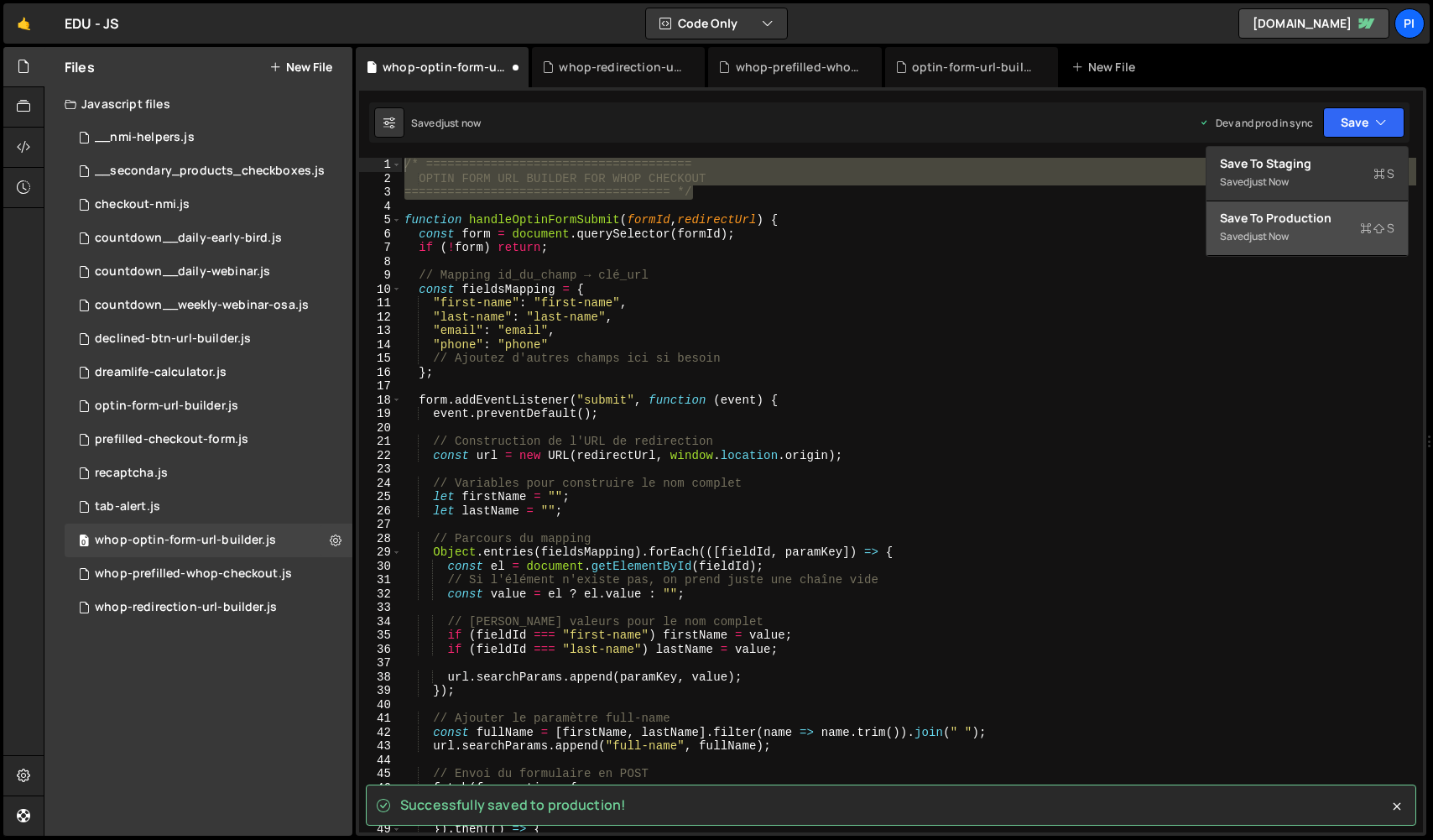
click at [1319, 233] on button "Save to Production S Saved just now" at bounding box center [1307, 228] width 202 height 54
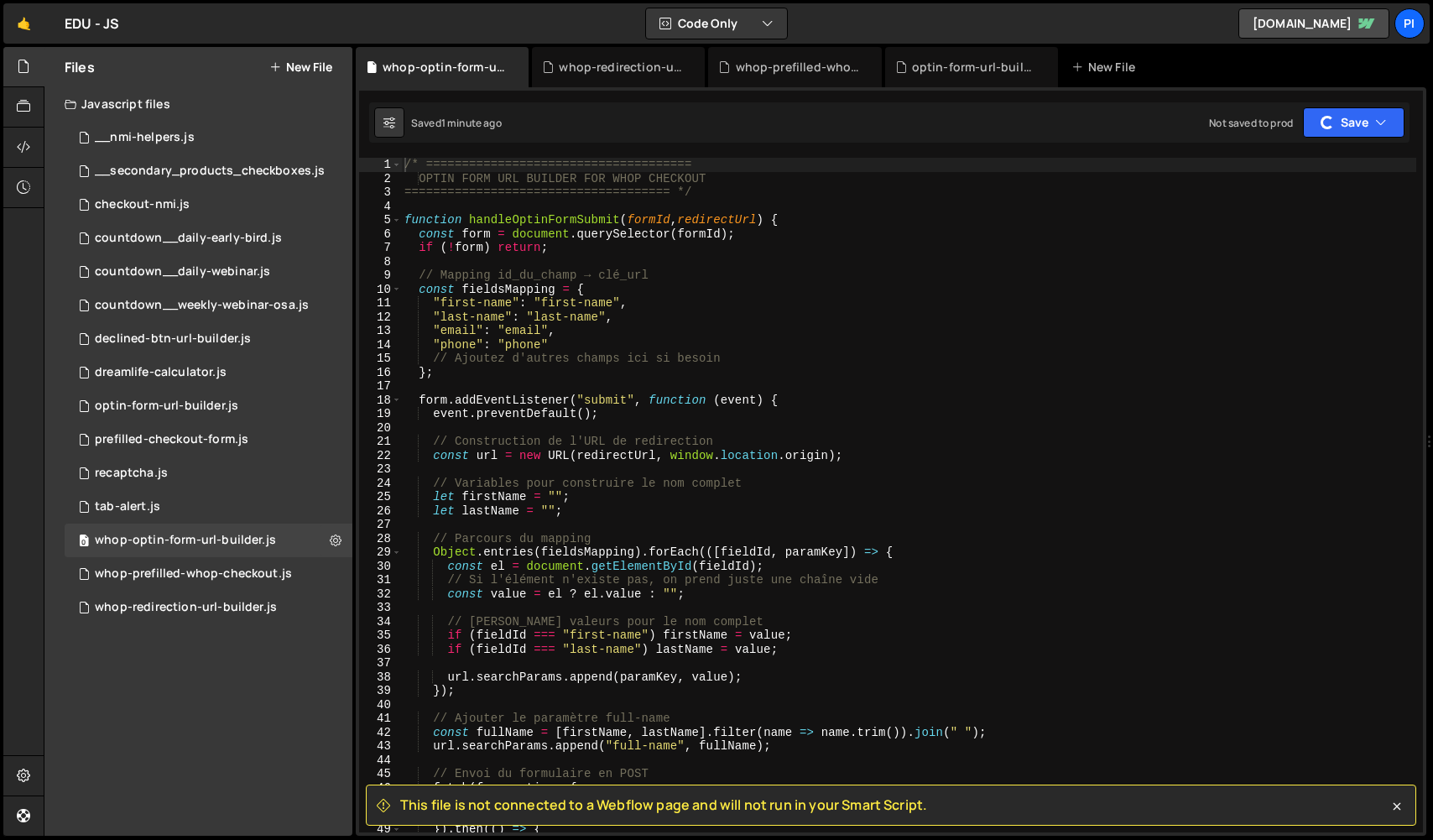
type textarea ""email": "email","
click at [1058, 324] on div "/* ===================================== OPTIN FORM URL BUILDER FOR WHOP CHECKO…" at bounding box center [909, 509] width 1015 height 703
click at [249, 603] on div "whop-redirection-url-builder.js" at bounding box center [185, 607] width 182 height 15
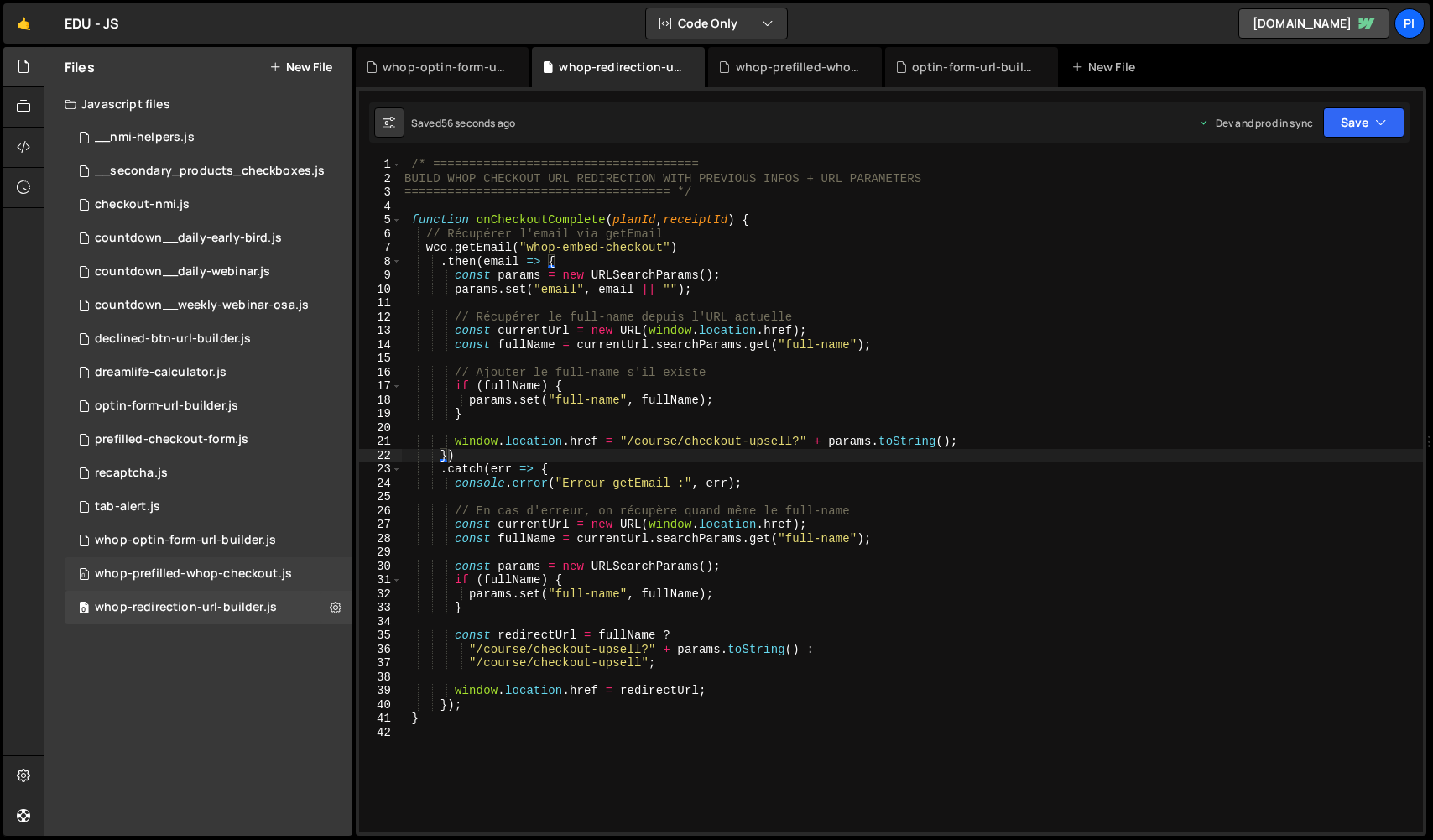
click at [245, 582] on div "0 whop-prefilled-whop-checkout.js 0" at bounding box center [208, 574] width 288 height 34
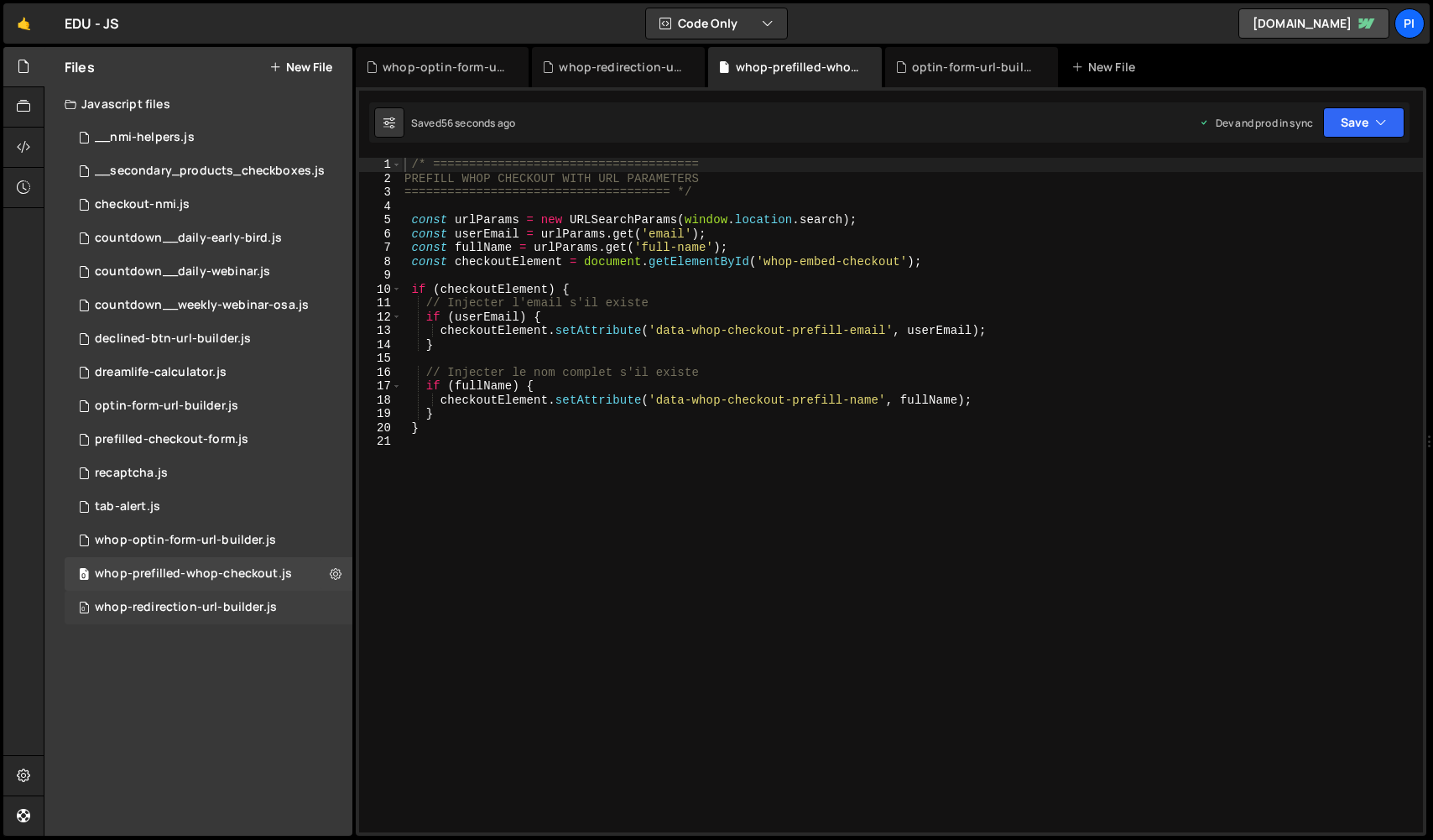
click at [240, 597] on div "0 whop-redirection-url-builder.js 0" at bounding box center [208, 607] width 288 height 34
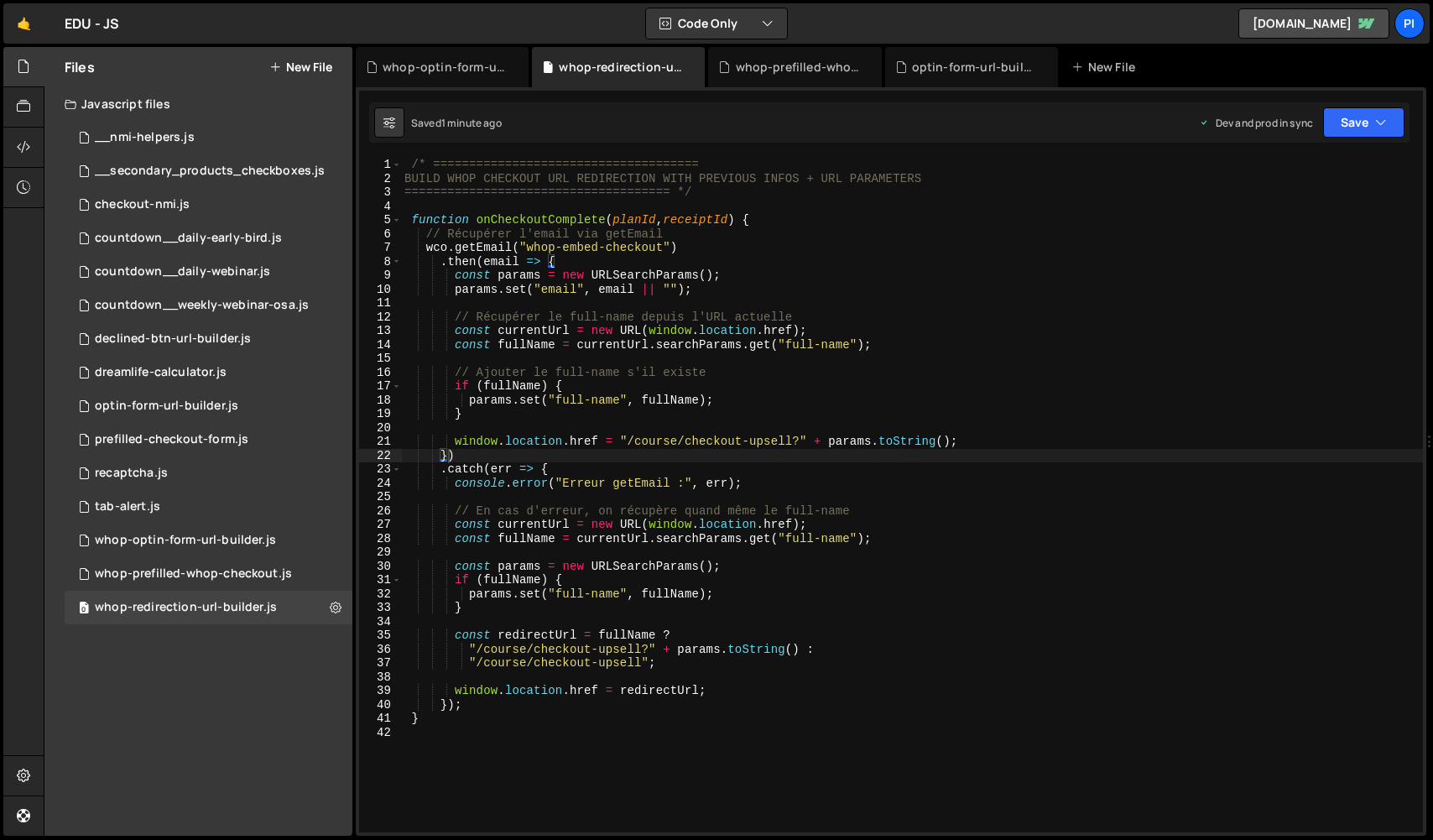
scroll to position [0, 0]
click at [674, 617] on div "/* ===================================== BUILD WHOP CHECKOUT URL REDIRECTION WI…" at bounding box center [912, 509] width 1022 height 703
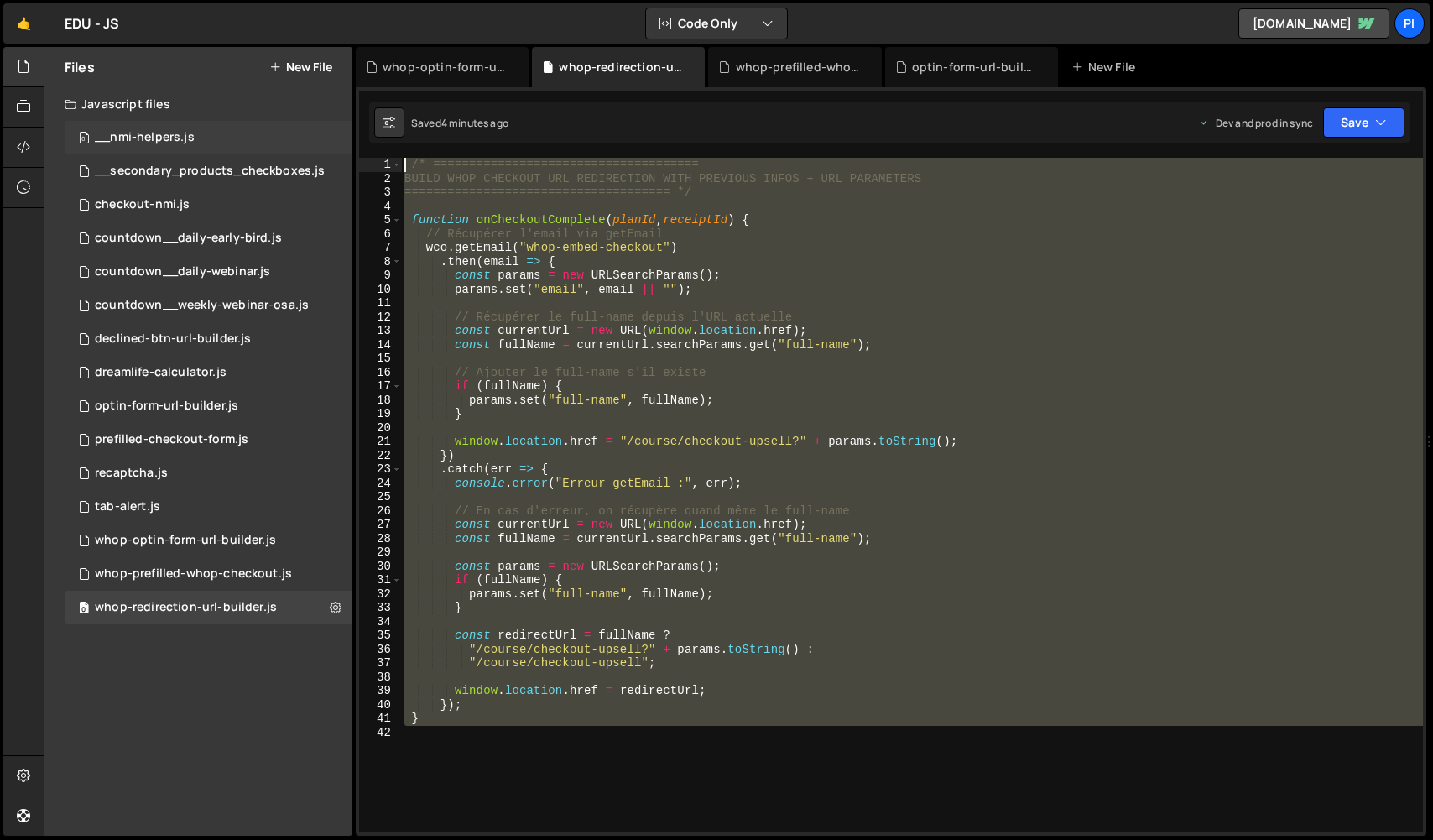
drag, startPoint x: 572, startPoint y: 744, endPoint x: 309, endPoint y: 135, distance: 663.4
click at [309, 135] on div "Files New File Javascript files 0 __nmi-helpers.js 0 0 __secondary_products_che…" at bounding box center [738, 441] width 1389 height 789
paste textarea "}"
type textarea "}"
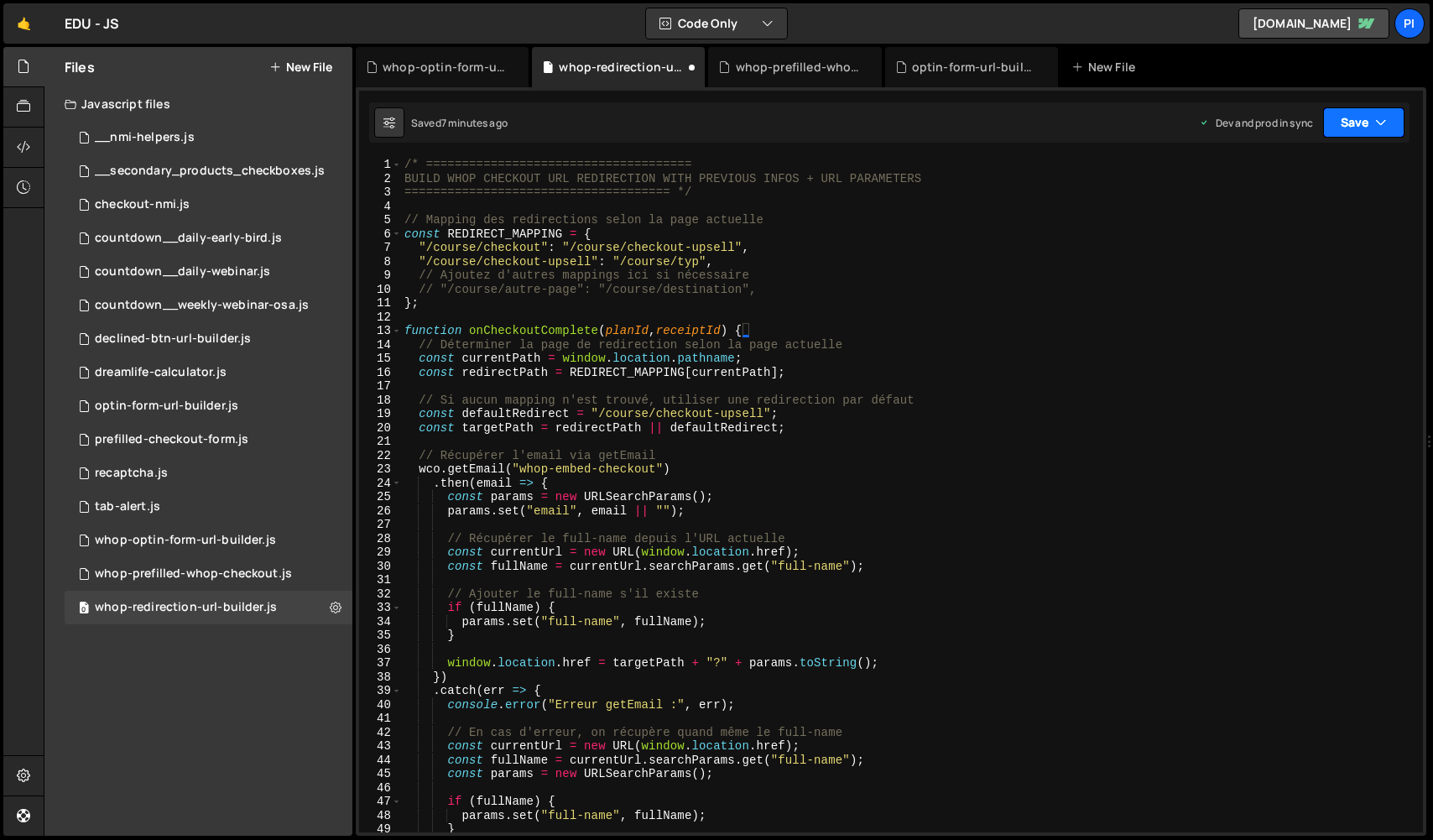
click at [1349, 118] on button "Save" at bounding box center [1363, 122] width 81 height 30
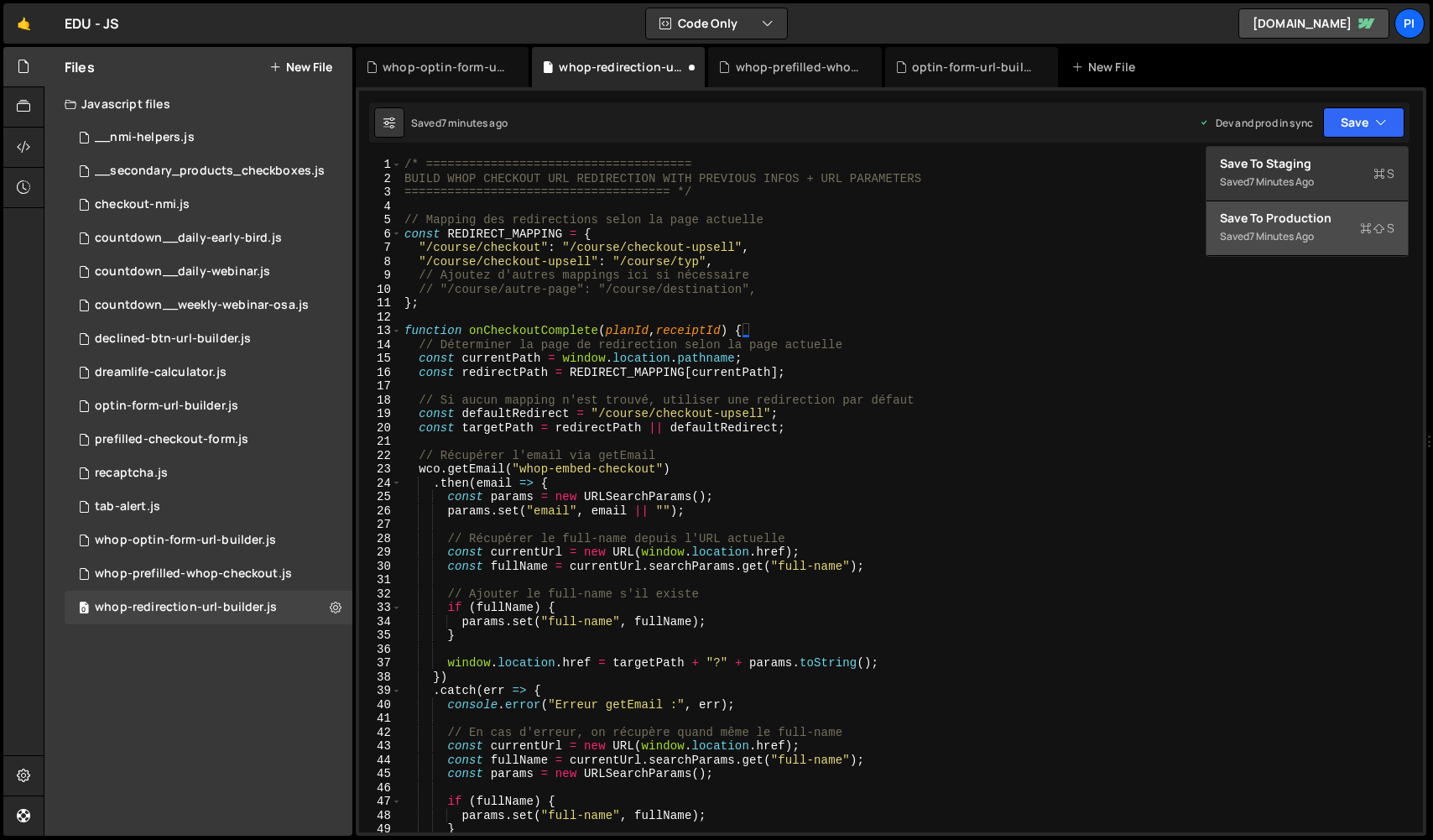
click at [1330, 218] on div "Save to Production S" at bounding box center [1307, 218] width 175 height 17
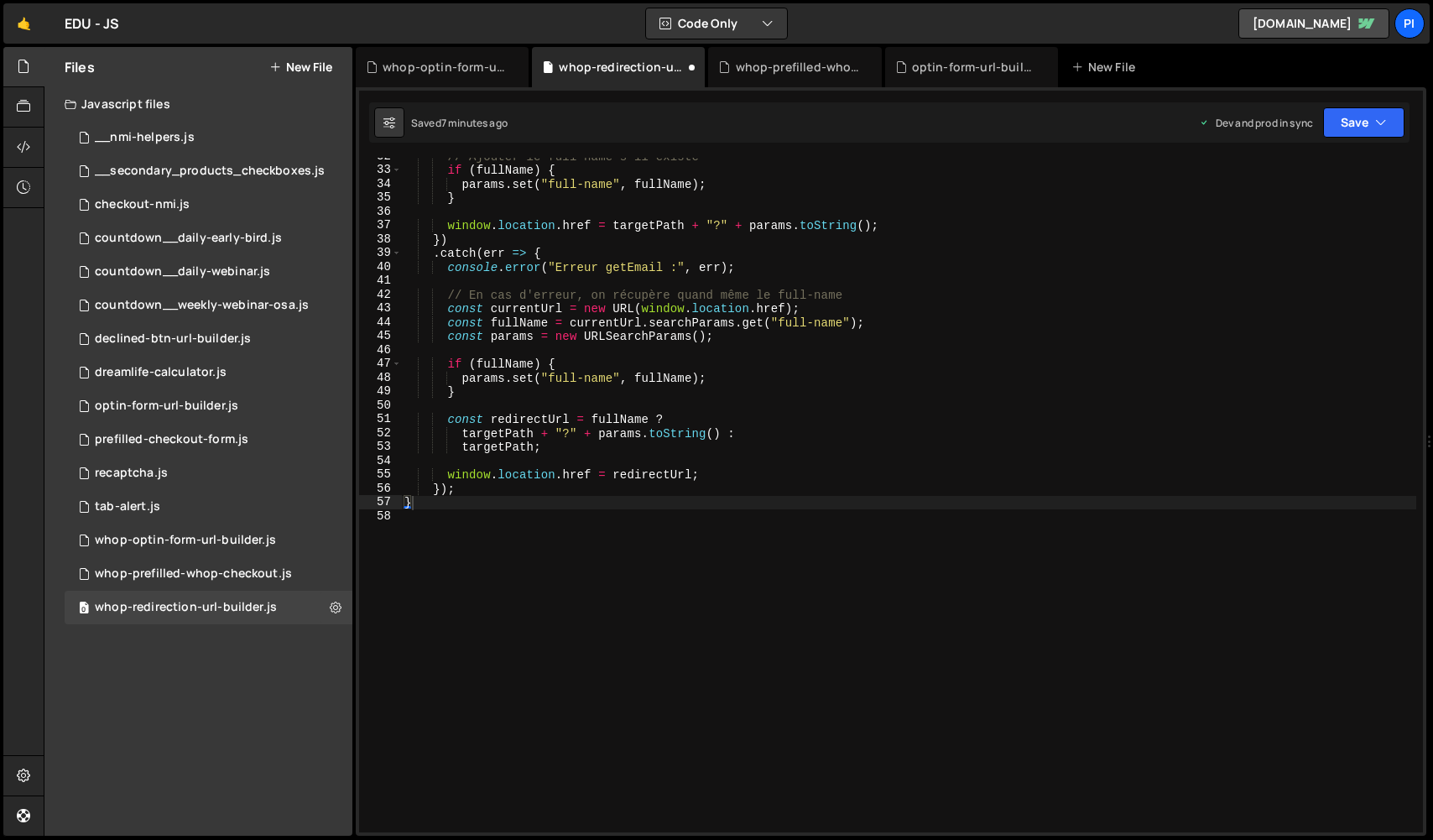
scroll to position [438, 0]
click at [268, 557] on div "0 whop-prefilled-whop-checkout.js 0" at bounding box center [208, 574] width 288 height 34
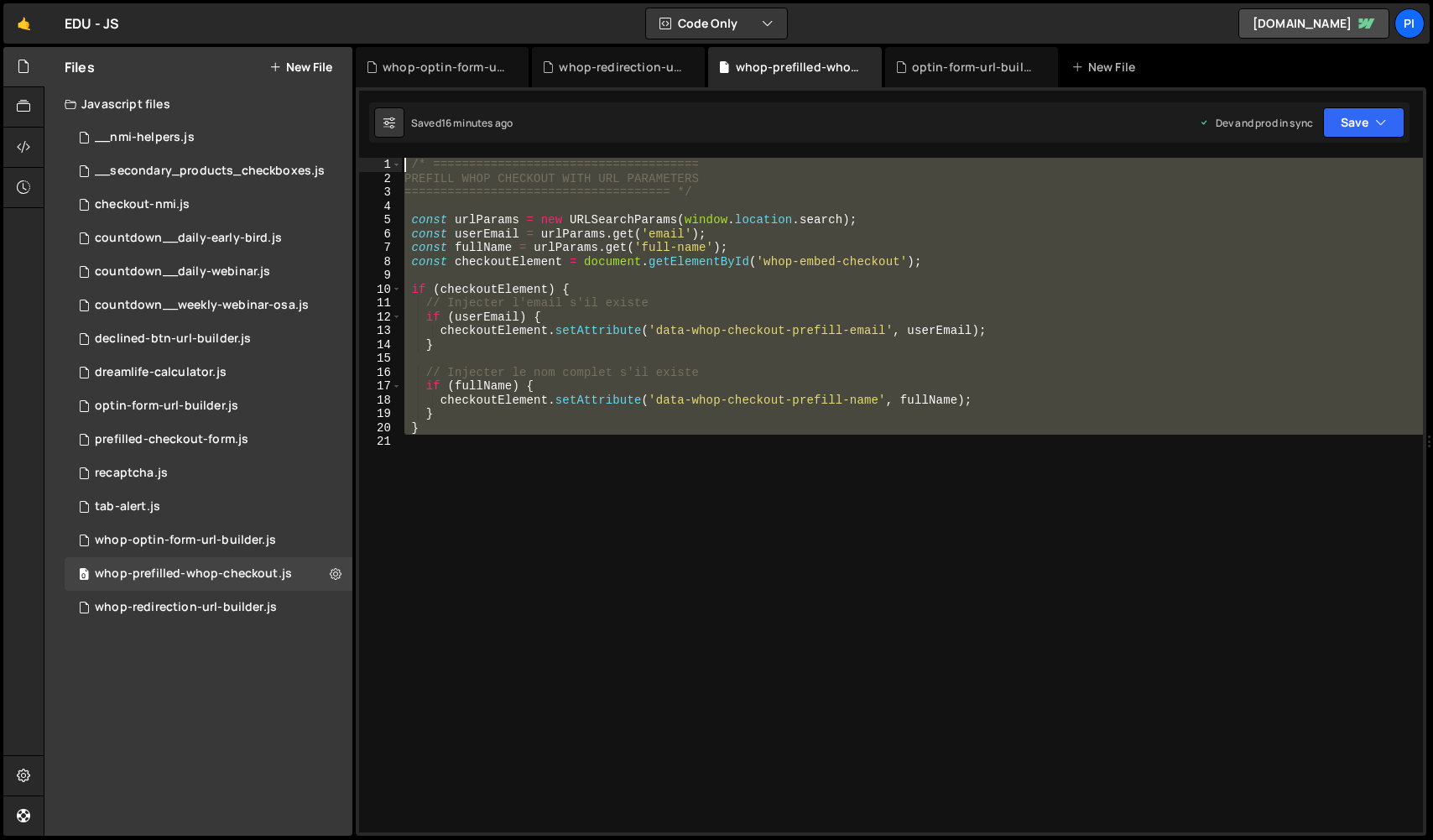
drag, startPoint x: 495, startPoint y: 497, endPoint x: 244, endPoint y: 50, distance: 512.6
click at [244, 50] on div "Files New File Javascript files 0 __nmi-helpers.js 0 0 __secondary_products_che…" at bounding box center [738, 441] width 1389 height 789
type textarea "/* ===================================== PREFILL WHOP CHECKOUT WITH URL PARAMET…"
click at [191, 274] on div "countdown__daily-webinar.js" at bounding box center [182, 271] width 176 height 15
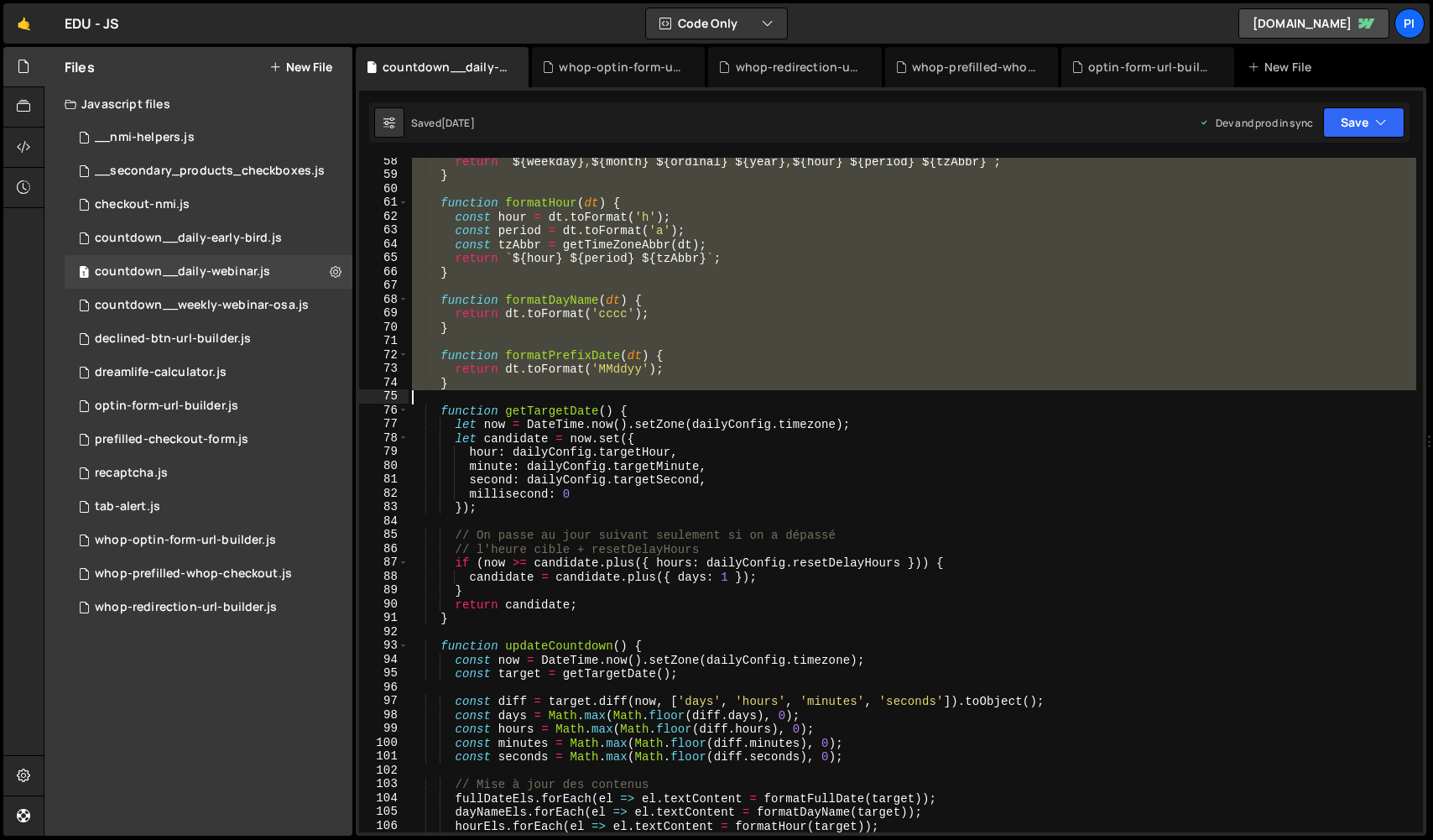
scroll to position [1427, 0]
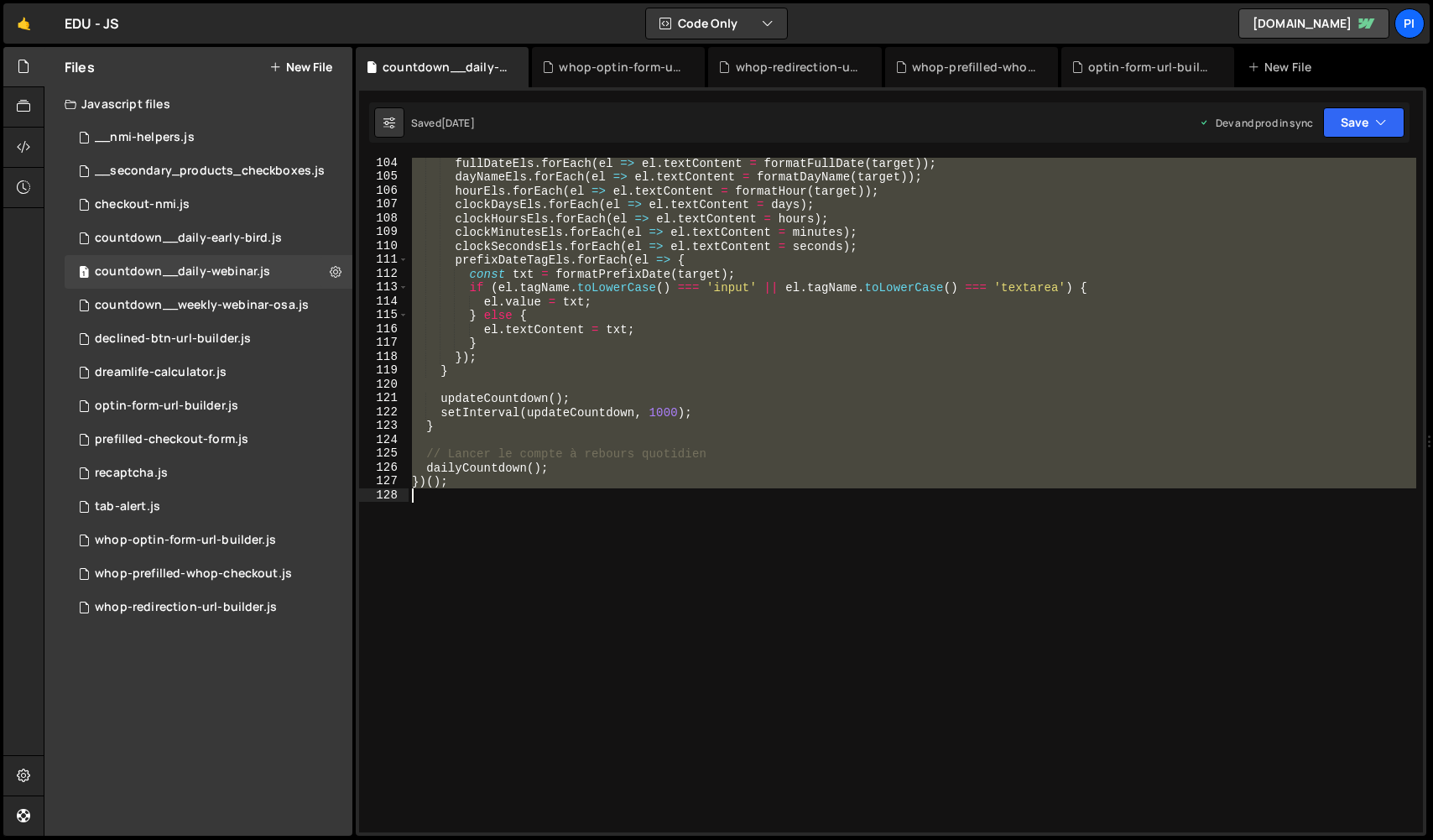
drag, startPoint x: 414, startPoint y: 162, endPoint x: 703, endPoint y: 512, distance: 453.9
click at [703, 512] on div "fullDateEls . forEach ( el => el . textContent = formatFullDate ( target )) ; d…" at bounding box center [912, 507] width 1008 height 703
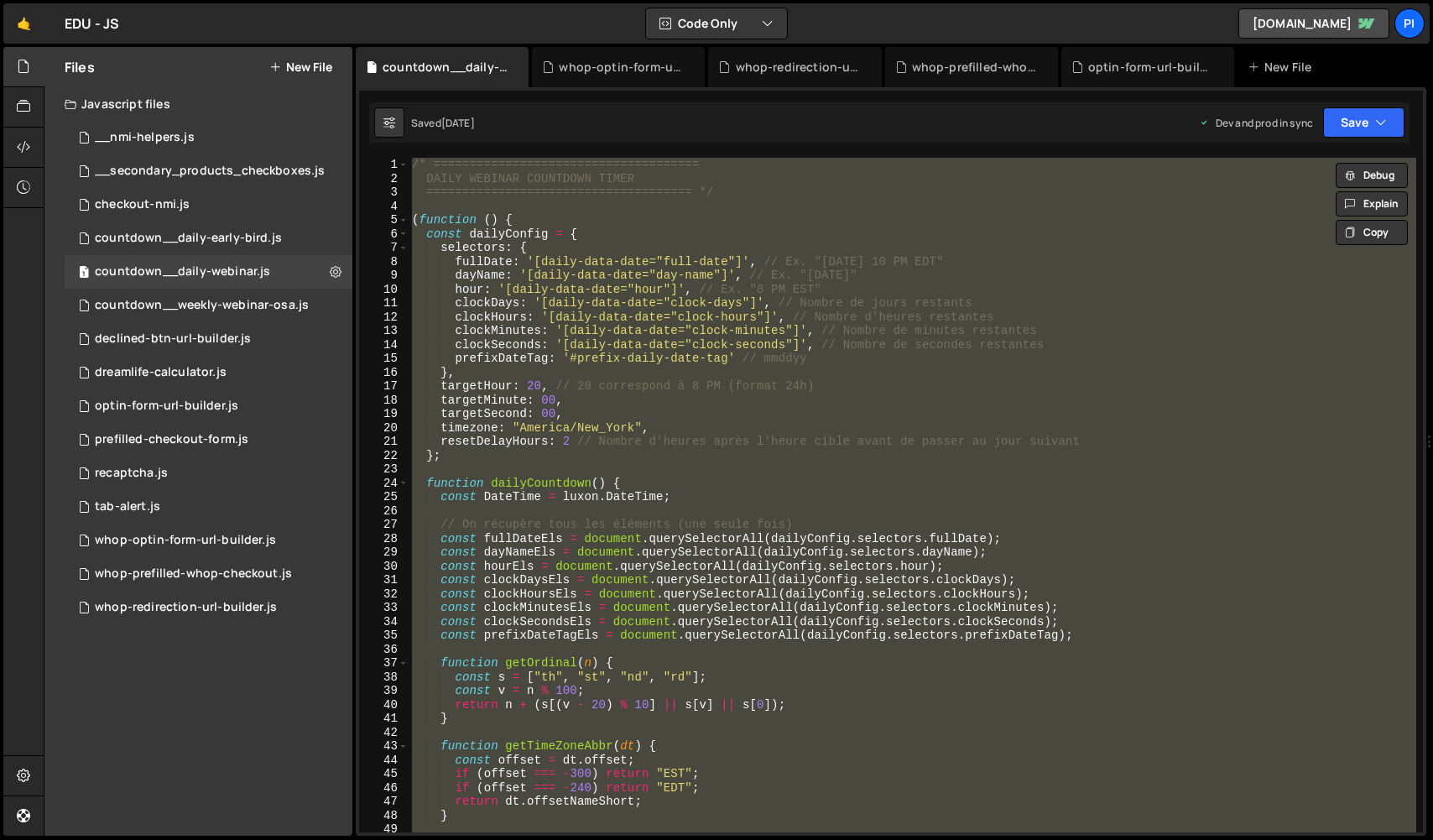
scroll to position [0, 0]
click at [760, 366] on div "/* ===================================== DAILY WEBINAR COUNTDOWN TIMER ========…" at bounding box center [912, 495] width 1008 height 674
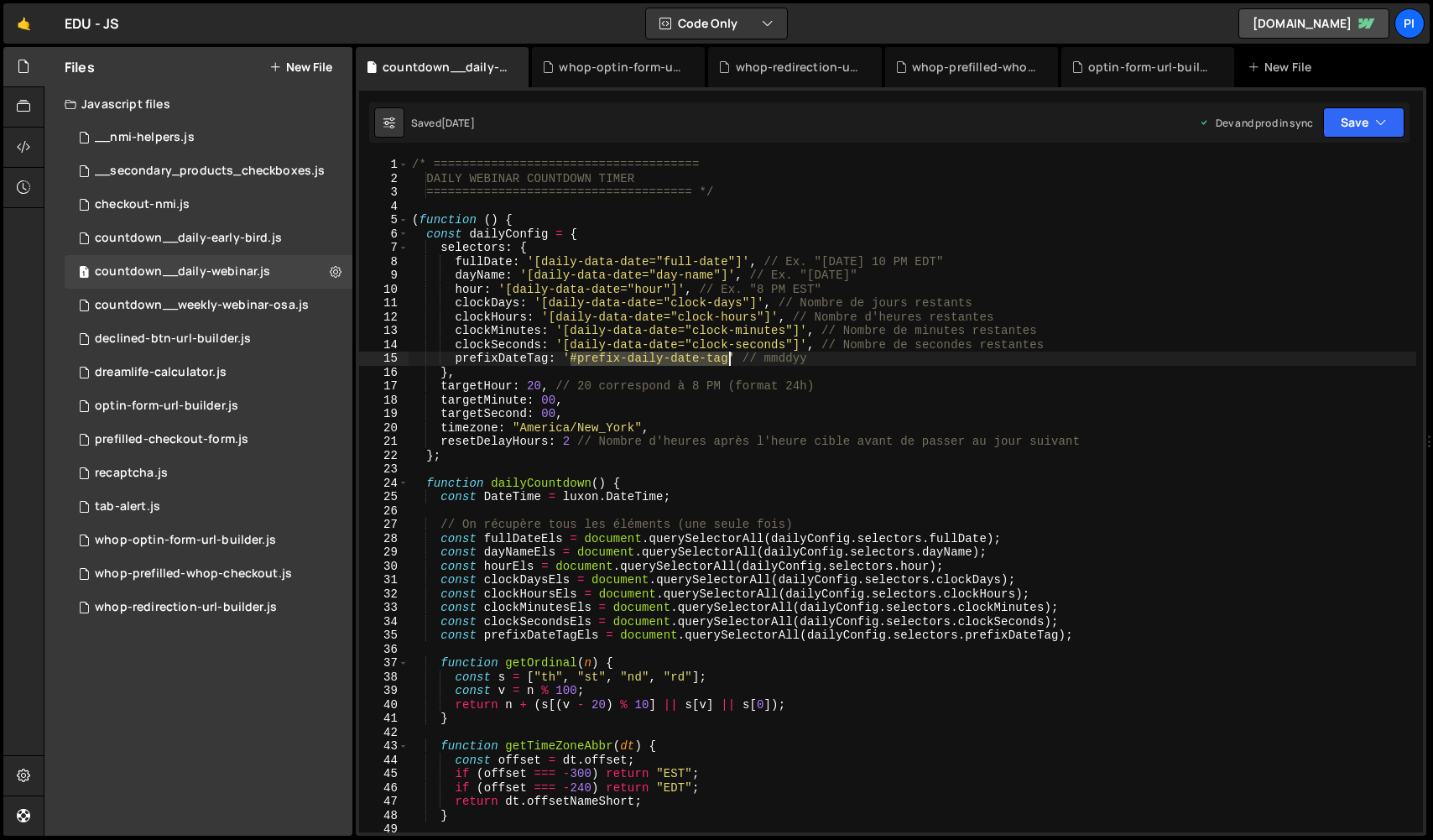
drag, startPoint x: 571, startPoint y: 358, endPoint x: 731, endPoint y: 362, distance: 160.0
click at [731, 362] on div "/* ===================================== DAILY WEBINAR COUNTDOWN TIMER ========…" at bounding box center [912, 509] width 1008 height 703
type textarea "prefixDateTag: '#prefix-daily-date-tag' // mmddyy"
click at [184, 578] on div "whop-prefilled-whop-checkout.js" at bounding box center [193, 573] width 197 height 15
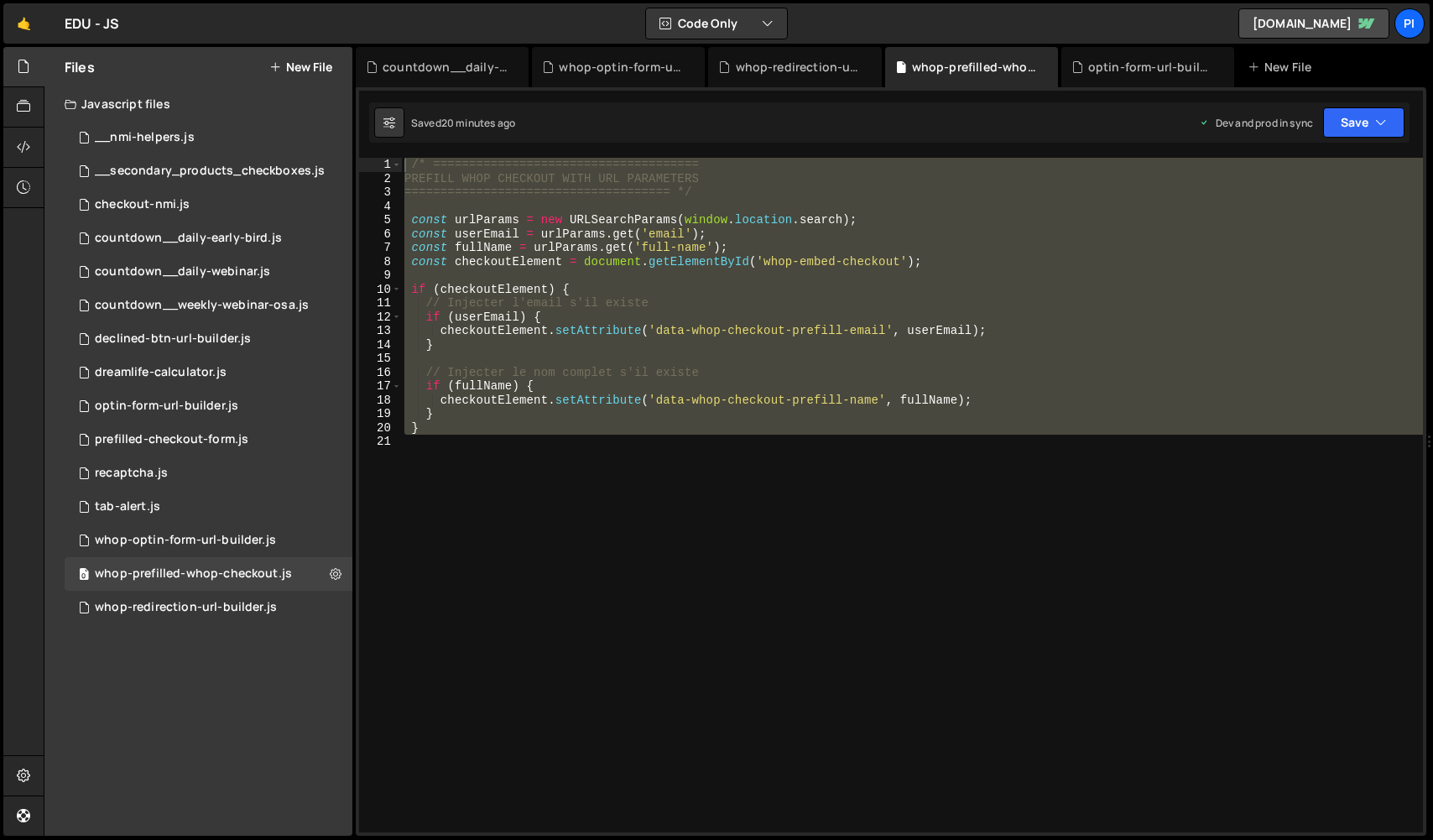
type textarea "/* ===================================== PREFILL WHOP CHECKOUT WITH URL PARAMET…"
drag, startPoint x: 587, startPoint y: 510, endPoint x: 69, endPoint y: 166, distance: 621.8
click at [720, 588] on div "/* ===================================== PREFILL WHOP CHECKOUT WITH URL PARAMET…" at bounding box center [912, 495] width 1022 height 674
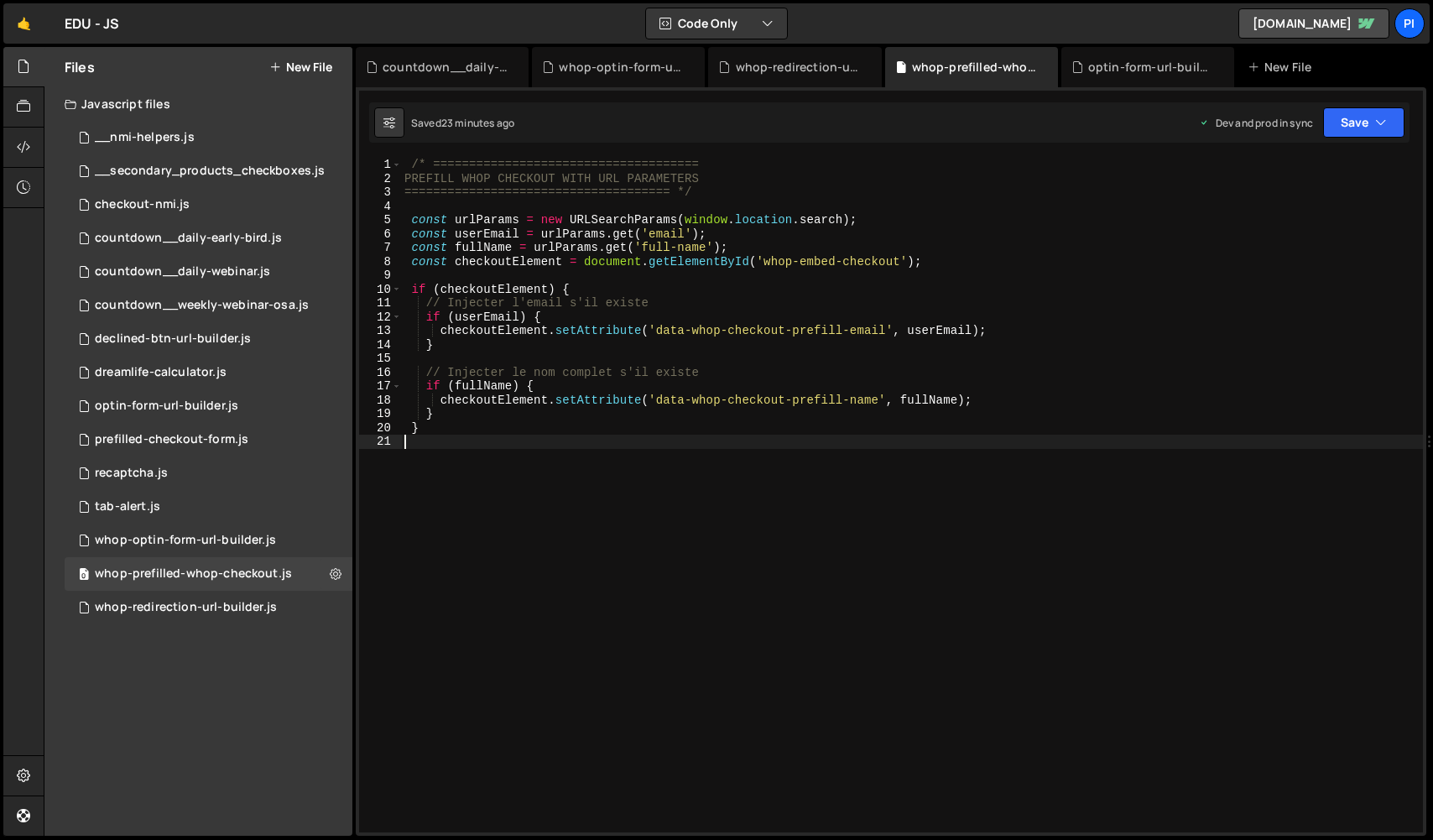
drag, startPoint x: 683, startPoint y: 485, endPoint x: 250, endPoint y: -40, distance: 680.5
click at [250, 0] on html "Projects Community Library Blog Pi Projects Your Teams Invite team member Accou…" at bounding box center [716, 420] width 1433 height 840
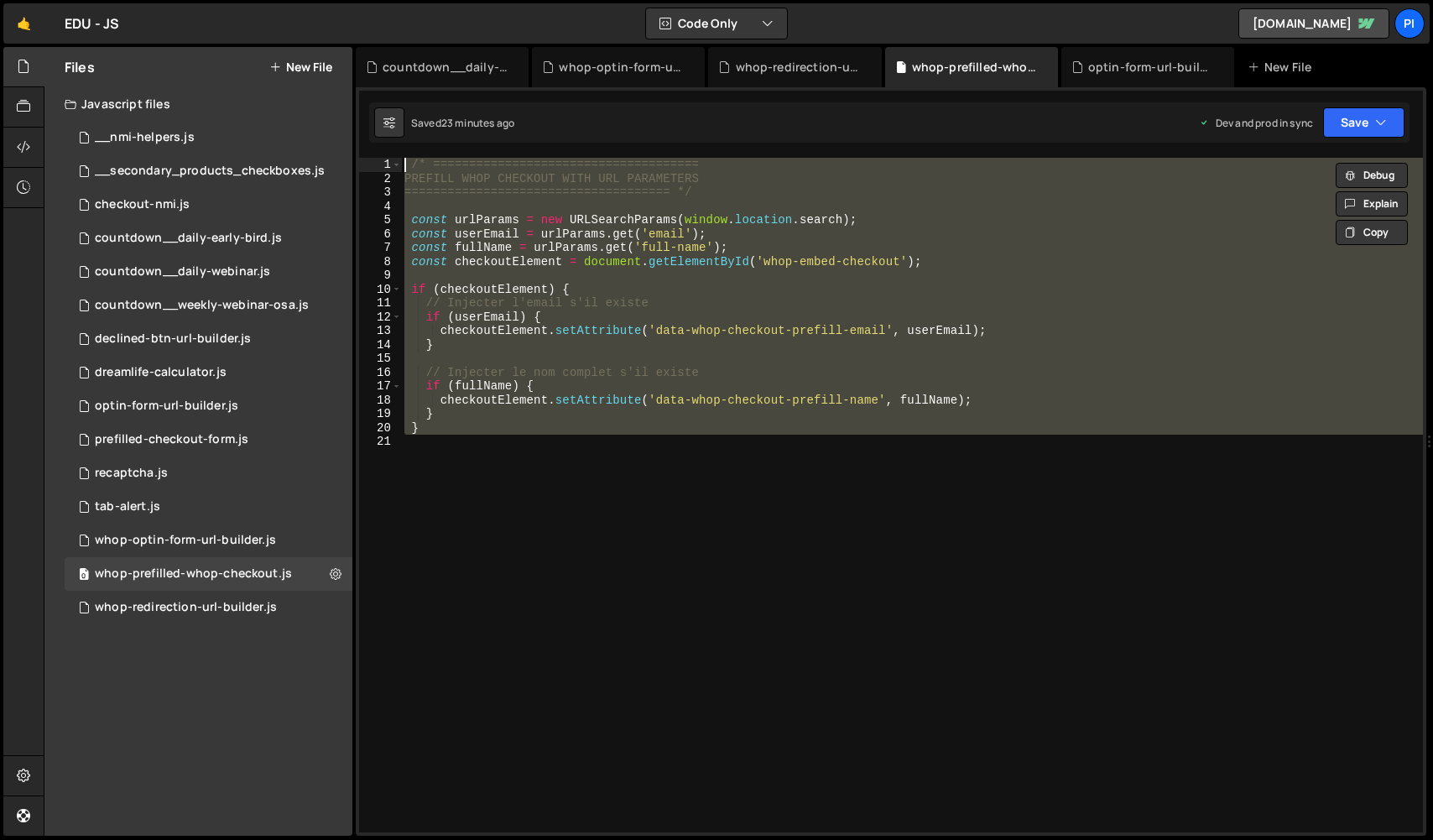
paste textarea "}"
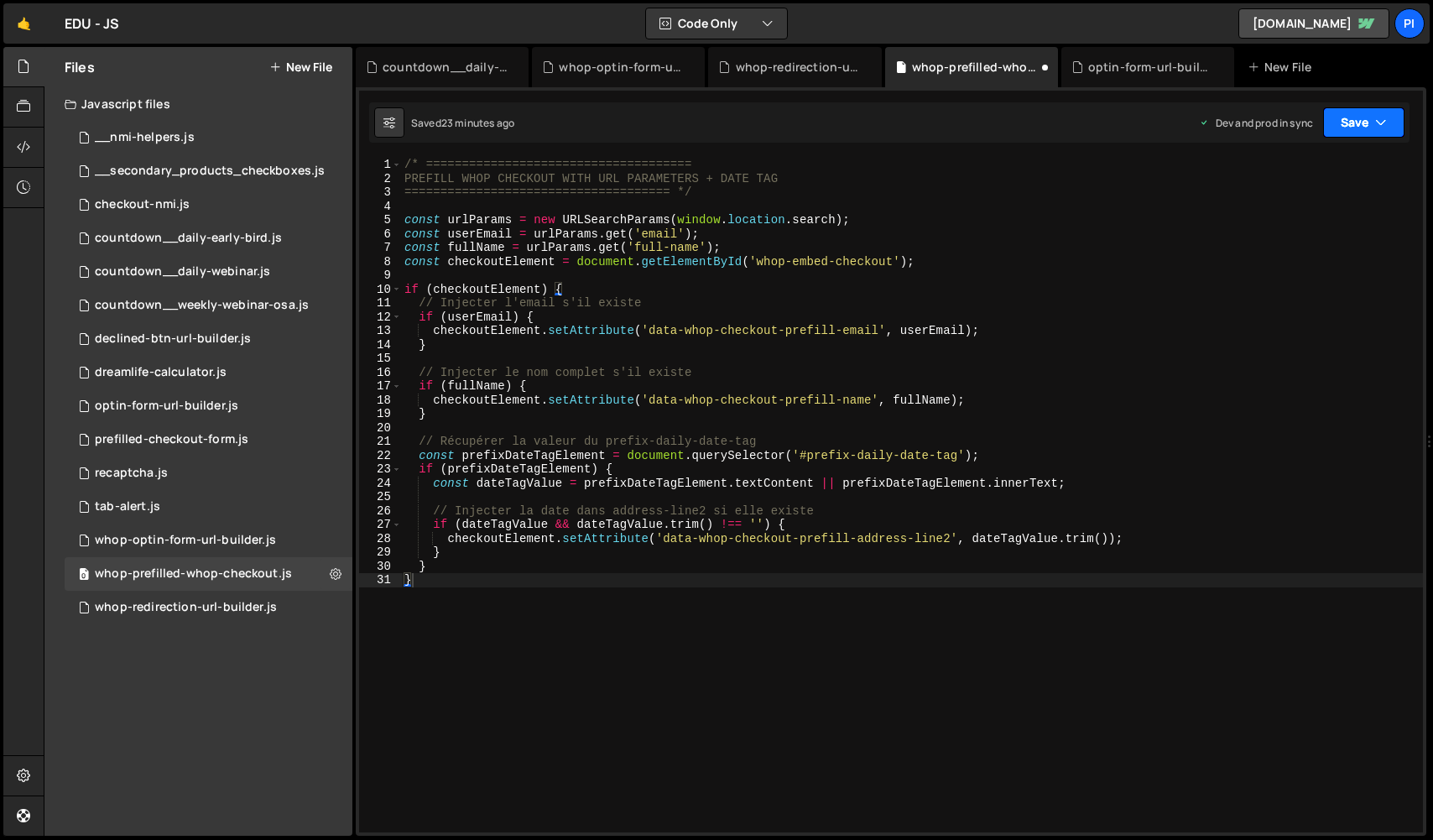
click at [1345, 114] on button "Save" at bounding box center [1363, 122] width 81 height 30
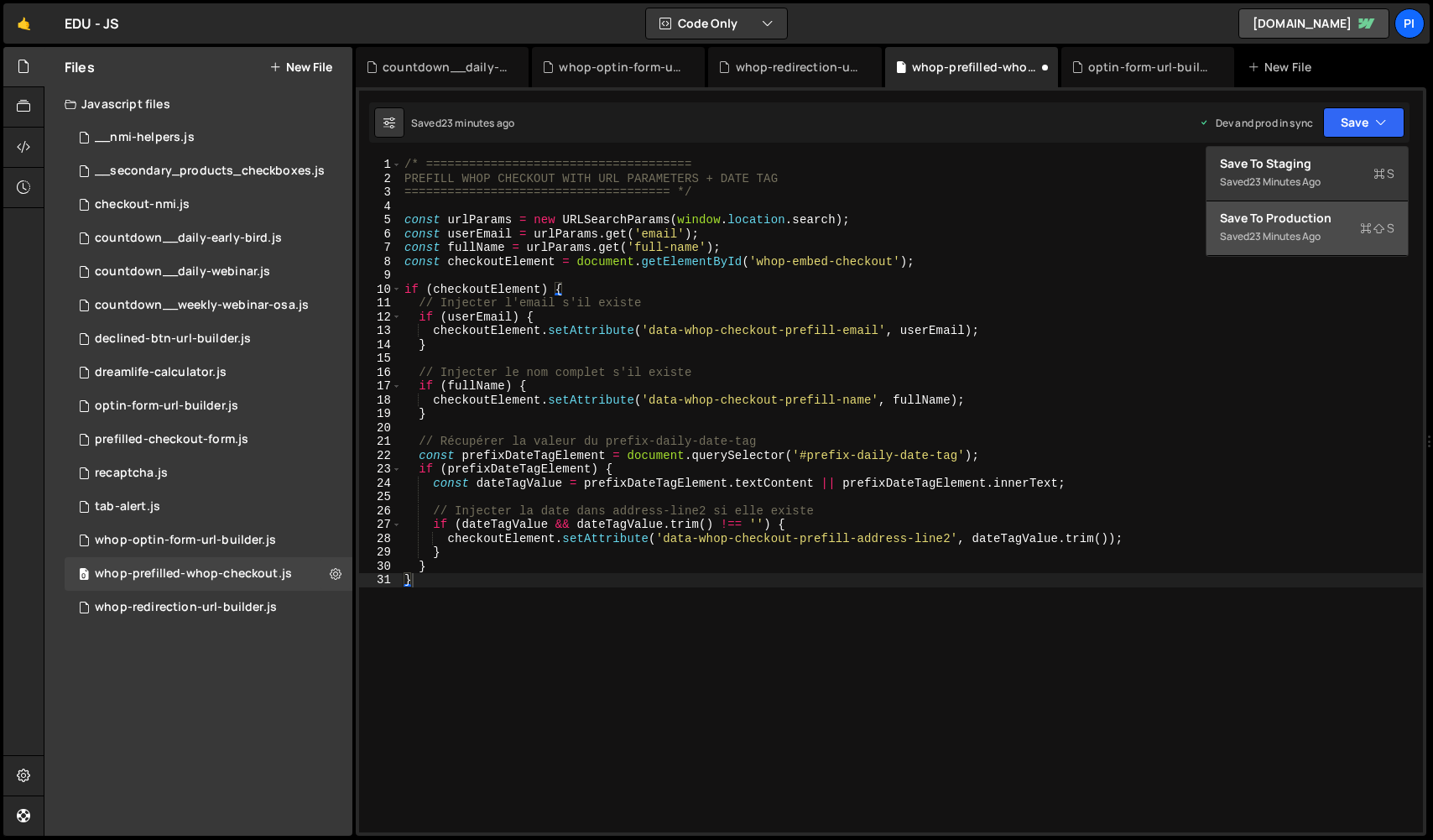
click at [1314, 230] on div "23 minutes ago" at bounding box center [1285, 236] width 71 height 14
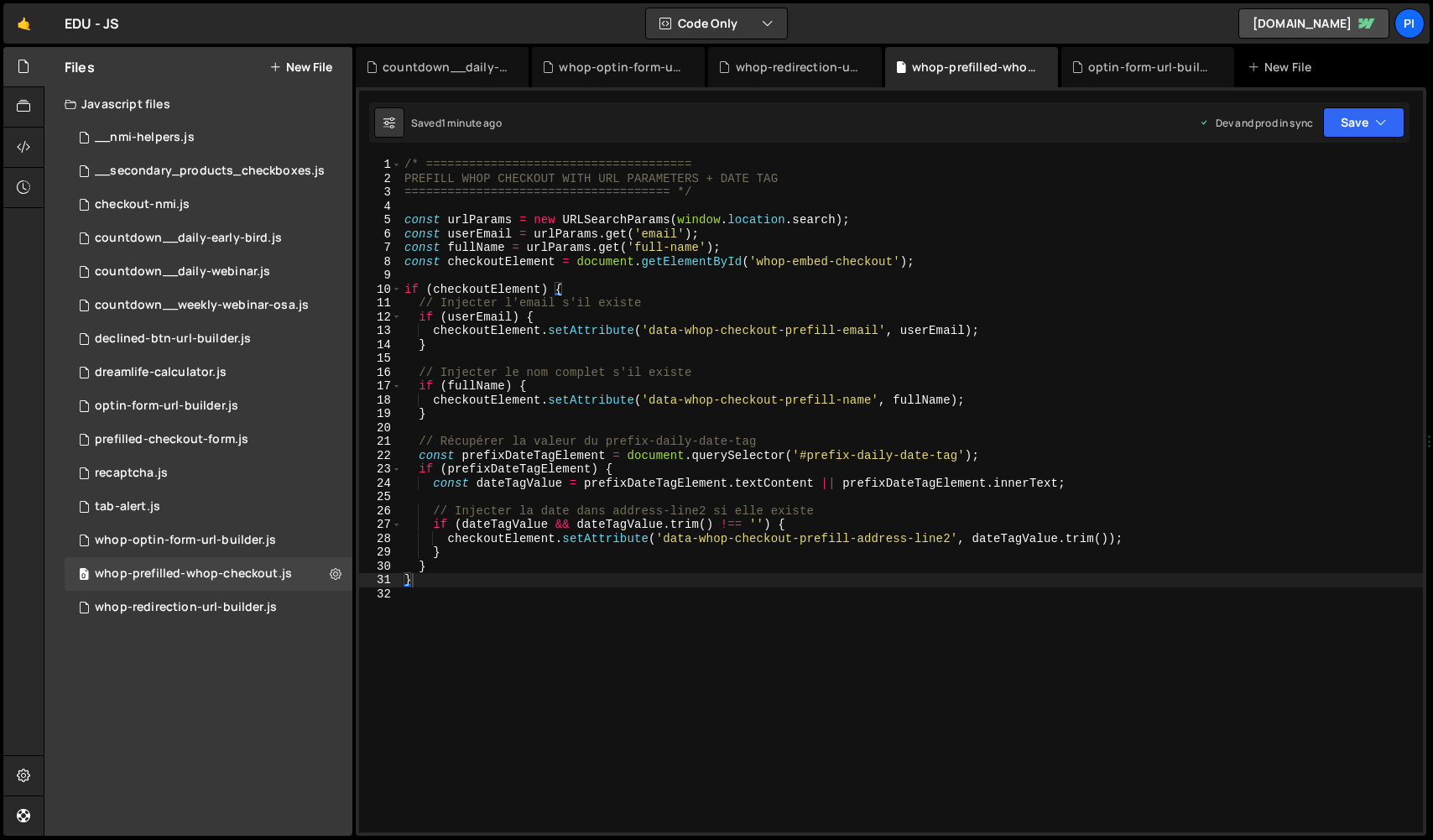
type textarea "const prefixDateTagElement = document.querySelector('#prefix-daily-date-tag');"
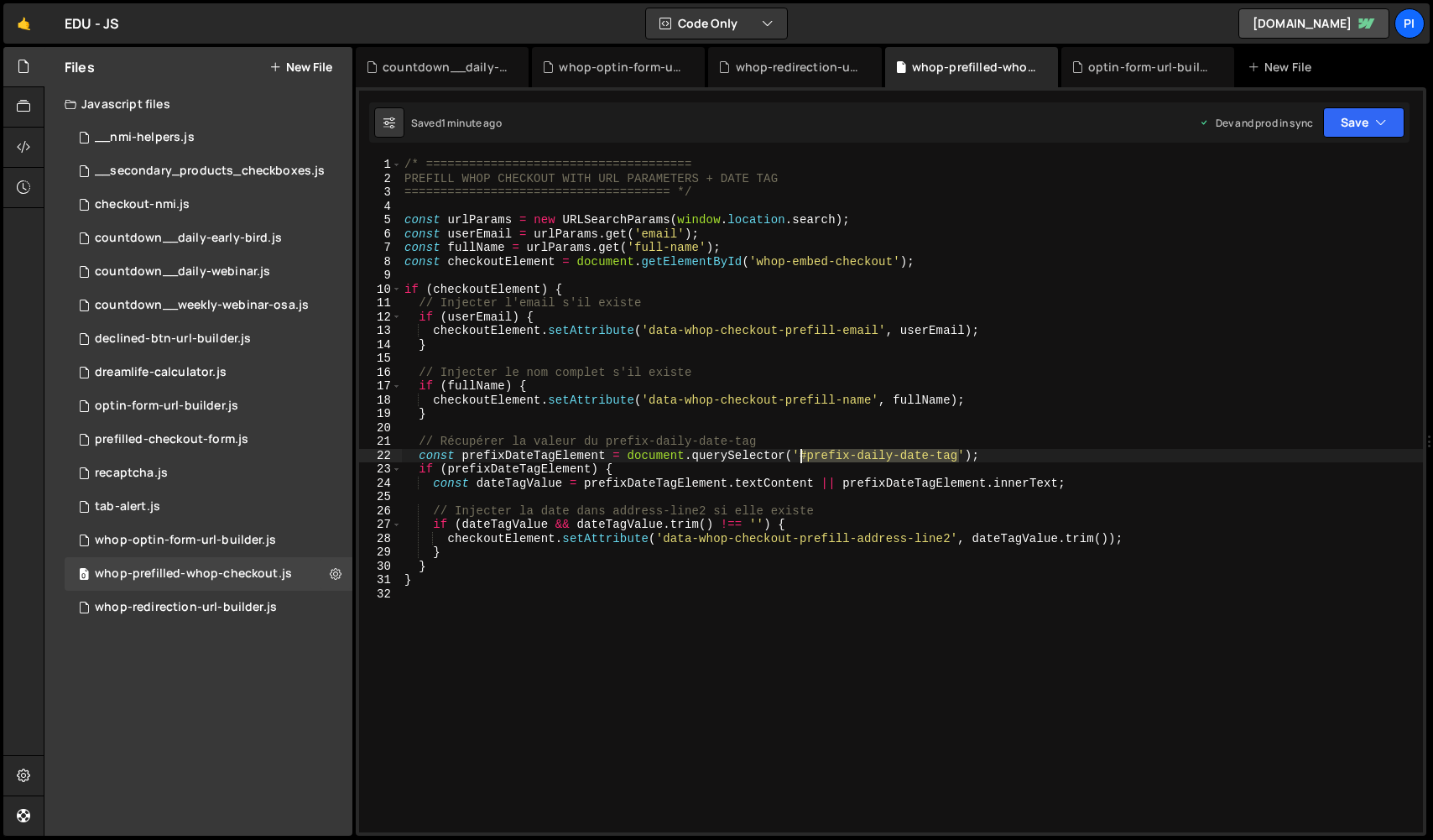
drag, startPoint x: 959, startPoint y: 458, endPoint x: 803, endPoint y: 458, distance: 156.0
click at [803, 458] on div "/* ===================================== PREFILL WHOP CHECKOUT WITH URL PARAMET…" at bounding box center [912, 509] width 1022 height 703
click at [427, 640] on div "/* ===================================== PREFILL WHOP CHECKOUT WITH URL PARAMET…" at bounding box center [912, 509] width 1022 height 703
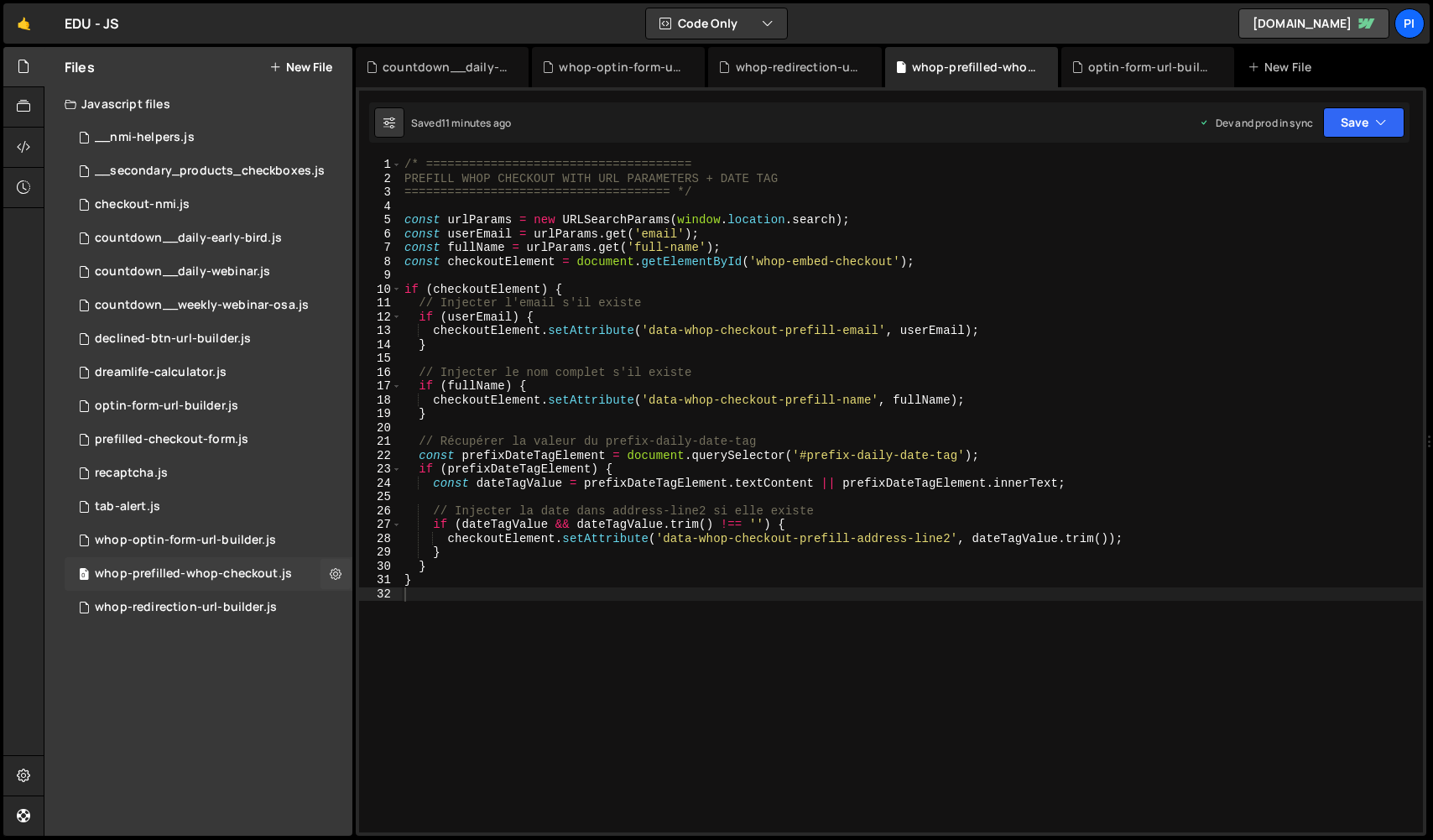
click at [256, 576] on div "whop-prefilled-whop-checkout.js" at bounding box center [193, 573] width 197 height 15
click at [900, 780] on div "/* ===================================== PREFILL WHOP CHECKOUT WITH URL PARAMET…" at bounding box center [912, 509] width 1022 height 703
